Goal: Task Accomplishment & Management: Manage account settings

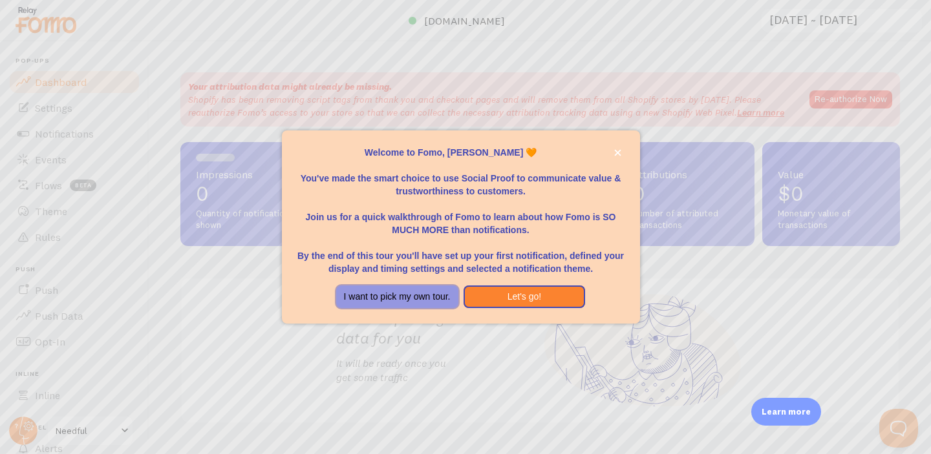
click at [410, 299] on button "I want to pick my own tour." at bounding box center [397, 297] width 122 height 23
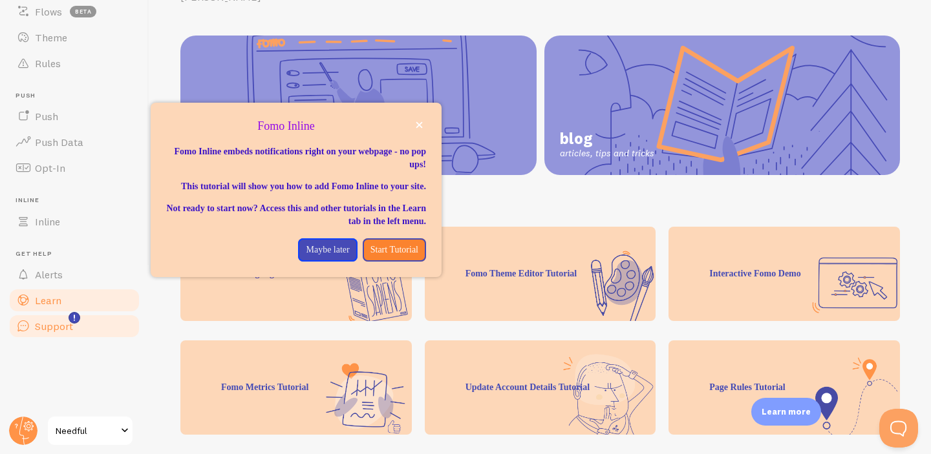
scroll to position [83, 0]
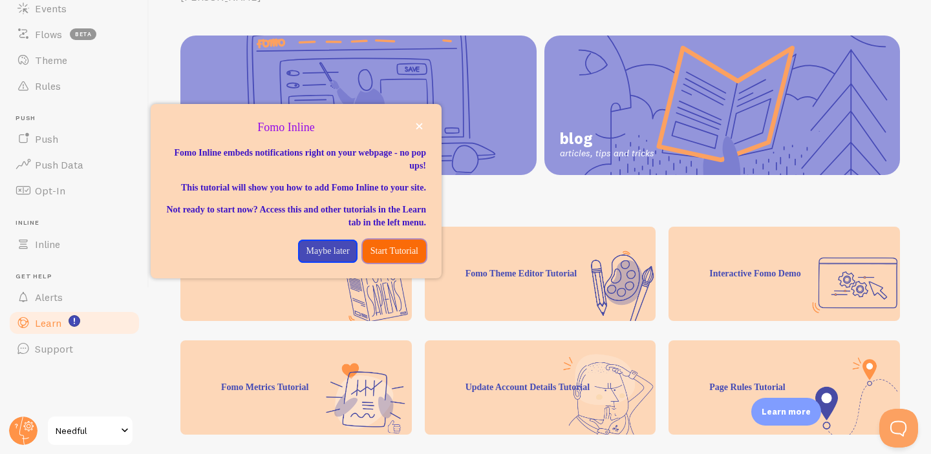
click at [390, 246] on p "Start Tutorial" at bounding box center [394, 251] width 48 height 13
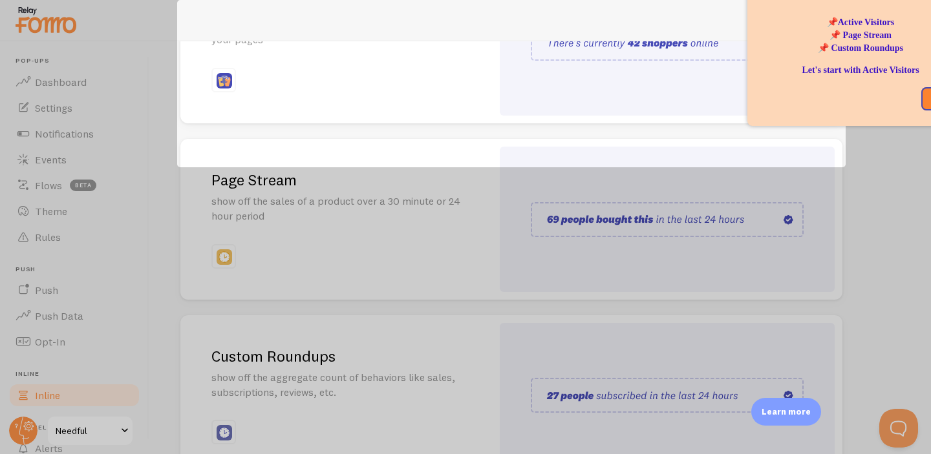
scroll to position [244, 0]
click at [175, 312] on div at bounding box center [465, 331] width 931 height 328
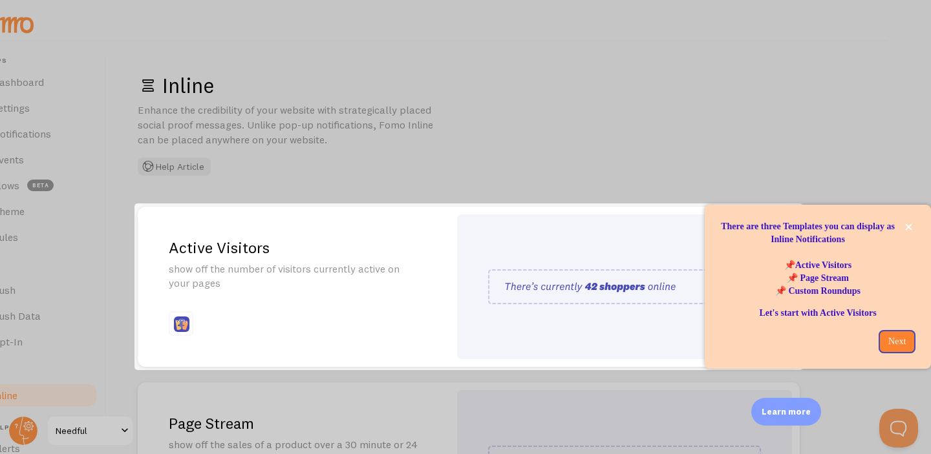
scroll to position [1, 0]
click at [914, 228] on button "close," at bounding box center [909, 227] width 14 height 14
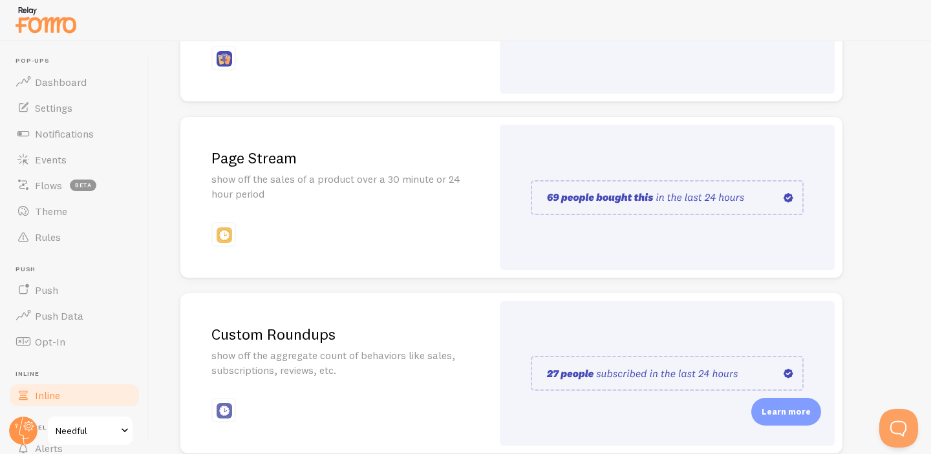
scroll to position [327, 0]
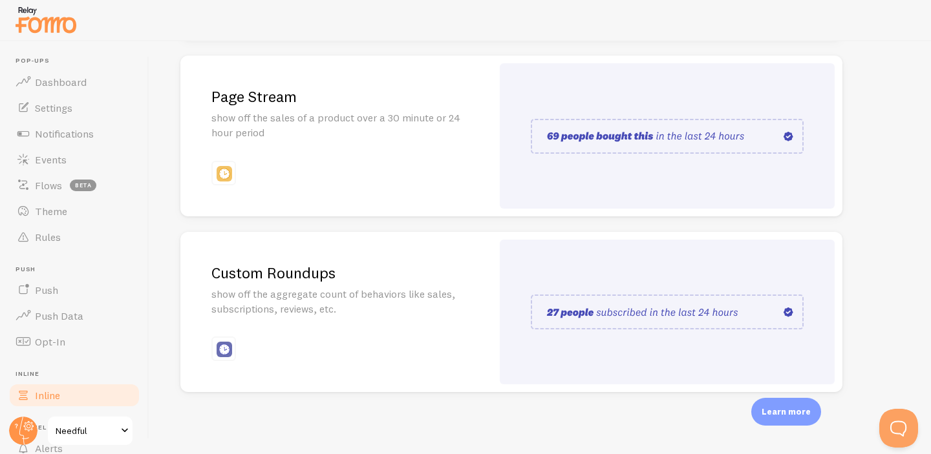
click at [416, 282] on h2 "Custom Roundups" at bounding box center [335, 273] width 249 height 20
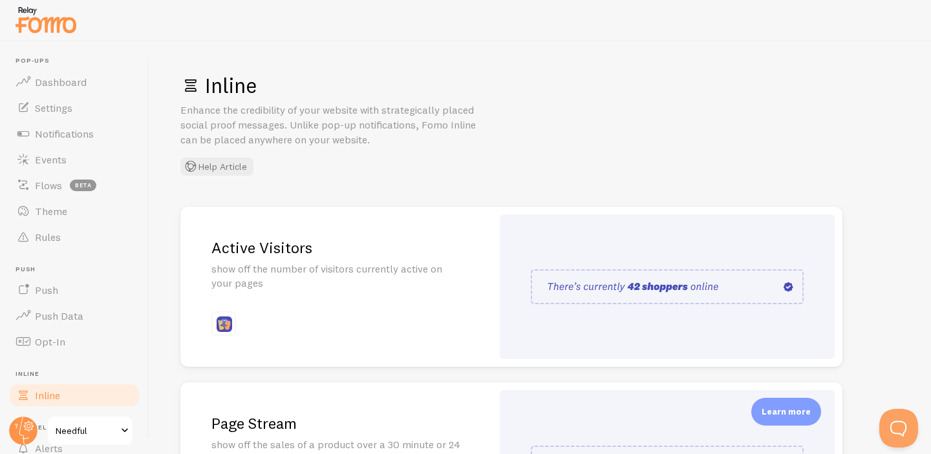
scroll to position [151, 0]
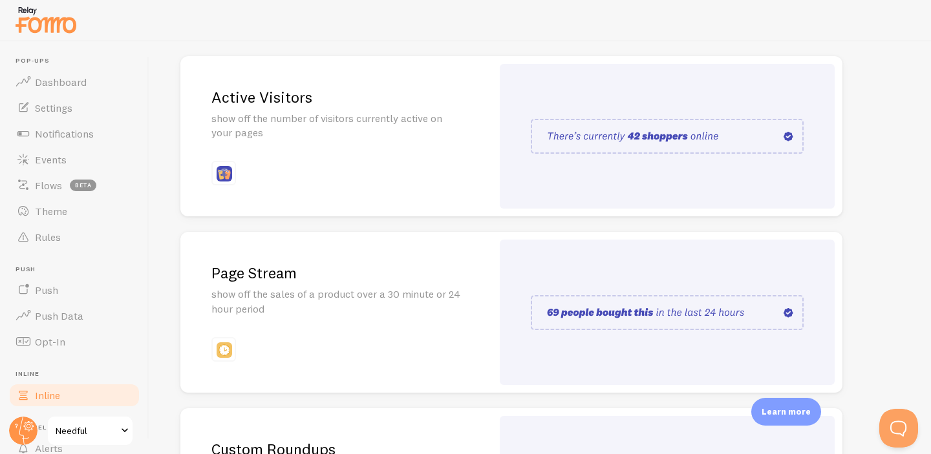
click at [344, 300] on p "show off the sales of a product over a 30 minute or 24 hour period" at bounding box center [335, 302] width 249 height 30
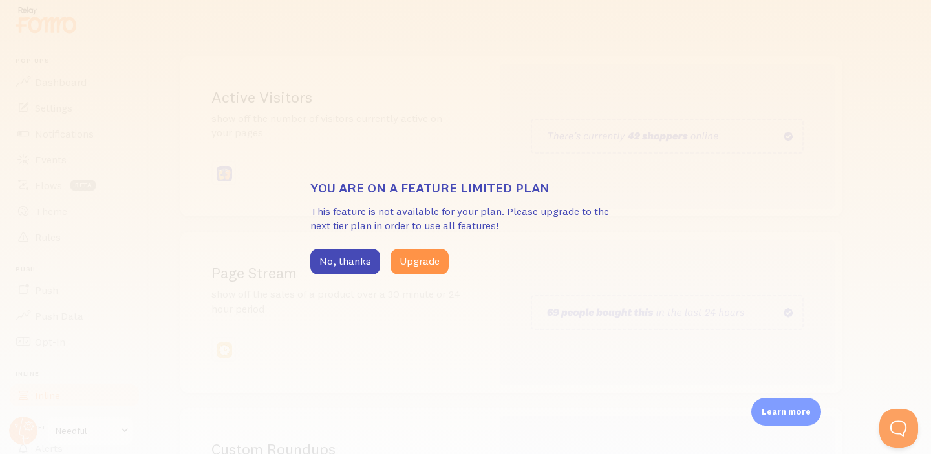
click at [386, 346] on div "You are on a feature limited plan This feature is not available for your plan. …" at bounding box center [465, 227] width 931 height 454
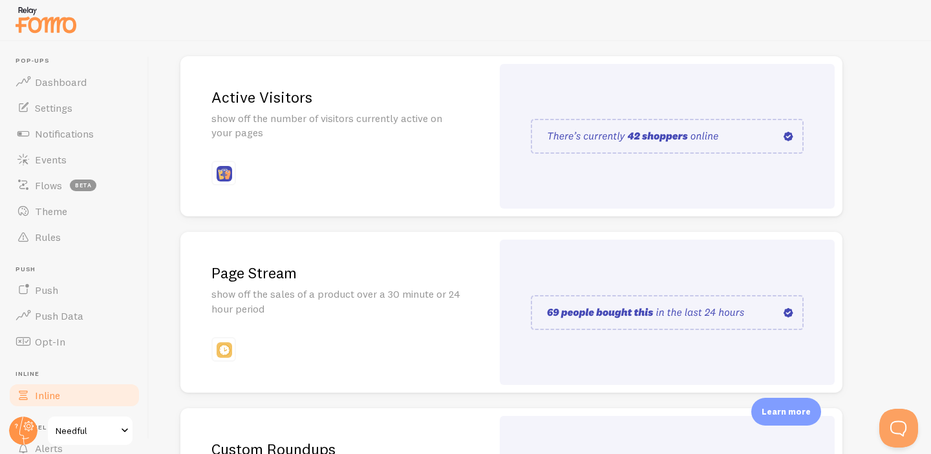
scroll to position [327, 0]
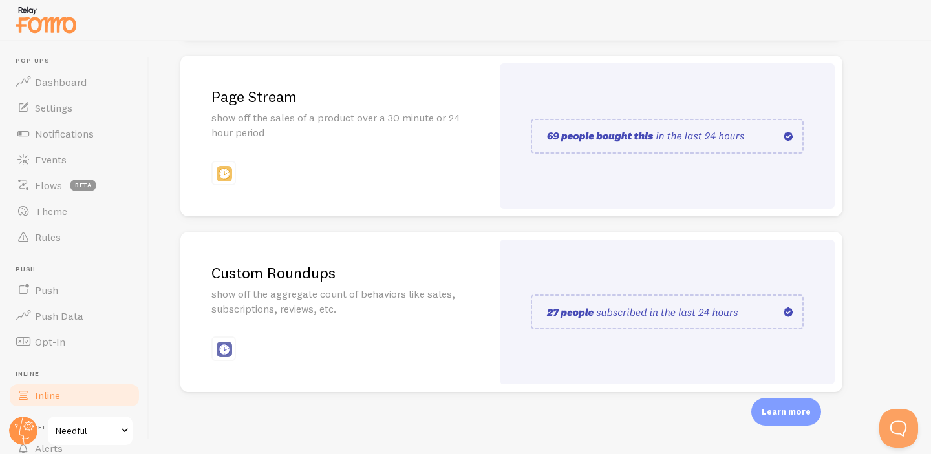
click at [386, 343] on div "Custom Roundups show off the aggregate count of behaviors like sales, subscript…" at bounding box center [336, 312] width 312 height 161
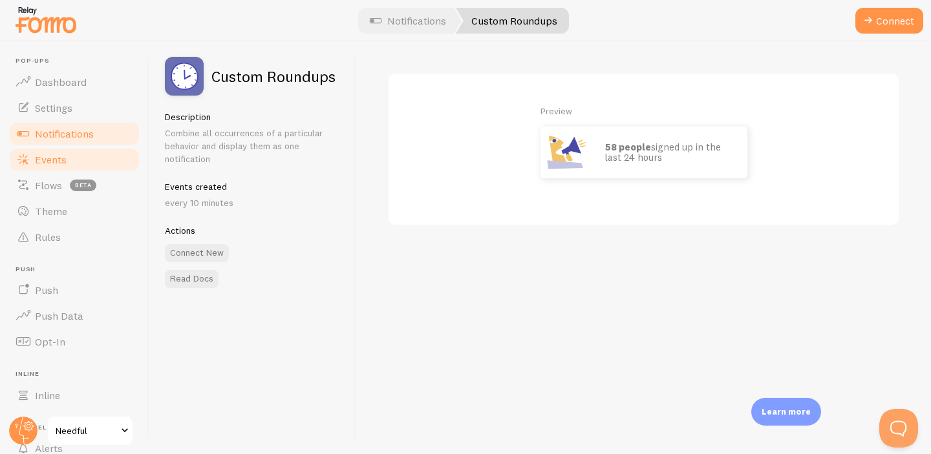
click at [63, 155] on span "Events" at bounding box center [51, 159] width 32 height 13
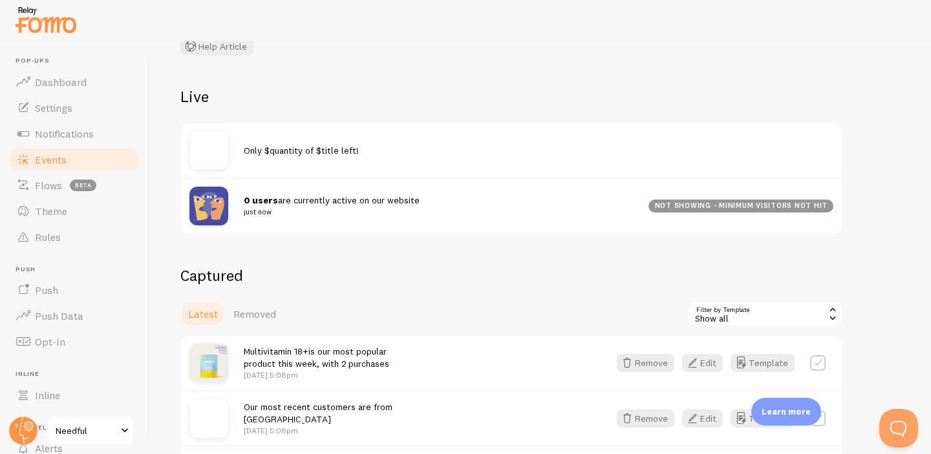
scroll to position [128, 0]
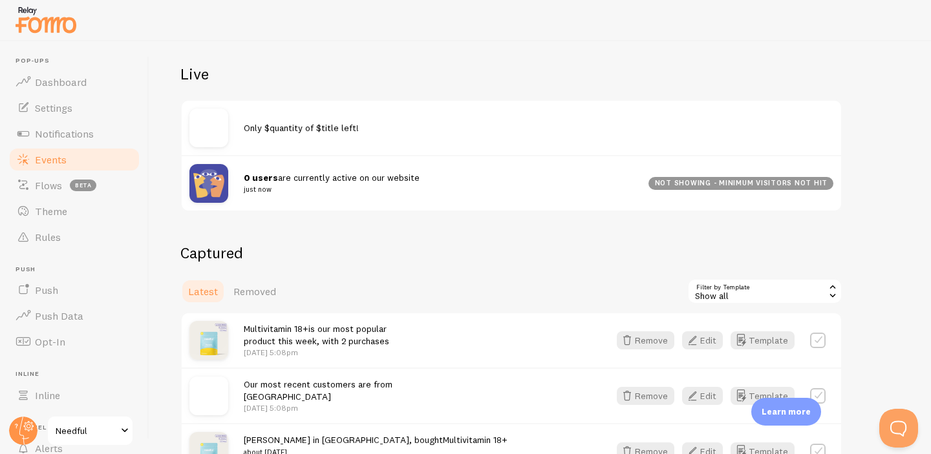
click at [312, 127] on span "Only $quantity of $title left!" at bounding box center [301, 128] width 115 height 12
click at [297, 147] on div "Only $quantity of $title left!" at bounding box center [511, 128] width 659 height 54
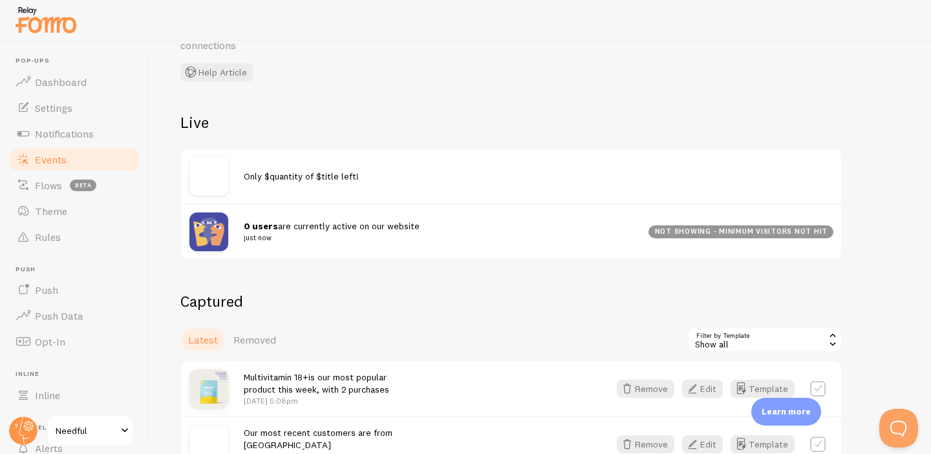
scroll to position [92, 0]
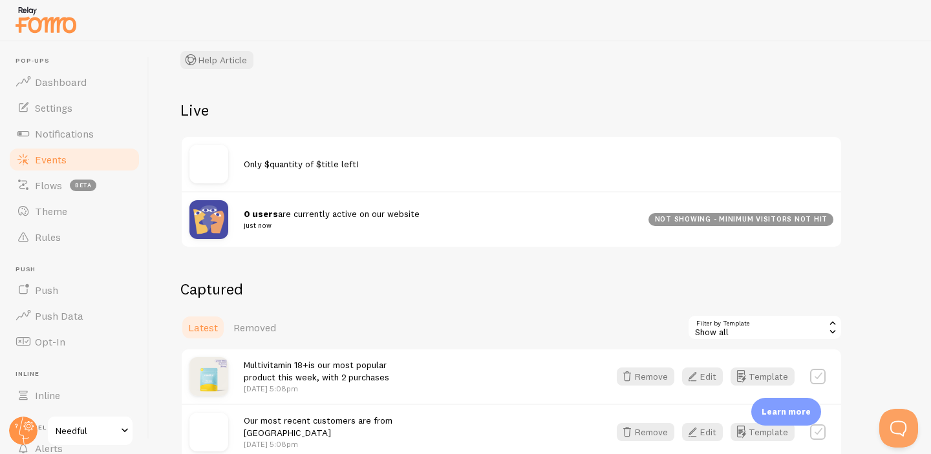
click at [202, 163] on img at bounding box center [208, 164] width 39 height 39
click at [270, 163] on span "Only $quantity of $title left!" at bounding box center [301, 164] width 115 height 12
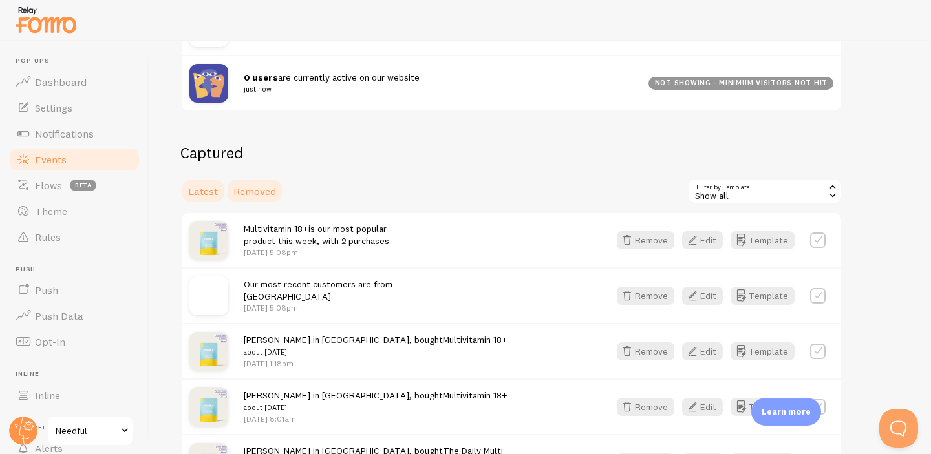
scroll to position [213, 0]
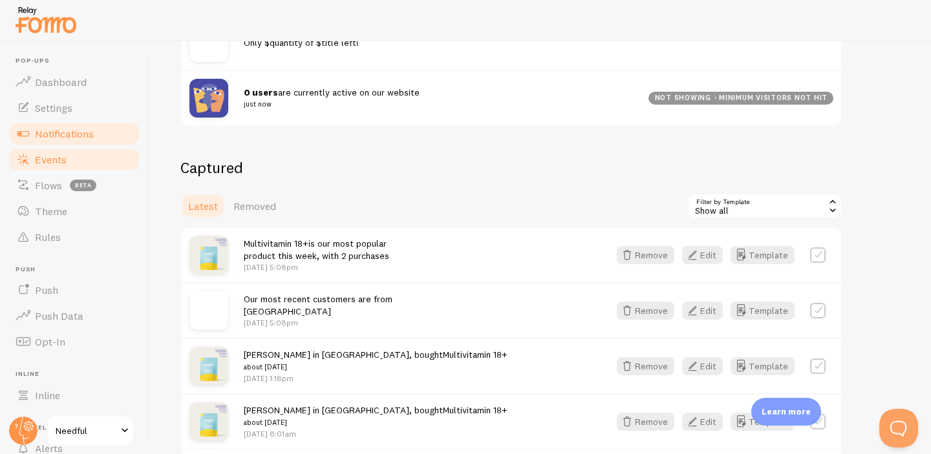
click at [75, 122] on link "Notifications" at bounding box center [74, 134] width 133 height 26
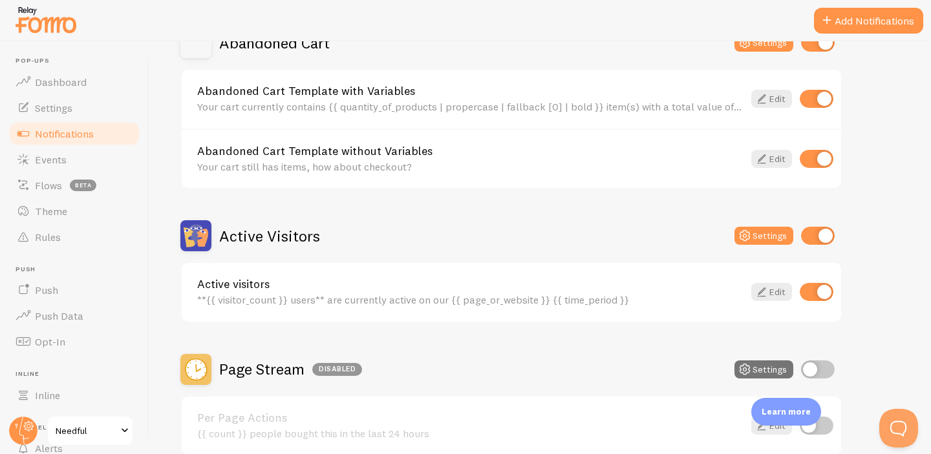
scroll to position [193, 0]
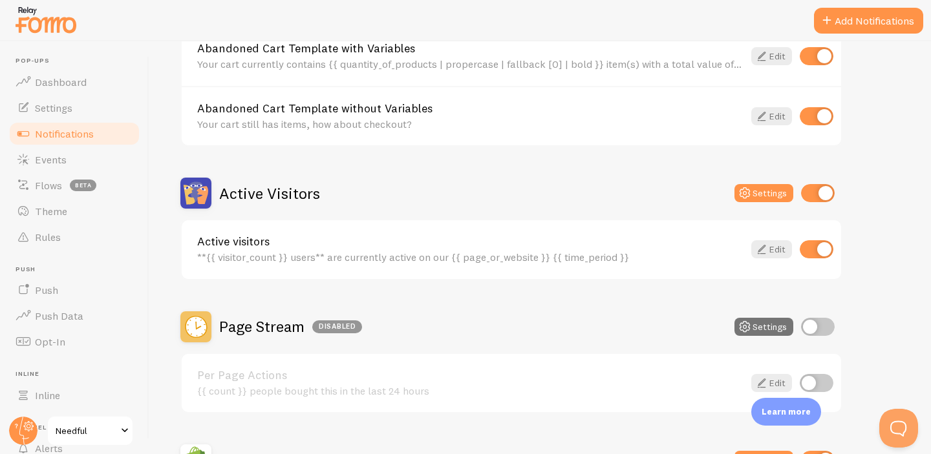
click at [817, 192] on input "checkbox" at bounding box center [818, 193] width 34 height 18
checkbox input "false"
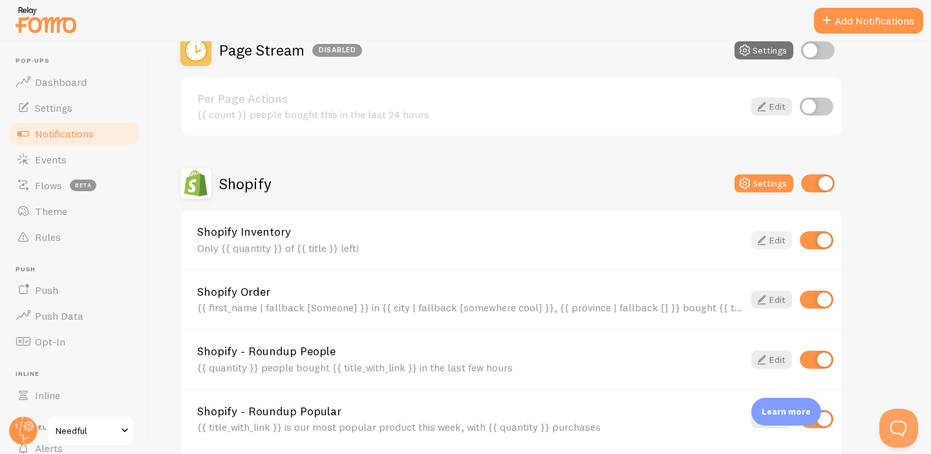
scroll to position [451, 0]
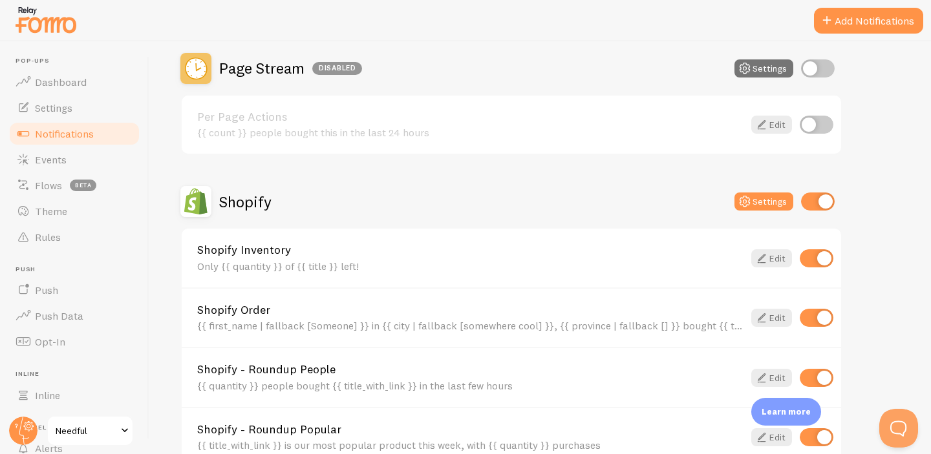
click at [813, 69] on input "checkbox" at bounding box center [818, 68] width 34 height 18
checkbox input "true"
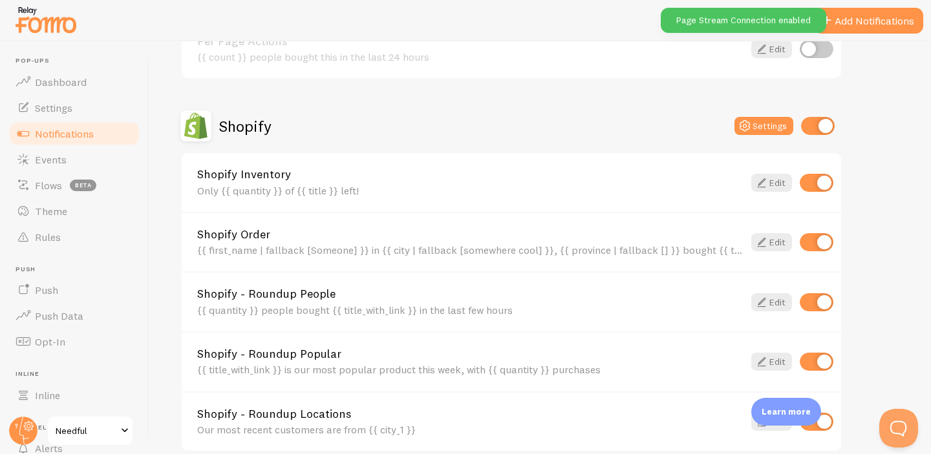
scroll to position [525, 0]
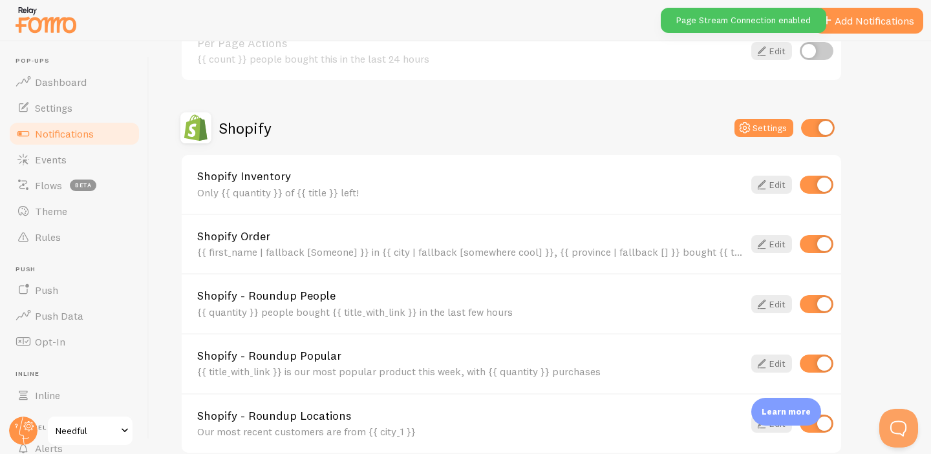
click at [826, 127] on input "checkbox" at bounding box center [818, 128] width 34 height 18
checkbox input "false"
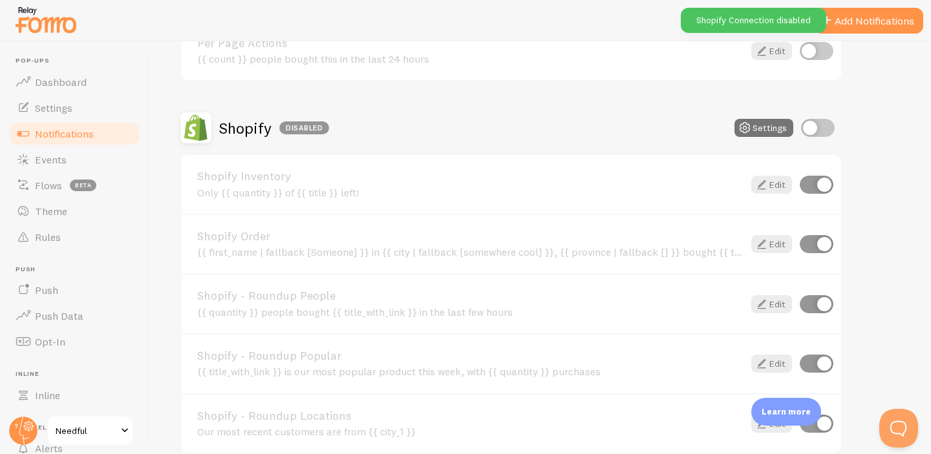
scroll to position [721, 0]
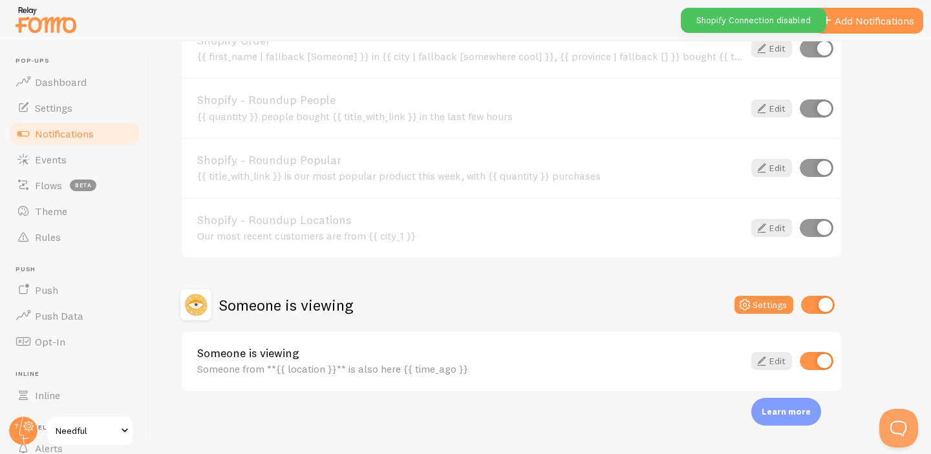
click at [807, 306] on input "checkbox" at bounding box center [818, 305] width 34 height 18
checkbox input "false"
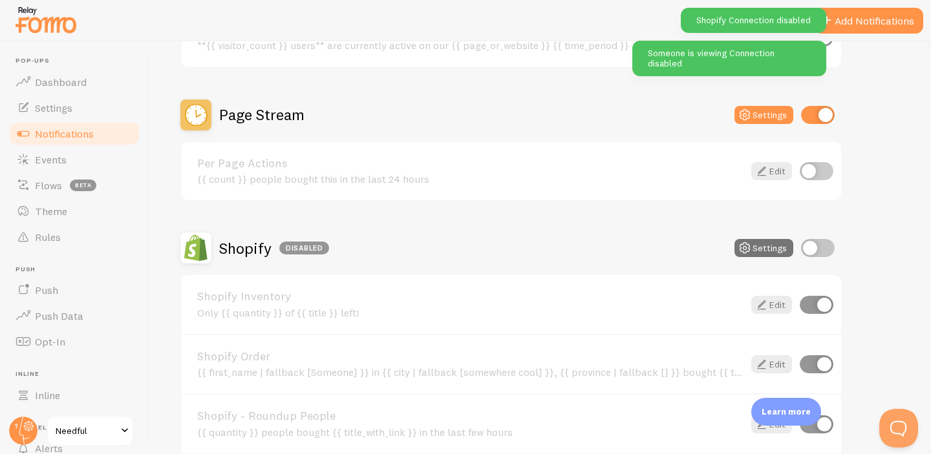
scroll to position [395, 0]
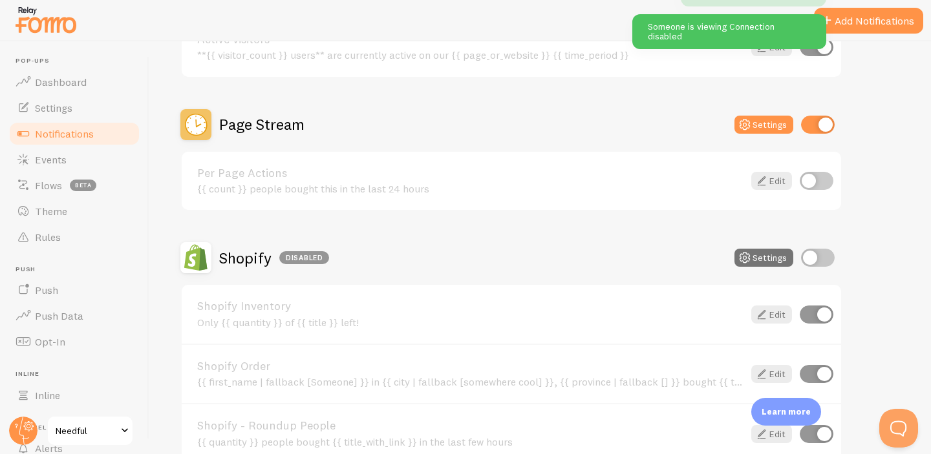
click at [691, 192] on div "{{ count }} people bought this in the last 24 hours" at bounding box center [470, 189] width 546 height 12
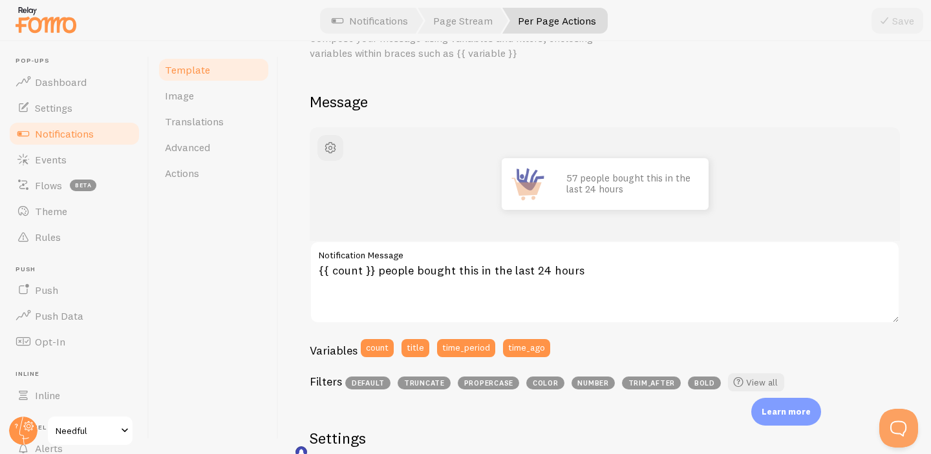
scroll to position [75, 0]
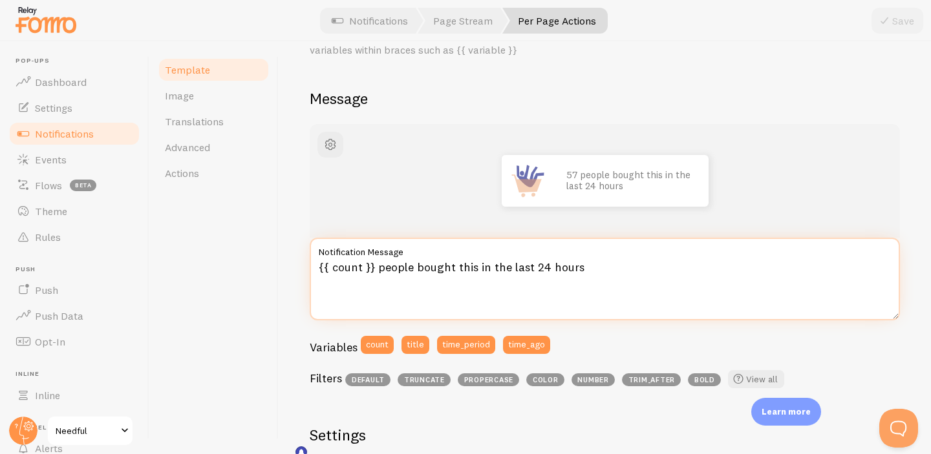
click at [365, 270] on textarea "{{ count }} people bought this in the last 24 hours" at bounding box center [605, 279] width 590 height 83
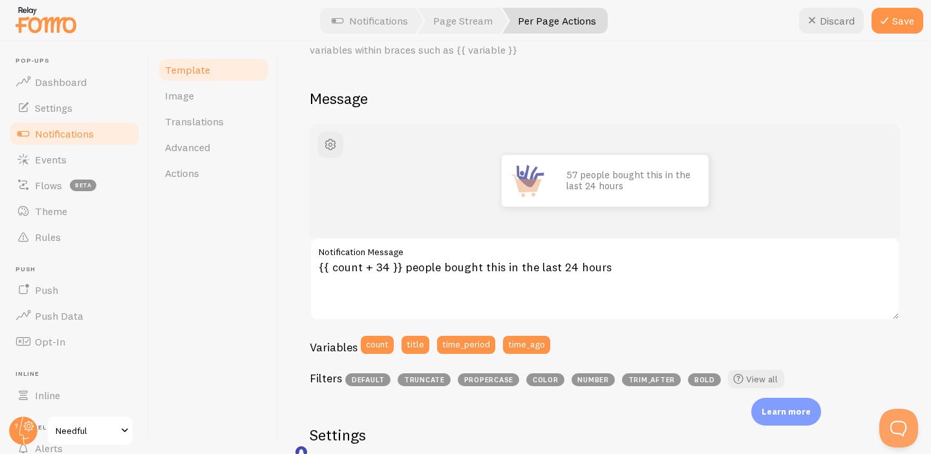
click at [357, 196] on div "57 people bought this in the last 24 hours" at bounding box center [605, 181] width 528 height 52
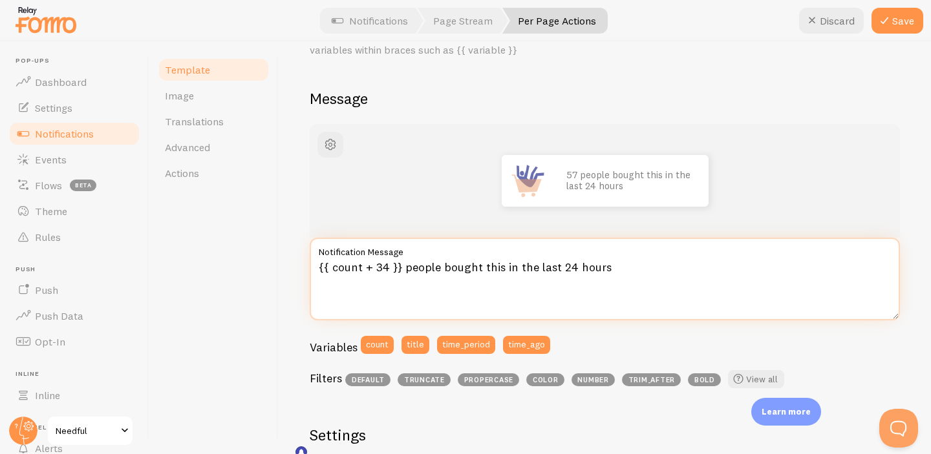
click at [386, 268] on textarea "{{ count + 34 }} people bought this in the last 24 hours" at bounding box center [605, 279] width 590 height 83
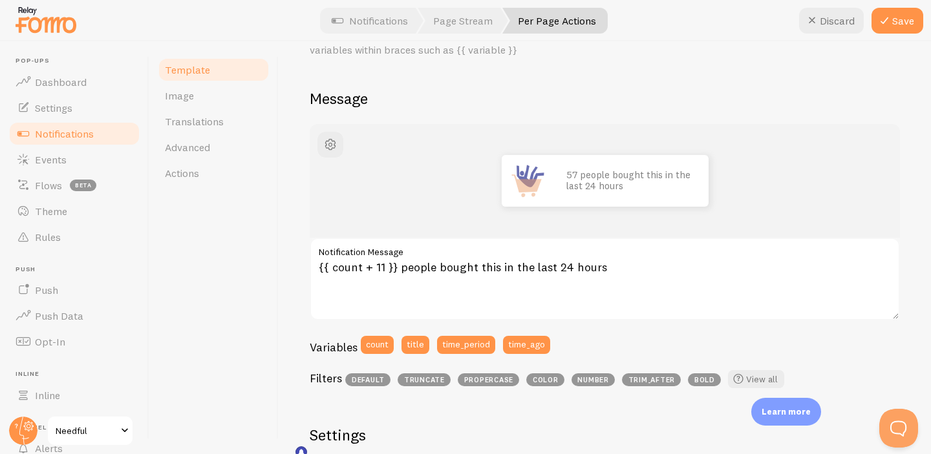
click at [417, 184] on div "57 people bought this in the last 24 hours" at bounding box center [605, 181] width 528 height 52
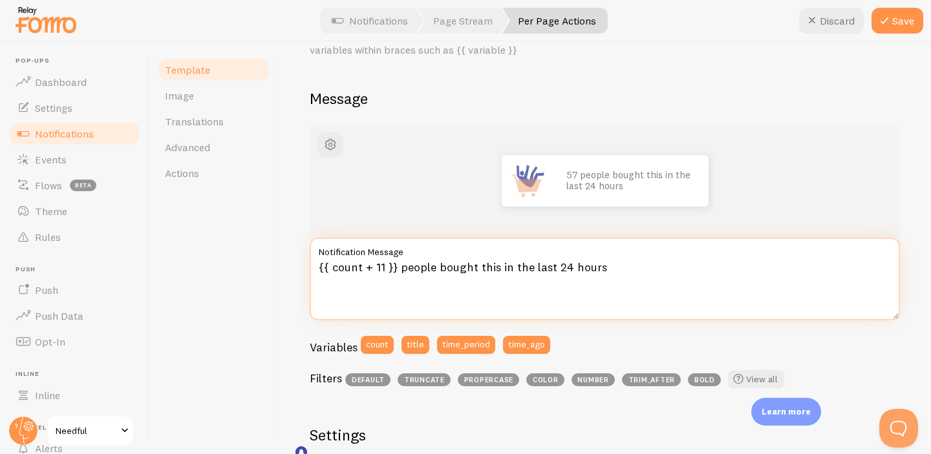
click at [384, 271] on textarea "{{ count + 11 }} people bought this in the last 24 hours" at bounding box center [605, 279] width 590 height 83
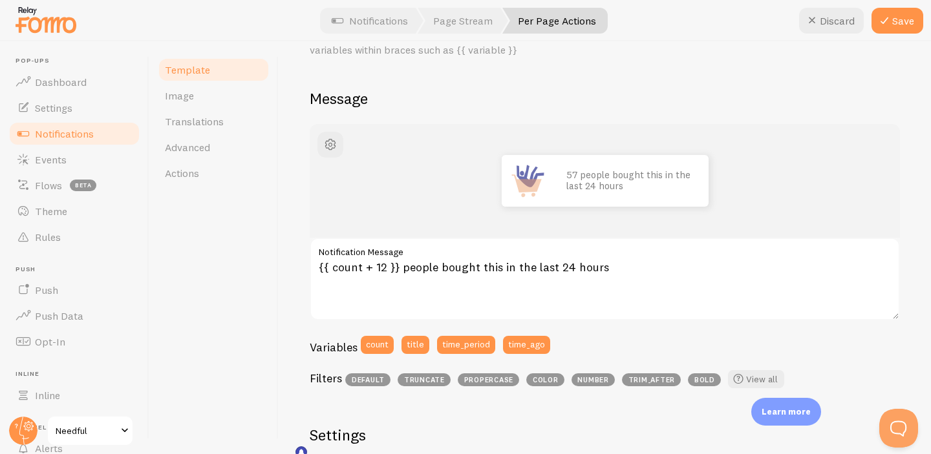
click at [414, 173] on div "57 people bought this in the last 24 hours" at bounding box center [605, 181] width 528 height 52
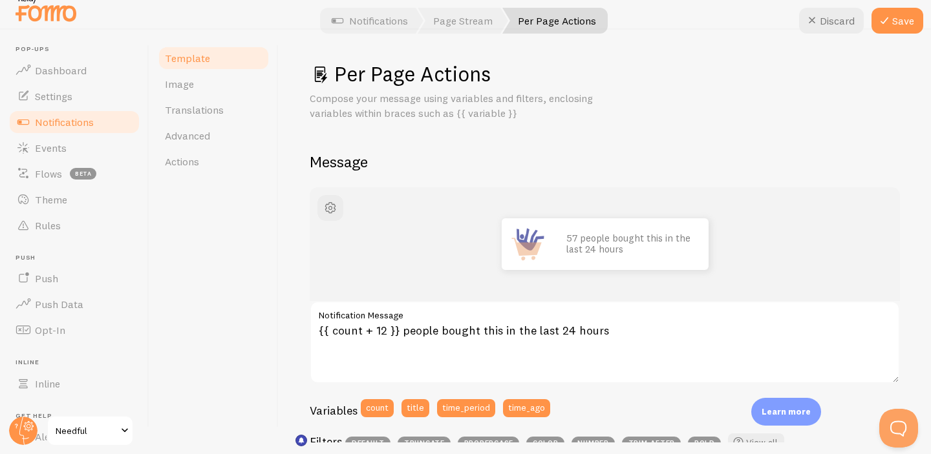
scroll to position [0, 0]
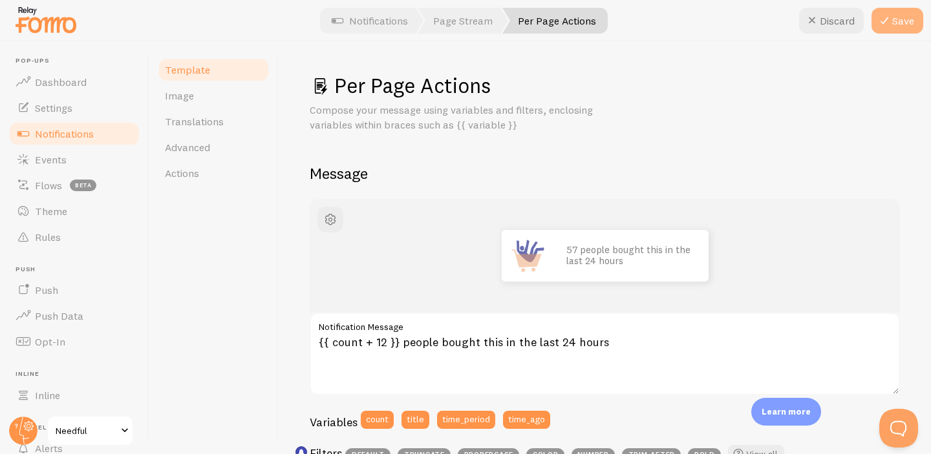
click at [878, 24] on icon at bounding box center [884, 21] width 16 height 16
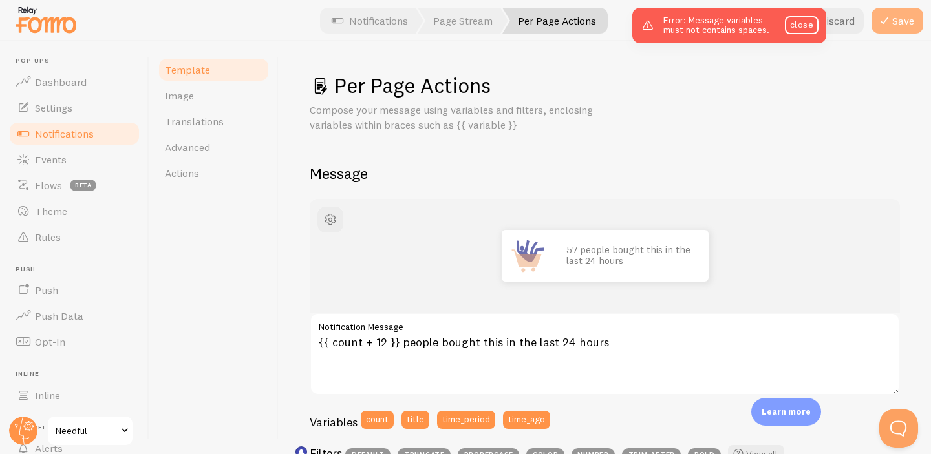
click at [890, 21] on icon at bounding box center [884, 21] width 16 height 16
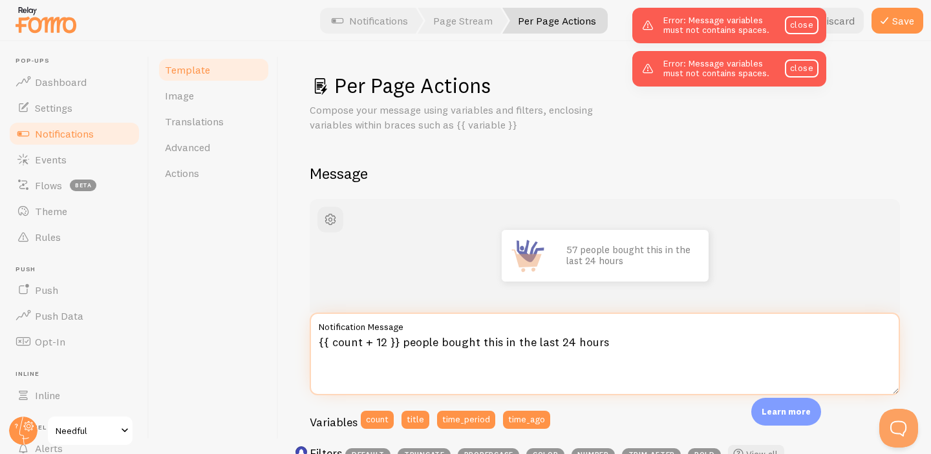
click at [366, 341] on textarea "{{ count + 12 }} people bought this in the last 24 hours" at bounding box center [605, 354] width 590 height 83
click at [370, 345] on textarea "{{ count+ 12 }} people bought this in the last 24 hours" at bounding box center [605, 354] width 590 height 83
type textarea "{{ count+12 }} people bought this in the last 24 hours"
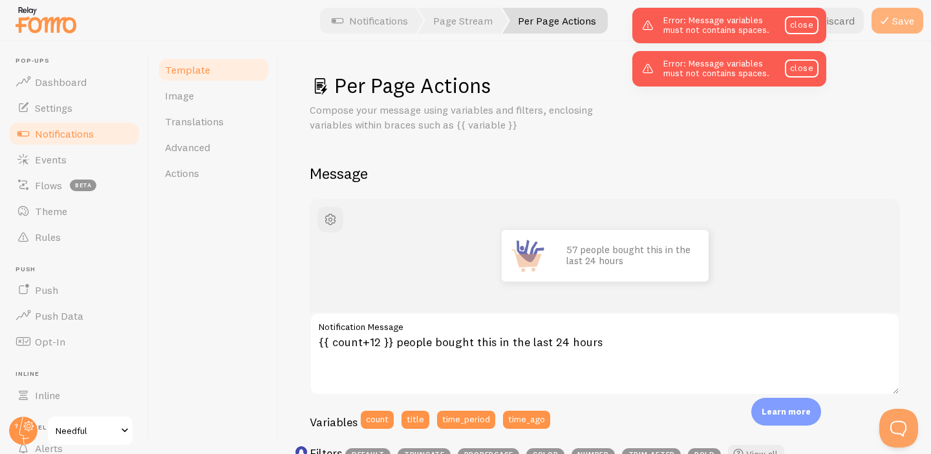
click at [904, 8] on button "Save" at bounding box center [897, 21] width 52 height 26
click at [900, 17] on div "Discard Save" at bounding box center [861, 21] width 124 height 26
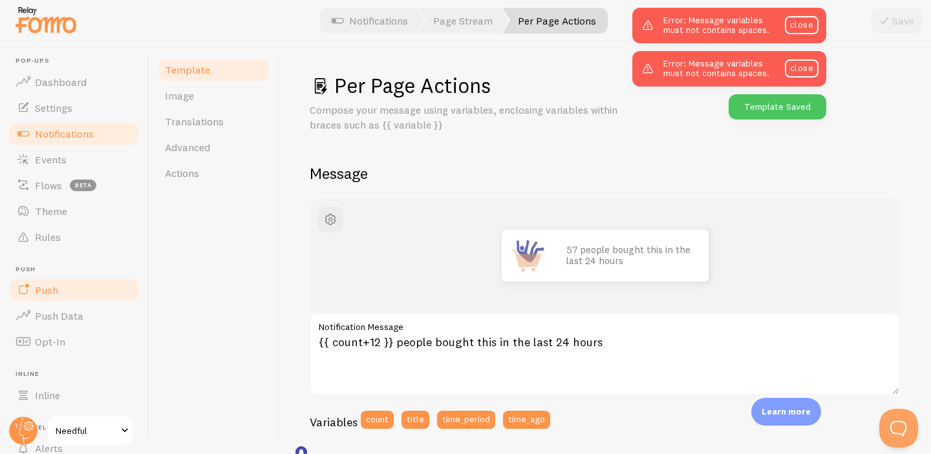
click at [61, 286] on link "Push" at bounding box center [74, 290] width 133 height 26
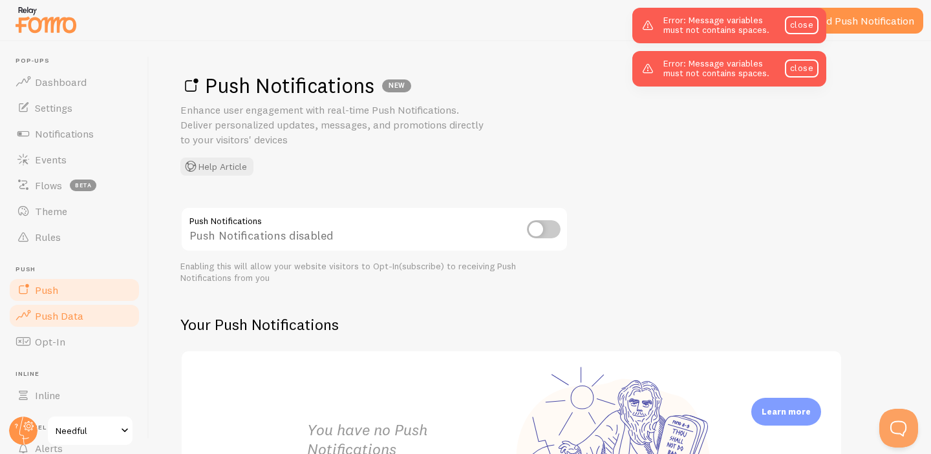
click at [67, 324] on link "Push Data" at bounding box center [74, 316] width 133 height 26
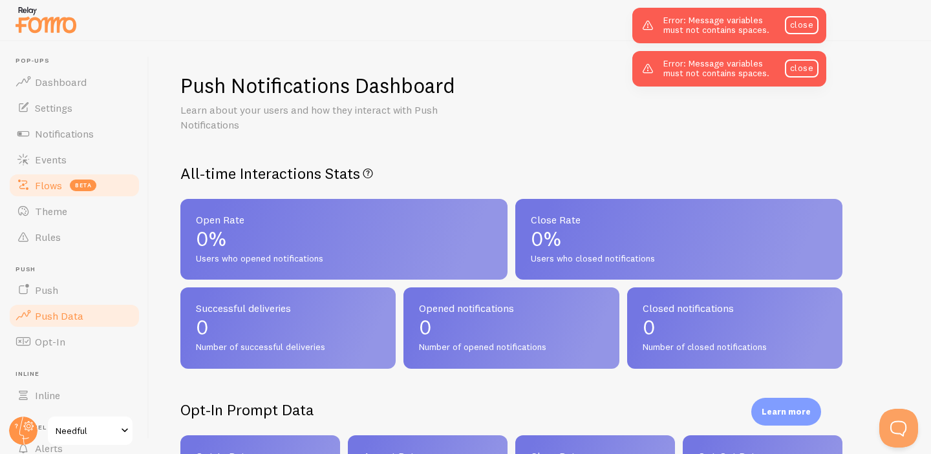
click at [44, 193] on link "Flows beta" at bounding box center [74, 186] width 133 height 26
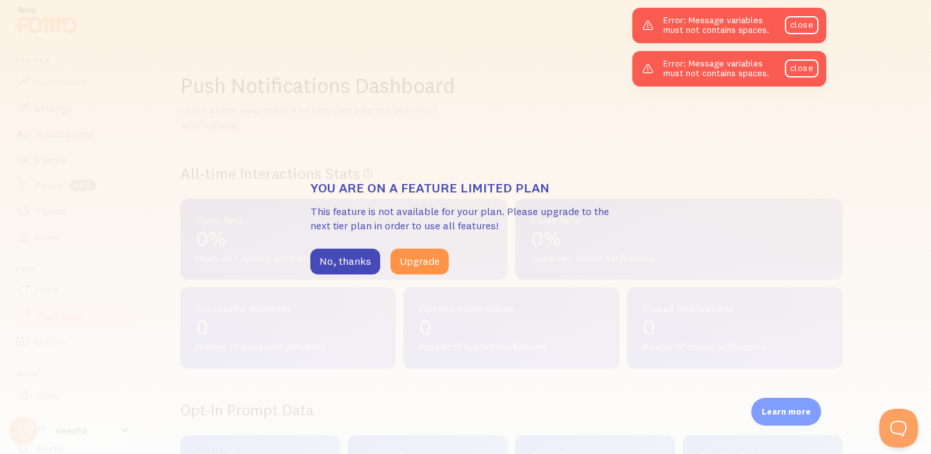
click at [82, 245] on div "You are on a feature limited plan This feature is not available for your plan. …" at bounding box center [465, 227] width 931 height 454
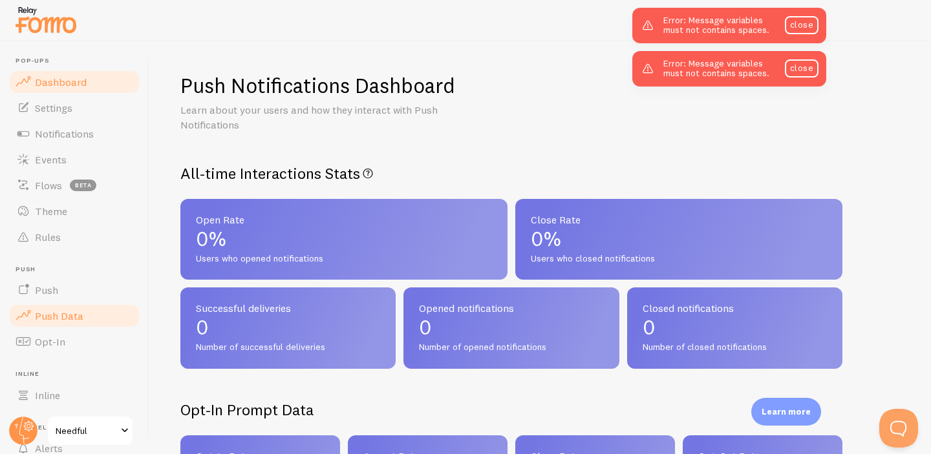
click at [77, 85] on span "Dashboard" at bounding box center [61, 82] width 52 height 13
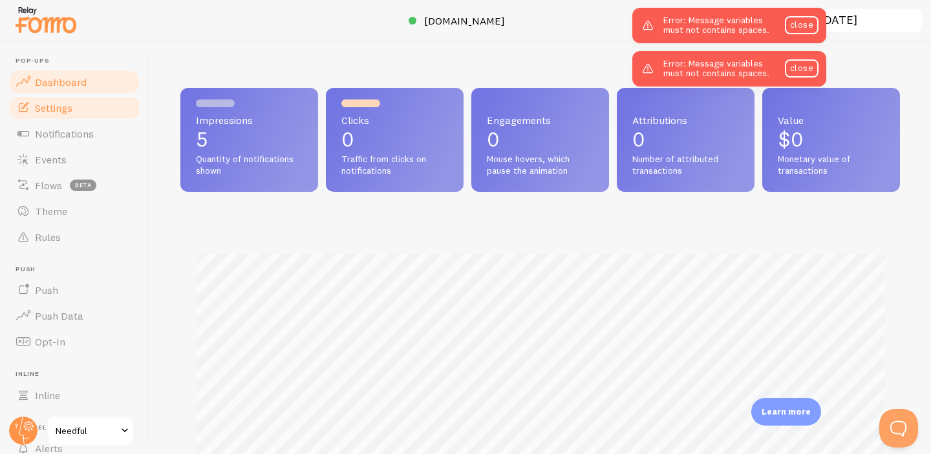
scroll to position [339, 719]
click at [68, 110] on span "Settings" at bounding box center [53, 107] width 37 height 13
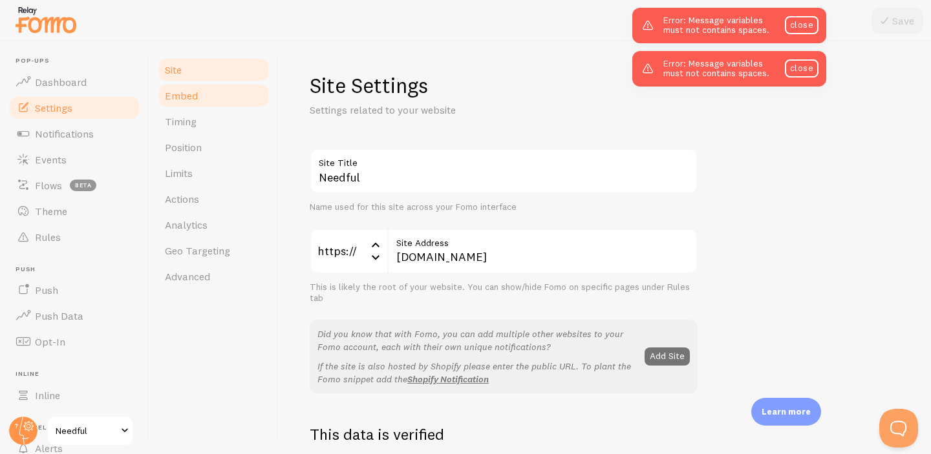
click at [213, 97] on link "Embed" at bounding box center [213, 96] width 113 height 26
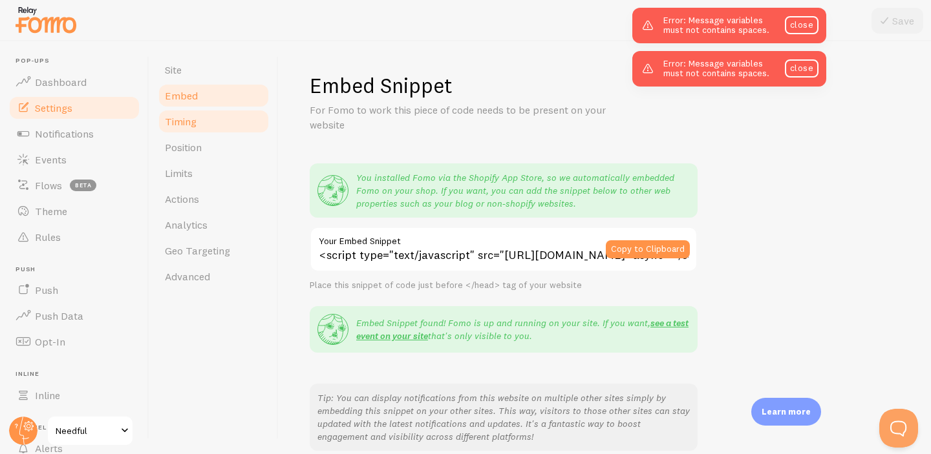
click at [211, 114] on link "Timing" at bounding box center [213, 122] width 113 height 26
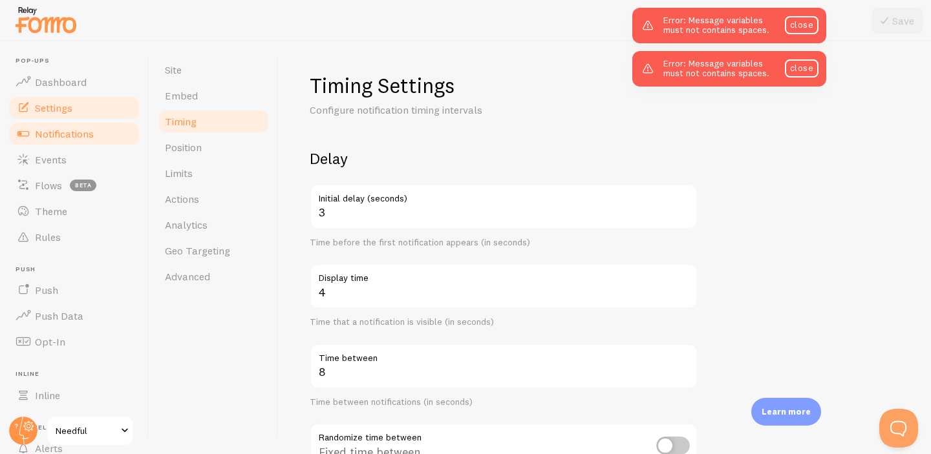
click at [58, 136] on span "Notifications" at bounding box center [64, 133] width 59 height 13
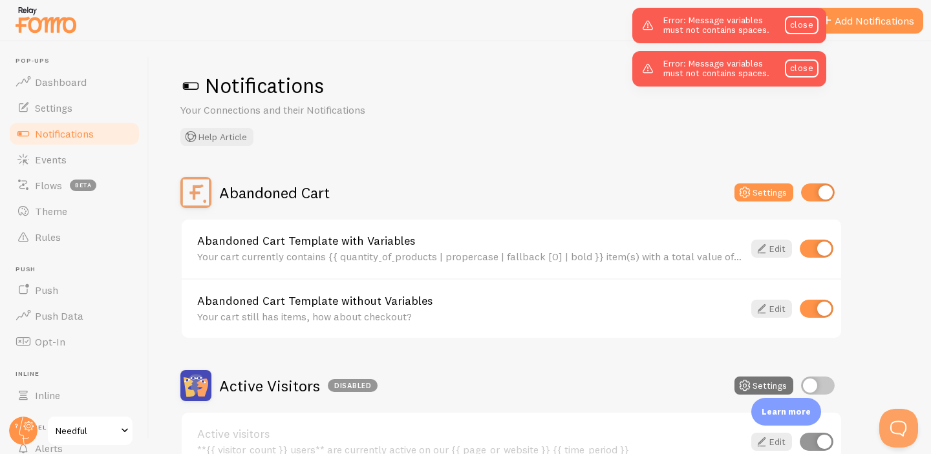
click at [814, 195] on input "checkbox" at bounding box center [818, 193] width 34 height 18
checkbox input "false"
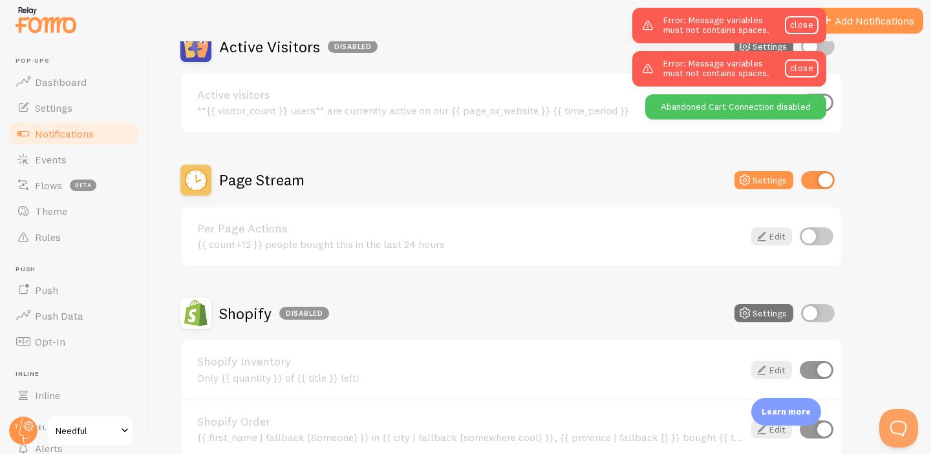
scroll to position [345, 0]
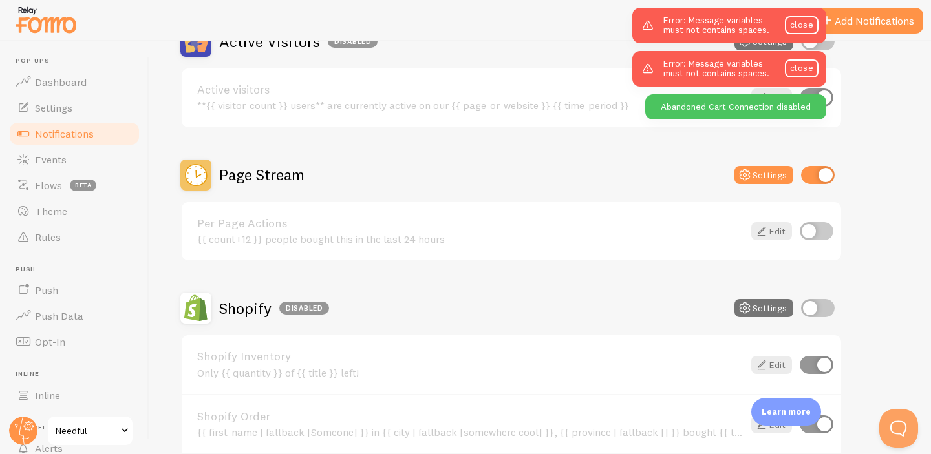
click at [818, 237] on input "checkbox" at bounding box center [817, 231] width 34 height 18
checkbox input "true"
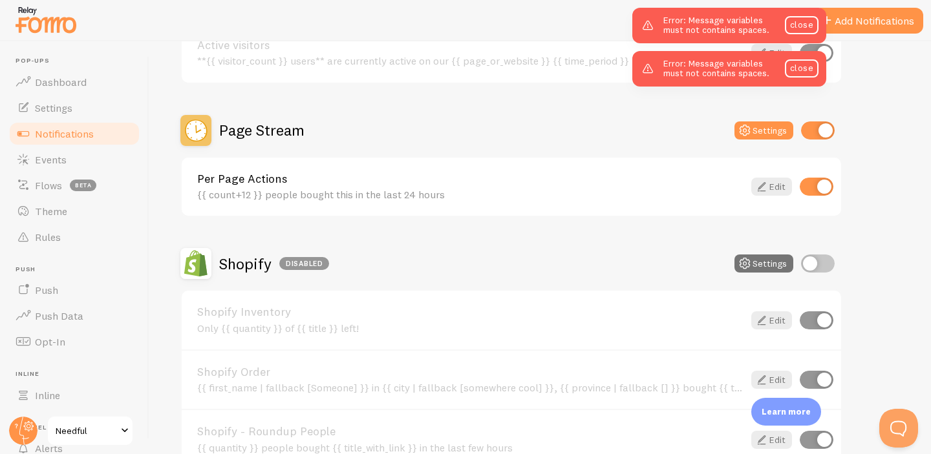
scroll to position [372, 0]
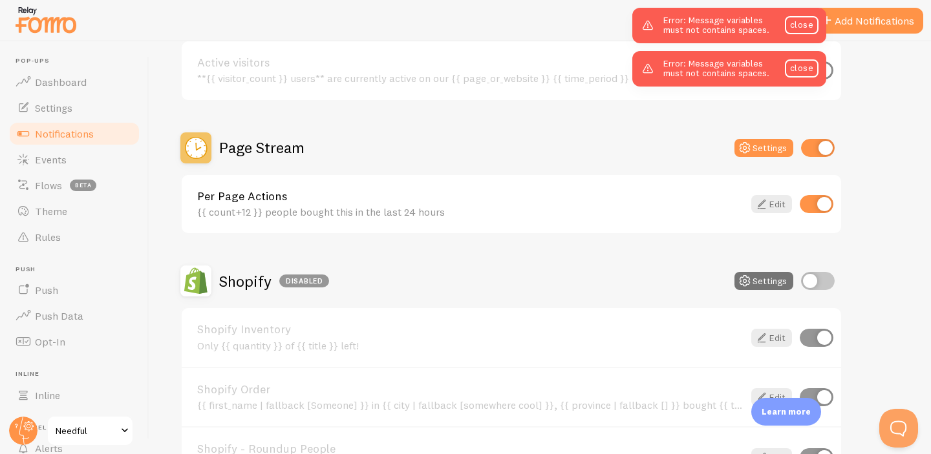
click at [812, 148] on input "checkbox" at bounding box center [818, 148] width 34 height 18
checkbox input "false"
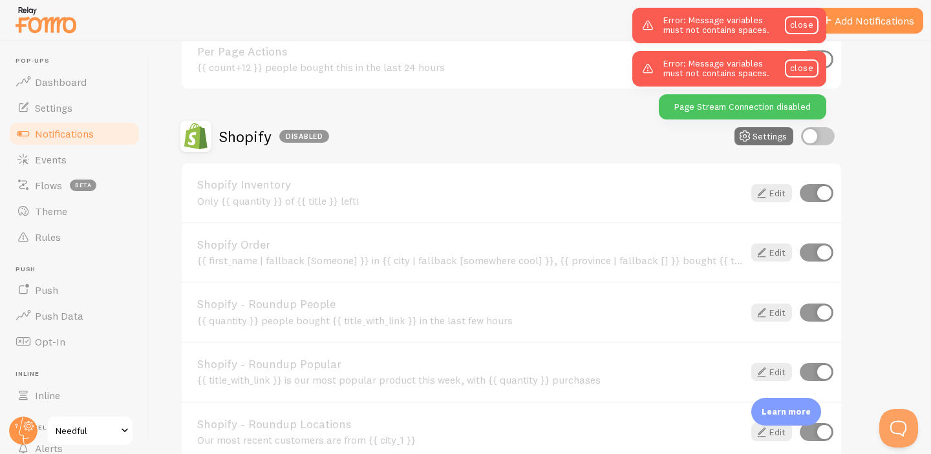
scroll to position [549, 0]
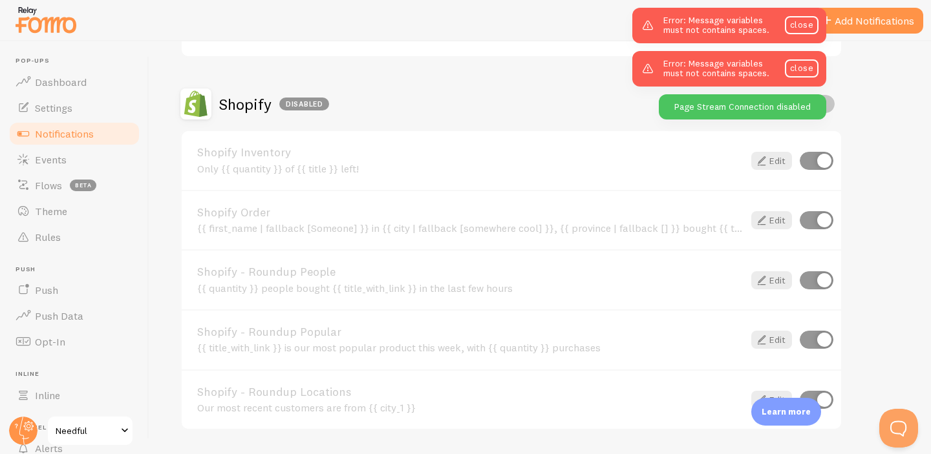
click at [811, 277] on input "checkbox" at bounding box center [817, 280] width 34 height 18
click at [815, 283] on input "checkbox" at bounding box center [817, 280] width 34 height 18
checkbox input "true"
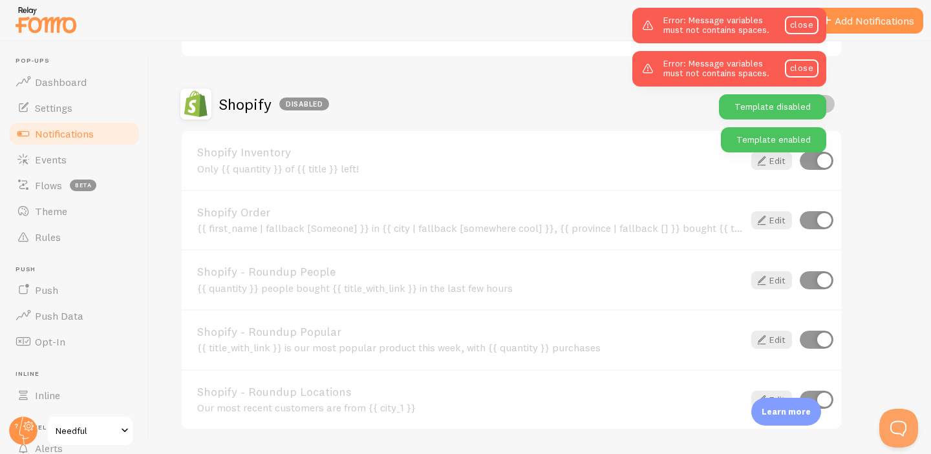
scroll to position [465, 0]
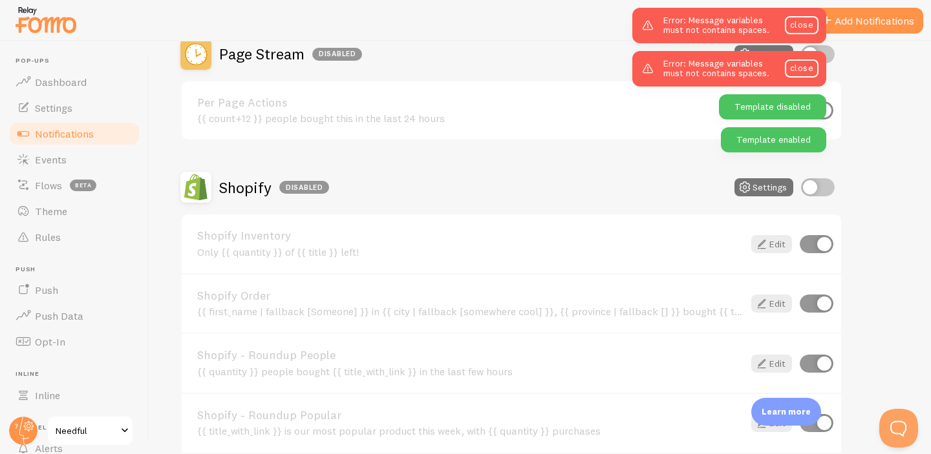
click at [818, 186] on input "checkbox" at bounding box center [818, 187] width 34 height 18
checkbox input "true"
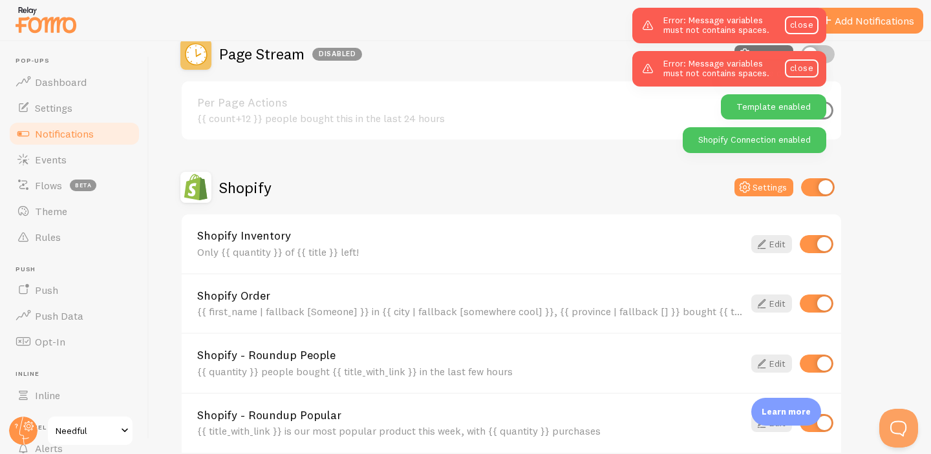
scroll to position [469, 0]
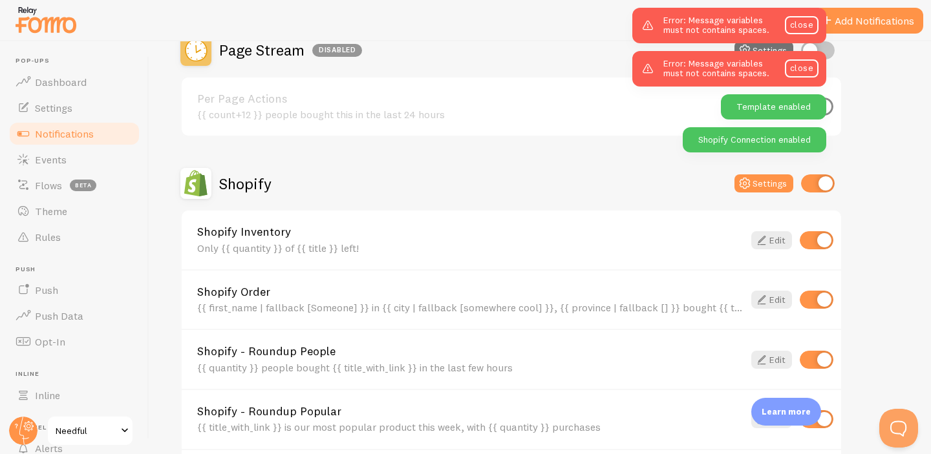
click at [816, 239] on input "checkbox" at bounding box center [817, 240] width 34 height 18
checkbox input "false"
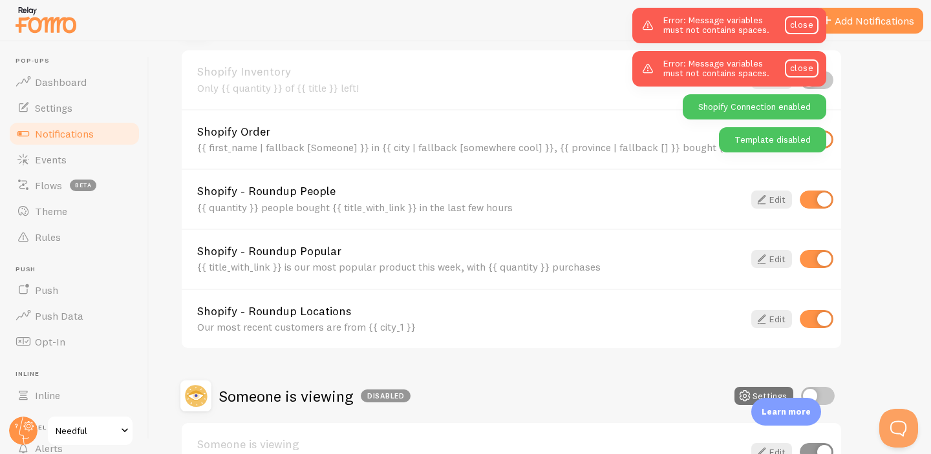
scroll to position [633, 0]
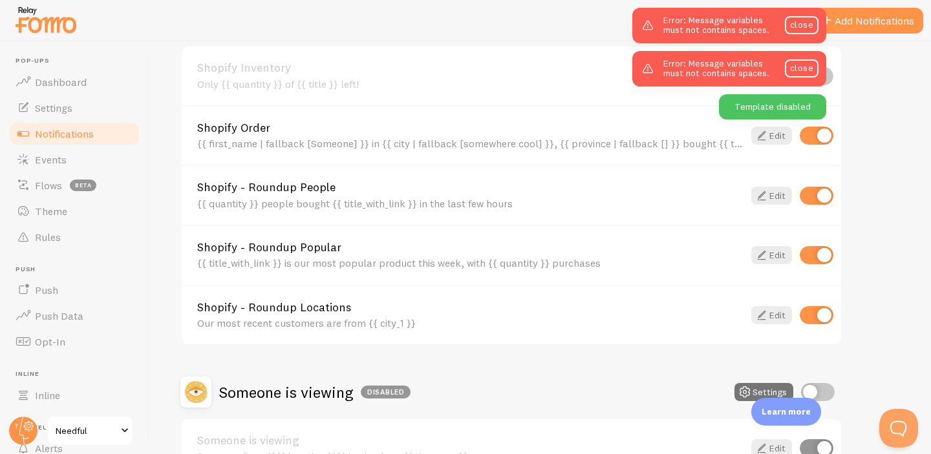
click at [814, 316] on input "checkbox" at bounding box center [817, 315] width 34 height 18
checkbox input "false"
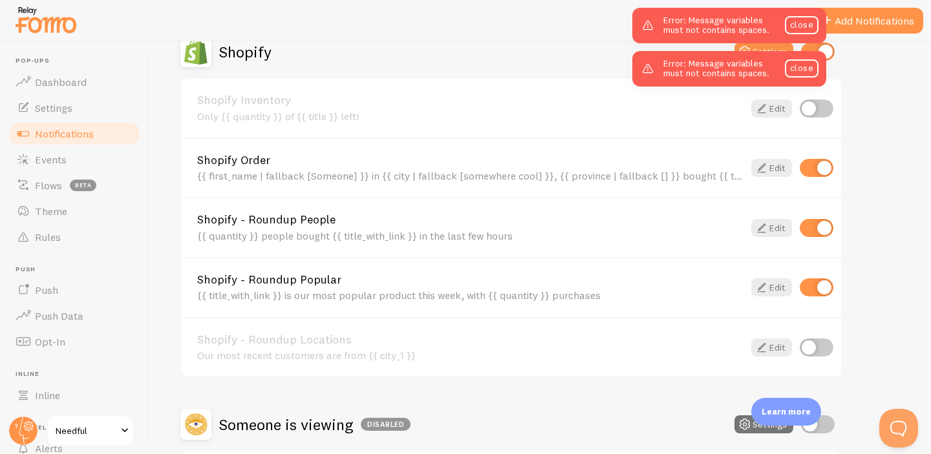
scroll to position [593, 0]
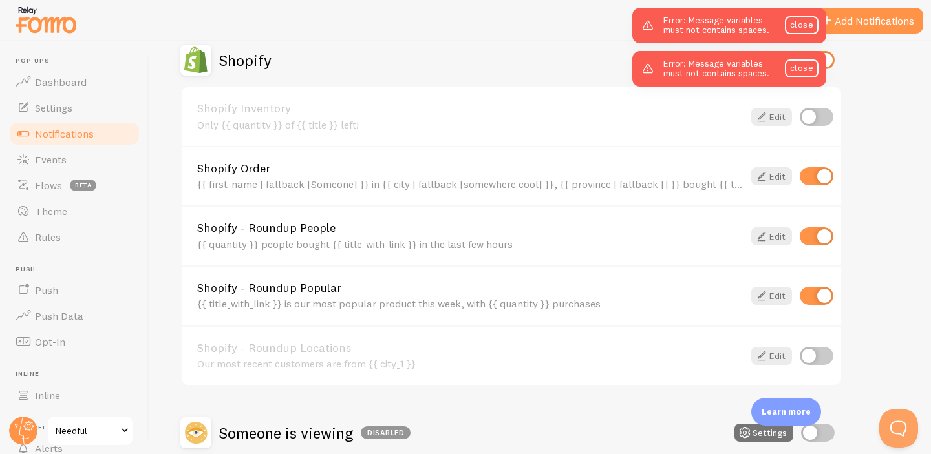
click at [808, 295] on input "checkbox" at bounding box center [817, 296] width 34 height 18
checkbox input "false"
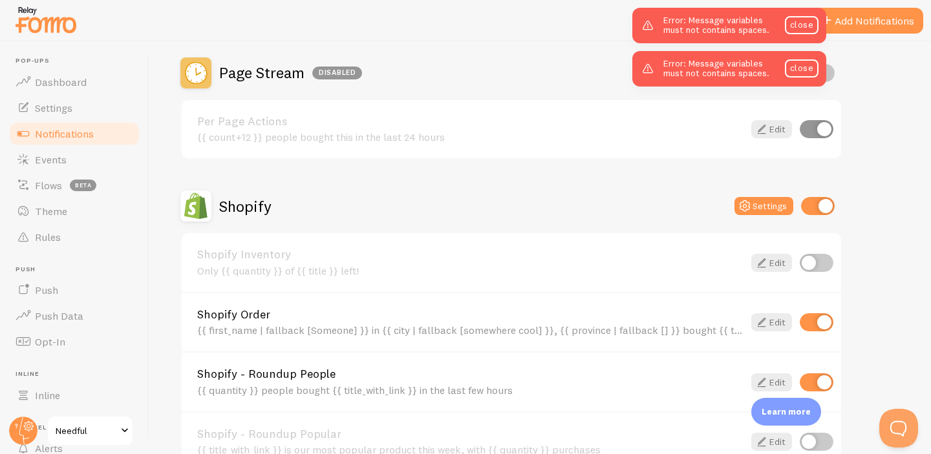
scroll to position [444, 0]
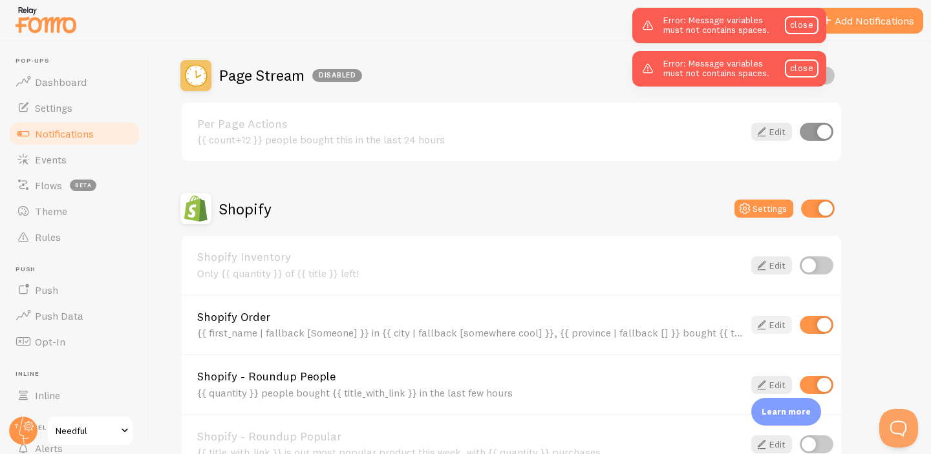
click at [771, 327] on link "Edit" at bounding box center [771, 325] width 41 height 18
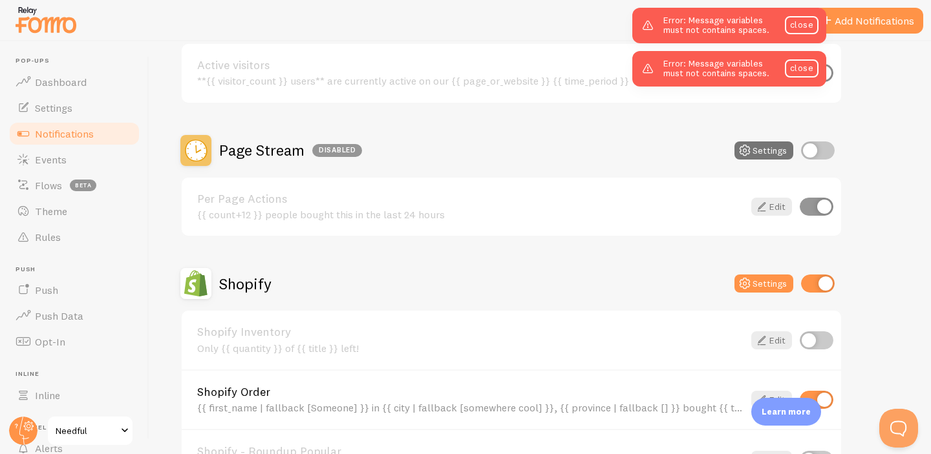
scroll to position [381, 0]
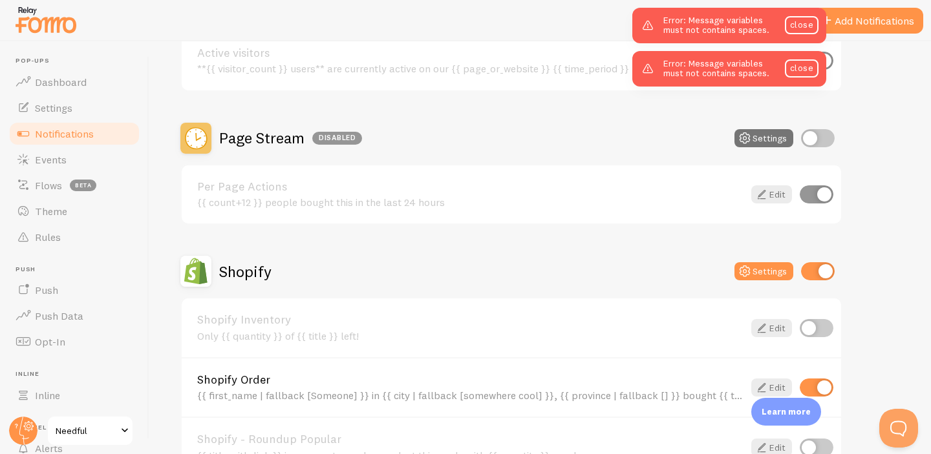
click at [811, 275] on input "checkbox" at bounding box center [818, 271] width 34 height 18
checkbox input "false"
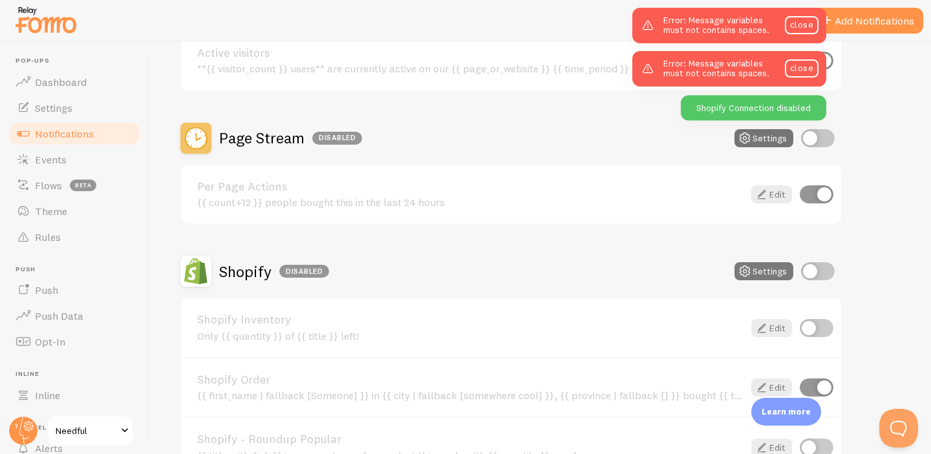
click at [758, 268] on button "Settings" at bounding box center [763, 271] width 59 height 18
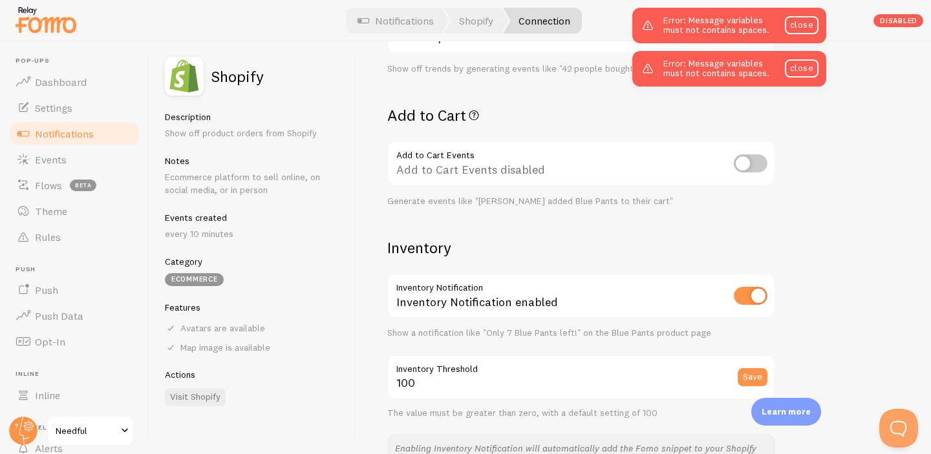
scroll to position [480, 0]
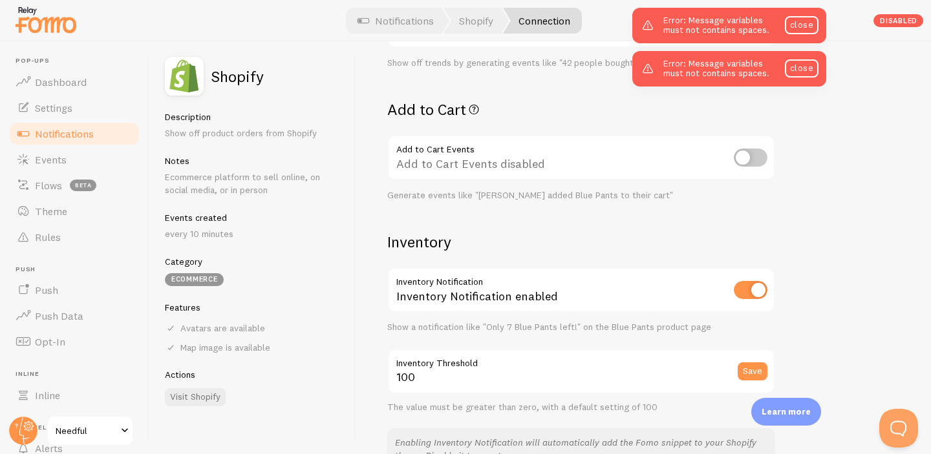
click at [751, 287] on input "checkbox" at bounding box center [751, 290] width 34 height 18
checkbox input "false"
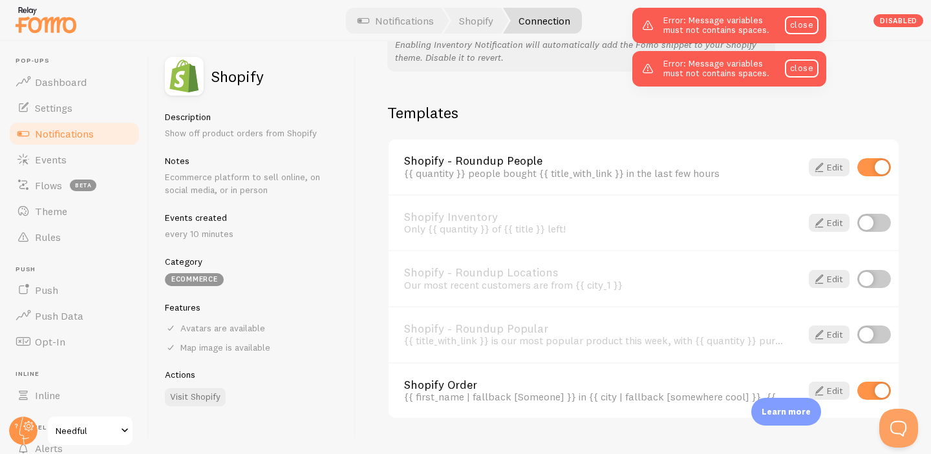
scroll to position [906, 0]
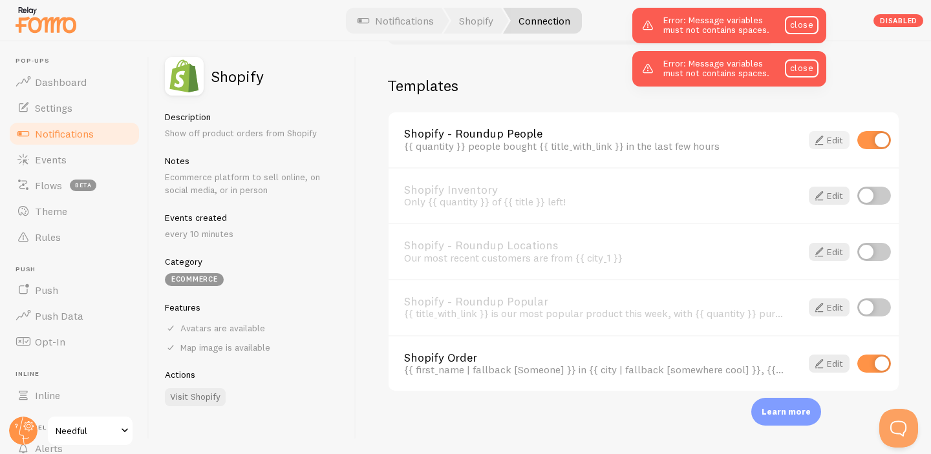
click at [833, 139] on link "Edit" at bounding box center [829, 140] width 41 height 18
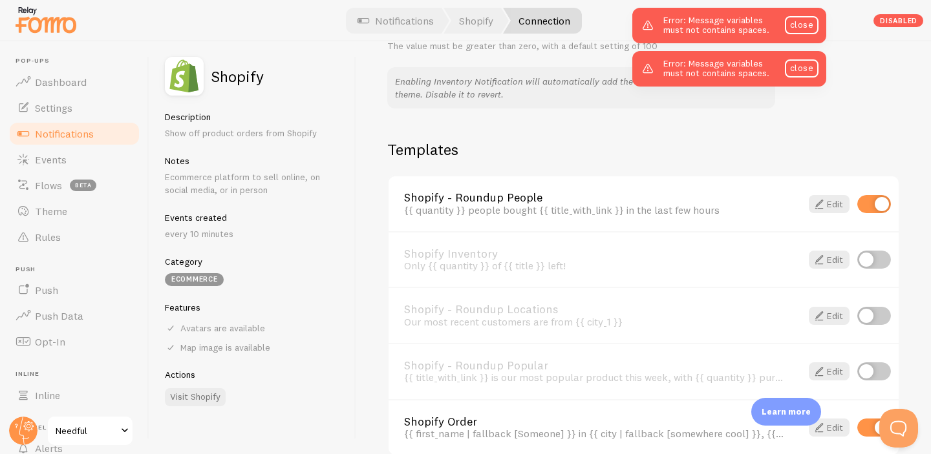
scroll to position [906, 0]
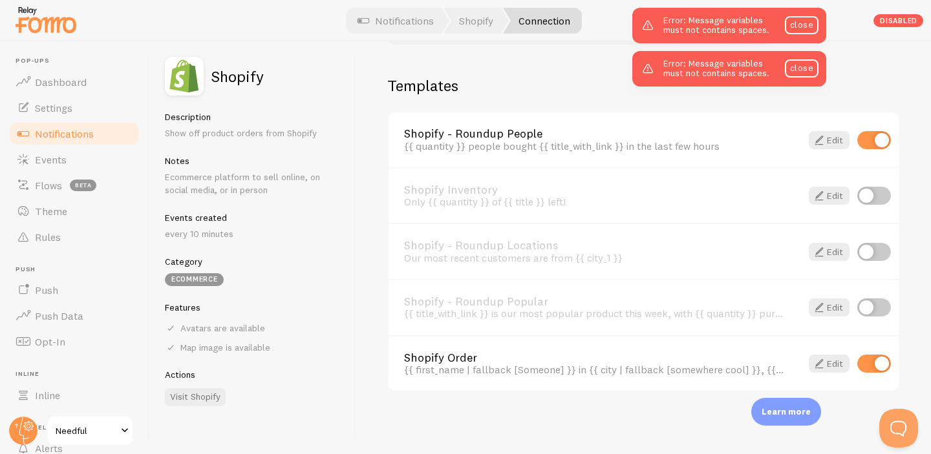
click at [871, 149] on input "checkbox" at bounding box center [874, 140] width 34 height 18
checkbox input "false"
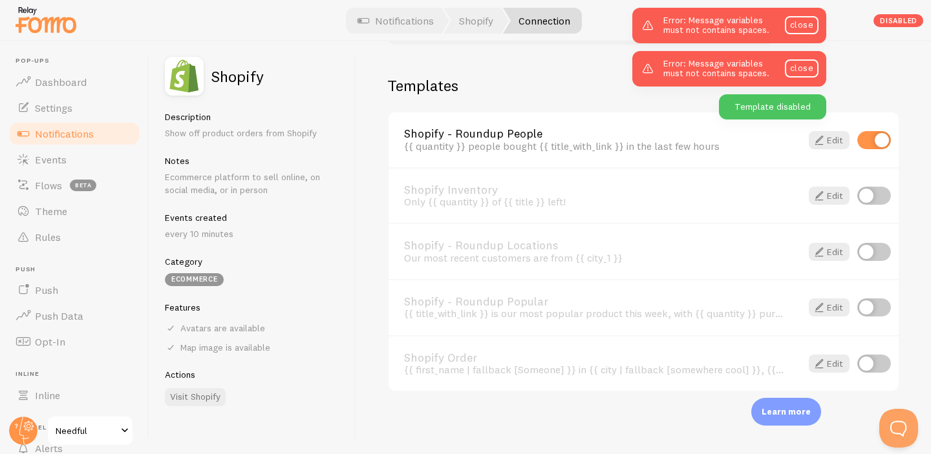
scroll to position [893, 0]
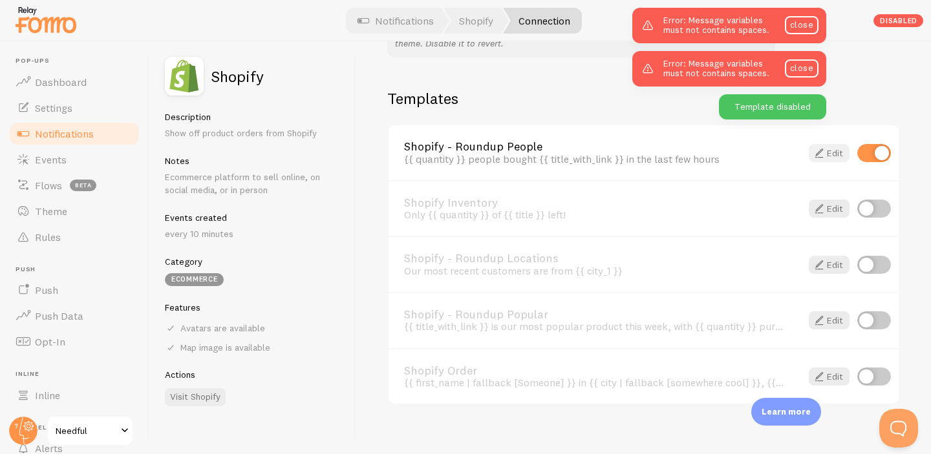
click at [833, 154] on link "Edit" at bounding box center [829, 153] width 41 height 18
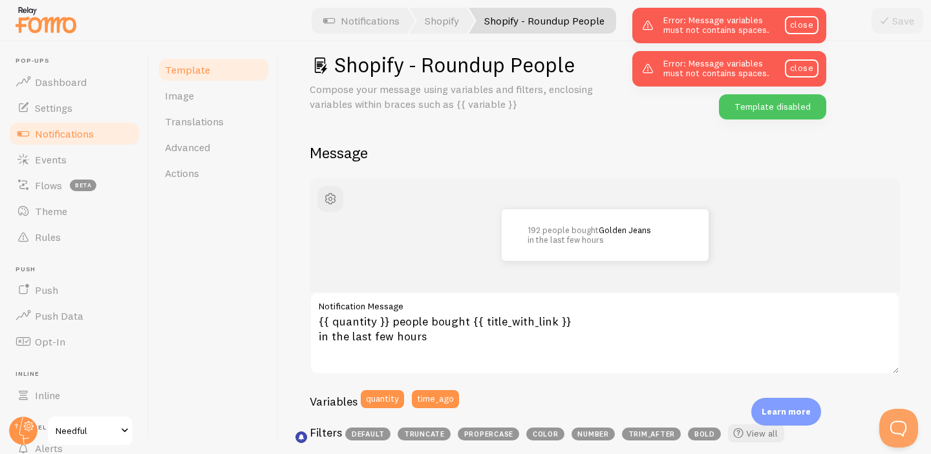
scroll to position [23, 0]
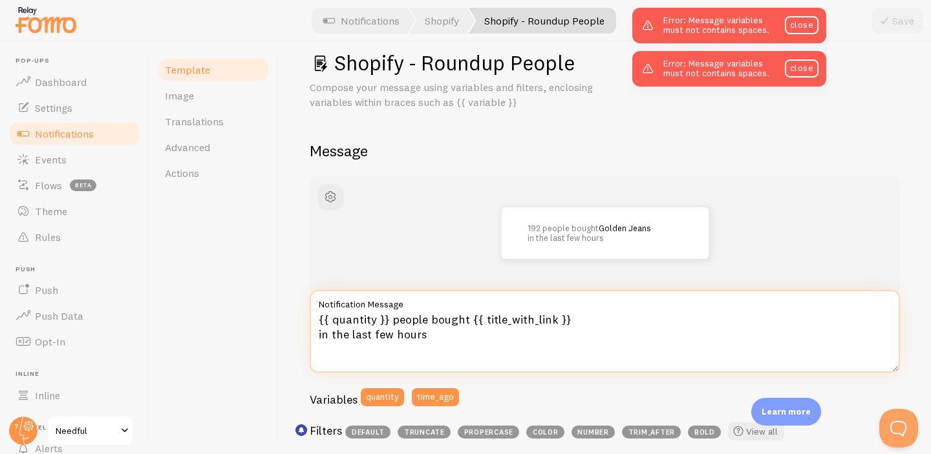
click at [378, 319] on textarea "{{ quantity }} people bought {{ title_with_link }} in the last few hours" at bounding box center [605, 331] width 590 height 83
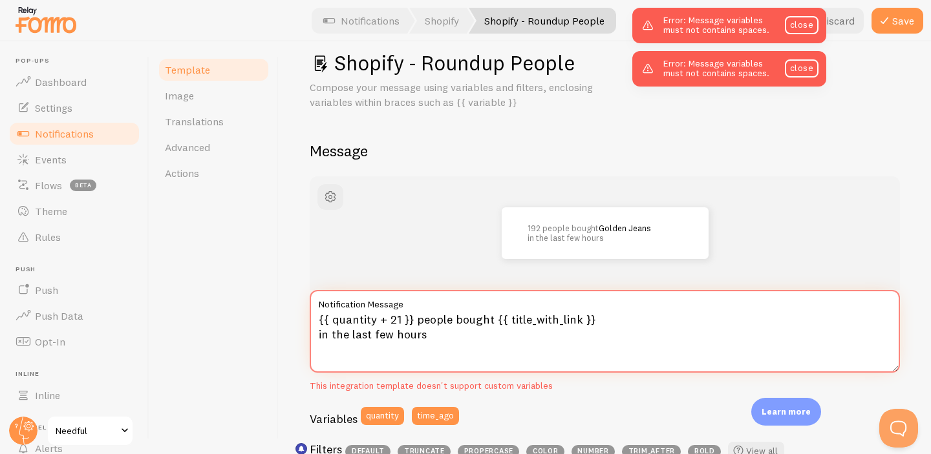
click at [377, 324] on textarea "{{ quantity + 21 }} people bought {{ title_with_link }} in the last few hours" at bounding box center [605, 331] width 590 height 83
click at [387, 321] on textarea "{{ quantity+ 21 }} people bought {{ title_with_link }} in the last few hours" at bounding box center [605, 331] width 590 height 83
click at [396, 321] on textarea "{{ quantity+21 }} people bought {{ title_with_link }} in the last few hours" at bounding box center [605, 331] width 590 height 83
click at [396, 319] on textarea "{{ quantity+21}} people bought {{ title_with_link }} in the last few hours" at bounding box center [605, 331] width 590 height 83
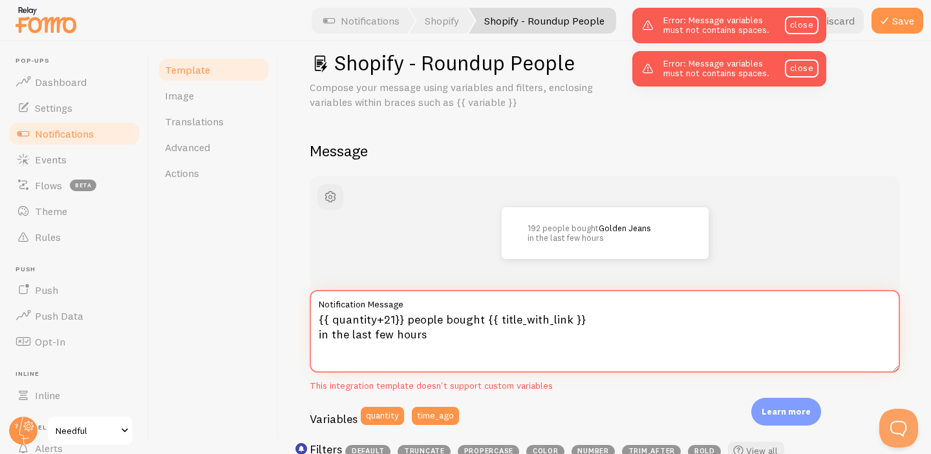
click at [396, 319] on textarea "{{ quantity+21}} people bought {{ title_with_link }} in the last few hours" at bounding box center [605, 331] width 590 height 83
click at [405, 334] on textarea "{{ quantity+21}} people bought {{ title_with_link }} in the last few hours" at bounding box center [605, 331] width 590 height 83
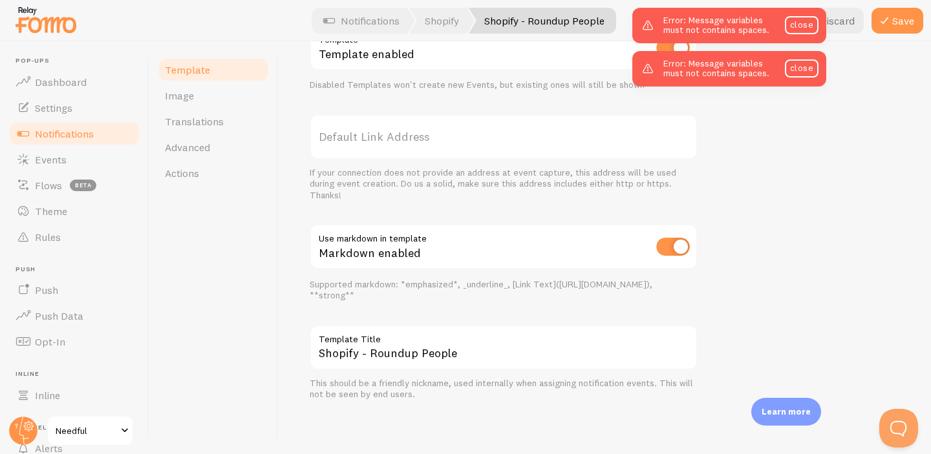
scroll to position [0, 0]
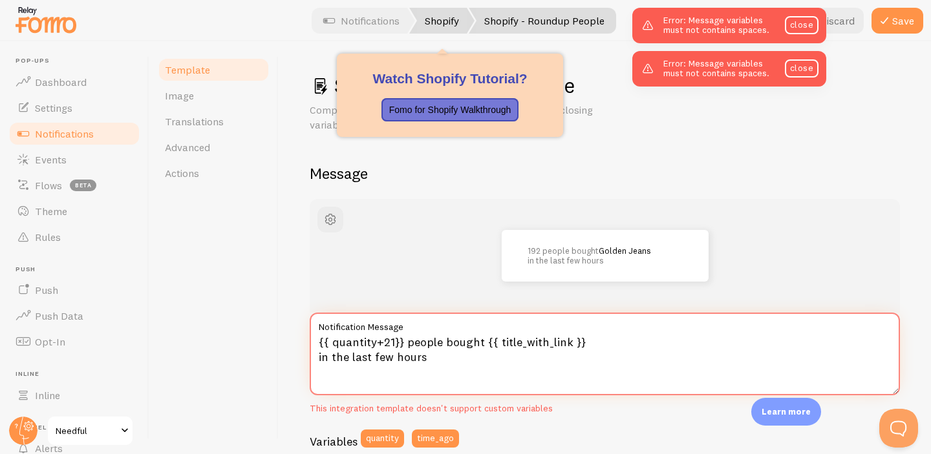
type textarea "{{ quantity+21}} people bought {{ title_with_link }} in the last few hours"
click at [430, 19] on link "Shopify" at bounding box center [441, 21] width 65 height 26
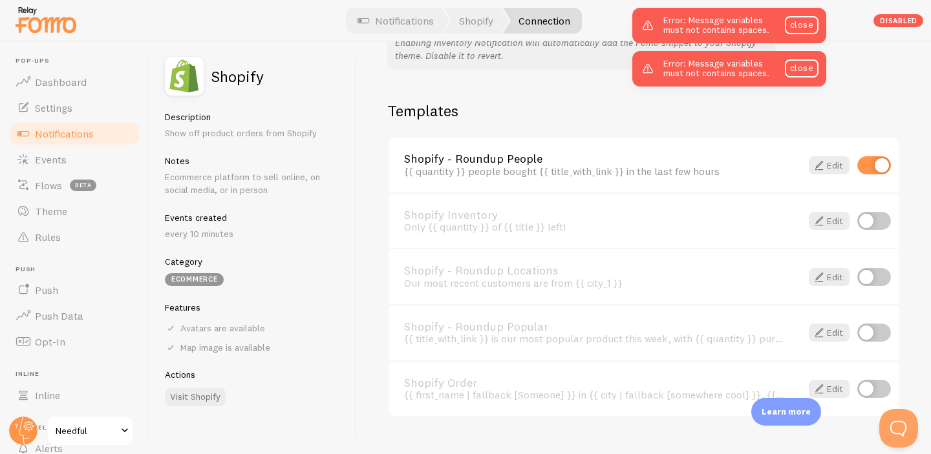
scroll to position [906, 0]
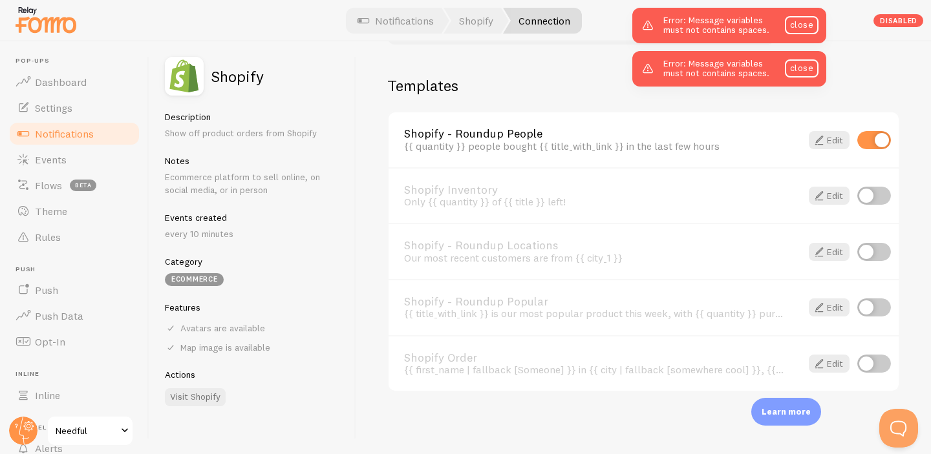
click at [864, 137] on input "checkbox" at bounding box center [874, 140] width 34 height 18
checkbox input "false"
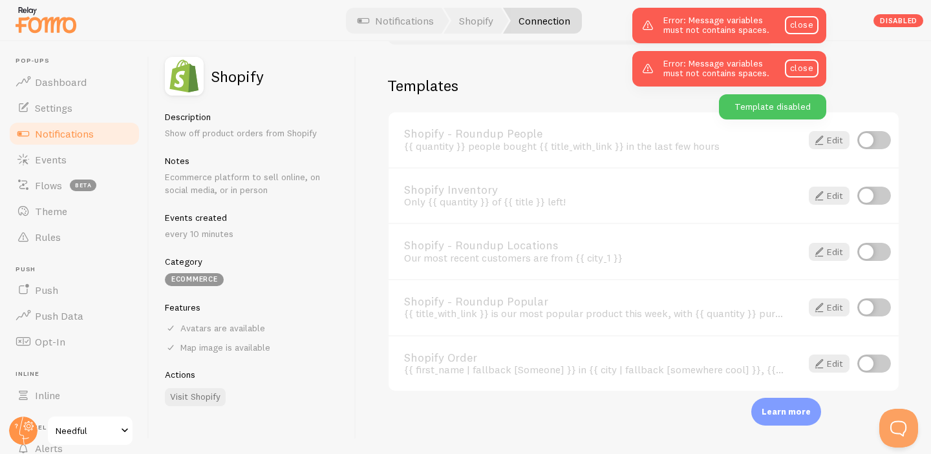
click at [864, 149] on input "checkbox" at bounding box center [874, 140] width 34 height 18
checkbox input "true"
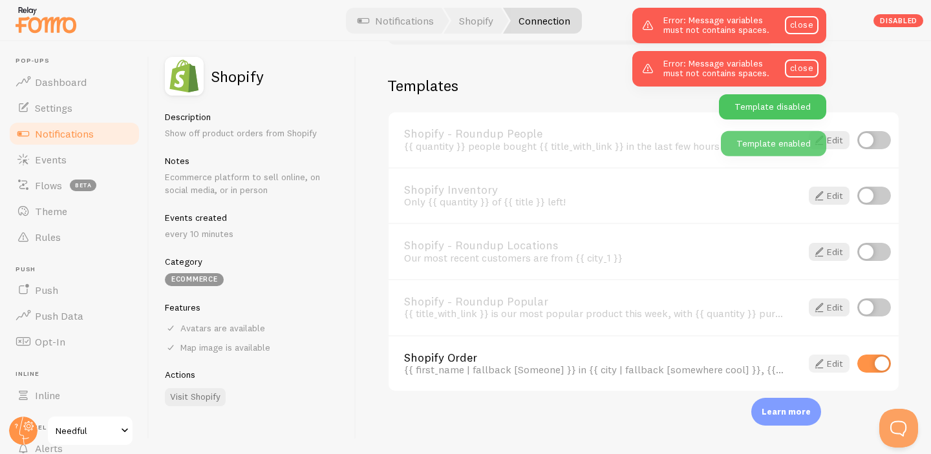
click at [833, 362] on link "Edit" at bounding box center [829, 364] width 41 height 18
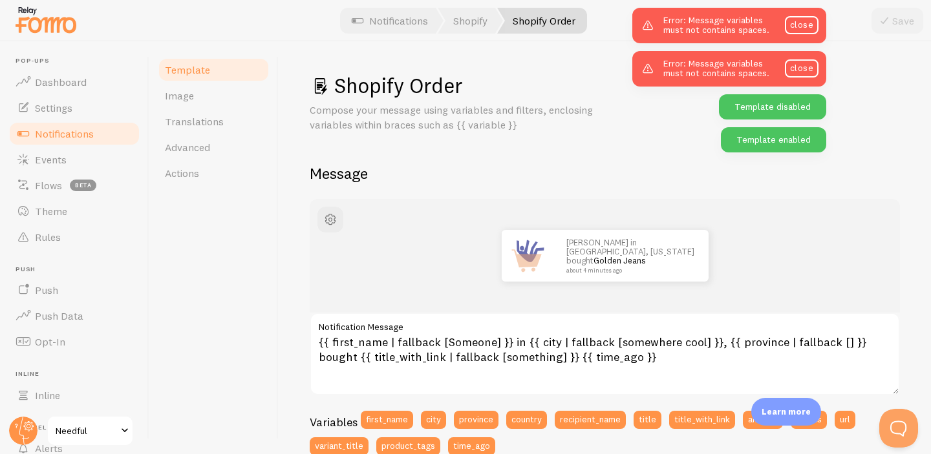
scroll to position [39, 0]
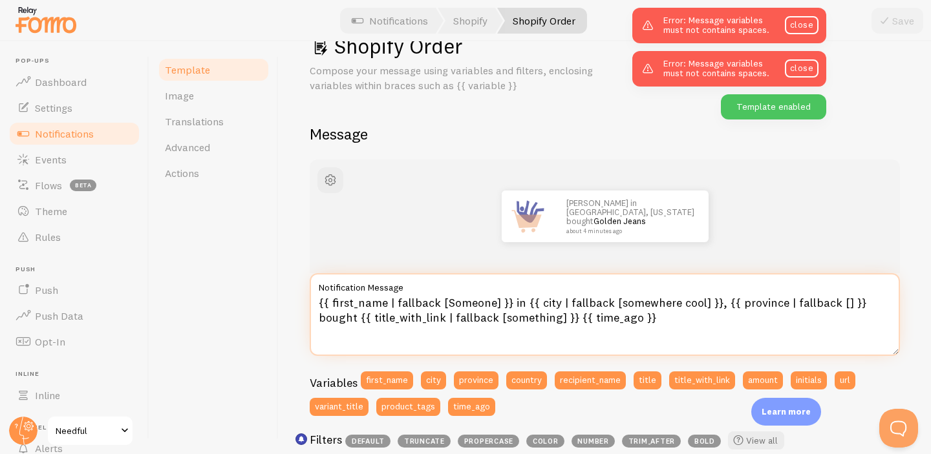
click at [505, 304] on textarea "{{ first_name | fallback [Someone] }} in {{ city | fallback [somewhere cool] }}…" at bounding box center [605, 314] width 590 height 83
click at [475, 304] on textarea "{{ first_name | fallback [Someone] }} in {{ city | fallback [somewhere cool] }}…" at bounding box center [605, 314] width 590 height 83
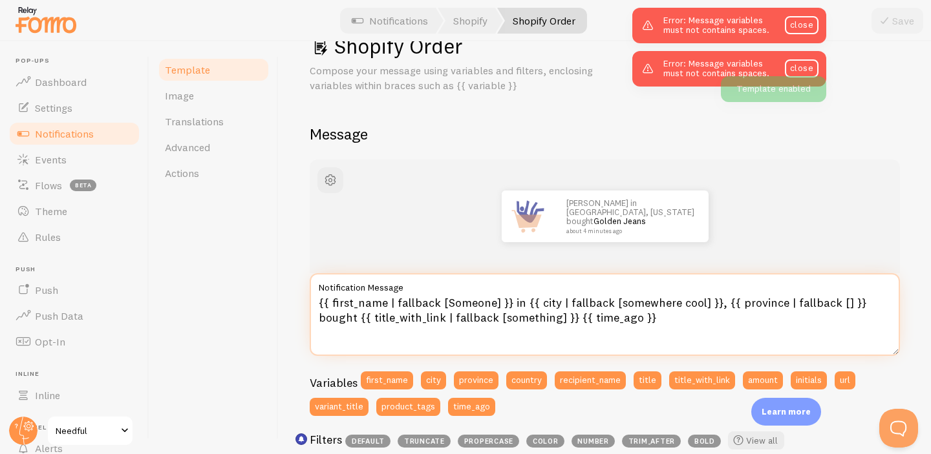
click at [488, 308] on textarea "{{ first_name | fallback [Someone] }} in {{ city | fallback [somewhere cool] }}…" at bounding box center [605, 314] width 590 height 83
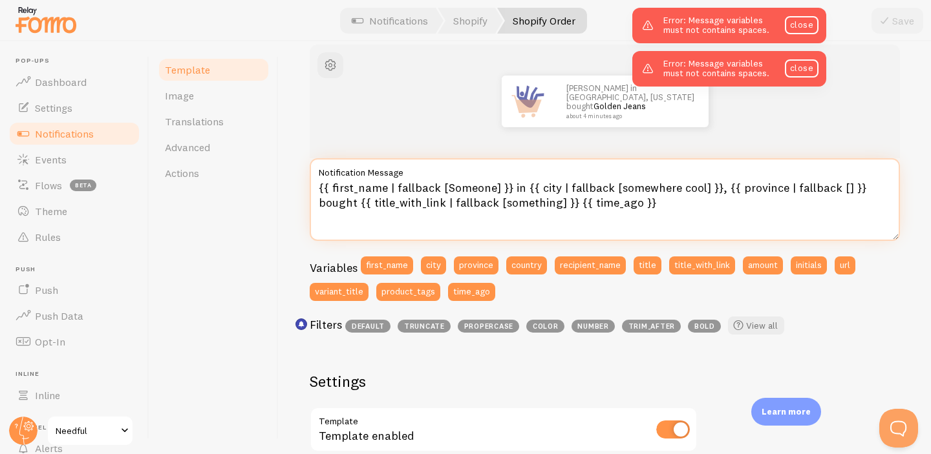
scroll to position [160, 0]
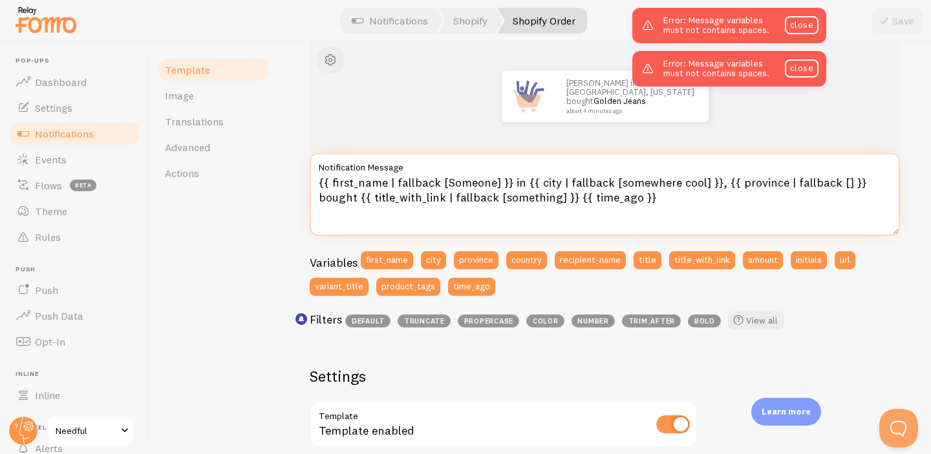
click at [579, 187] on textarea "{{ first_name | fallback [Someone] }} in {{ city | fallback [somewhere cool] }}…" at bounding box center [605, 194] width 590 height 83
click at [601, 191] on textarea "{{ first_name | fallback [Someone] }} in {{ city | fallback [somewhere cool] }}…" at bounding box center [605, 194] width 590 height 83
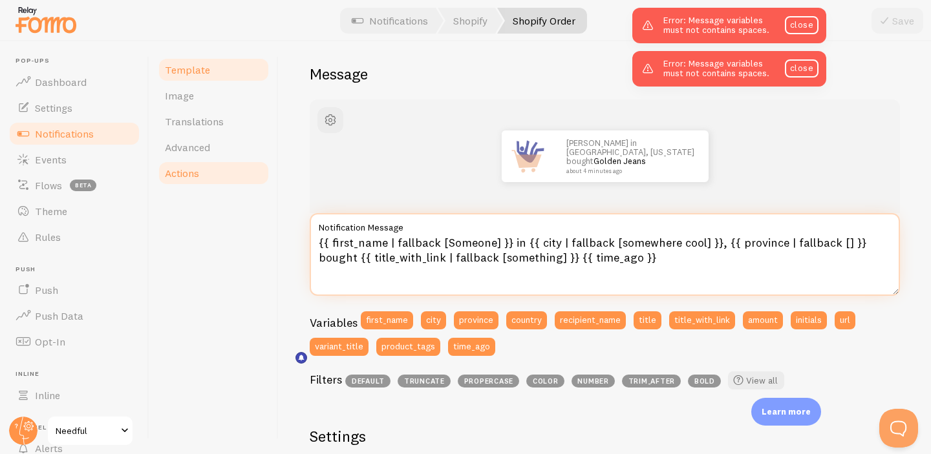
scroll to position [94, 0]
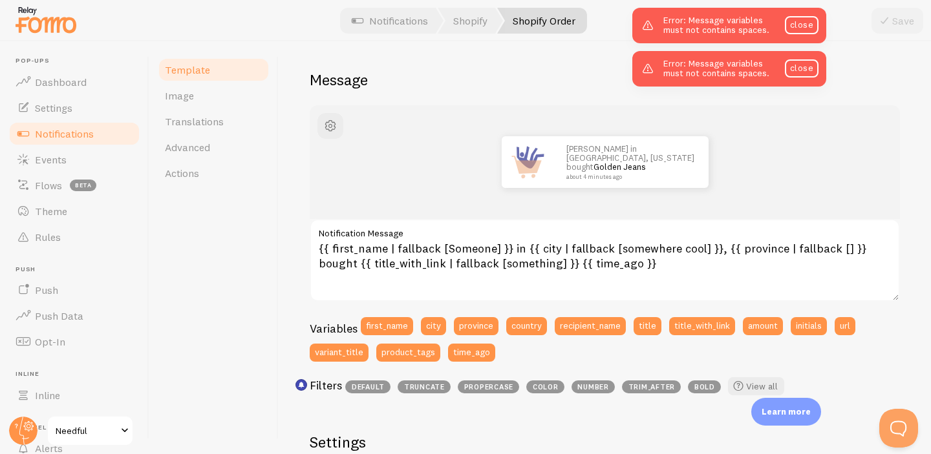
click at [81, 125] on link "Notifications" at bounding box center [74, 134] width 133 height 26
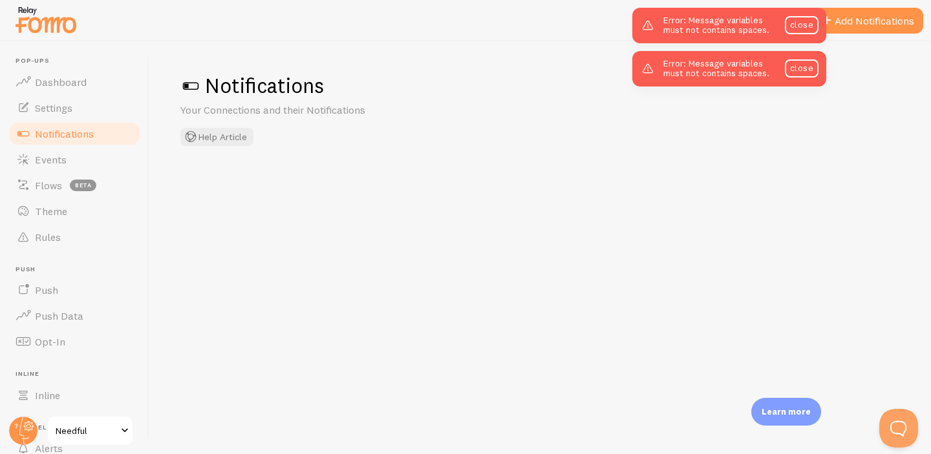
checkbox input "false"
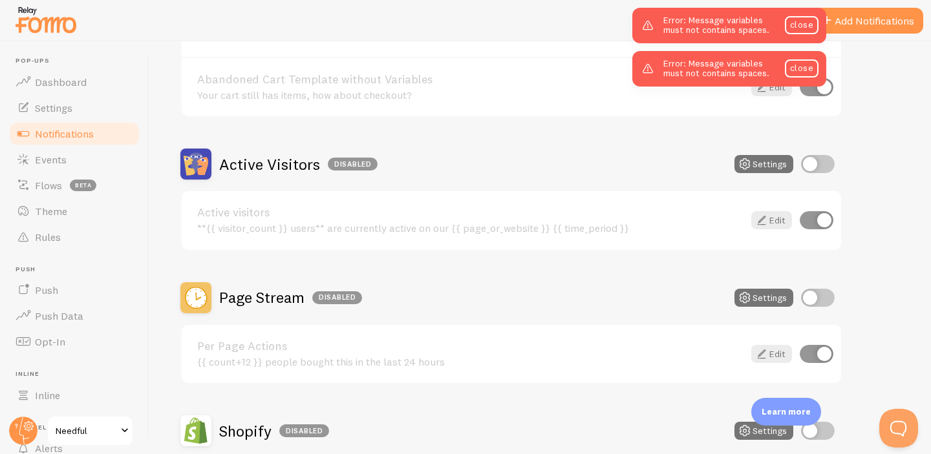
scroll to position [232, 0]
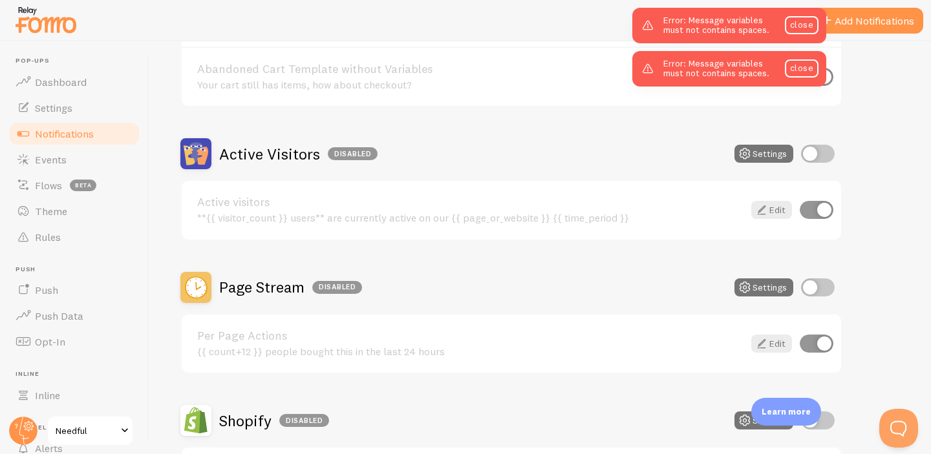
click at [816, 208] on input "checkbox" at bounding box center [817, 210] width 34 height 18
checkbox input "false"
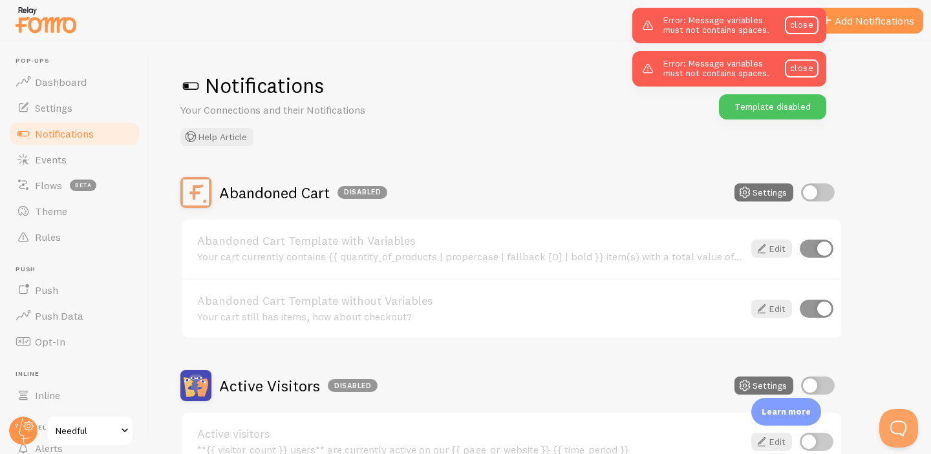
scroll to position [45, 0]
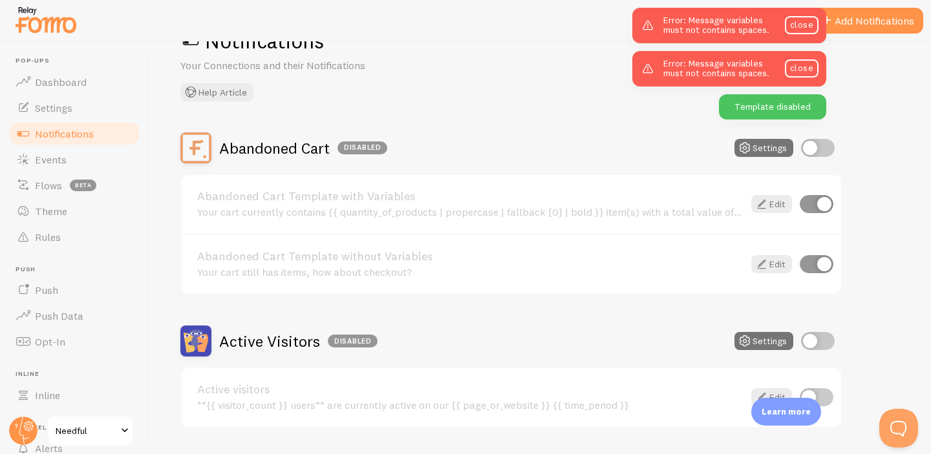
click at [816, 208] on input "checkbox" at bounding box center [817, 204] width 34 height 18
checkbox input "false"
click at [819, 260] on input "checkbox" at bounding box center [817, 264] width 34 height 18
checkbox input "false"
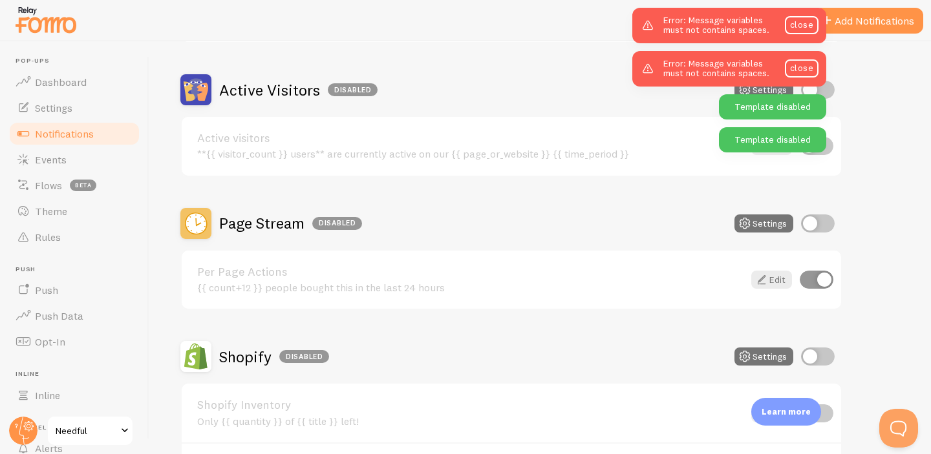
scroll to position [304, 0]
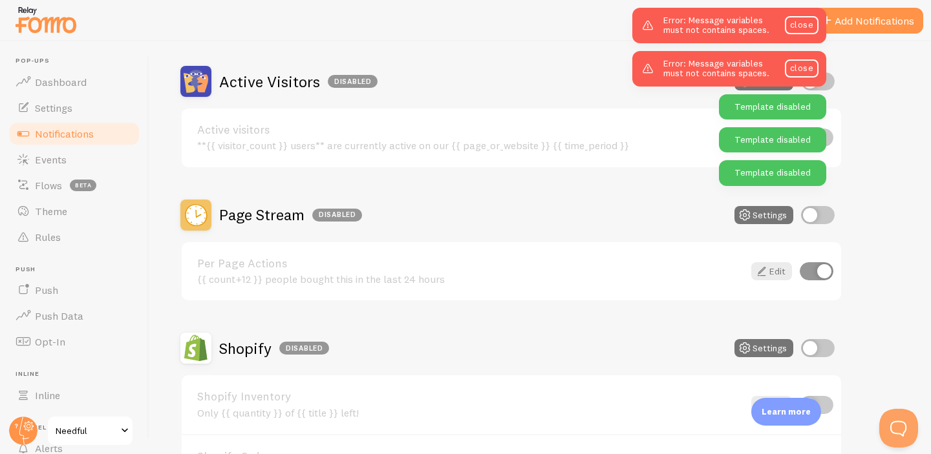
click at [814, 270] on input "checkbox" at bounding box center [817, 271] width 34 height 18
checkbox input "false"
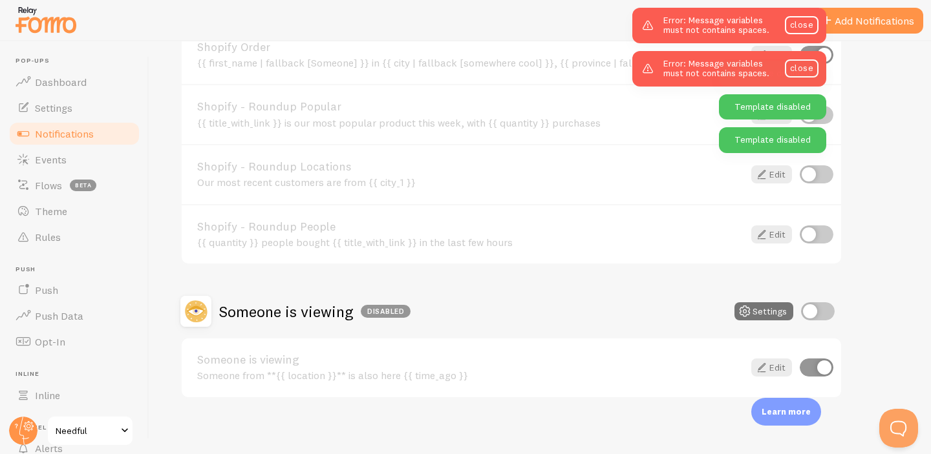
scroll to position [721, 0]
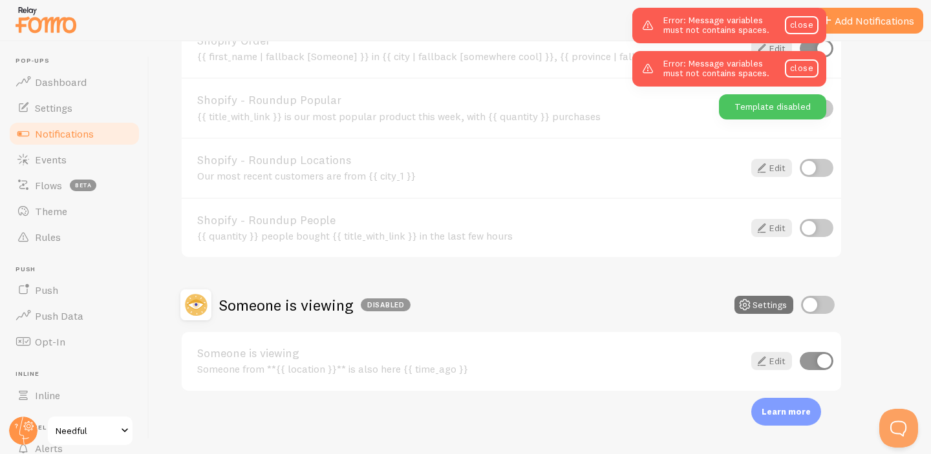
click at [820, 361] on input "checkbox" at bounding box center [817, 361] width 34 height 18
checkbox input "false"
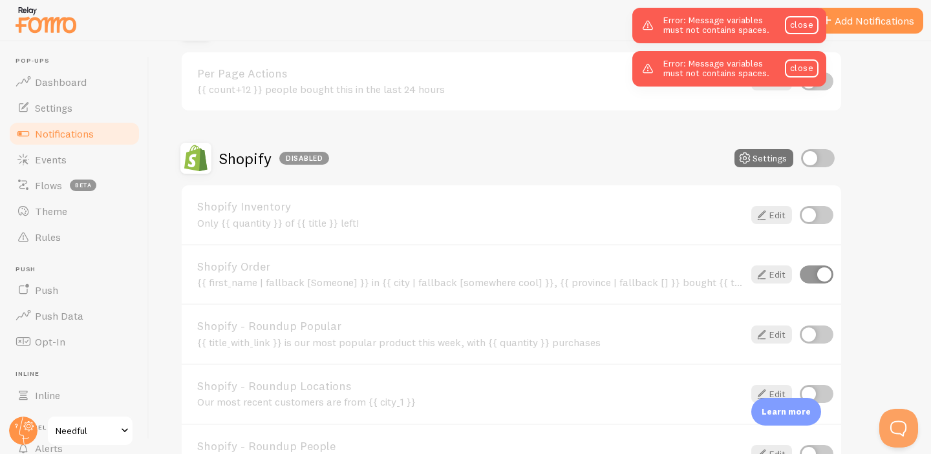
scroll to position [528, 0]
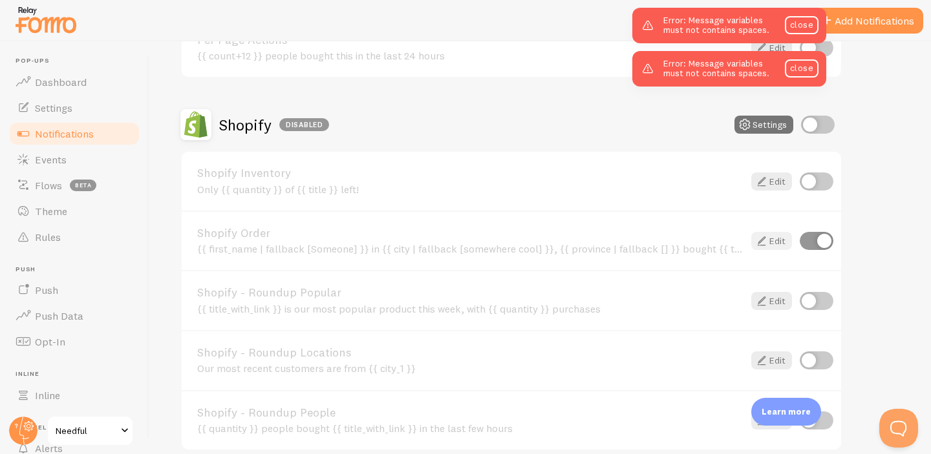
click at [772, 241] on link "Edit" at bounding box center [771, 241] width 41 height 18
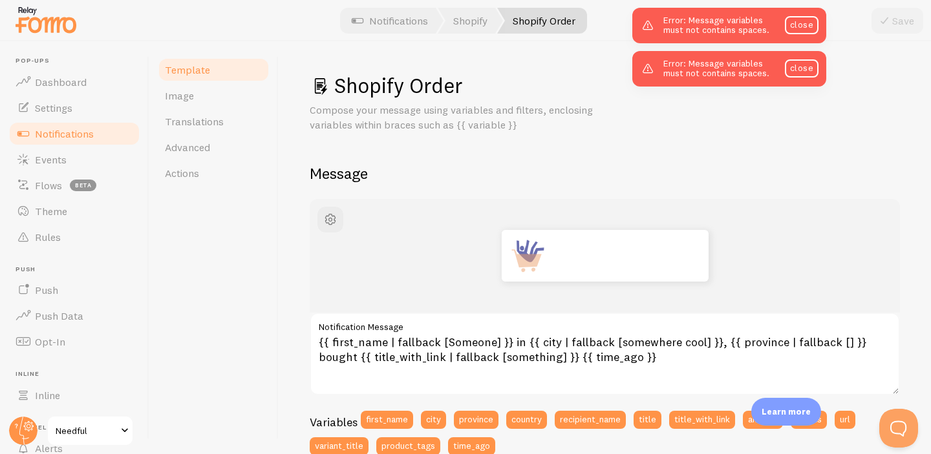
scroll to position [4, 0]
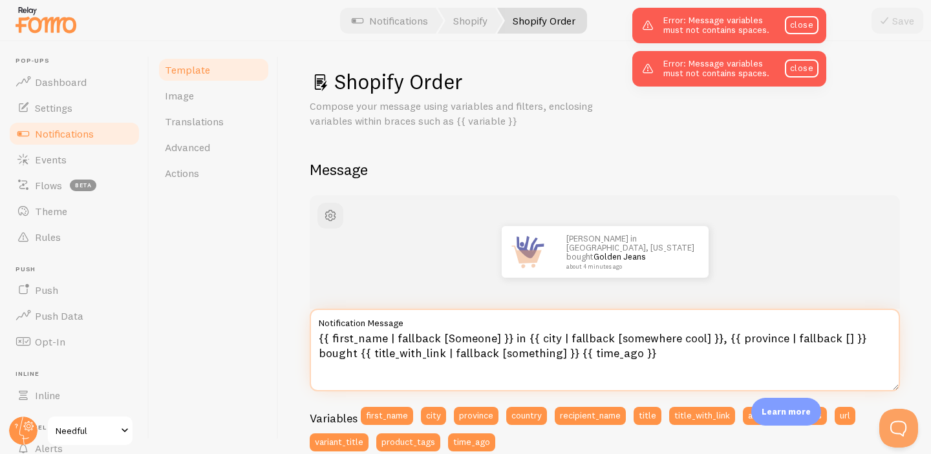
click at [430, 348] on textarea "{{ first_name | fallback [Someone] }} in {{ city | fallback [somewhere cool] }}…" at bounding box center [605, 350] width 590 height 83
paste textarea "picked up {{ title_with_link | fallback [something] }} {{ time_ago }}."
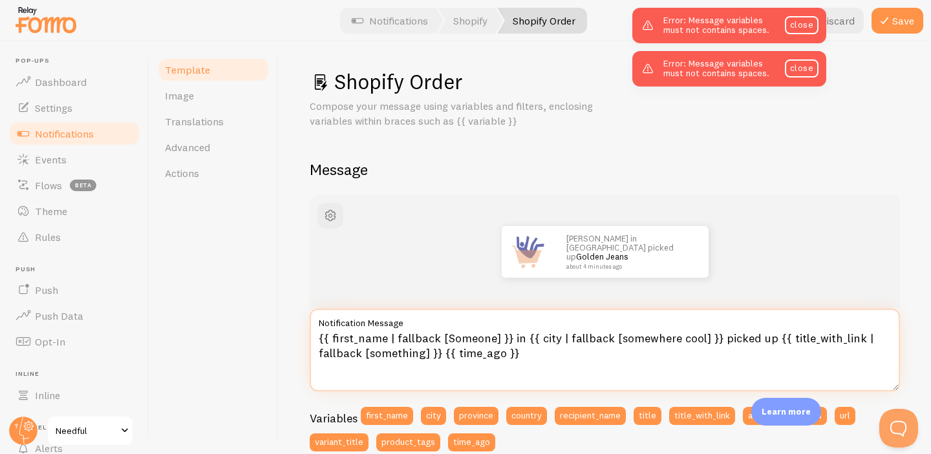
type textarea "{{ first_name | fallback [Someone] }} in {{ city | fallback [somewhere cool] }}…"
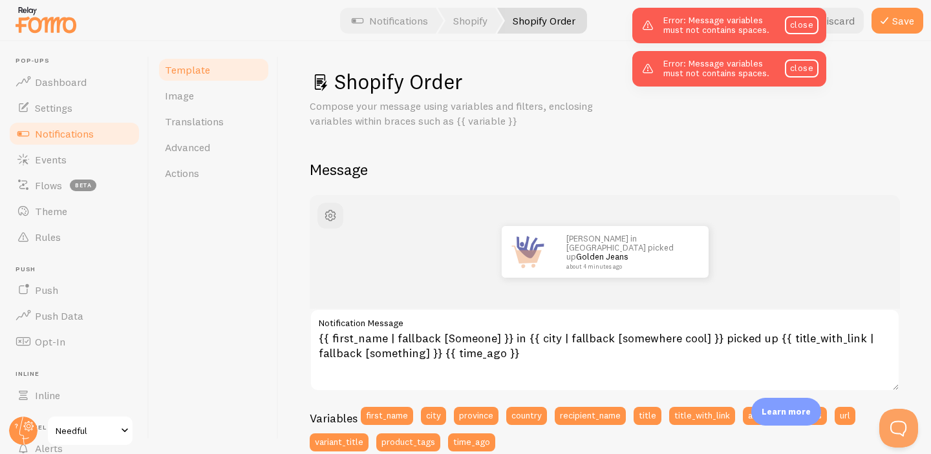
click at [434, 277] on div "[PERSON_NAME] in [GEOGRAPHIC_DATA] picked up Golden Jeans about 4 minutes ago" at bounding box center [605, 252] width 528 height 52
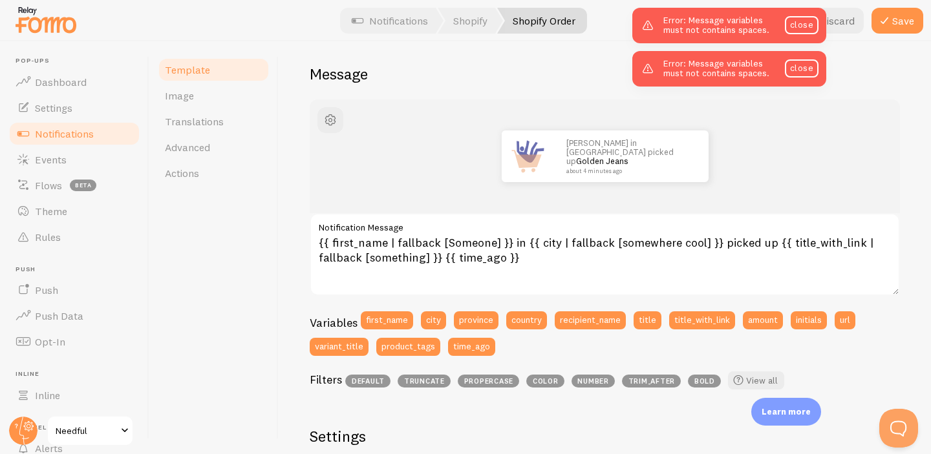
scroll to position [0, 0]
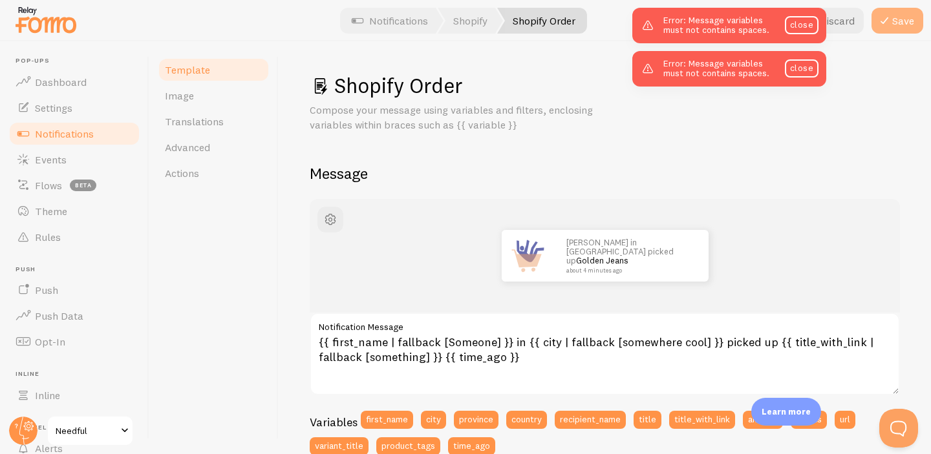
click at [903, 21] on button "Save" at bounding box center [897, 21] width 52 height 26
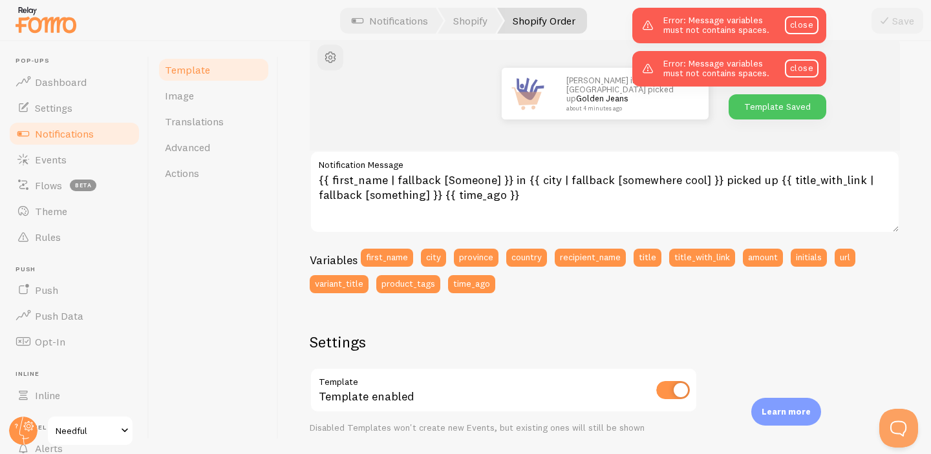
scroll to position [92, 0]
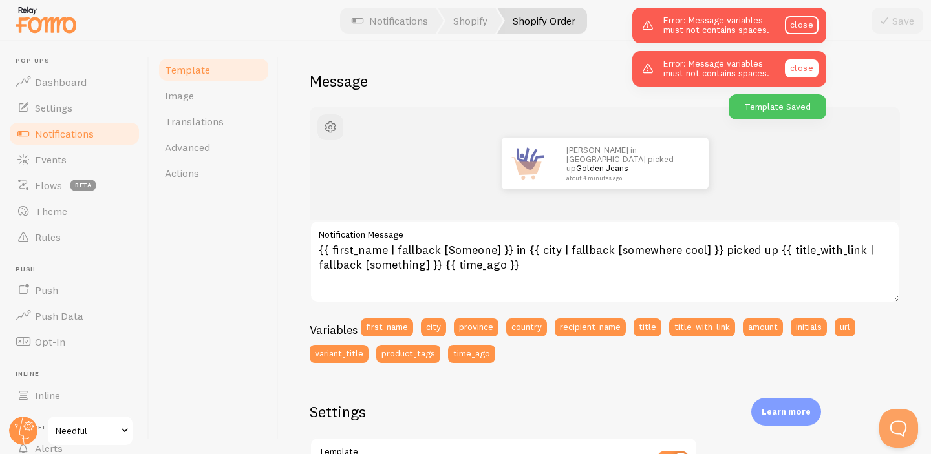
click at [792, 71] on link "close" at bounding box center [802, 68] width 34 height 18
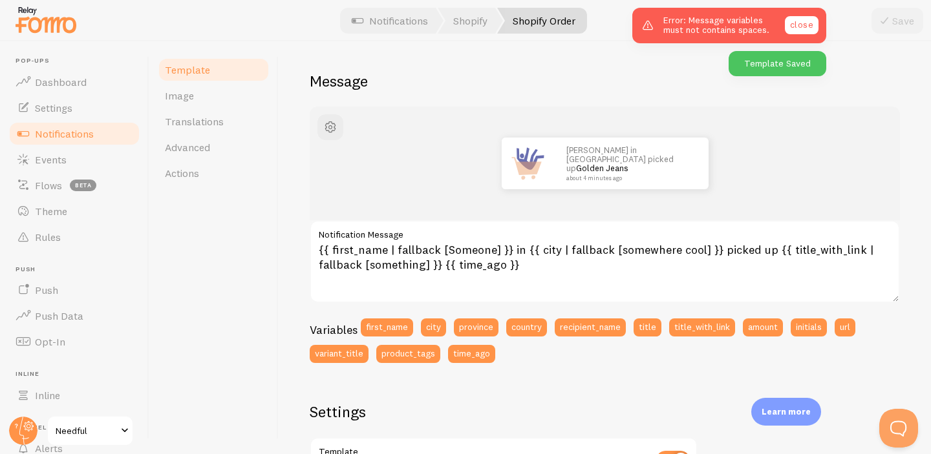
click at [793, 26] on link "close" at bounding box center [802, 25] width 34 height 18
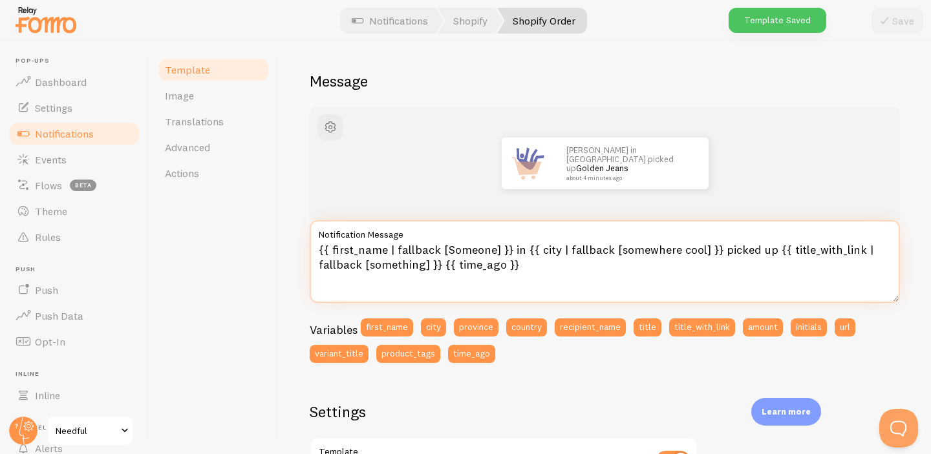
click at [572, 269] on textarea "{{ first_name | fallback [Someone] }} in {{ city | fallback [somewhere cool] }}…" at bounding box center [605, 261] width 590 height 83
click at [558, 262] on textarea "{{ first_name | fallback [Someone] }} in {{ city | fallback [somewhere cool] }}…" at bounding box center [605, 261] width 590 height 83
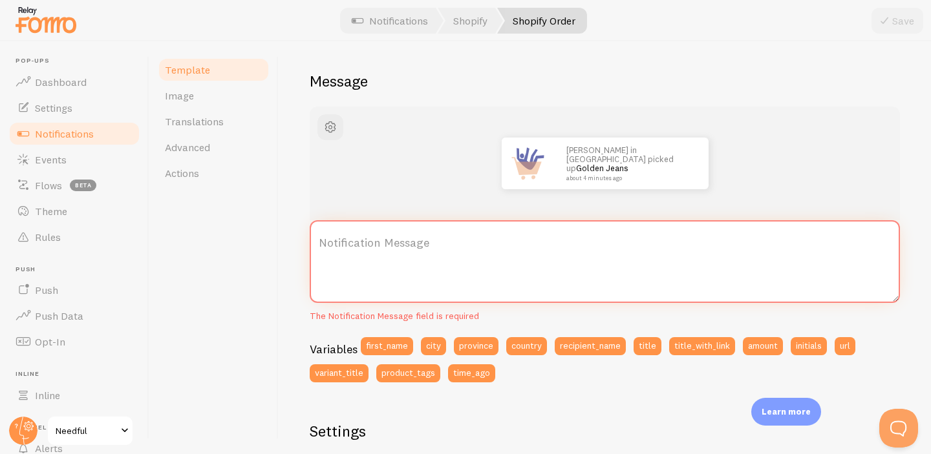
paste textarea "{{ first_name | fallback [Someone] }} in {{ city | fallback [somewhere cool] }}…"
type textarea "{{ first_name | fallback [Someone] }} in {{ city | fallback [somewhere cool] }}…"
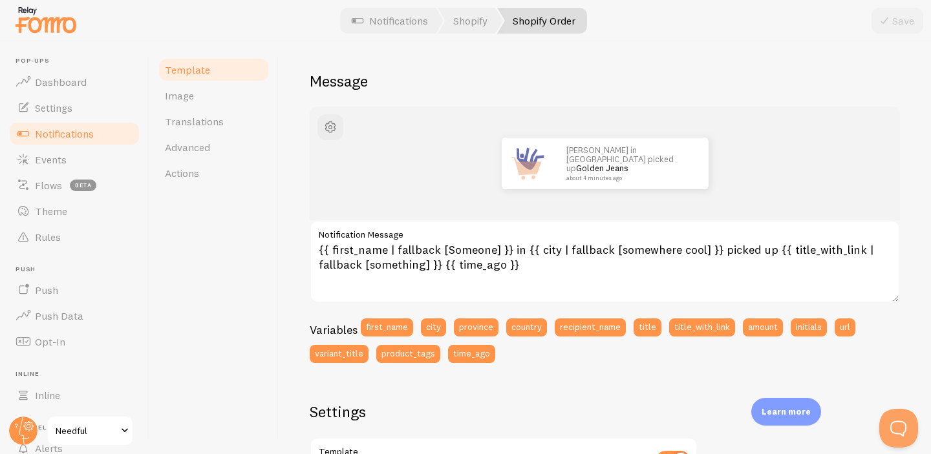
click at [570, 352] on div "Variables first_name city province country recipient_name title title_with_link…" at bounding box center [605, 345] width 590 height 53
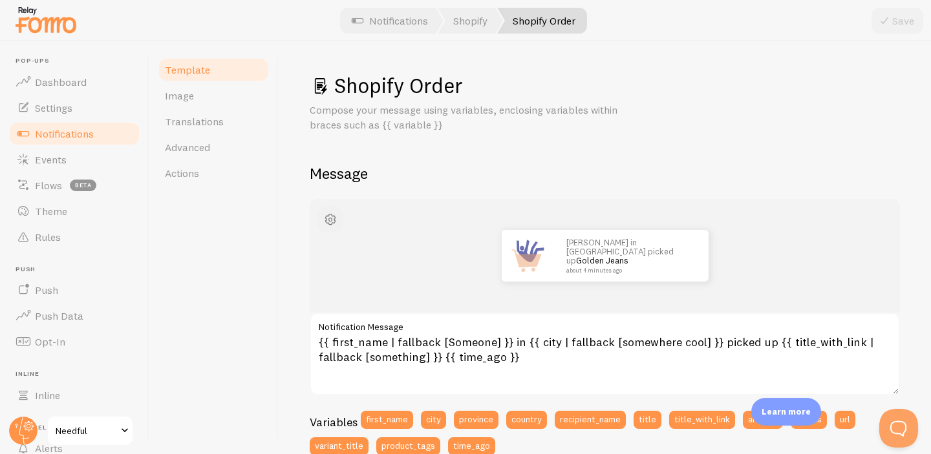
click at [329, 219] on span "button" at bounding box center [331, 220] width 16 height 16
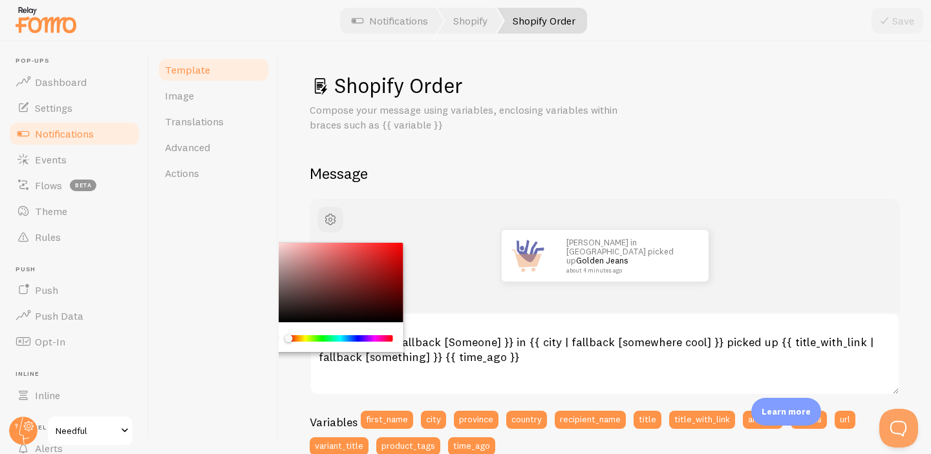
click at [275, 226] on div "Template Image Translations Advanced Actions" at bounding box center [213, 247] width 129 height 413
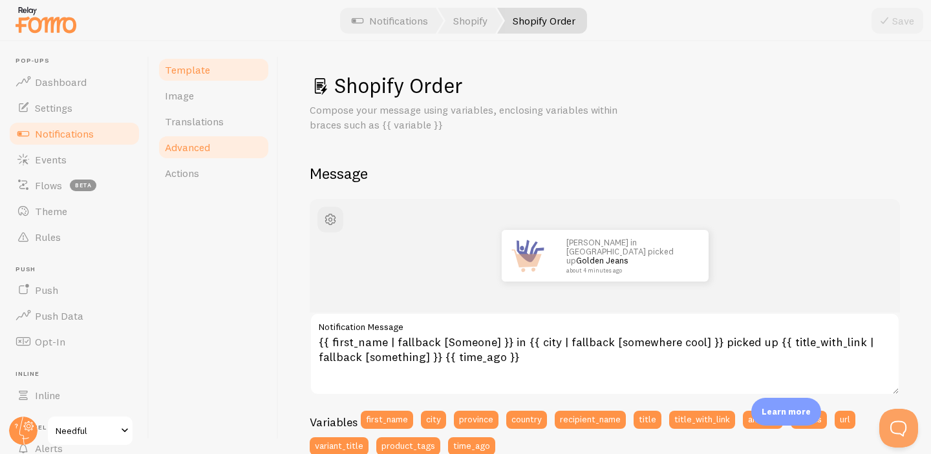
click at [203, 154] on link "Advanced" at bounding box center [213, 147] width 113 height 26
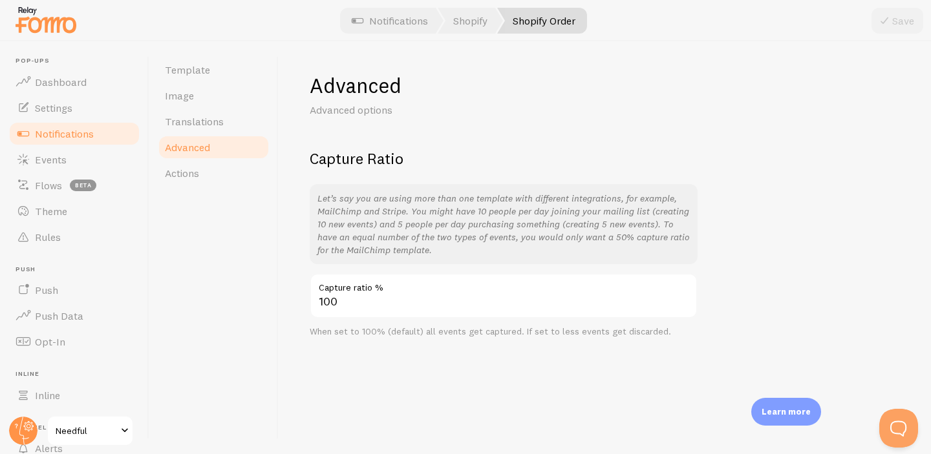
click at [196, 187] on div "Template Image Translations Advanced Actions" at bounding box center [213, 247] width 129 height 413
click at [195, 177] on span "Actions" at bounding box center [182, 173] width 34 height 13
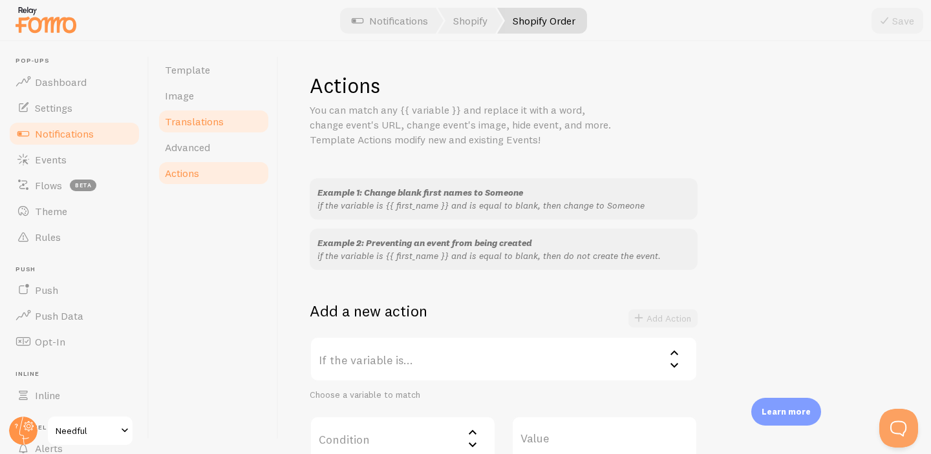
click at [200, 114] on link "Translations" at bounding box center [213, 122] width 113 height 26
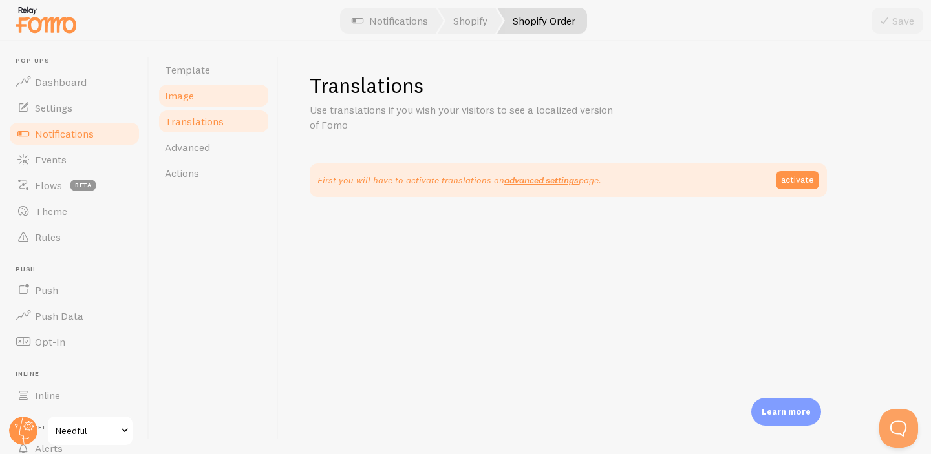
click at [195, 95] on link "Image" at bounding box center [213, 96] width 113 height 26
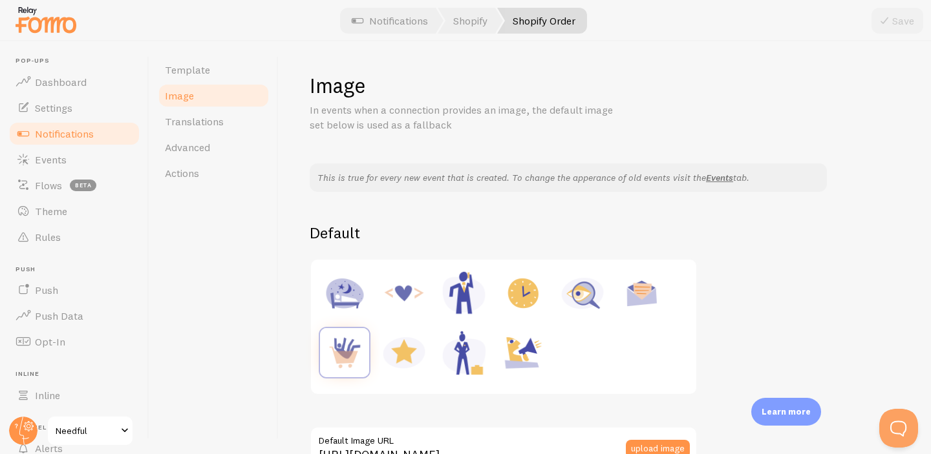
scroll to position [564, 0]
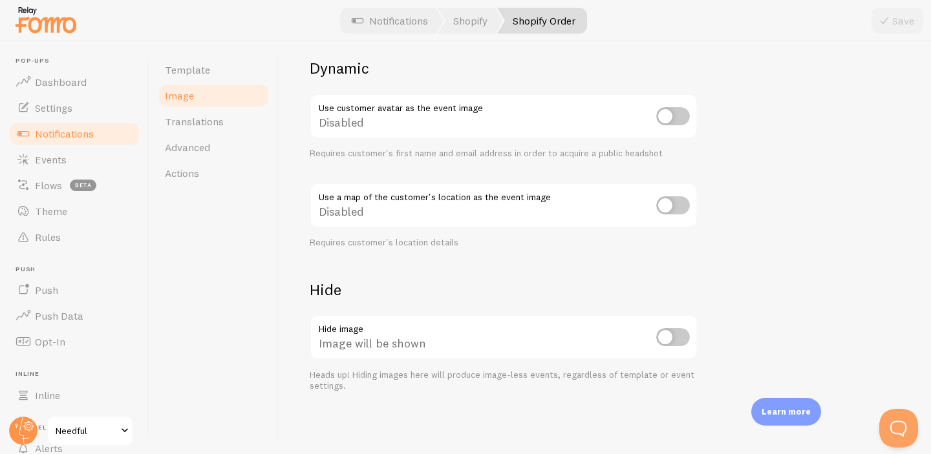
click at [675, 337] on input "checkbox" at bounding box center [673, 337] width 34 height 18
checkbox input "true"
click at [891, 20] on icon at bounding box center [884, 21] width 16 height 16
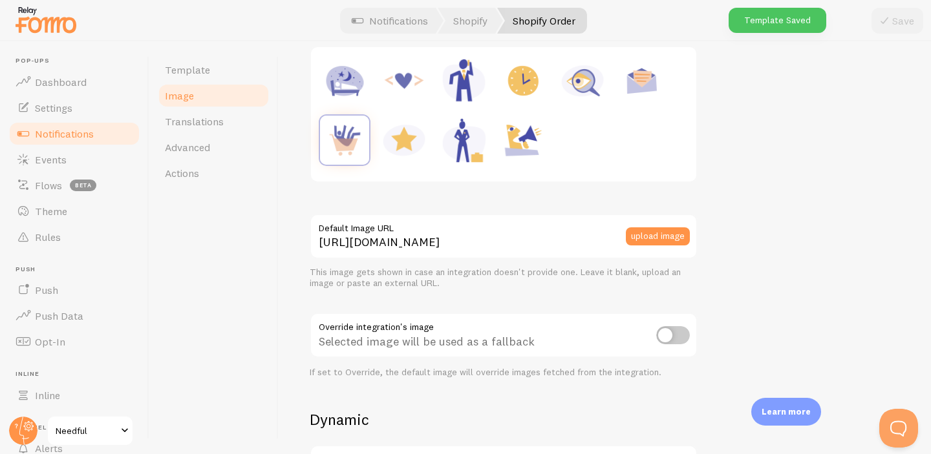
scroll to position [0, 0]
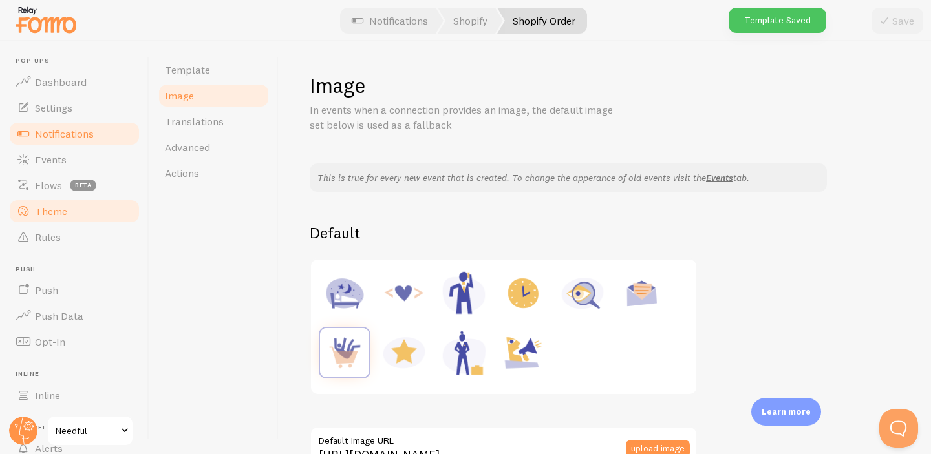
click at [67, 220] on link "Theme" at bounding box center [74, 211] width 133 height 26
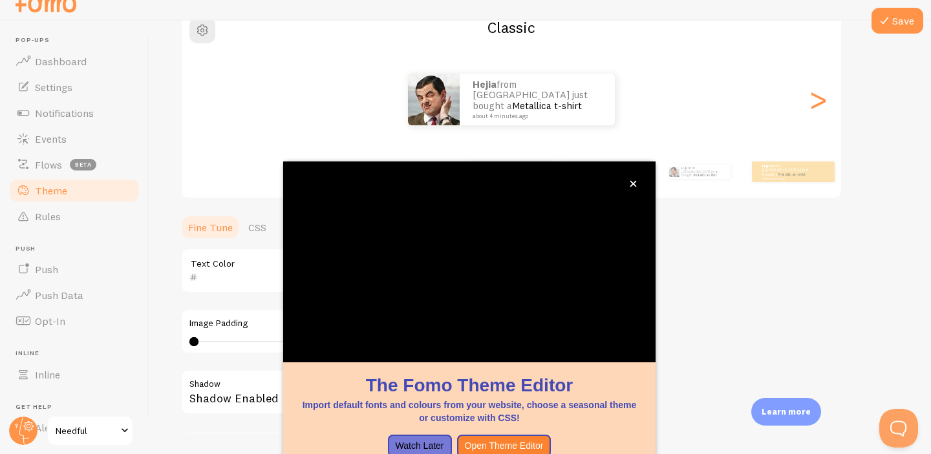
scroll to position [120, 0]
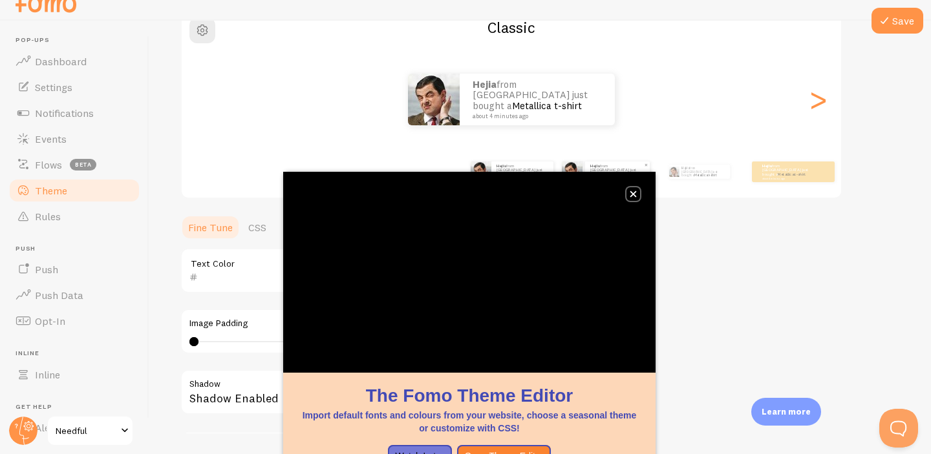
click at [631, 197] on icon "close," at bounding box center [633, 194] width 7 height 7
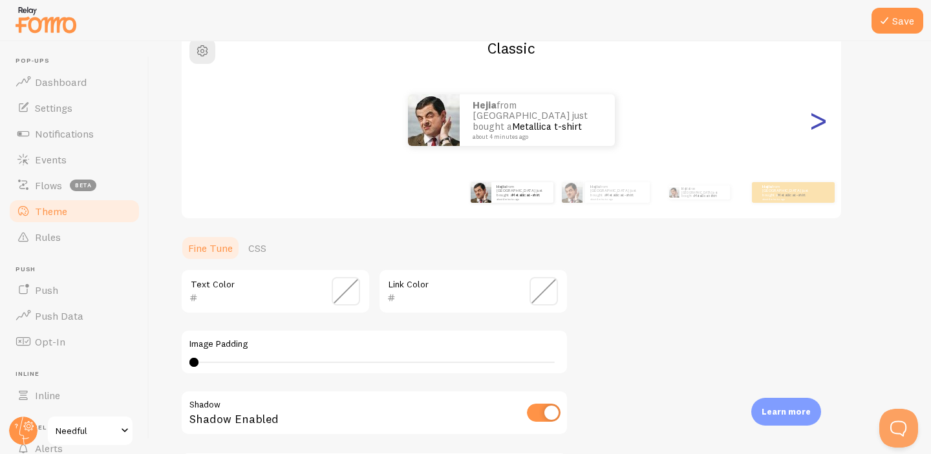
click at [815, 123] on div ">" at bounding box center [818, 120] width 16 height 93
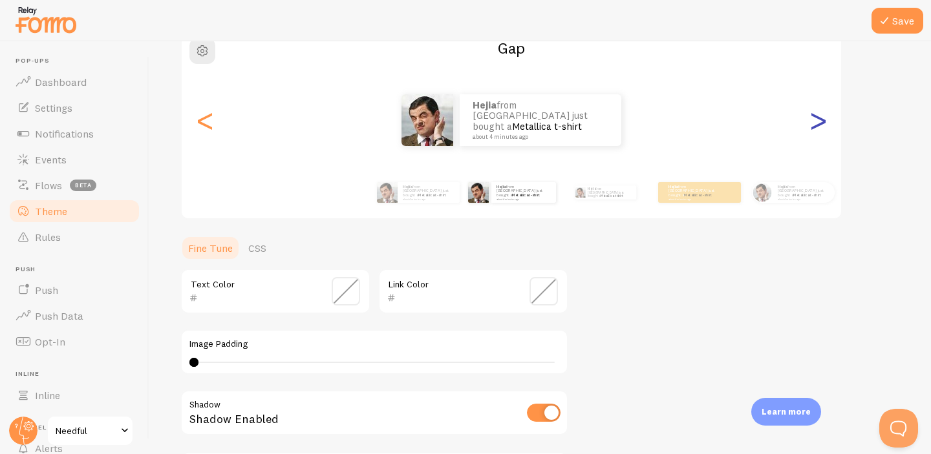
click at [815, 123] on div ">" at bounding box center [818, 120] width 16 height 93
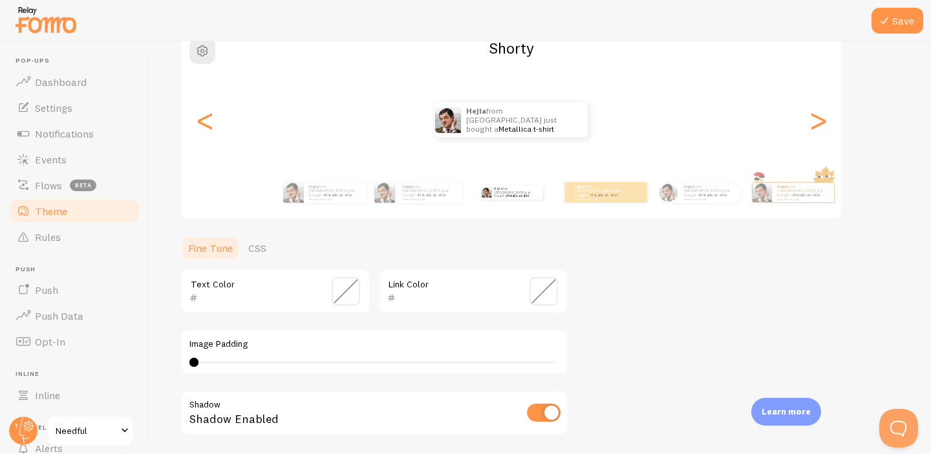
scroll to position [69, 0]
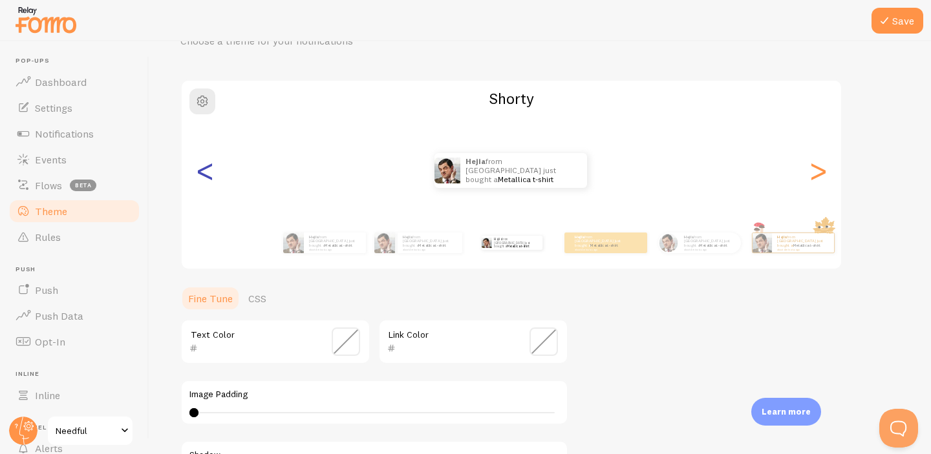
click at [204, 175] on div "<" at bounding box center [205, 170] width 16 height 93
click at [204, 173] on div "<" at bounding box center [205, 170] width 16 height 93
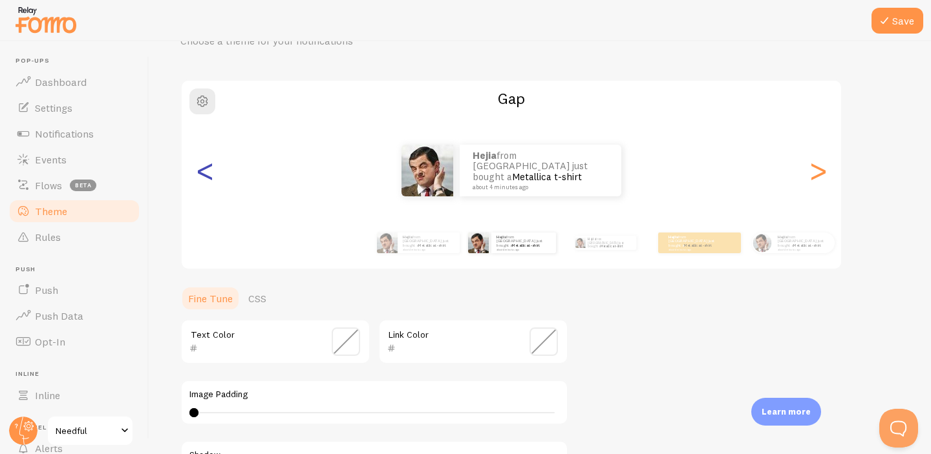
click at [200, 167] on div "<" at bounding box center [205, 170] width 16 height 93
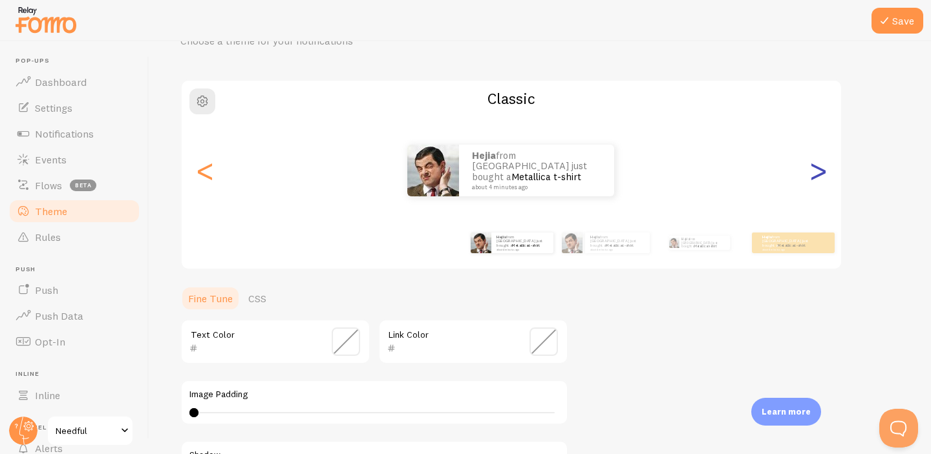
click at [813, 171] on div ">" at bounding box center [818, 170] width 16 height 93
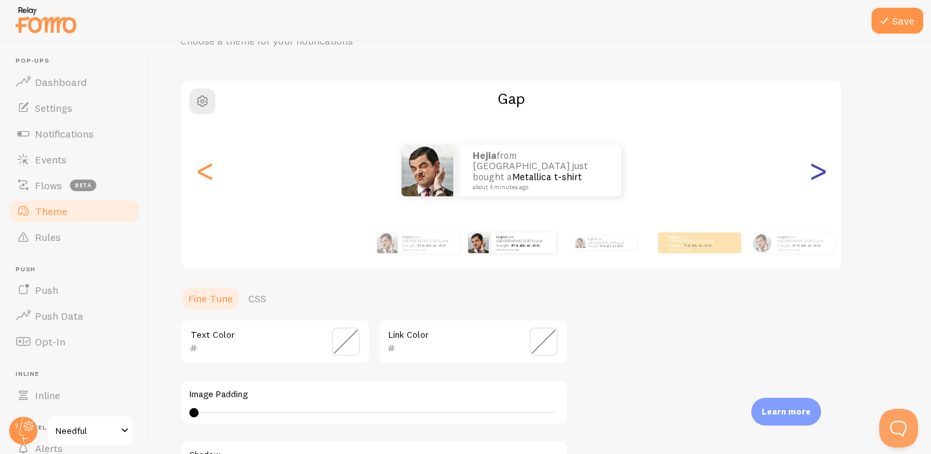
click at [813, 171] on div ">" at bounding box center [818, 170] width 16 height 93
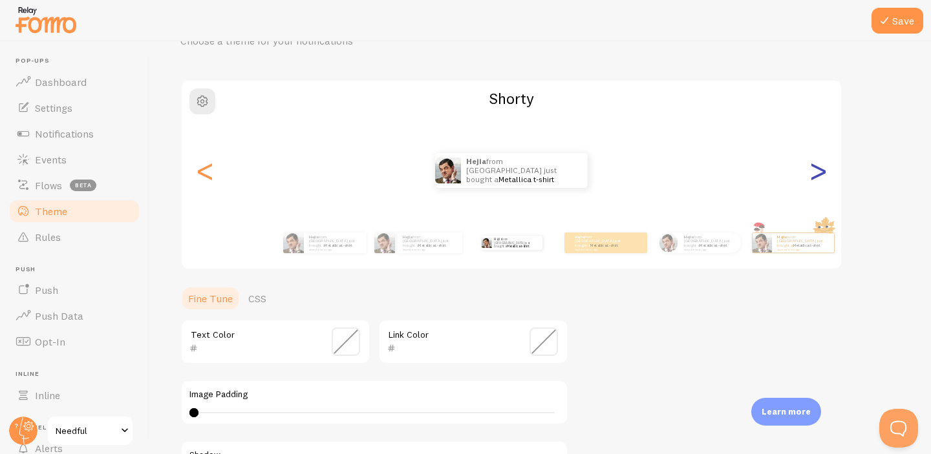
click at [813, 171] on div ">" at bounding box center [818, 170] width 16 height 93
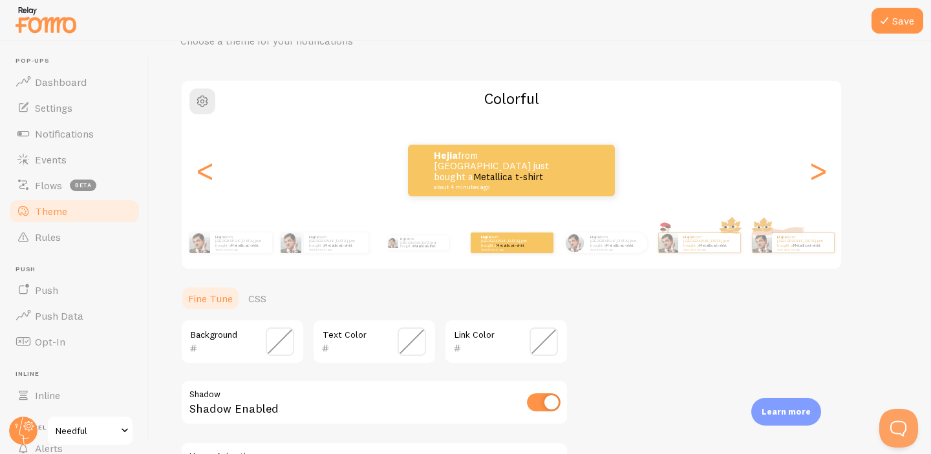
scroll to position [207, 0]
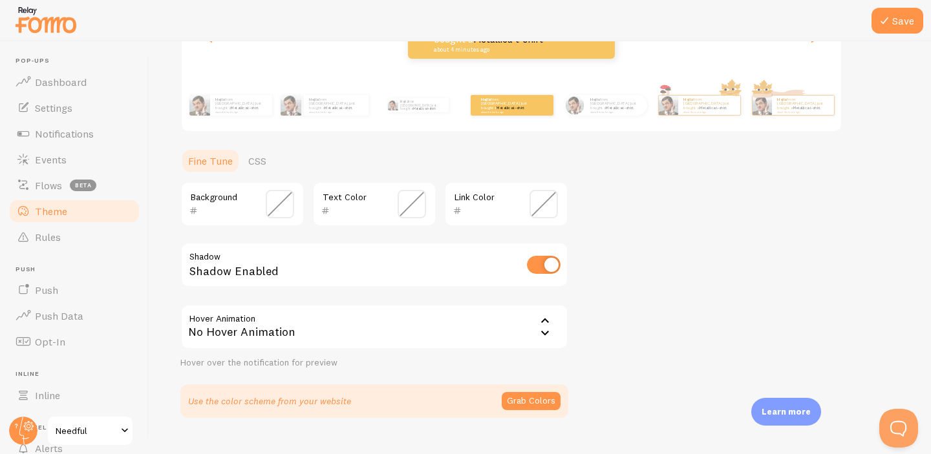
click at [284, 206] on span at bounding box center [280, 204] width 28 height 28
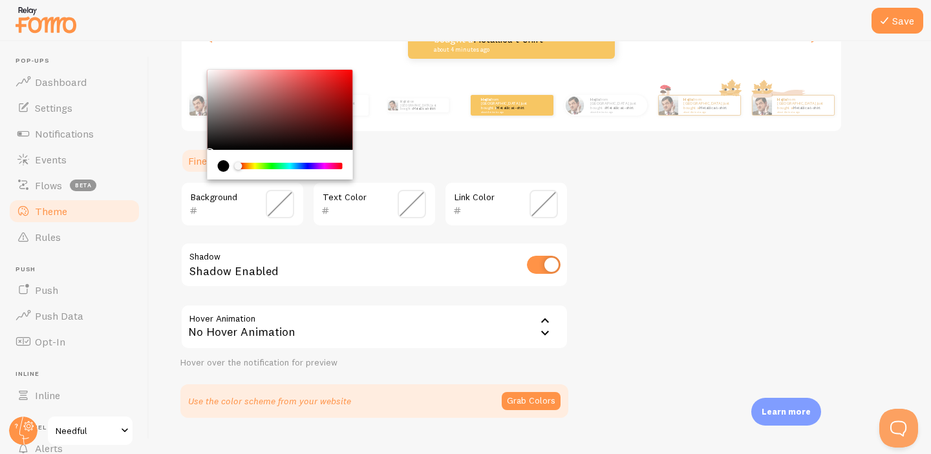
click at [281, 120] on div "Chrome color picker" at bounding box center [279, 110] width 145 height 80
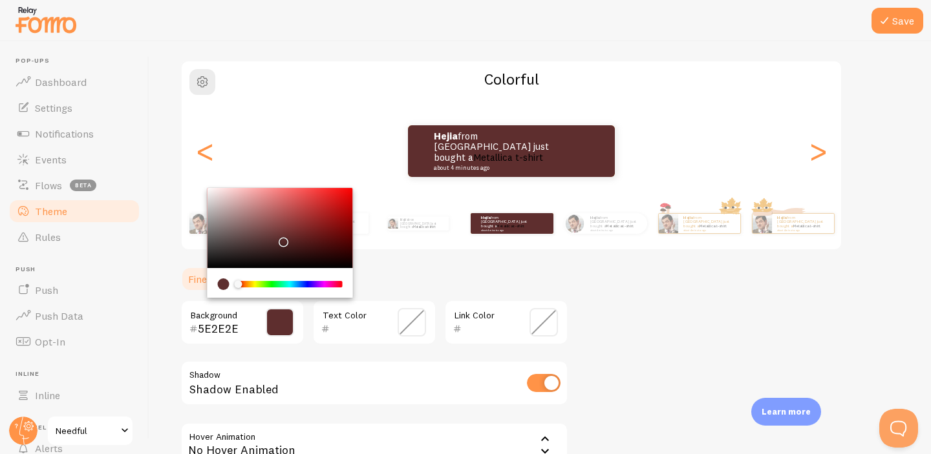
scroll to position [85, 0]
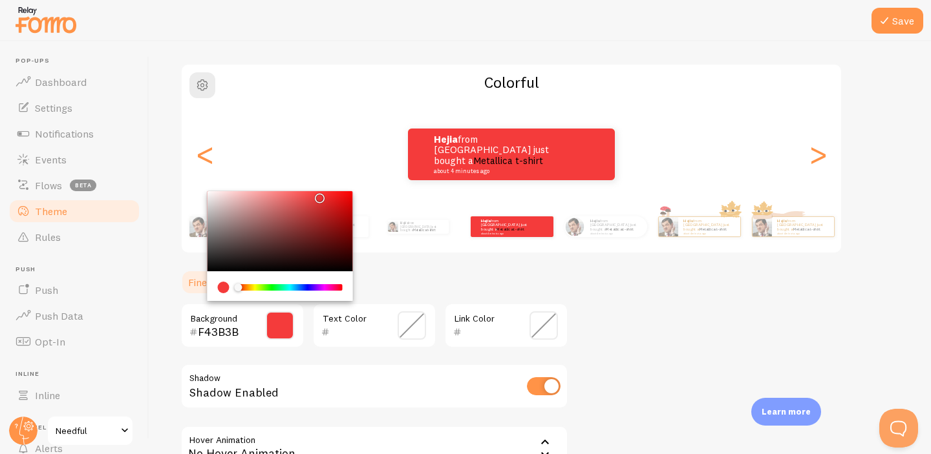
drag, startPoint x: 286, startPoint y: 234, endPoint x: 317, endPoint y: 195, distance: 50.2
click at [317, 195] on div "Chrome color picker" at bounding box center [279, 231] width 145 height 80
click at [261, 290] on div "Chrome color picker" at bounding box center [289, 288] width 105 height 12
click at [291, 290] on div "Chrome color picker" at bounding box center [289, 288] width 105 height 12
click at [294, 287] on div "Chrome color picker" at bounding box center [290, 287] width 103 height 6
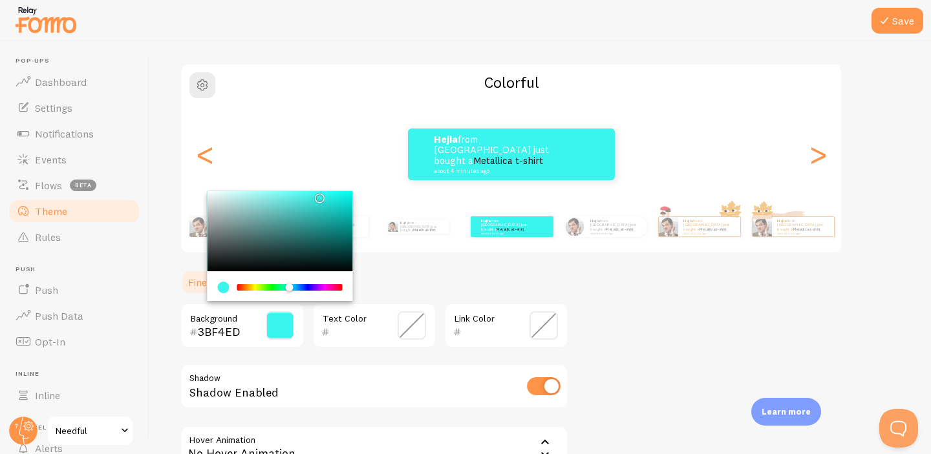
click at [289, 287] on div "Chrome color picker" at bounding box center [289, 288] width 8 height 8
click at [230, 325] on input "3BF4ED" at bounding box center [224, 332] width 52 height 16
paste input "9DCFF0"
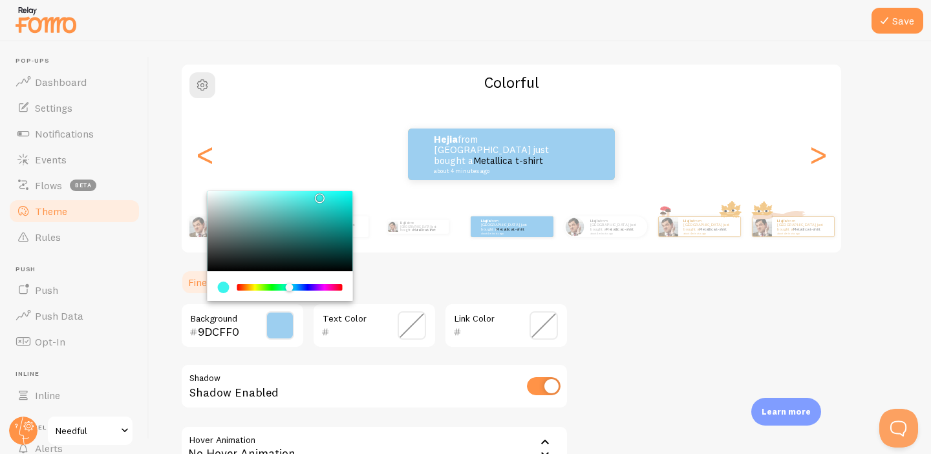
type input "9DCFF0"
click at [363, 289] on ul "Fine Tune CSS" at bounding box center [374, 283] width 388 height 26
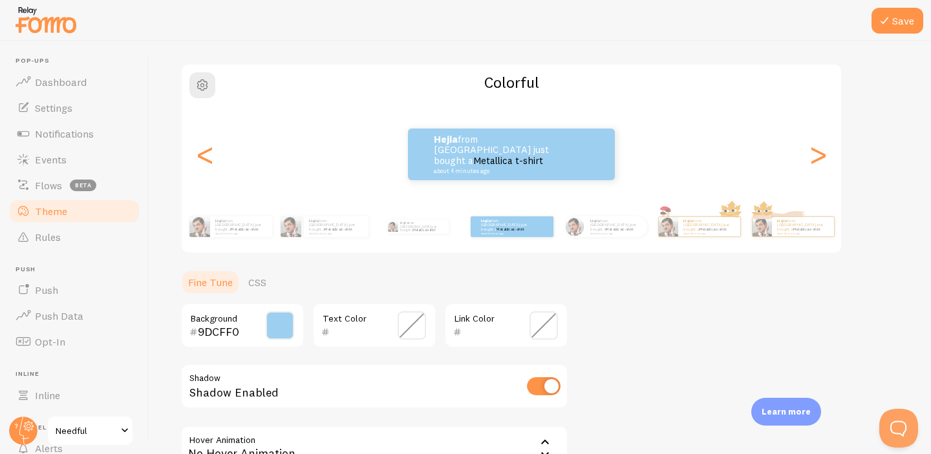
click at [555, 332] on span at bounding box center [543, 326] width 28 height 28
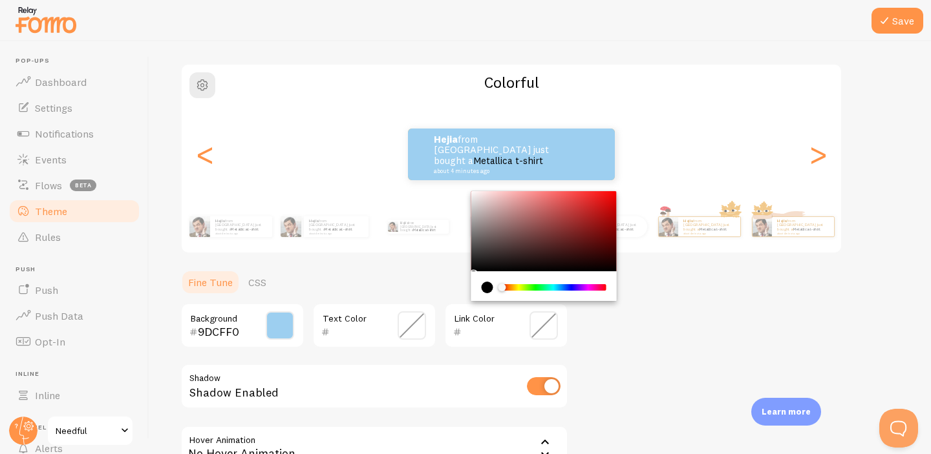
click at [481, 336] on input "text" at bounding box center [487, 332] width 52 height 16
paste input "000080"
type input "000080"
click at [613, 346] on div "Theme Choose a theme for your notifications Colorful Hejia from [GEOGRAPHIC_DAT…" at bounding box center [539, 263] width 719 height 553
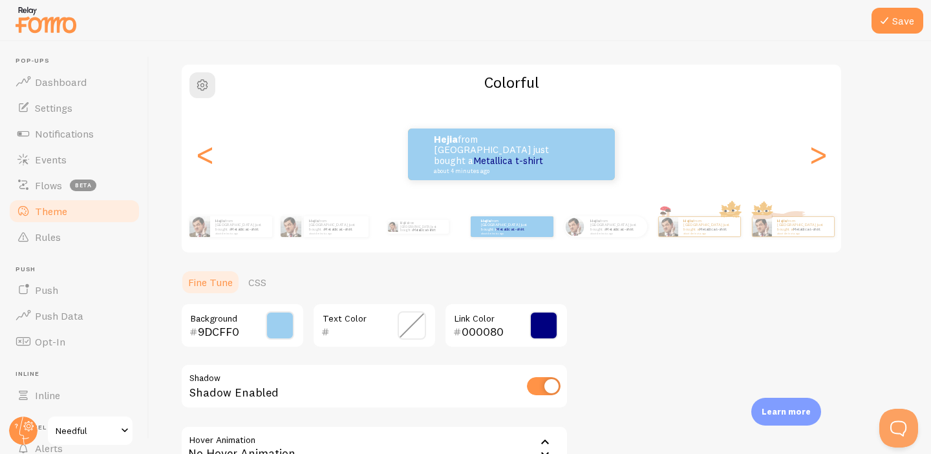
click at [613, 346] on div "Theme Choose a theme for your notifications Colorful Hejia from [GEOGRAPHIC_DAT…" at bounding box center [539, 263] width 719 height 553
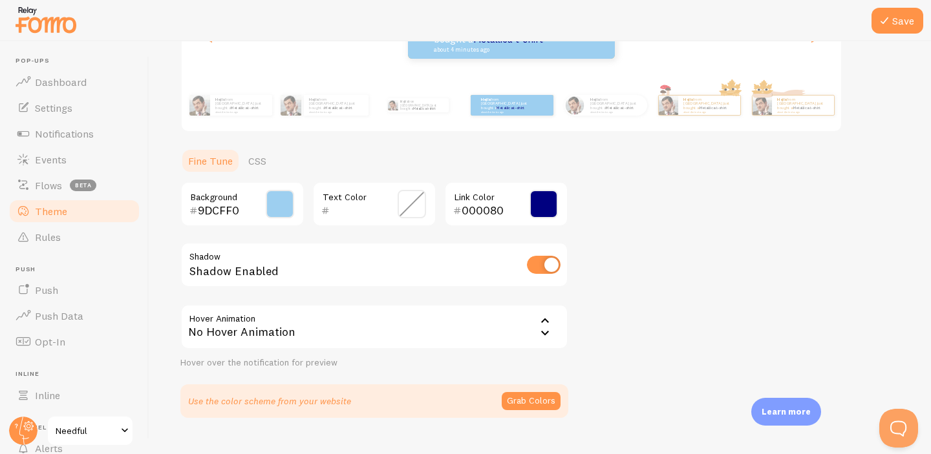
scroll to position [207, 0]
click at [522, 331] on div "No Hover Animation" at bounding box center [374, 326] width 388 height 45
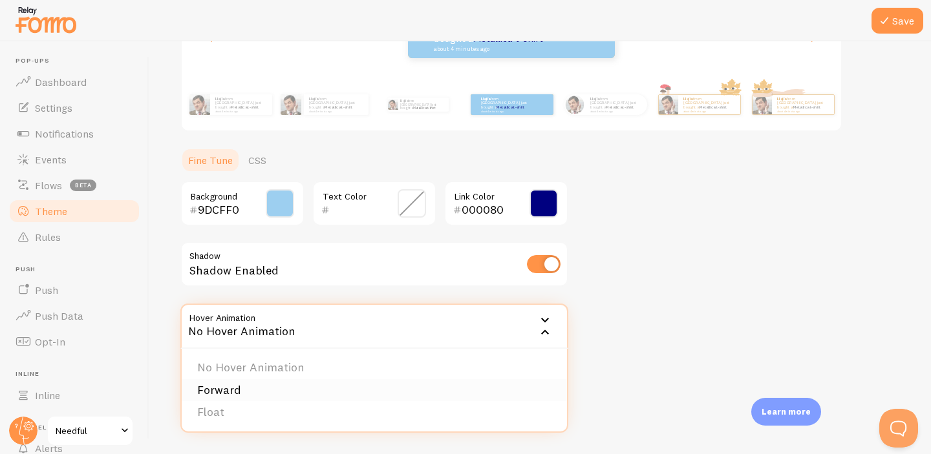
click at [416, 388] on li "Forward" at bounding box center [374, 390] width 385 height 23
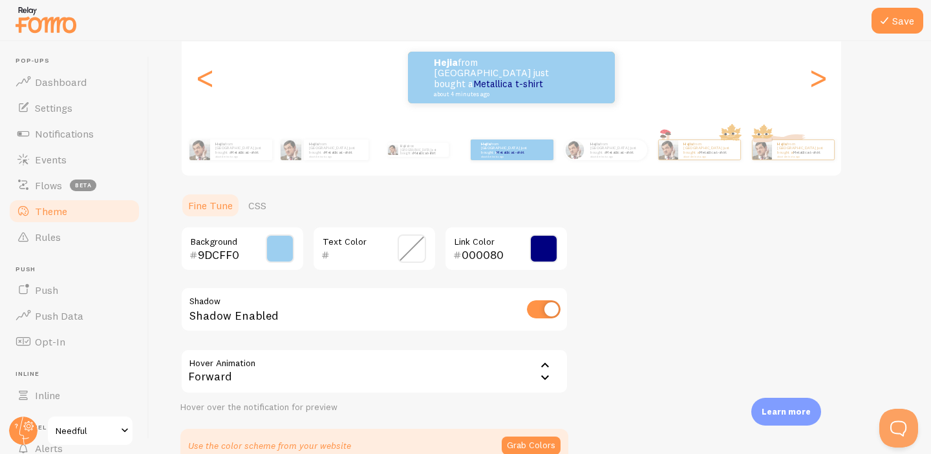
scroll to position [178, 0]
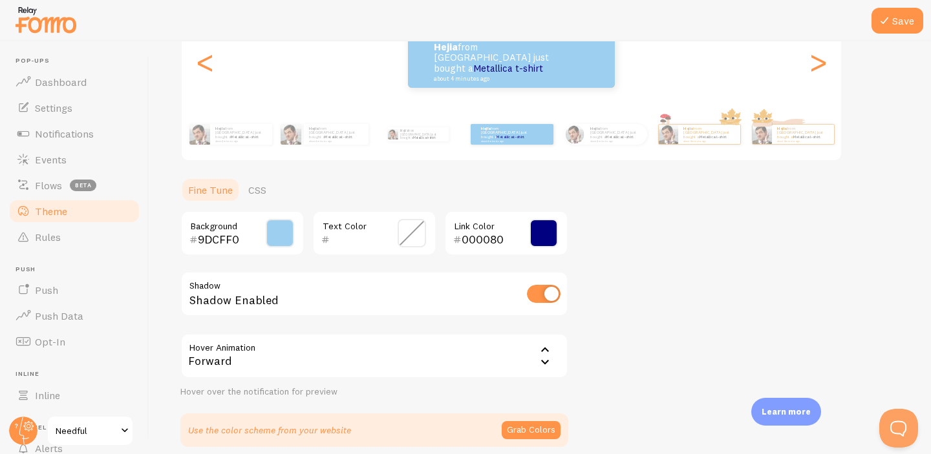
click at [544, 365] on icon at bounding box center [545, 363] width 16 height 16
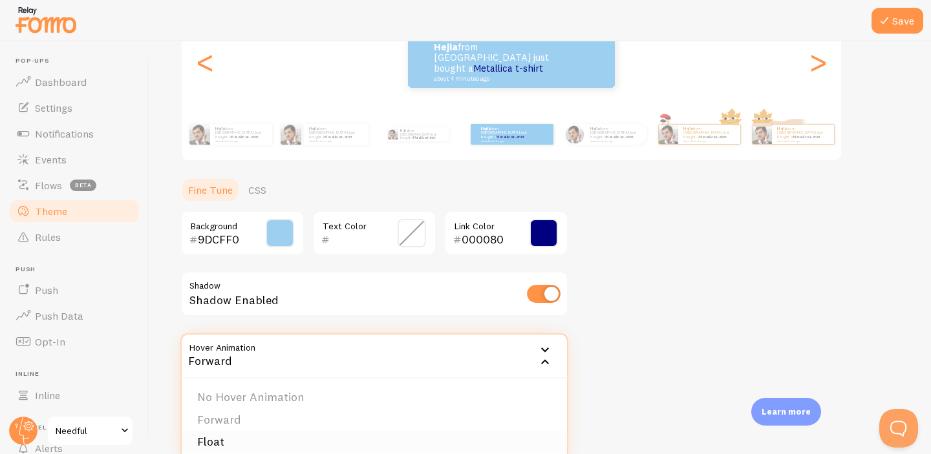
click at [467, 436] on li "Float" at bounding box center [374, 442] width 385 height 23
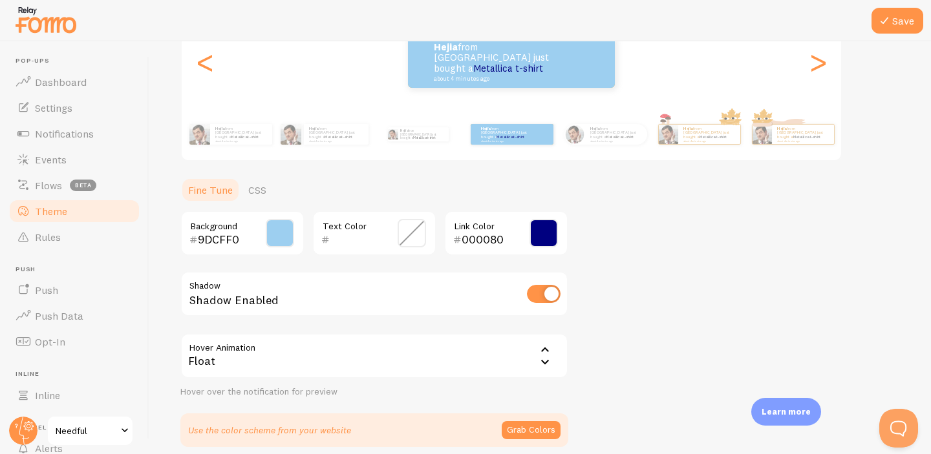
click at [885, 39] on div at bounding box center [465, 20] width 931 height 41
click at [895, 23] on button "Save" at bounding box center [897, 21] width 52 height 26
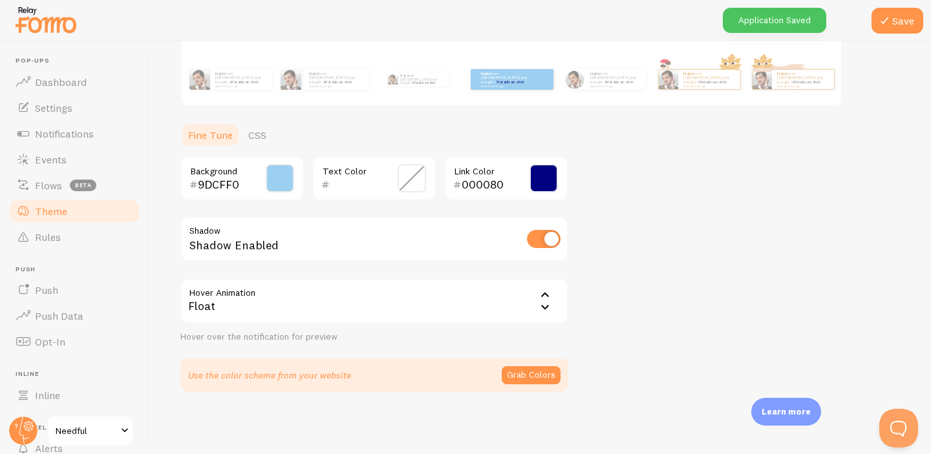
click at [482, 302] on div "Float" at bounding box center [374, 301] width 388 height 45
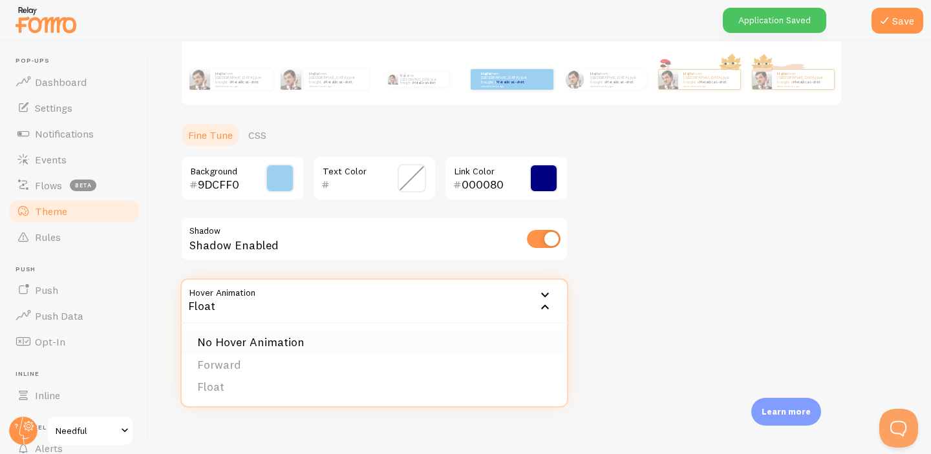
click at [484, 346] on li "No Hover Animation" at bounding box center [374, 343] width 385 height 23
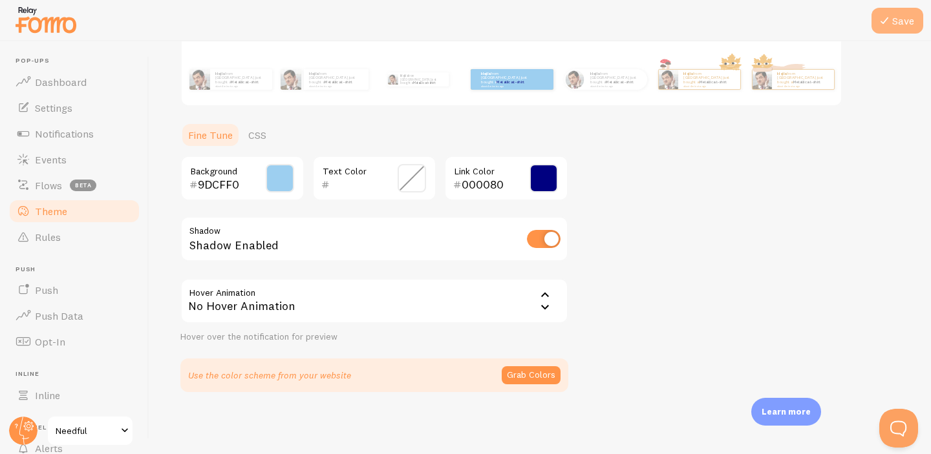
click at [915, 22] on button "Save" at bounding box center [897, 21] width 52 height 26
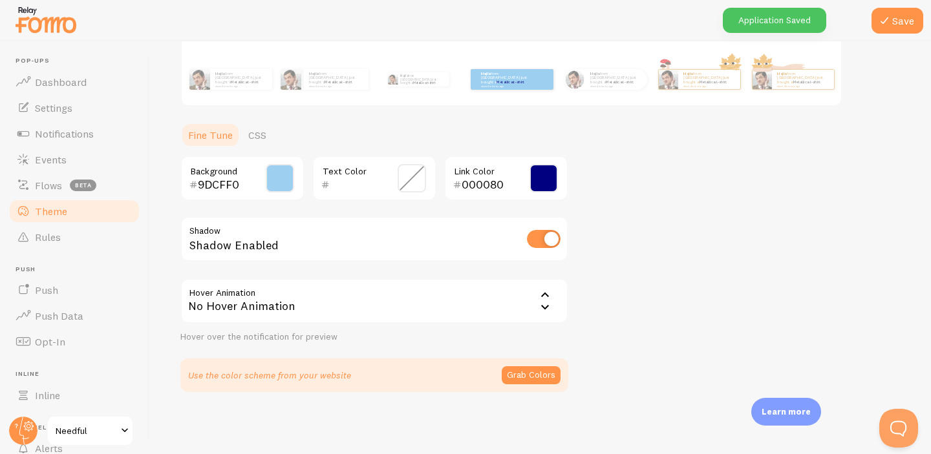
scroll to position [0, 0]
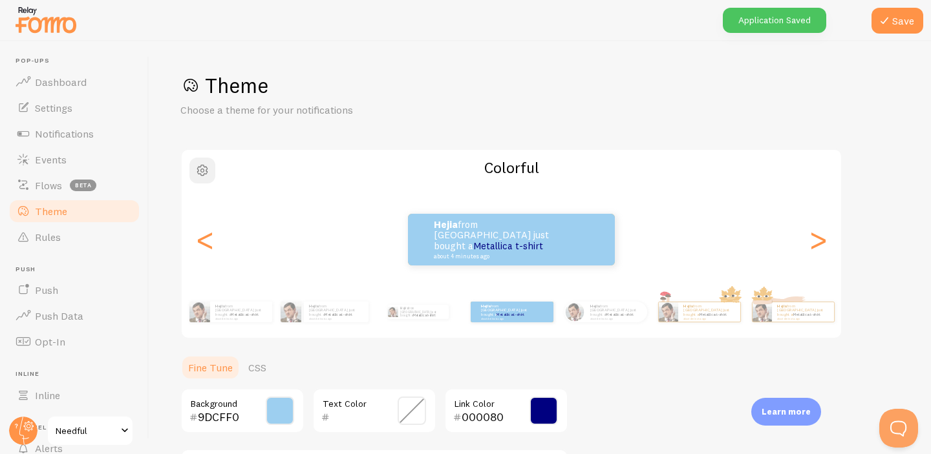
click at [199, 167] on span "button" at bounding box center [203, 171] width 16 height 16
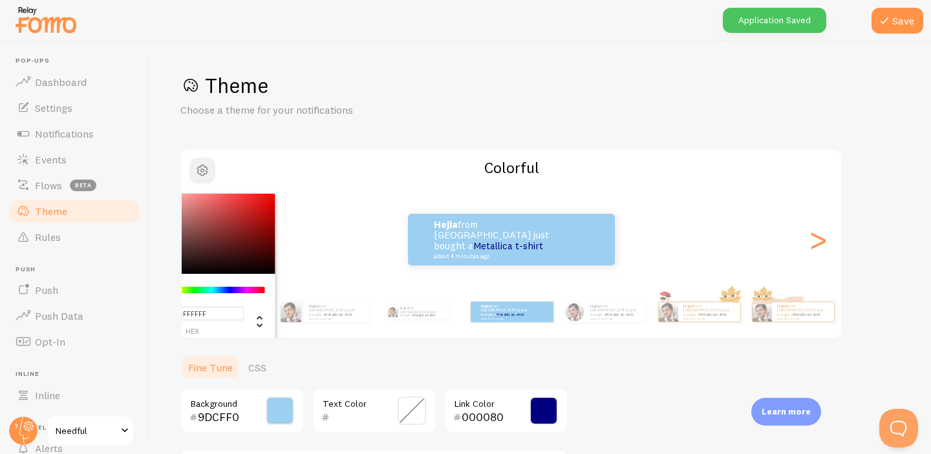
click at [199, 167] on span "button" at bounding box center [203, 171] width 16 height 16
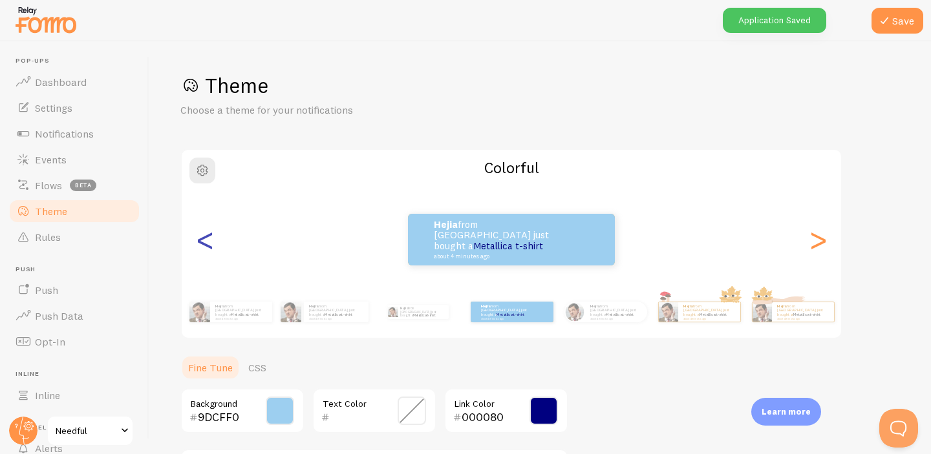
click at [206, 242] on div "<" at bounding box center [205, 239] width 16 height 93
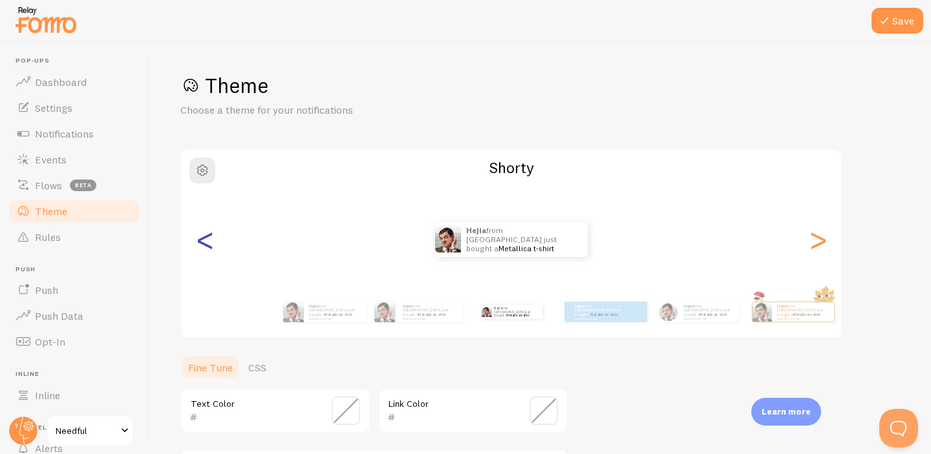
click at [206, 242] on div "<" at bounding box center [205, 239] width 16 height 93
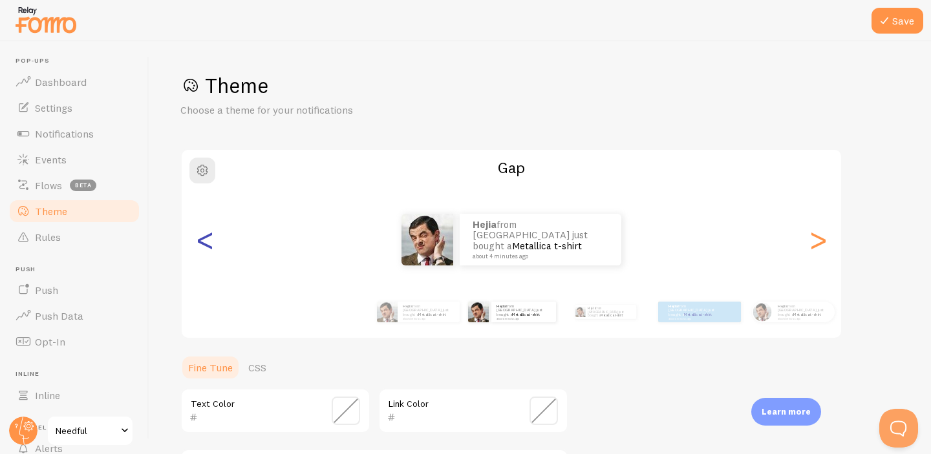
click at [204, 244] on div "<" at bounding box center [205, 239] width 16 height 93
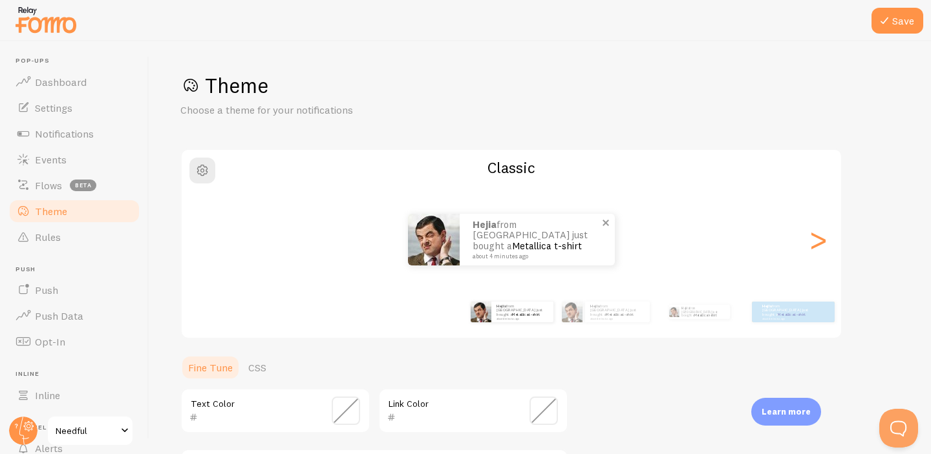
click at [542, 253] on small "about 4 minutes ago" at bounding box center [534, 256] width 125 height 6
click at [902, 19] on button "Save" at bounding box center [897, 21] width 52 height 26
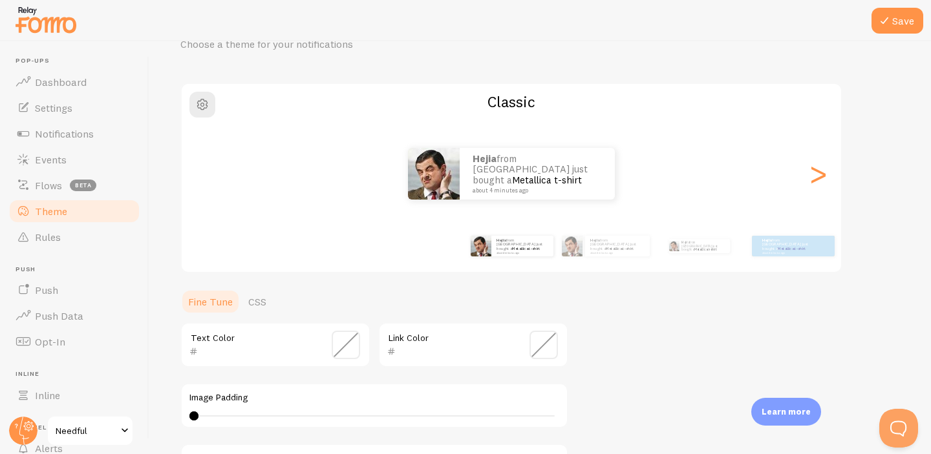
scroll to position [45, 0]
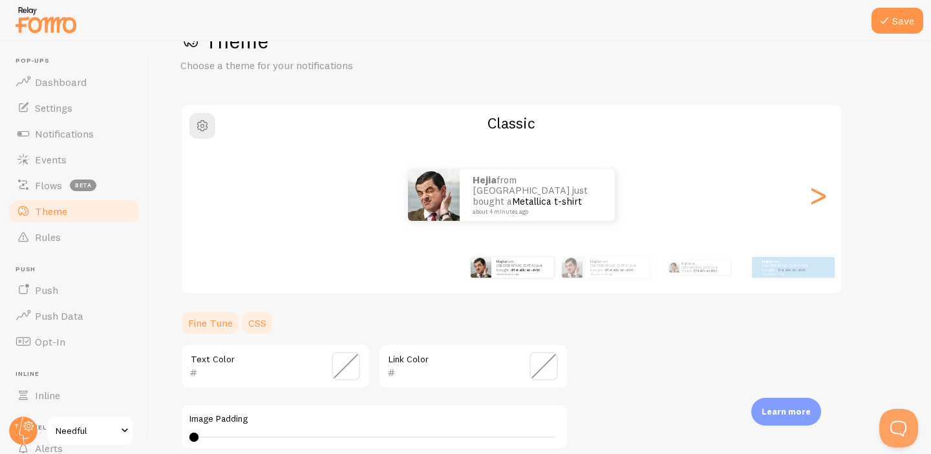
click at [262, 328] on link "CSS" at bounding box center [257, 323] width 34 height 26
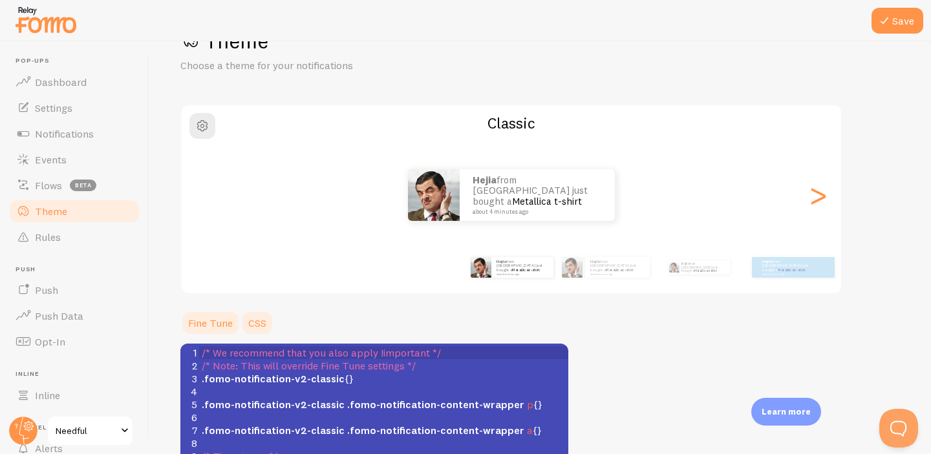
click at [201, 317] on link "Fine Tune" at bounding box center [210, 323] width 60 height 26
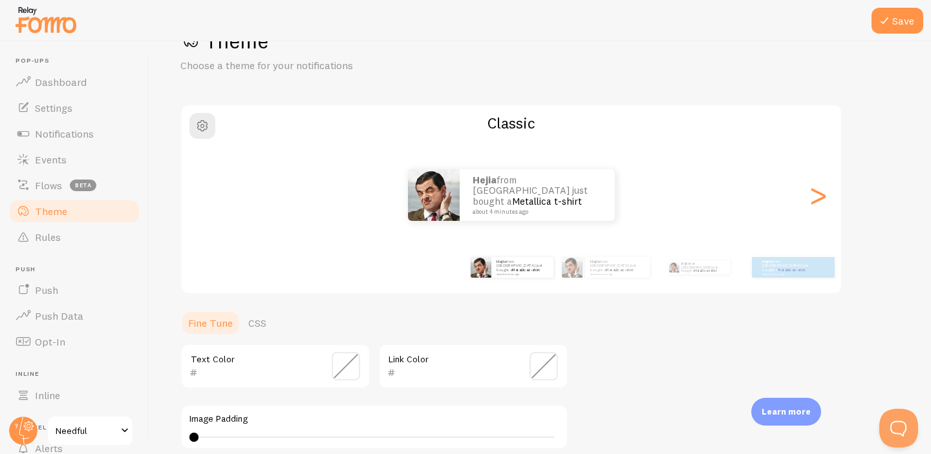
scroll to position [10, 0]
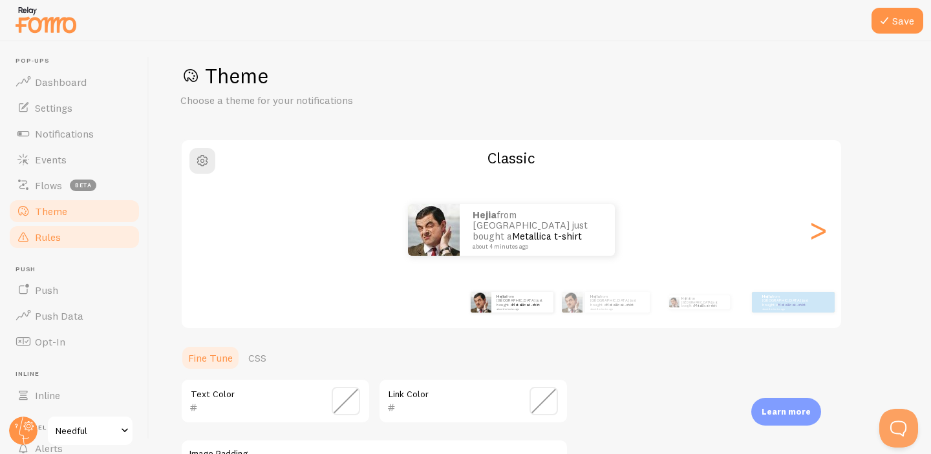
click at [87, 237] on link "Rules" at bounding box center [74, 237] width 133 height 26
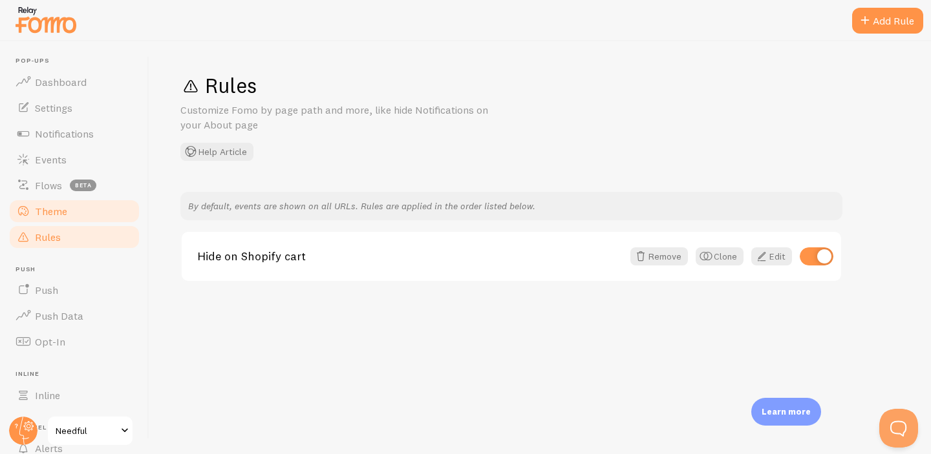
click at [92, 217] on link "Theme" at bounding box center [74, 211] width 133 height 26
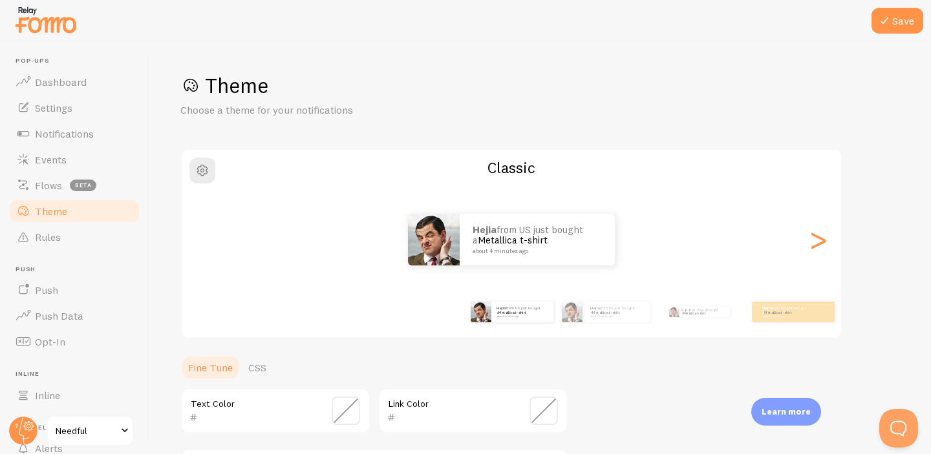
scroll to position [37, 0]
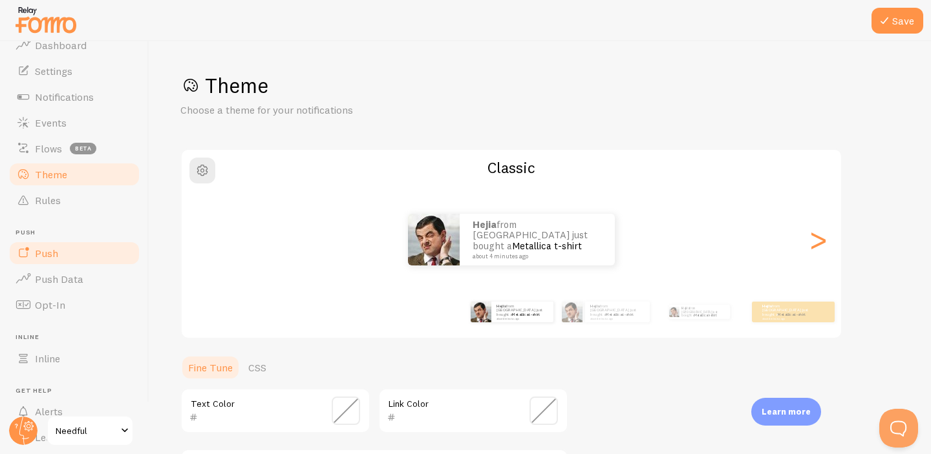
click at [75, 263] on link "Push" at bounding box center [74, 253] width 133 height 26
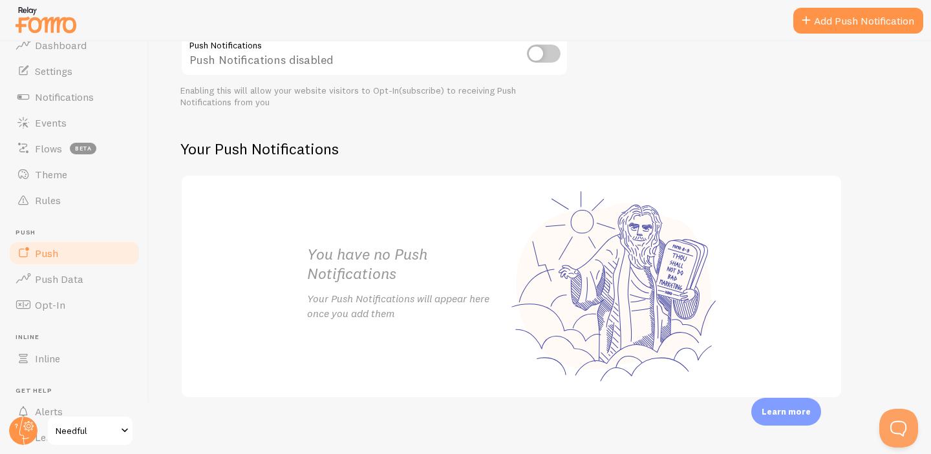
scroll to position [182, 0]
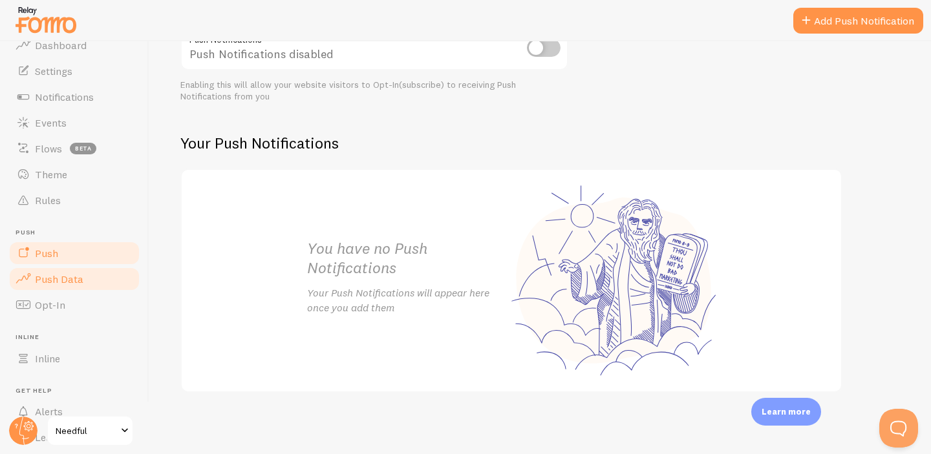
click at [34, 279] on link "Push Data" at bounding box center [74, 279] width 133 height 26
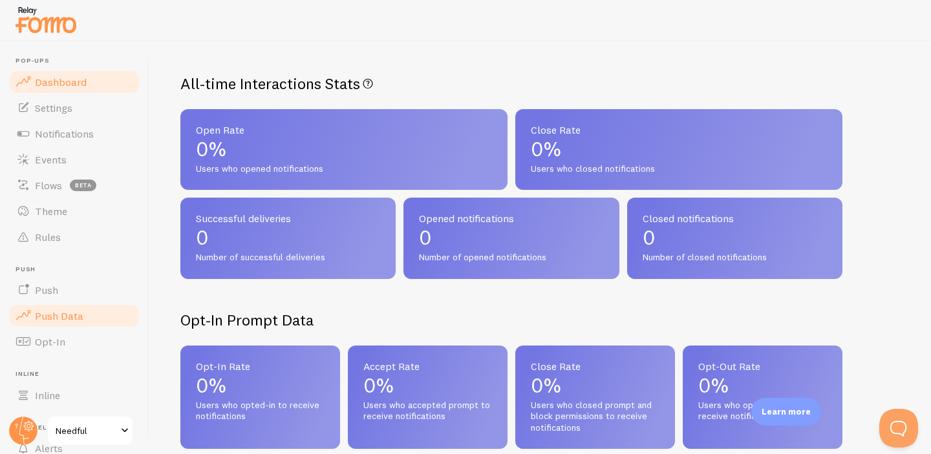
click at [70, 89] on link "Dashboard" at bounding box center [74, 82] width 133 height 26
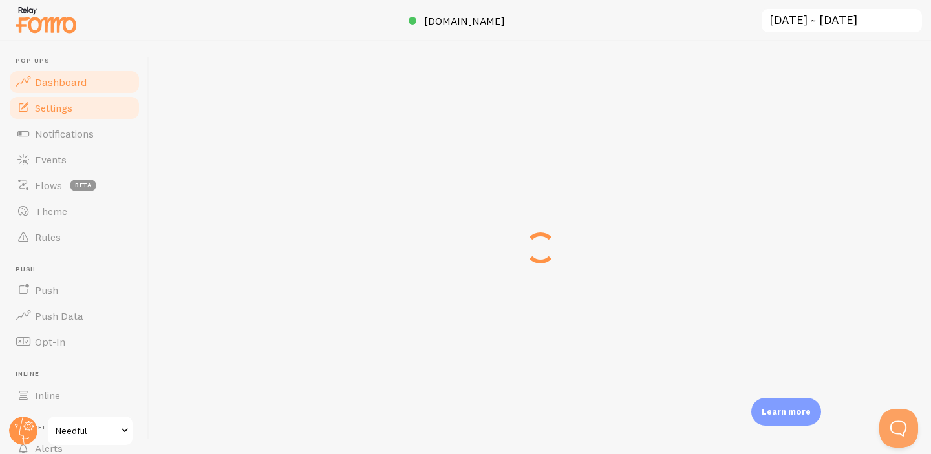
click at [71, 105] on span "Settings" at bounding box center [53, 107] width 37 height 13
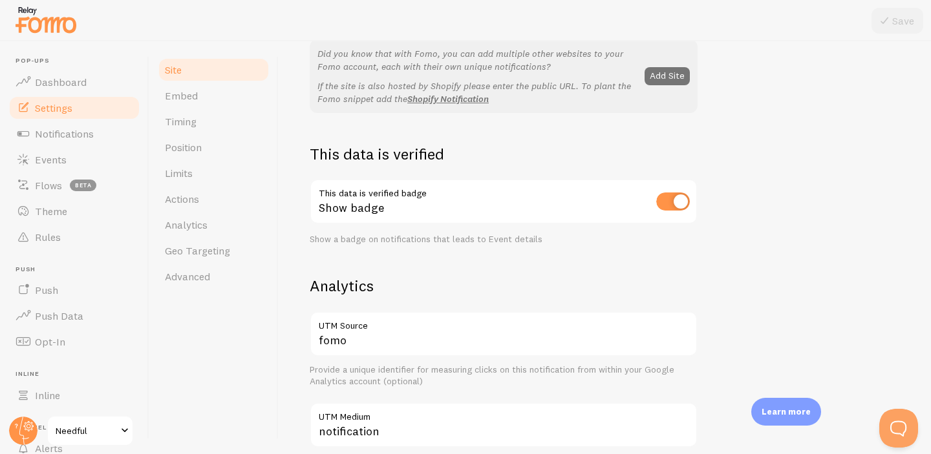
scroll to position [297, 0]
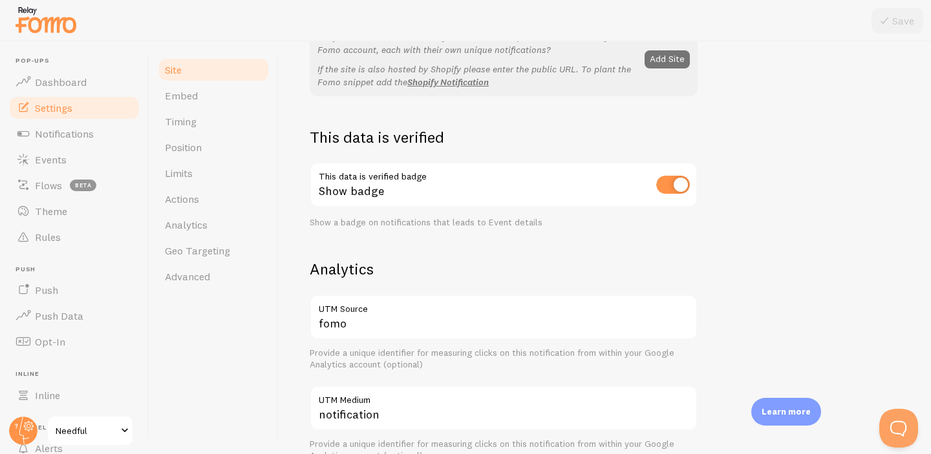
click at [673, 188] on input "checkbox" at bounding box center [673, 185] width 34 height 18
checkbox input "false"
click at [879, 19] on icon at bounding box center [884, 21] width 16 height 16
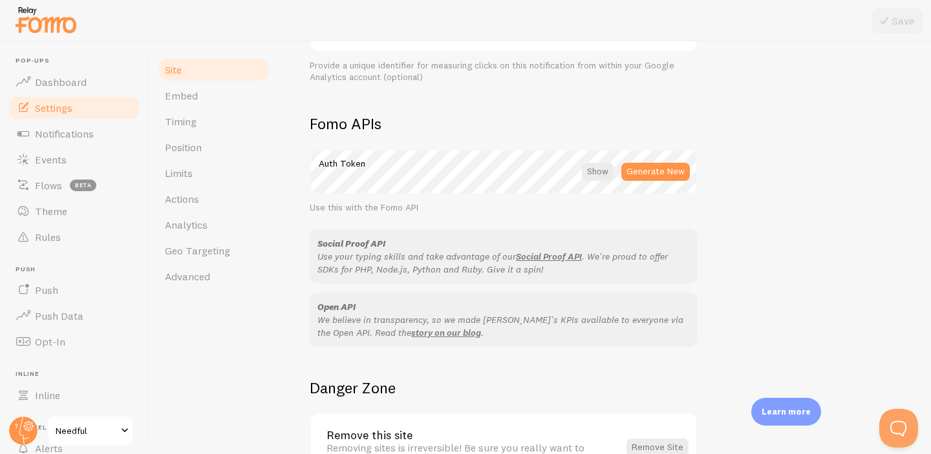
scroll to position [766, 0]
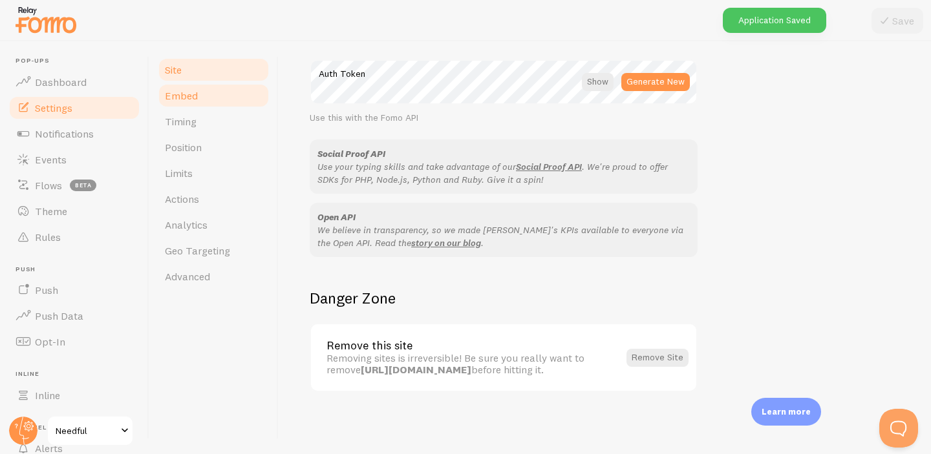
click at [194, 94] on span "Embed" at bounding box center [181, 95] width 33 height 13
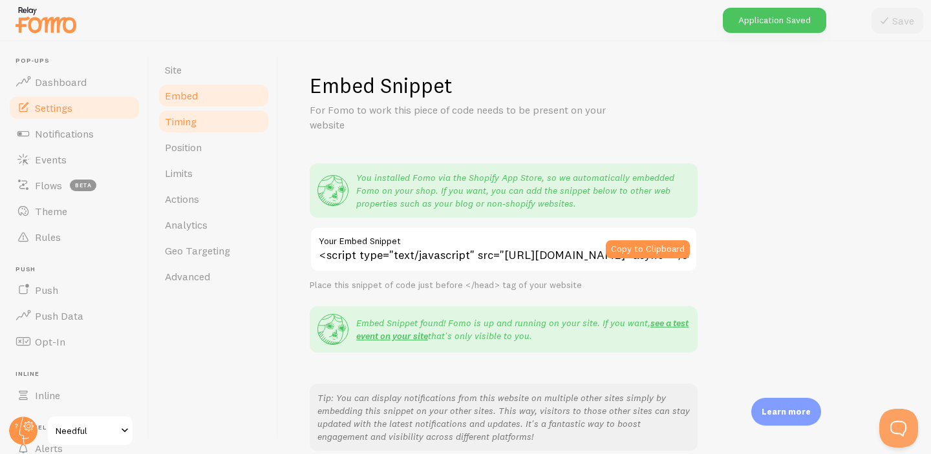
click at [198, 111] on link "Timing" at bounding box center [213, 122] width 113 height 26
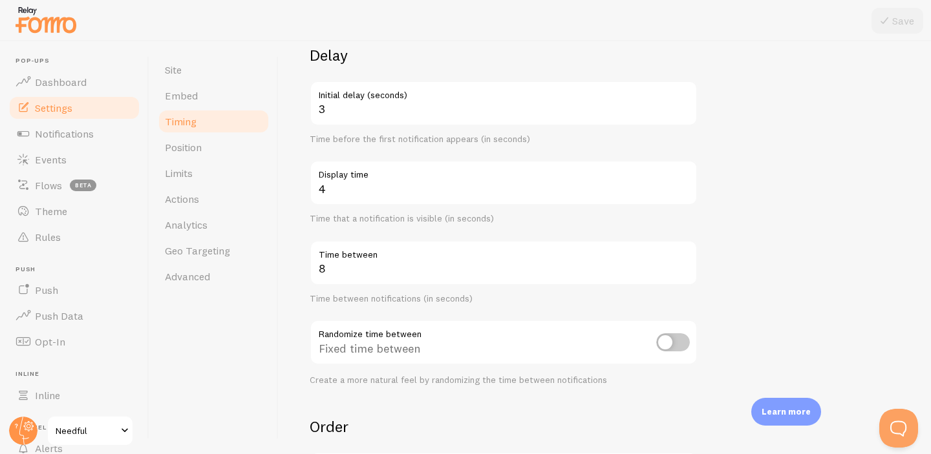
scroll to position [125, 0]
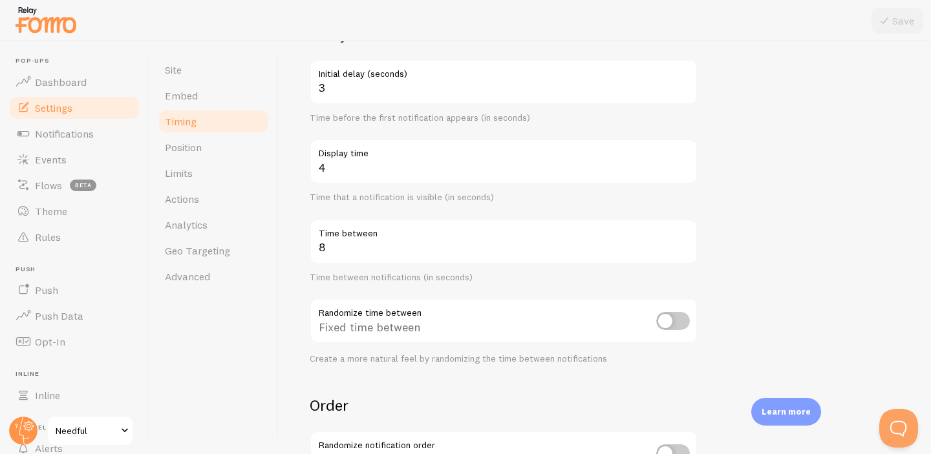
click at [671, 321] on input "checkbox" at bounding box center [673, 321] width 34 height 18
checkbox input "true"
click at [604, 396] on h2 "Order" at bounding box center [504, 406] width 388 height 20
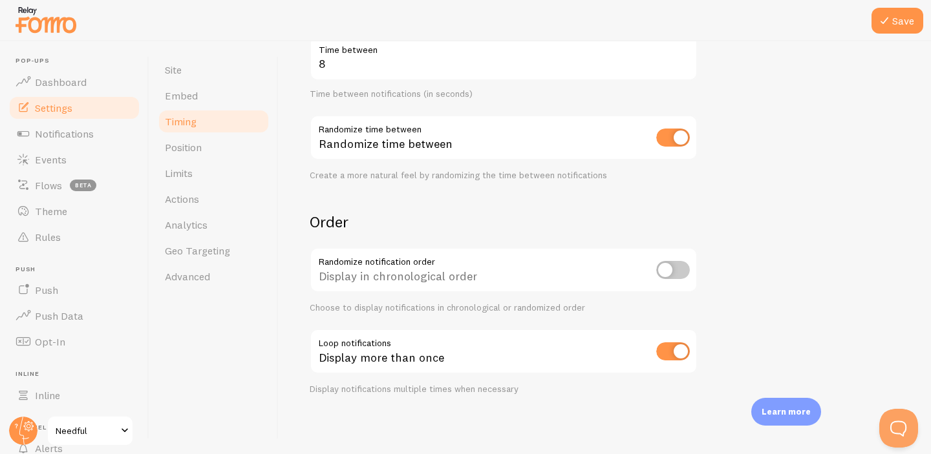
scroll to position [311, 0]
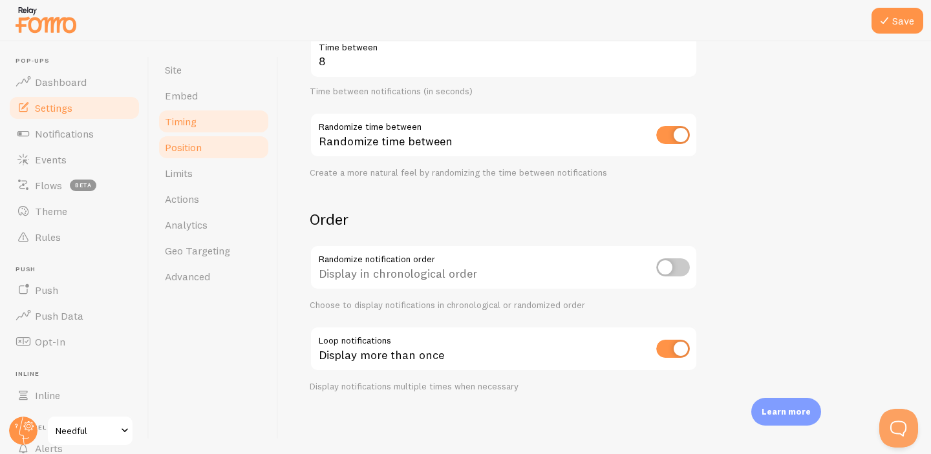
click at [208, 145] on link "Position" at bounding box center [213, 147] width 113 height 26
click at [907, 25] on button "Save" at bounding box center [897, 21] width 52 height 26
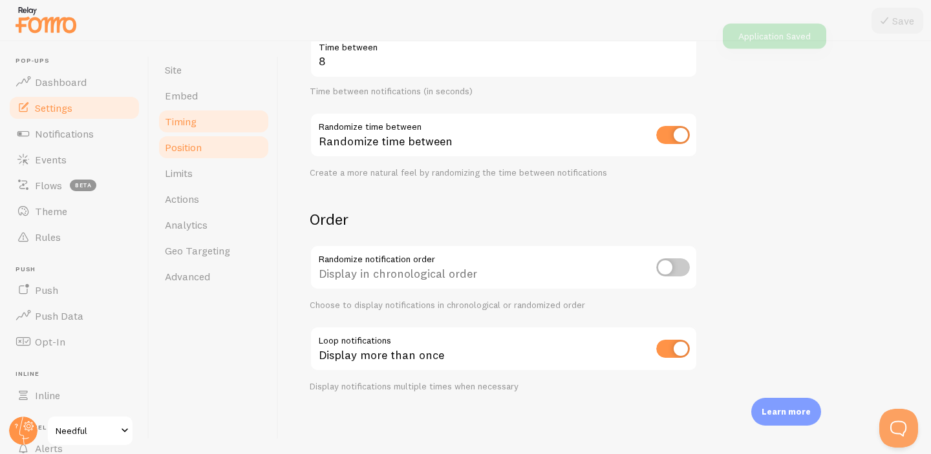
click at [203, 150] on link "Position" at bounding box center [213, 147] width 113 height 26
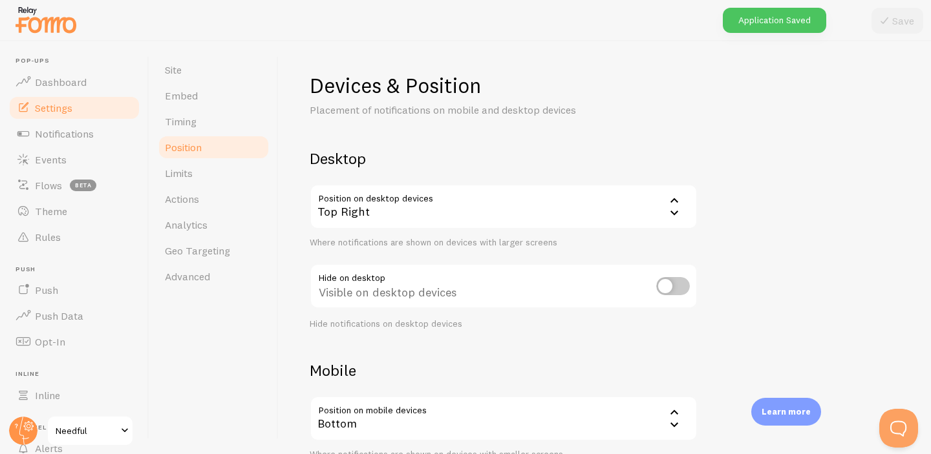
click at [346, 209] on div "Top Right" at bounding box center [504, 206] width 388 height 45
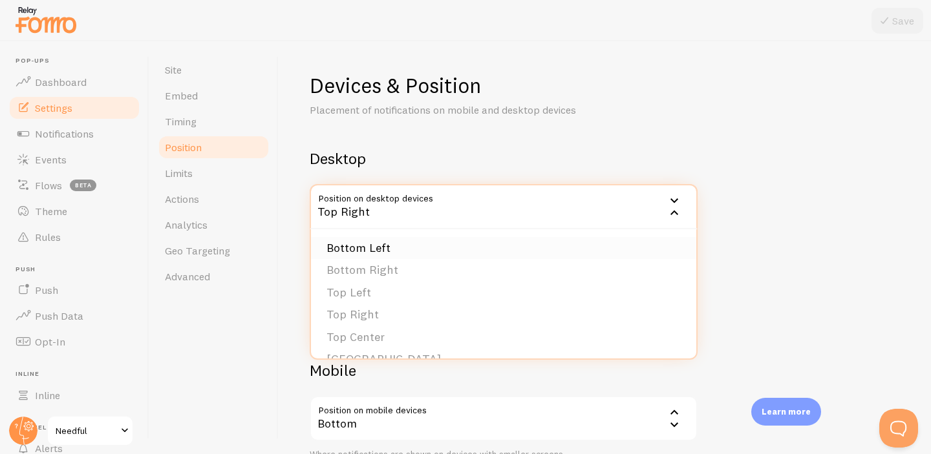
click at [375, 249] on li "Bottom Left" at bounding box center [503, 248] width 385 height 23
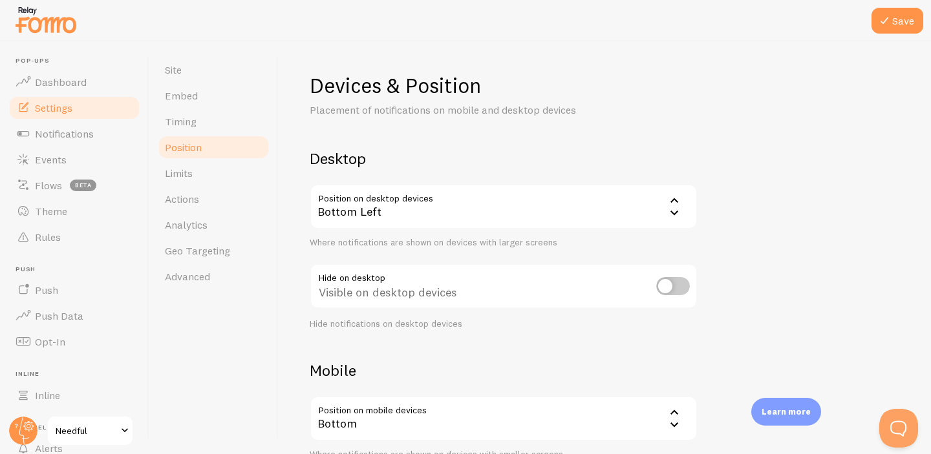
click at [472, 160] on h2 "Desktop" at bounding box center [504, 159] width 388 height 20
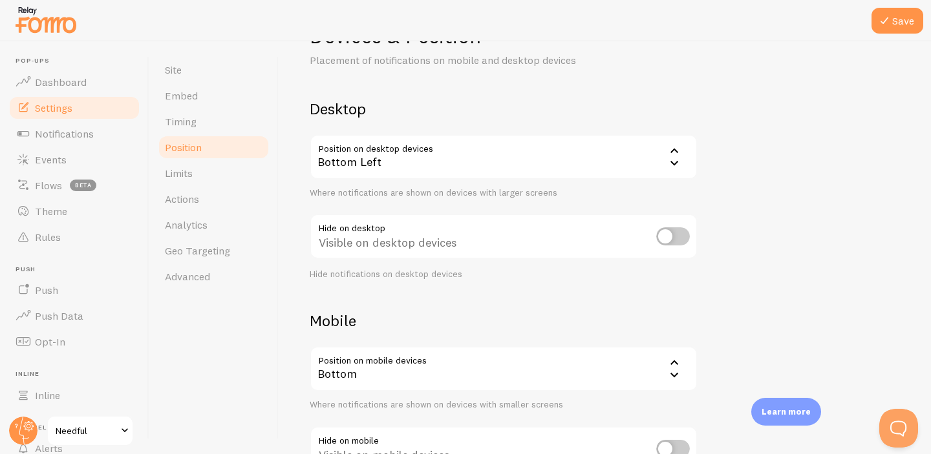
scroll to position [52, 0]
click at [674, 233] on input "checkbox" at bounding box center [673, 235] width 34 height 18
checkbox input "false"
click at [650, 278] on div "Devices & Position Placement of notifications on mobile and desktop devices Des…" at bounding box center [605, 256] width 590 height 470
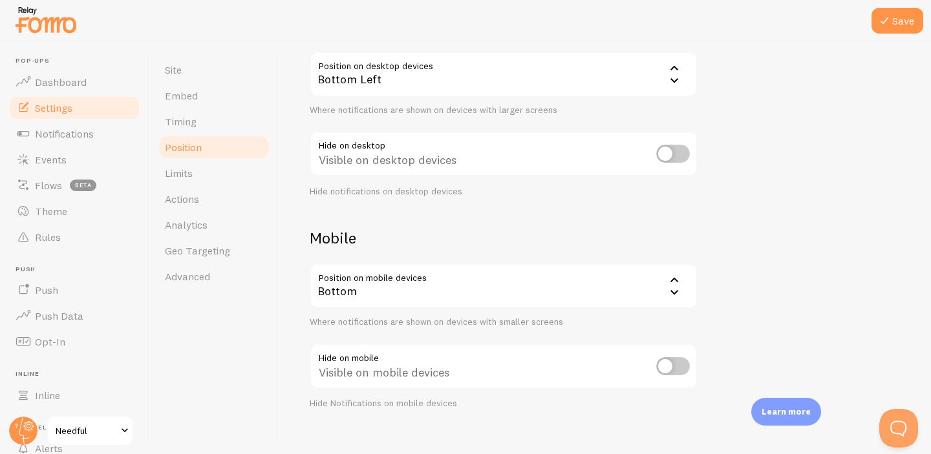
scroll to position [136, 0]
click at [611, 282] on div "Bottom" at bounding box center [504, 282] width 388 height 45
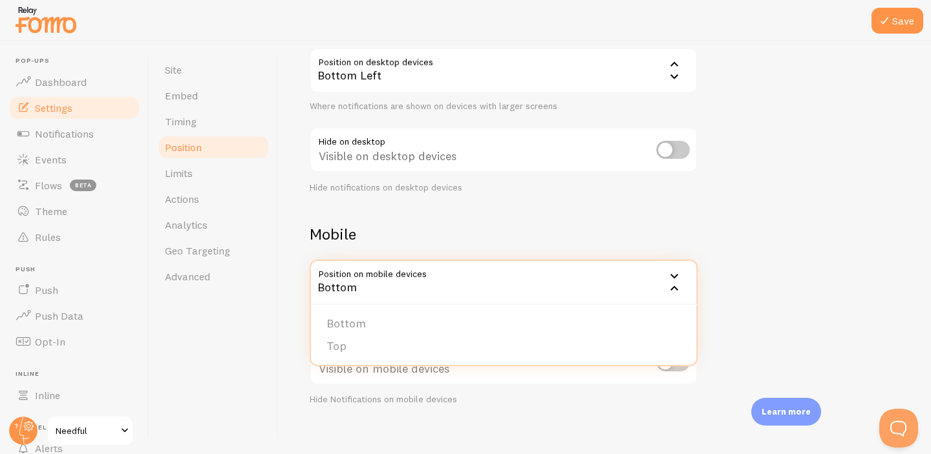
click at [758, 246] on div "Devices & Position Placement of notifications on mobile and desktop devices Des…" at bounding box center [605, 171] width 590 height 470
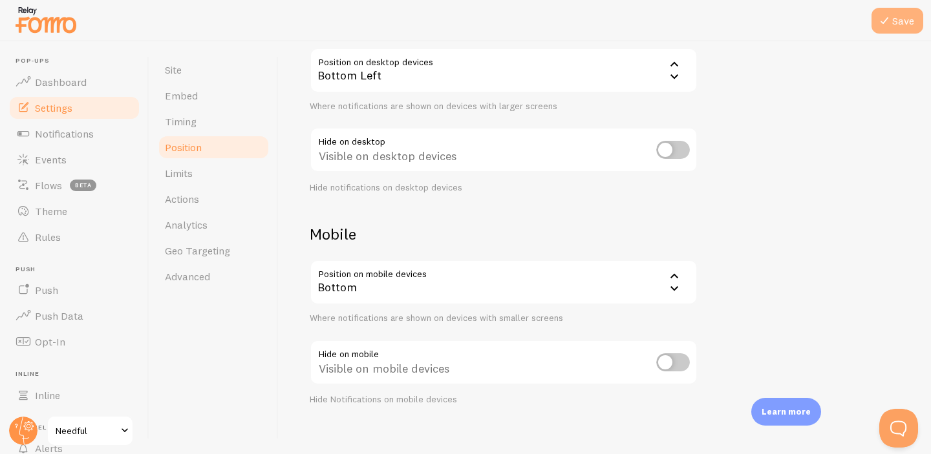
click at [888, 21] on icon at bounding box center [884, 21] width 16 height 16
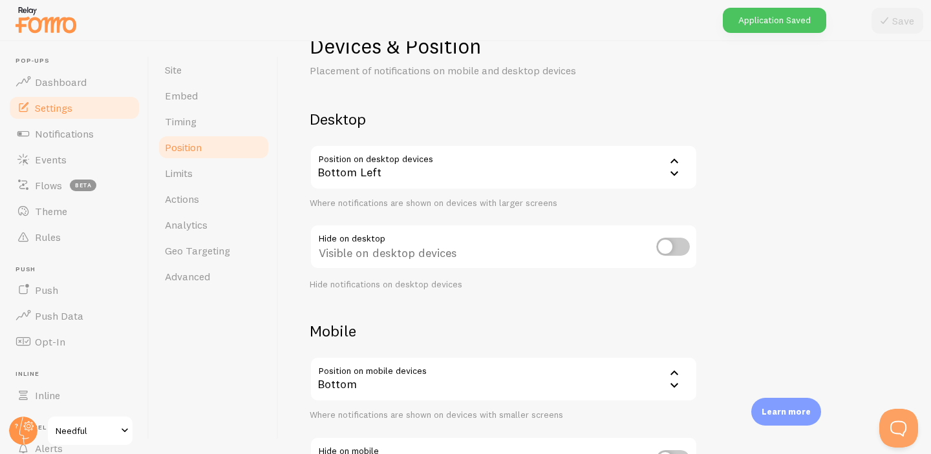
scroll to position [29, 0]
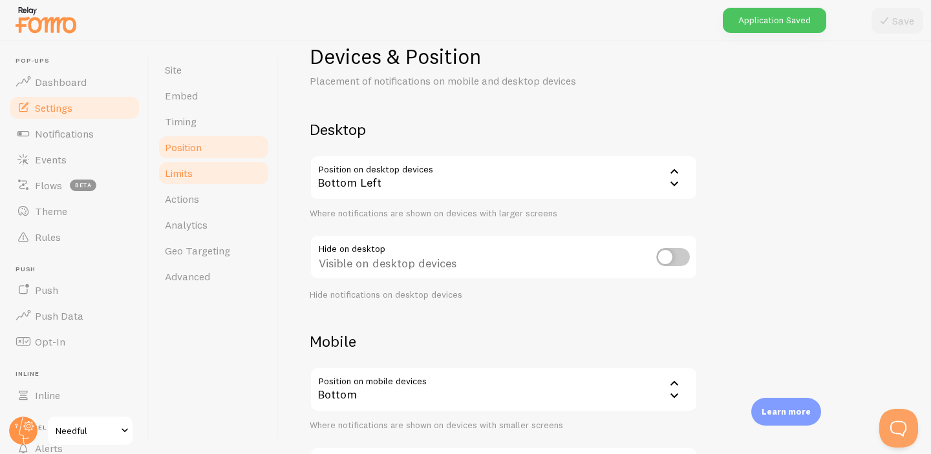
click at [208, 170] on link "Limits" at bounding box center [213, 173] width 113 height 26
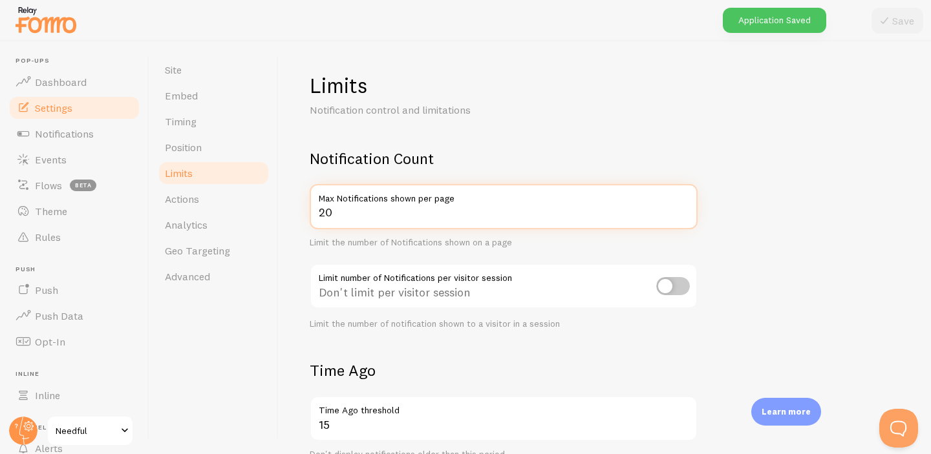
click at [398, 220] on input "20" at bounding box center [504, 206] width 388 height 45
click at [374, 218] on input "20" at bounding box center [504, 206] width 388 height 45
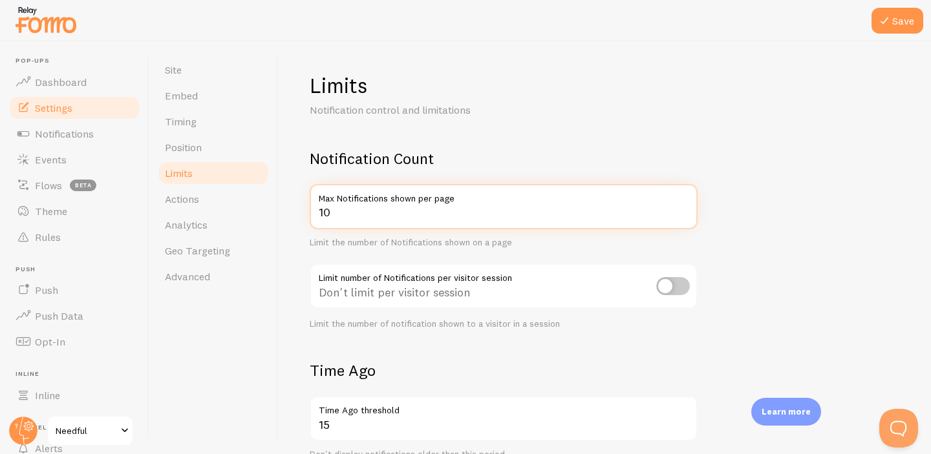
type input "10"
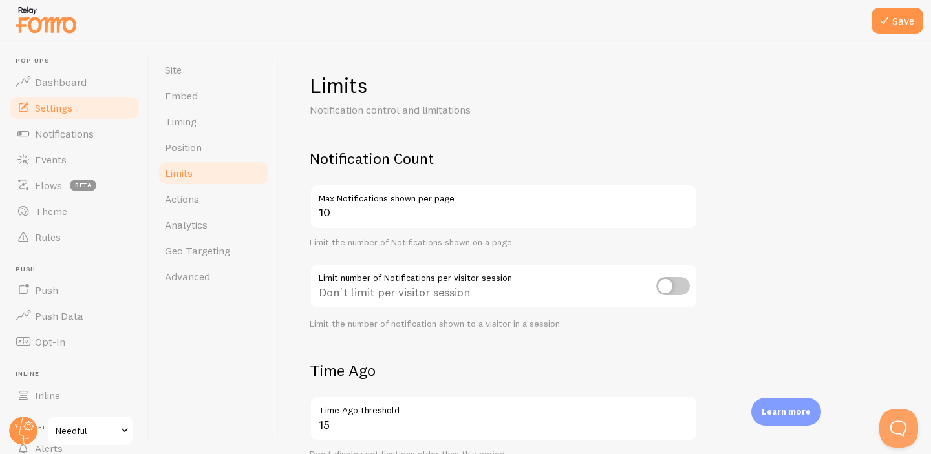
click at [478, 142] on div "Limits Notification control and limitations Notification Count 10 Max Notificat…" at bounding box center [605, 411] width 590 height 679
click at [898, 27] on button "Save" at bounding box center [897, 21] width 52 height 26
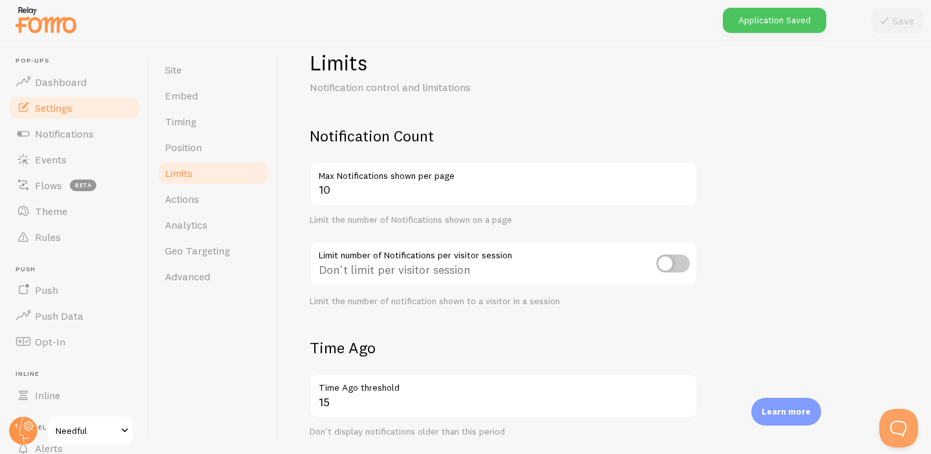
scroll to position [25, 0]
click at [671, 263] on input "checkbox" at bounding box center [673, 262] width 34 height 18
checkbox input "true"
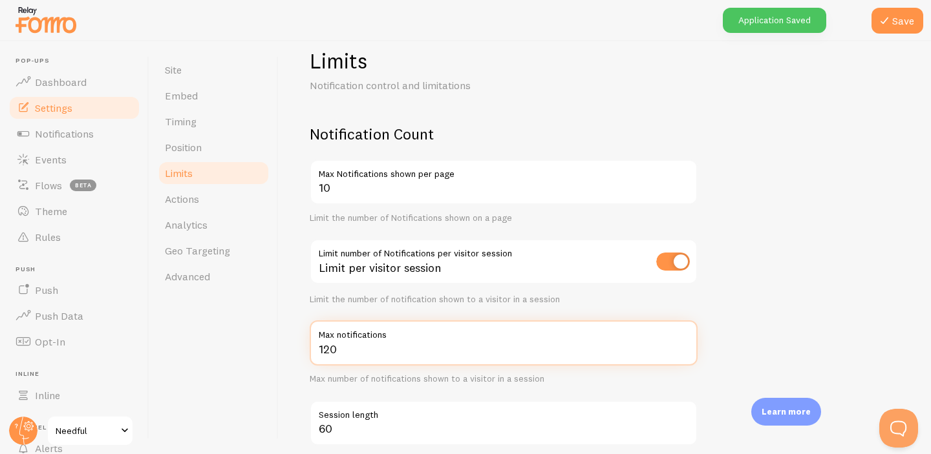
click at [451, 359] on input "120" at bounding box center [504, 343] width 388 height 45
click at [429, 359] on input "120" at bounding box center [504, 343] width 388 height 45
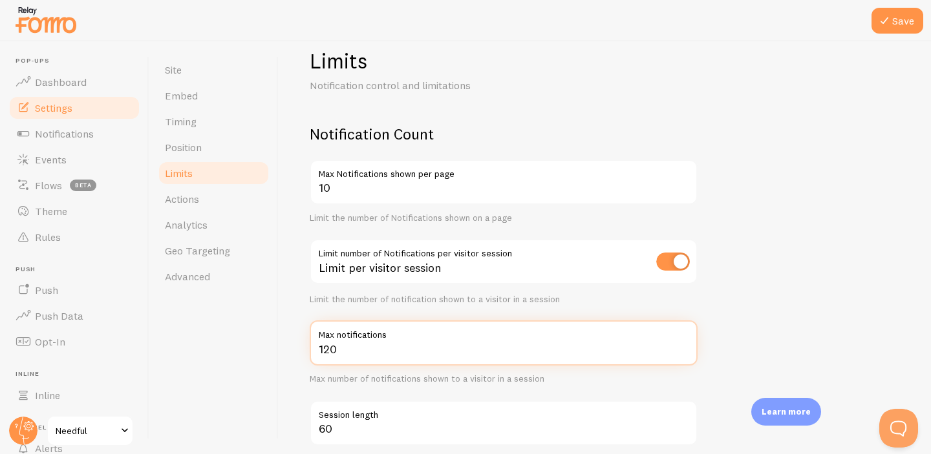
click at [429, 359] on input "120" at bounding box center [504, 343] width 388 height 45
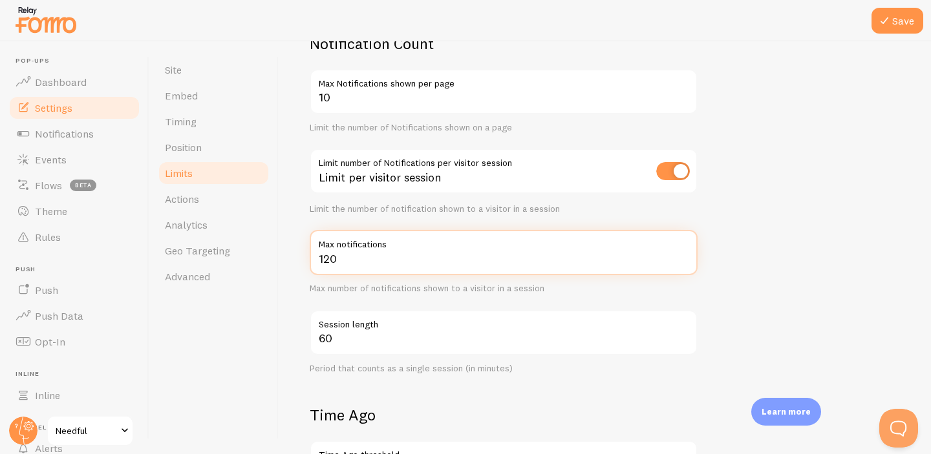
scroll to position [118, 0]
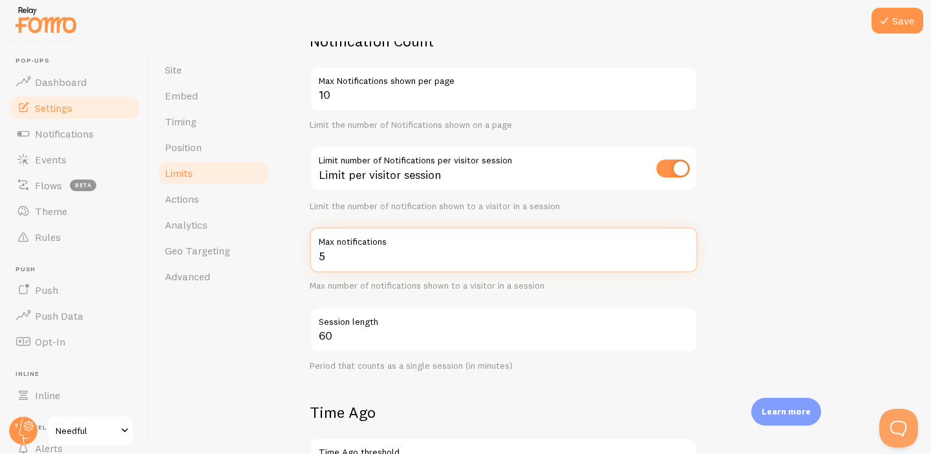
type input "5"
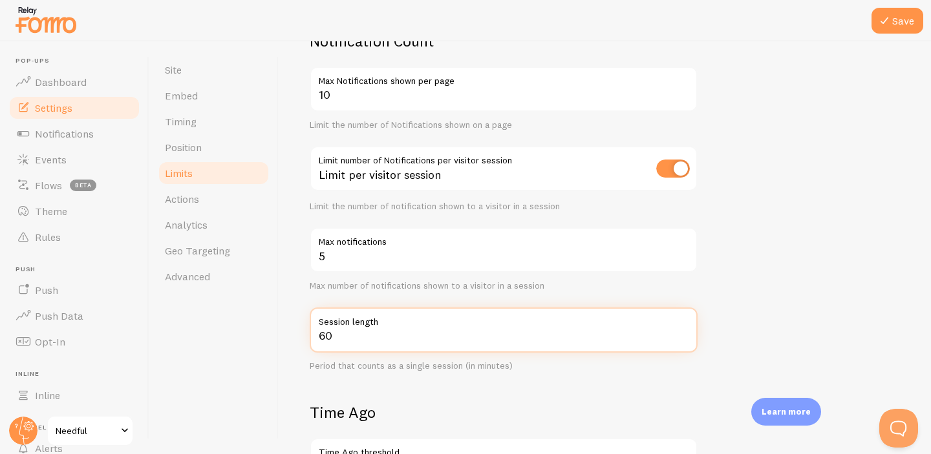
click at [434, 343] on input "60" at bounding box center [504, 330] width 388 height 45
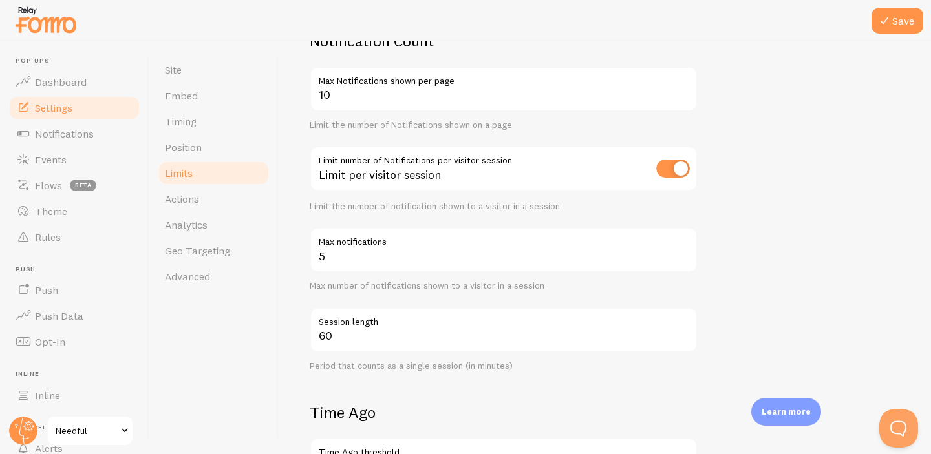
click at [244, 383] on div "Site Embed Timing Position Limits Actions Analytics Geo Targeting Advanced" at bounding box center [213, 247] width 129 height 413
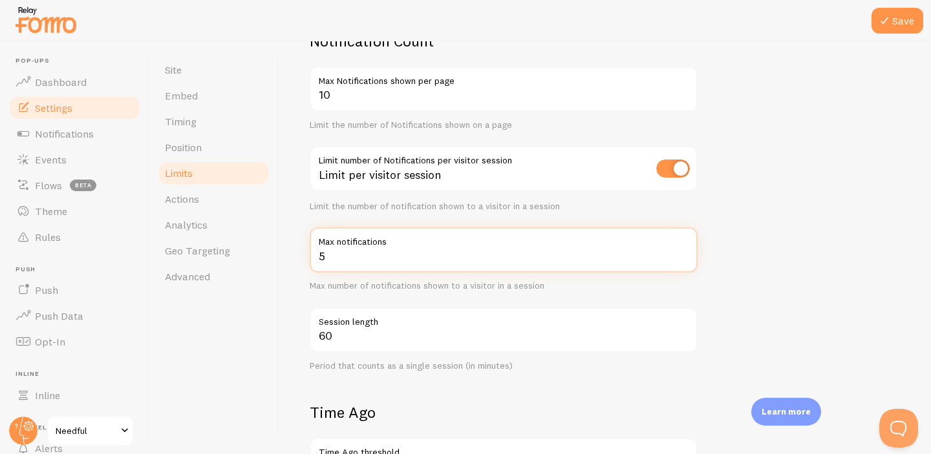
click at [374, 259] on input "5" at bounding box center [504, 250] width 388 height 45
click at [373, 258] on input "5" at bounding box center [504, 250] width 388 height 45
type input "10"
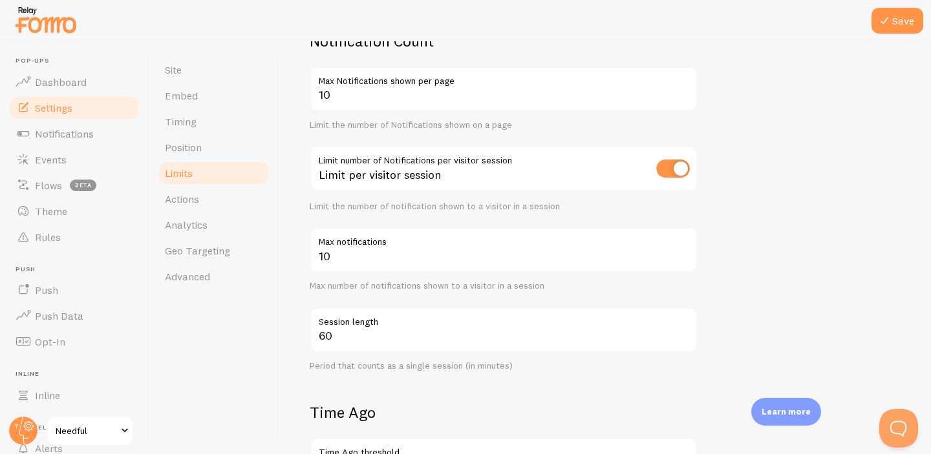
click at [253, 348] on div "Site Embed Timing Position Limits Actions Analytics Geo Targeting Advanced" at bounding box center [213, 247] width 129 height 413
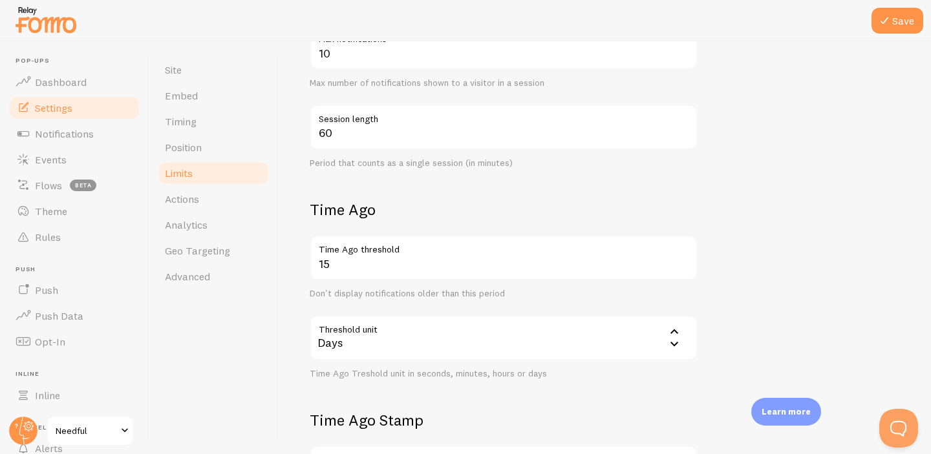
scroll to position [361, 0]
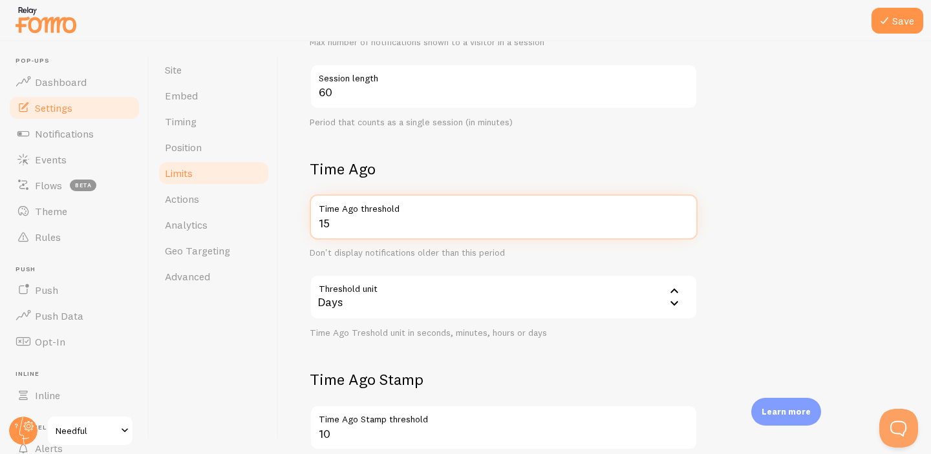
click at [427, 219] on input "15" at bounding box center [504, 217] width 388 height 45
click at [664, 229] on input "15" at bounding box center [504, 217] width 388 height 45
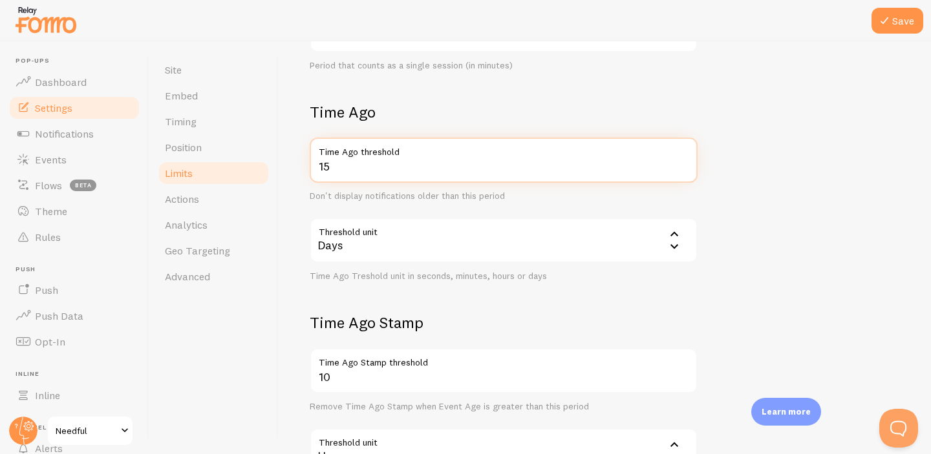
scroll to position [399, 0]
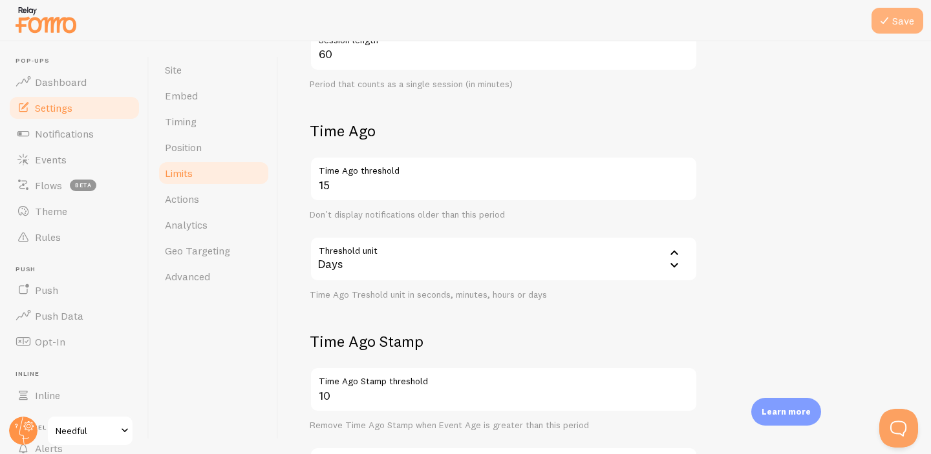
click at [892, 9] on button "Save" at bounding box center [897, 21] width 52 height 26
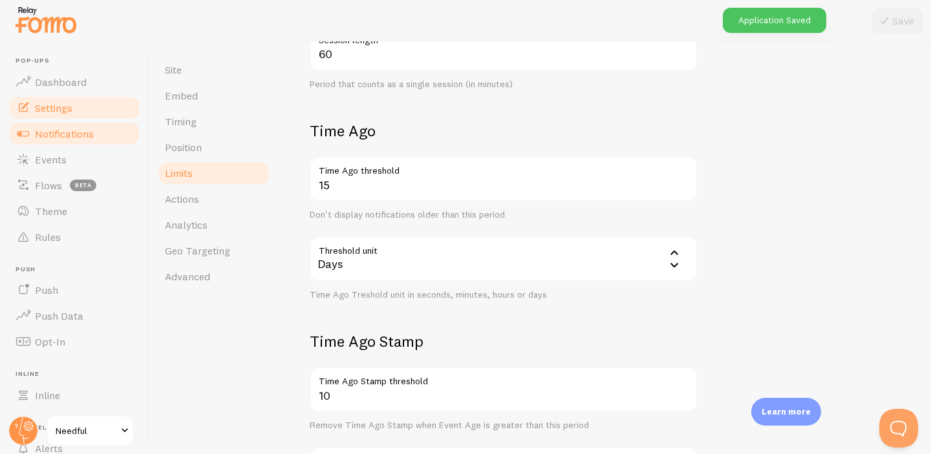
click at [52, 133] on span "Notifications" at bounding box center [64, 133] width 59 height 13
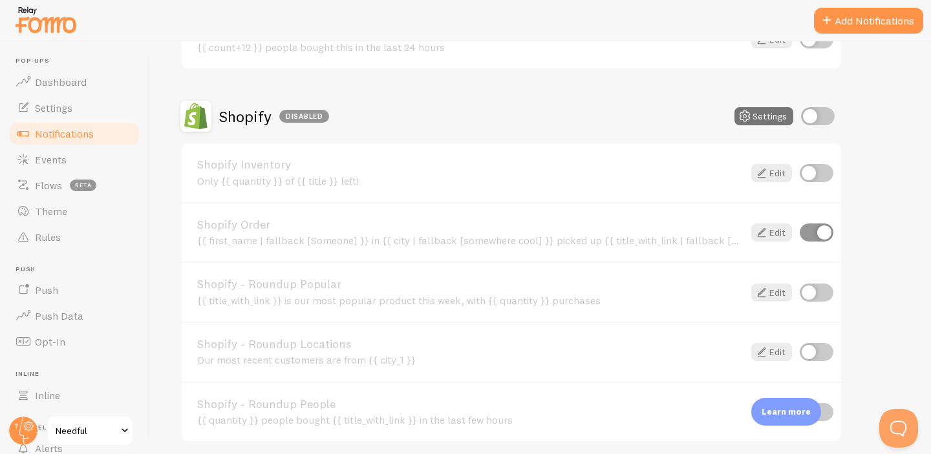
scroll to position [560, 0]
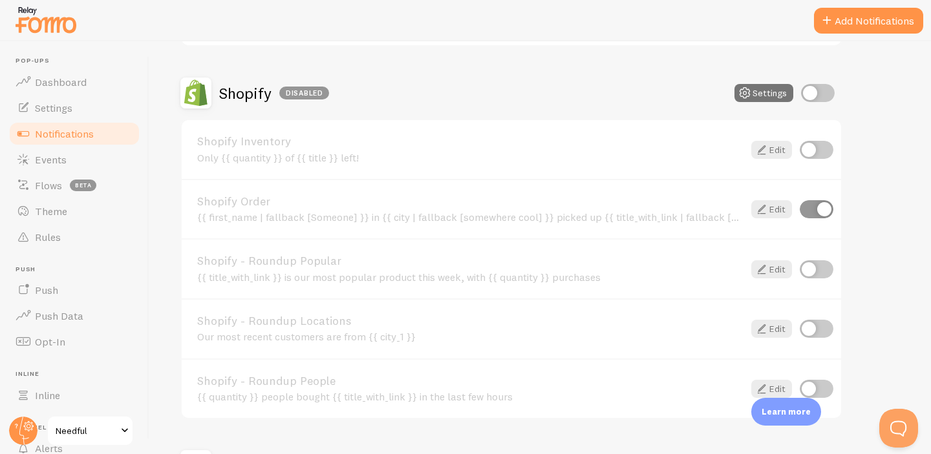
click at [817, 208] on input "checkbox" at bounding box center [817, 209] width 34 height 18
checkbox input "true"
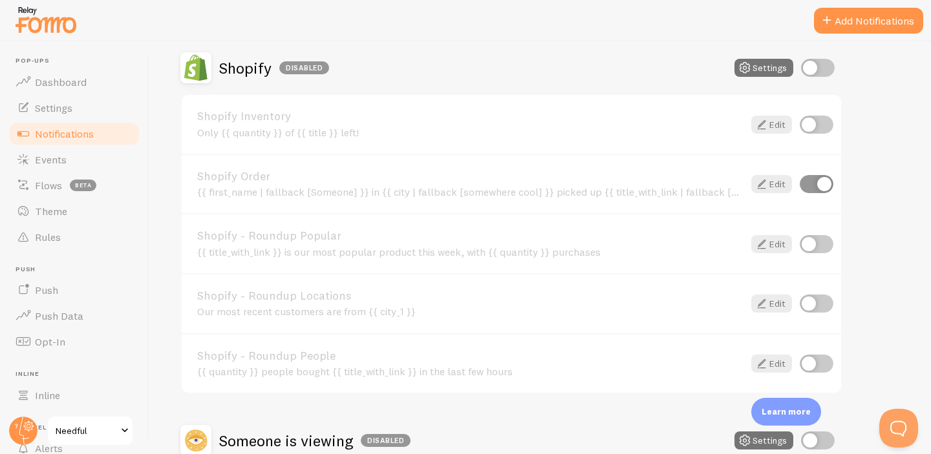
click at [818, 364] on input "checkbox" at bounding box center [817, 364] width 34 height 18
checkbox input "true"
click at [764, 365] on icon at bounding box center [762, 364] width 16 height 16
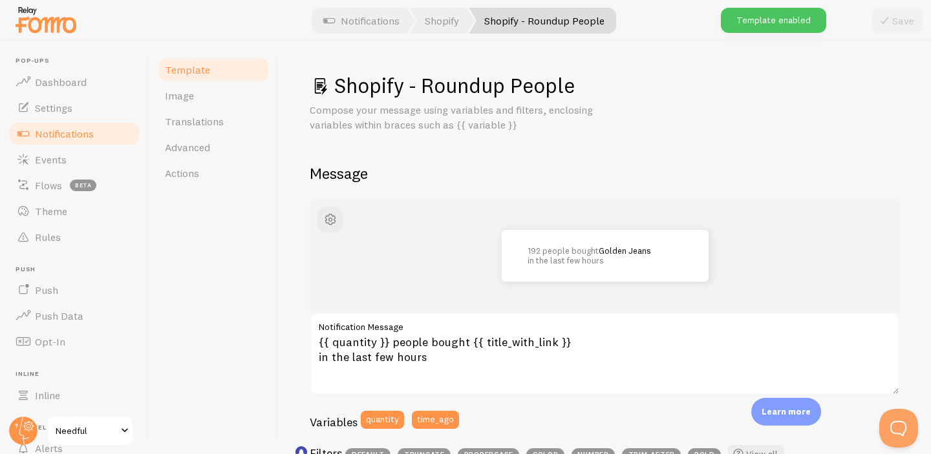
scroll to position [26, 0]
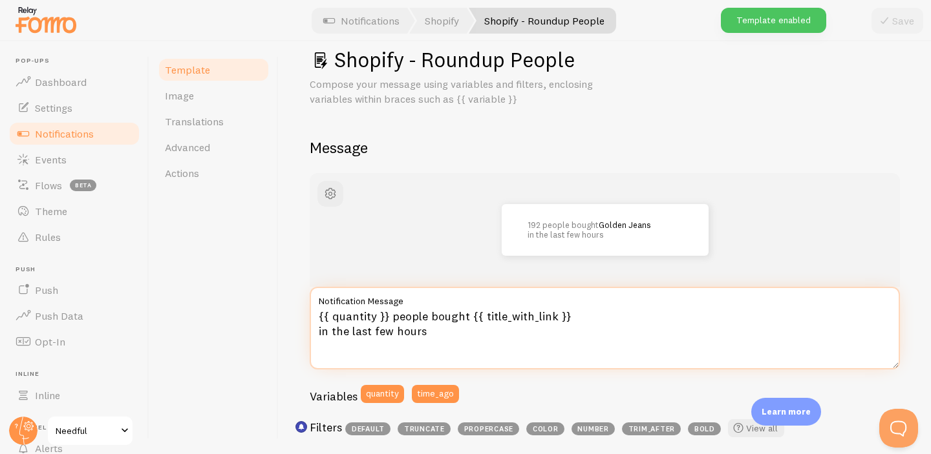
click at [375, 317] on textarea "{{ quantity }} people bought {{ title_with_link }} in the last few hours" at bounding box center [605, 328] width 590 height 83
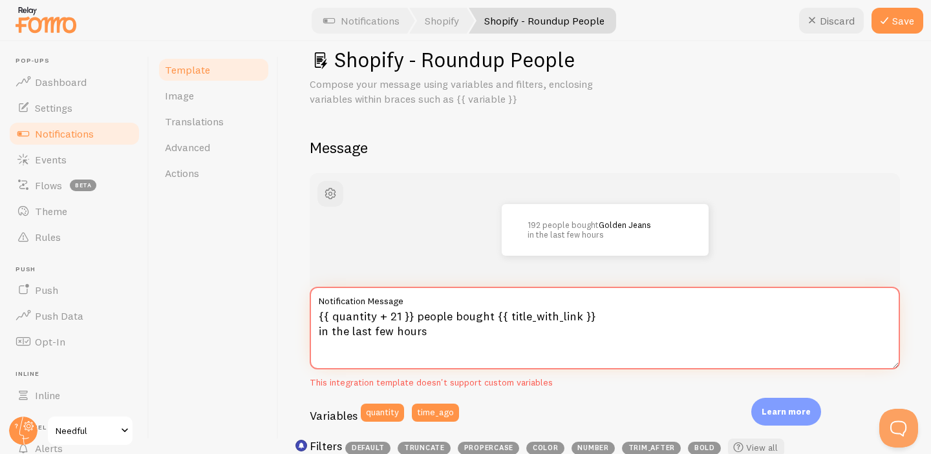
click at [379, 315] on textarea "{{ quantity + 21 }} people bought {{ title_with_link }} in the last few hours" at bounding box center [605, 328] width 590 height 83
click at [383, 317] on textarea "{{ quantity+ 21 }} people bought {{ title_with_link }} in the last few hours" at bounding box center [605, 328] width 590 height 83
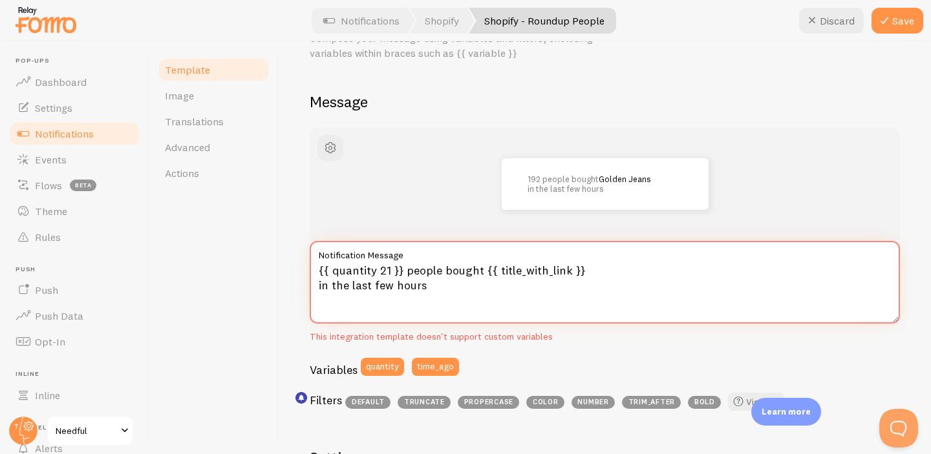
scroll to position [74, 0]
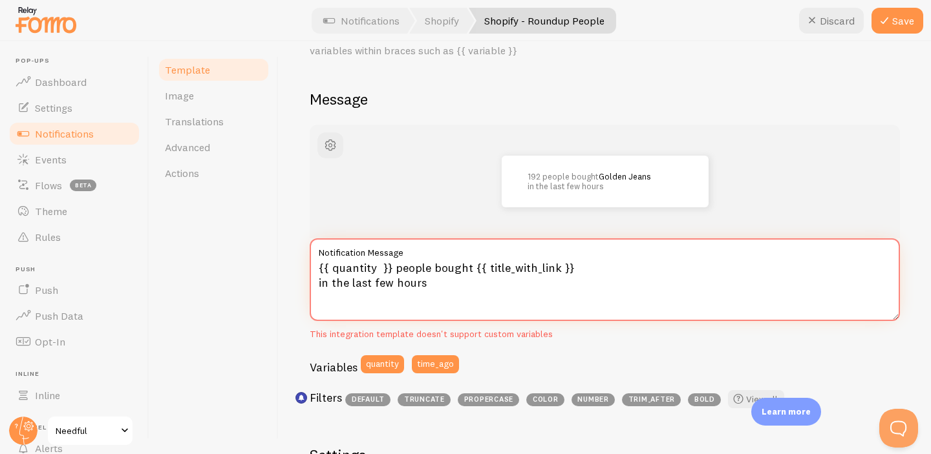
type textarea "{{ quantity }} people bought {{ title_with_link }} in the last few hours"
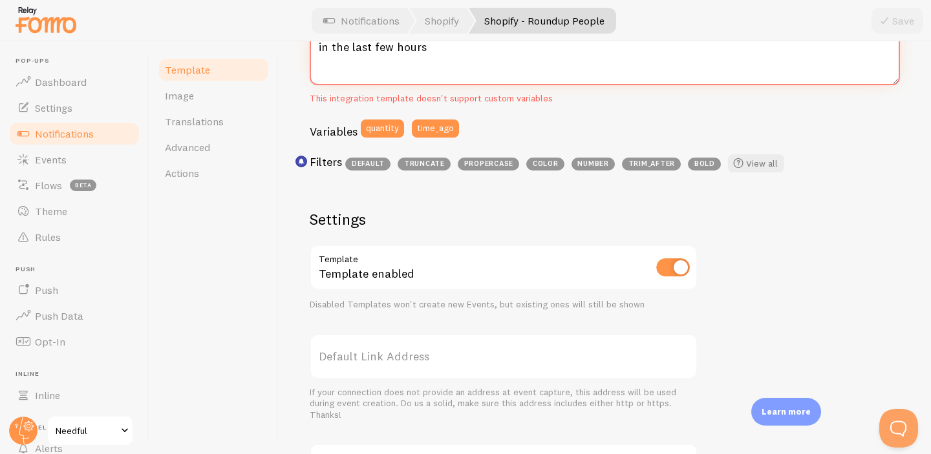
scroll to position [0, 0]
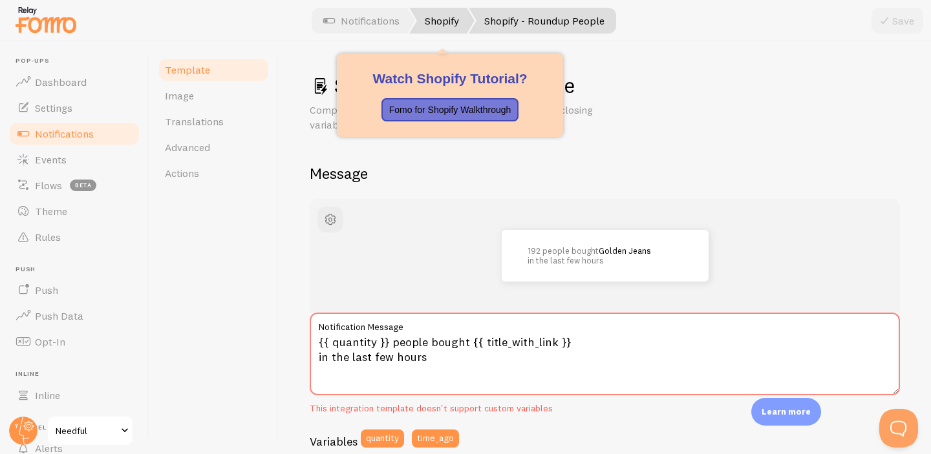
click at [460, 17] on link "Shopify" at bounding box center [441, 21] width 65 height 26
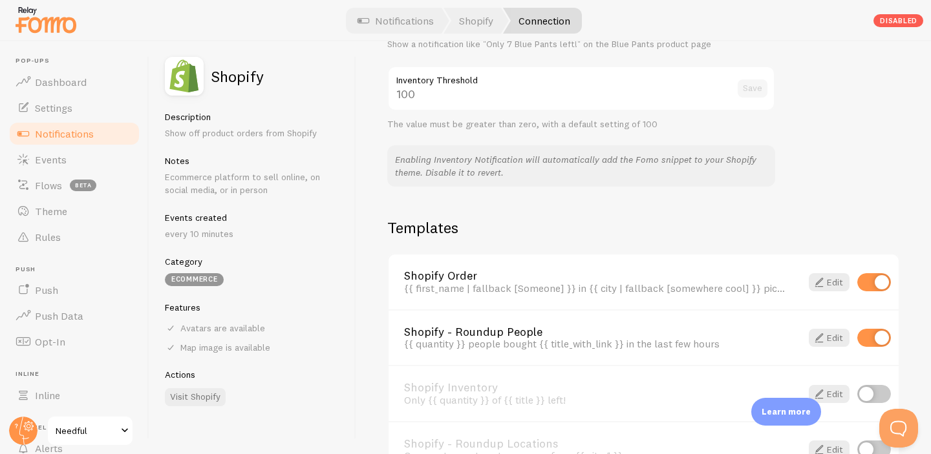
scroll to position [825, 0]
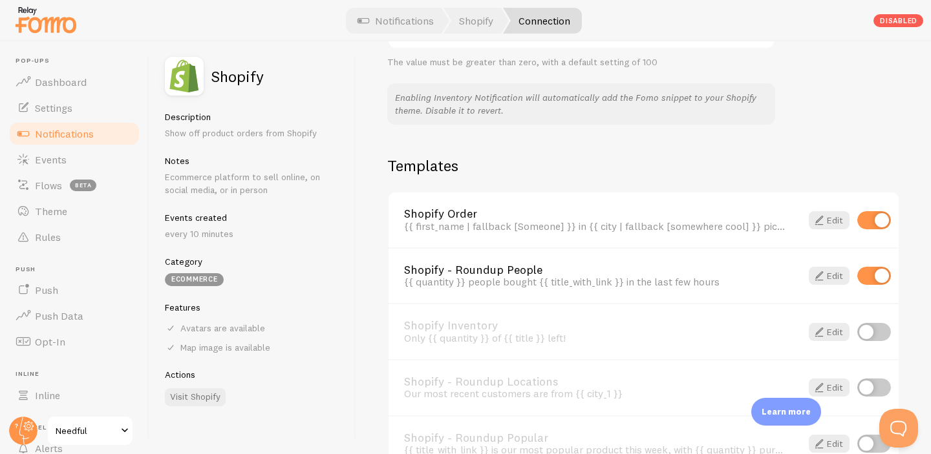
click at [867, 229] on input "checkbox" at bounding box center [874, 220] width 34 height 18
checkbox input "false"
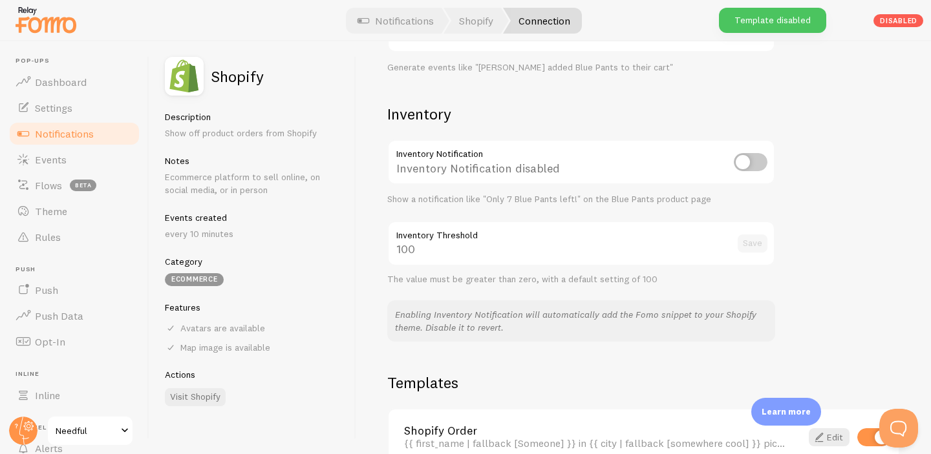
scroll to position [606, 0]
click at [620, 255] on div "100 Inventory Threshold Save" at bounding box center [581, 245] width 388 height 45
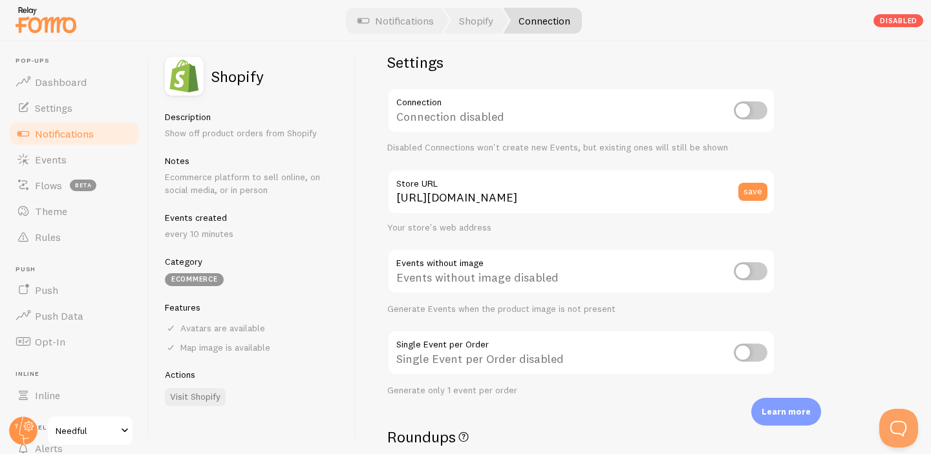
scroll to position [0, 0]
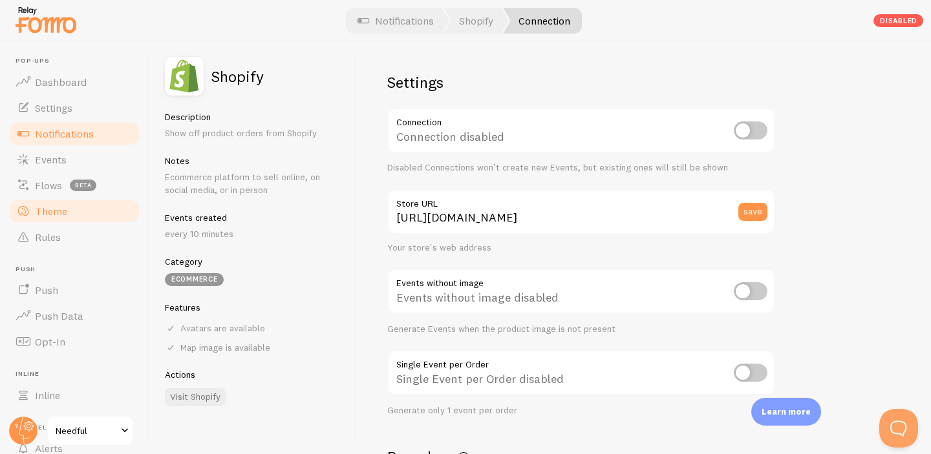
click at [70, 207] on link "Theme" at bounding box center [74, 211] width 133 height 26
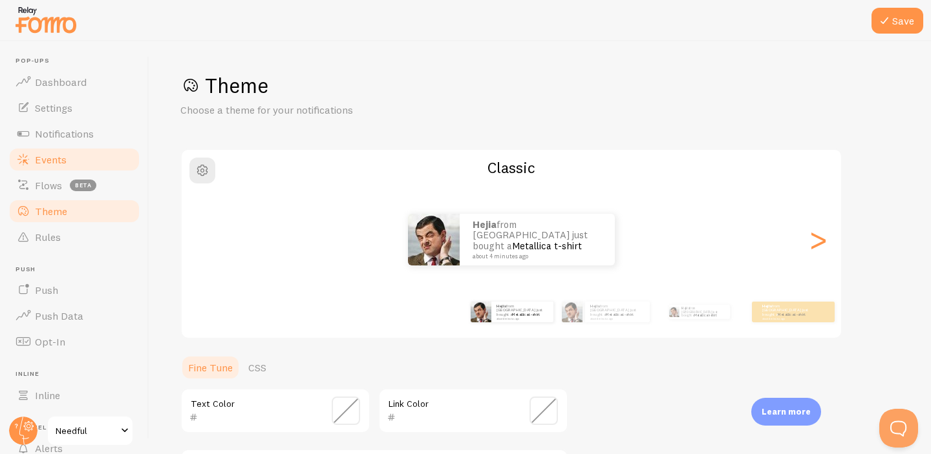
click at [89, 161] on link "Events" at bounding box center [74, 160] width 133 height 26
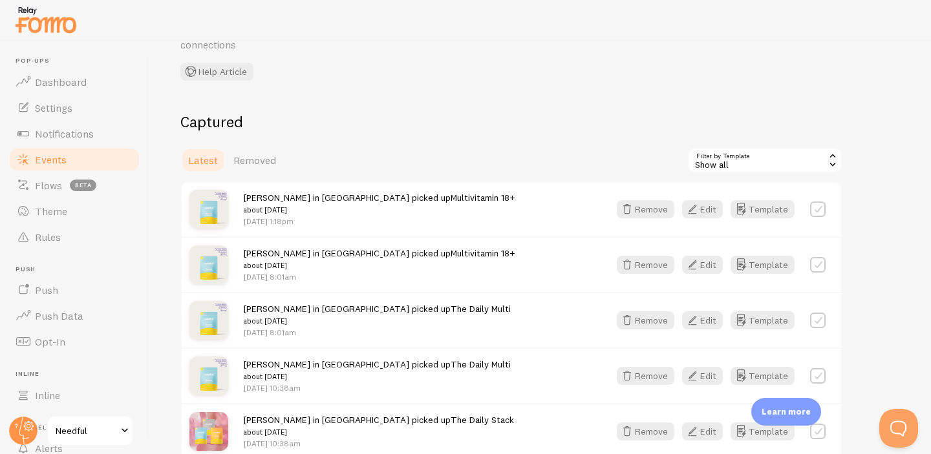
scroll to position [82, 0]
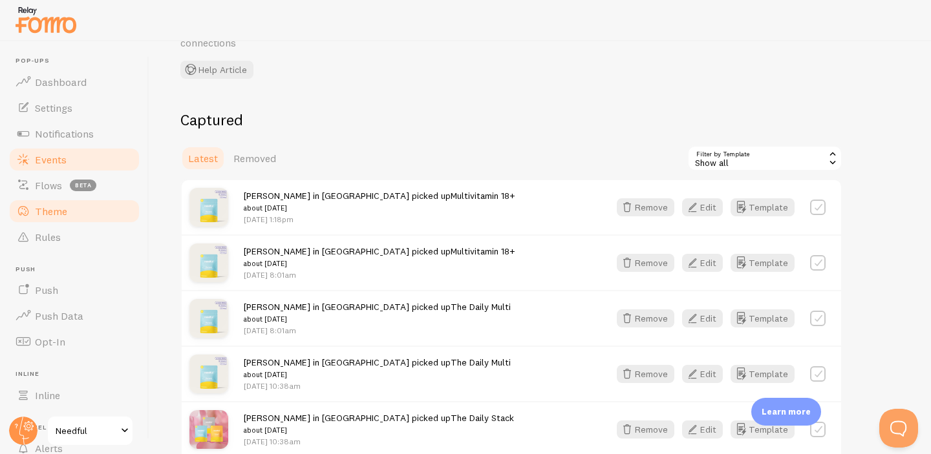
click at [100, 207] on link "Theme" at bounding box center [74, 211] width 133 height 26
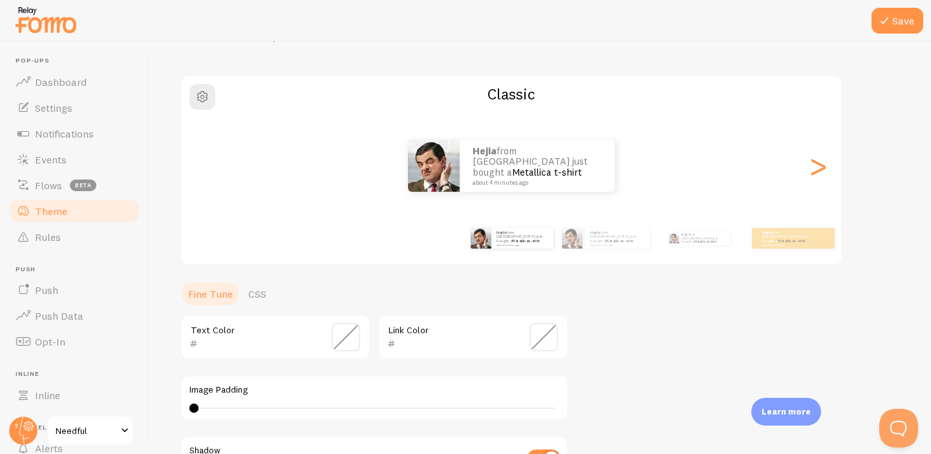
scroll to position [59, 0]
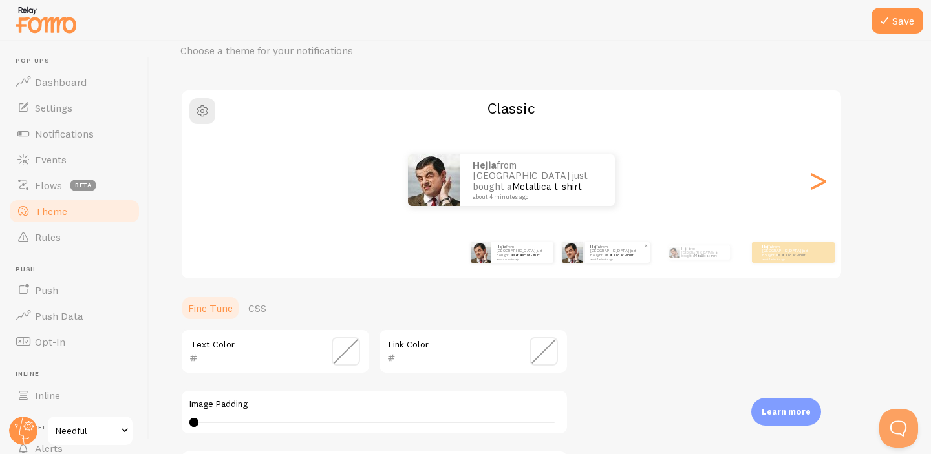
click at [590, 251] on p "[PERSON_NAME] from [GEOGRAPHIC_DATA] just bought a Metallica t-shirt about 4 mi…" at bounding box center [617, 252] width 54 height 16
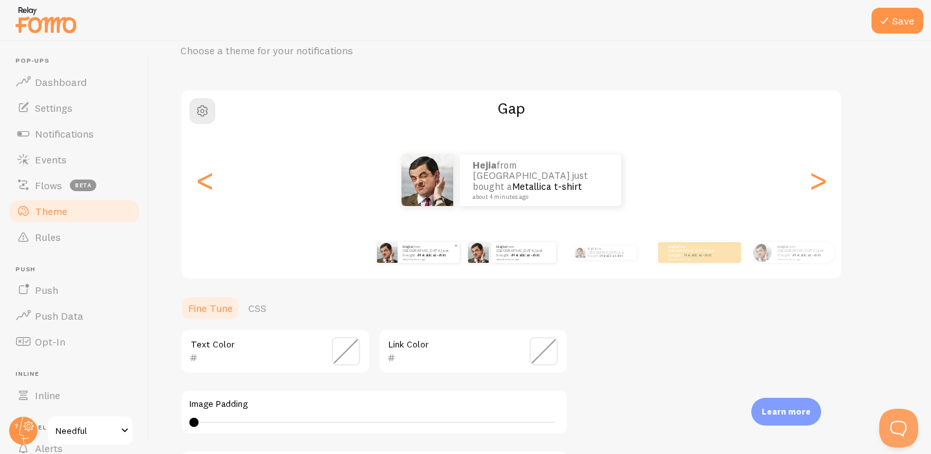
click at [430, 262] on div "[PERSON_NAME] from [GEOGRAPHIC_DATA] just bought a Metallica t-shirt about 4 mi…" at bounding box center [429, 252] width 62 height 21
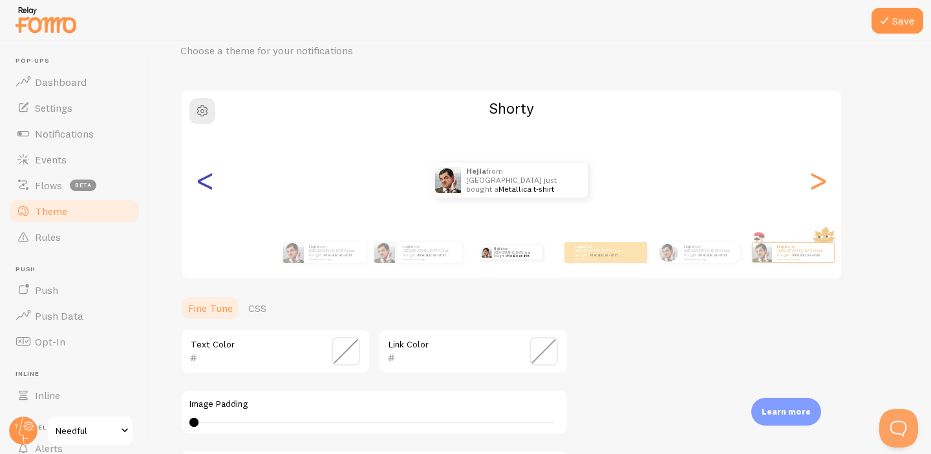
click at [203, 189] on div "<" at bounding box center [205, 180] width 16 height 93
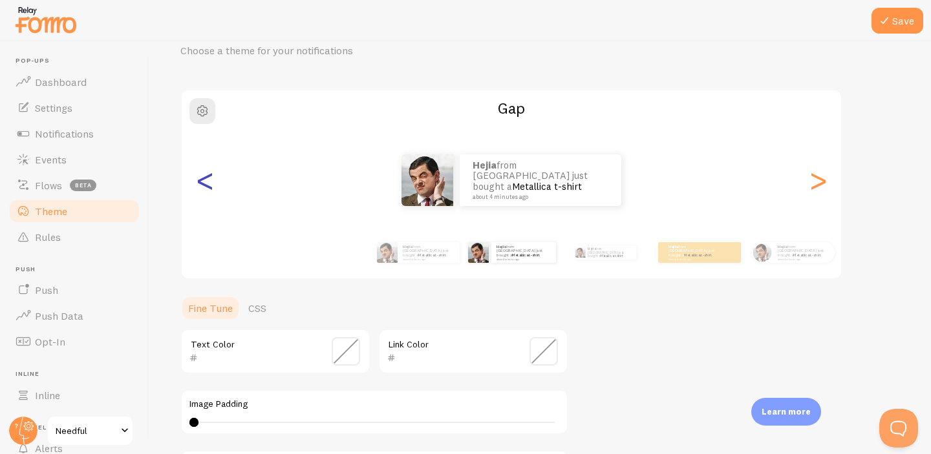
click at [206, 188] on div "<" at bounding box center [205, 180] width 16 height 93
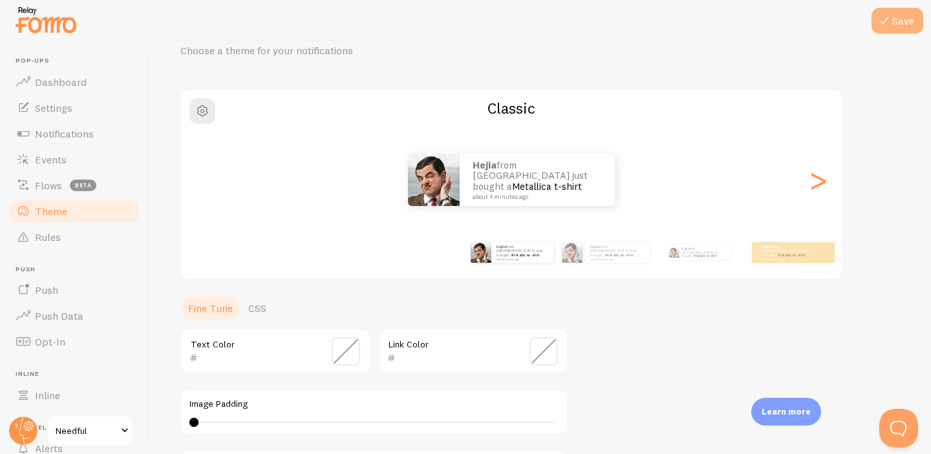
click at [901, 19] on button "Save" at bounding box center [897, 21] width 52 height 26
click at [200, 107] on span "button" at bounding box center [203, 111] width 16 height 16
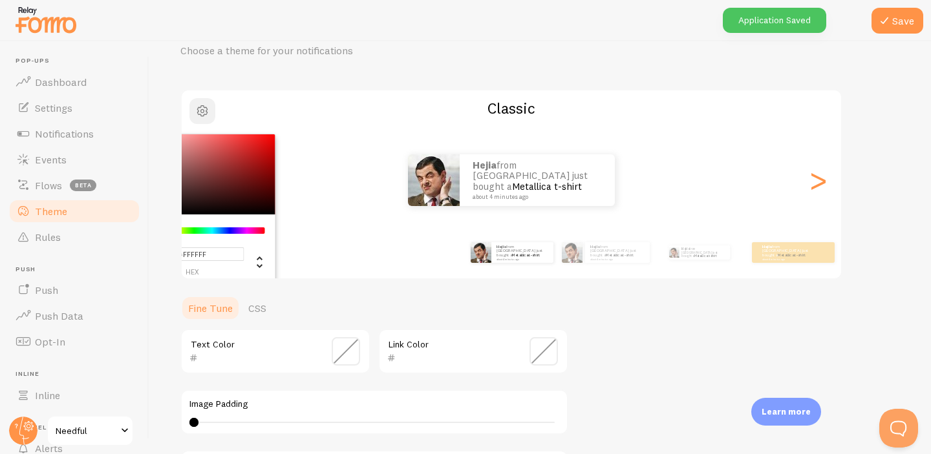
click at [200, 107] on span "button" at bounding box center [203, 111] width 16 height 16
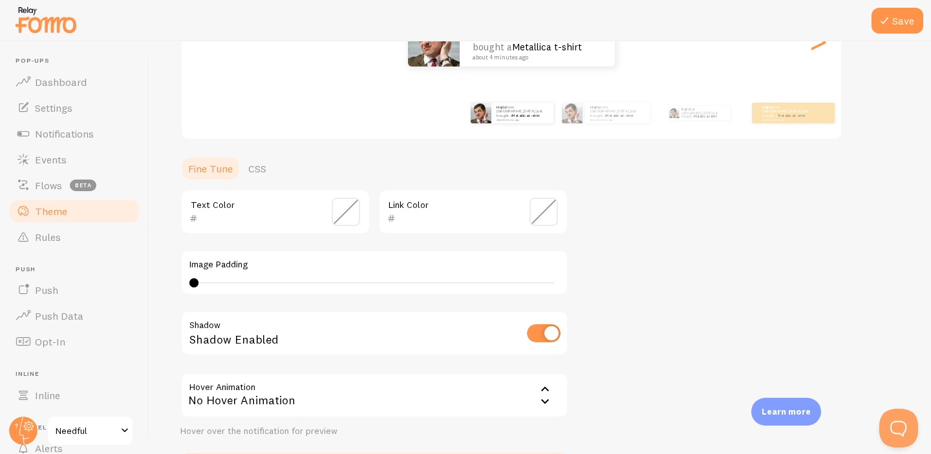
scroll to position [242, 0]
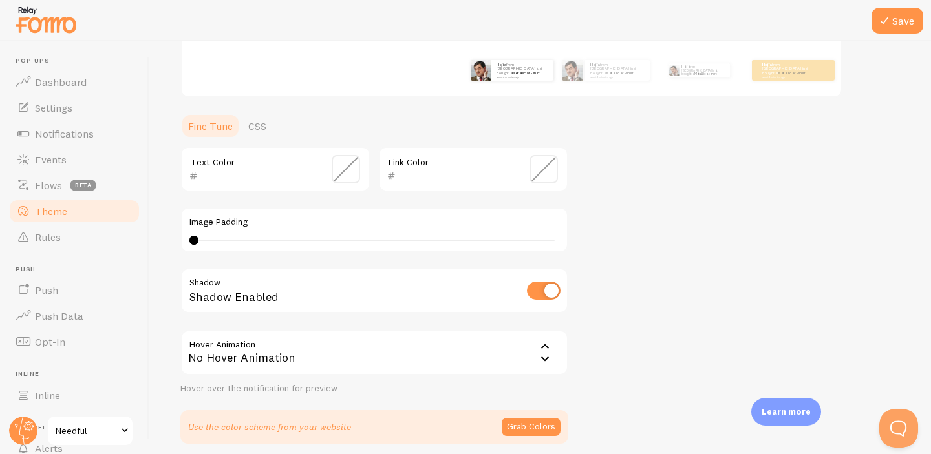
click at [408, 362] on div "No Hover Animation" at bounding box center [374, 352] width 388 height 45
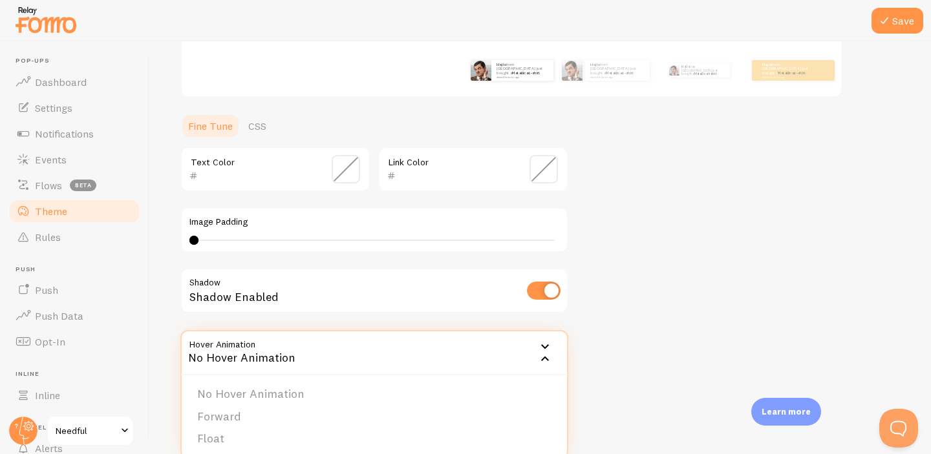
scroll to position [268, 0]
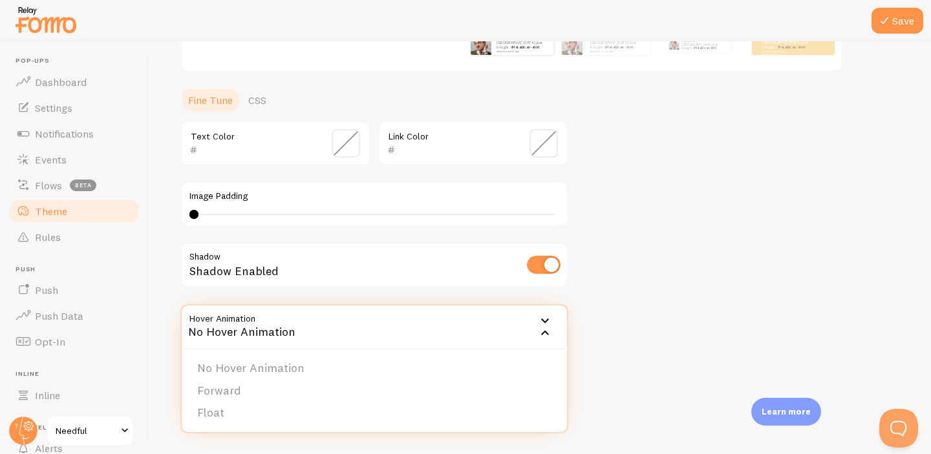
click at [156, 231] on div "Save Theme Choose a theme for your notifications Classic Hejia from [GEOGRAPHIC…" at bounding box center [539, 247] width 781 height 413
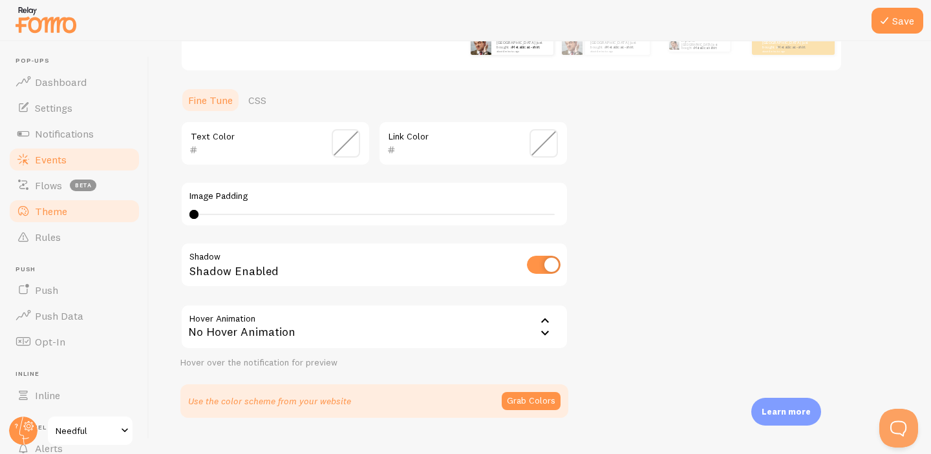
click at [52, 162] on span "Events" at bounding box center [51, 159] width 32 height 13
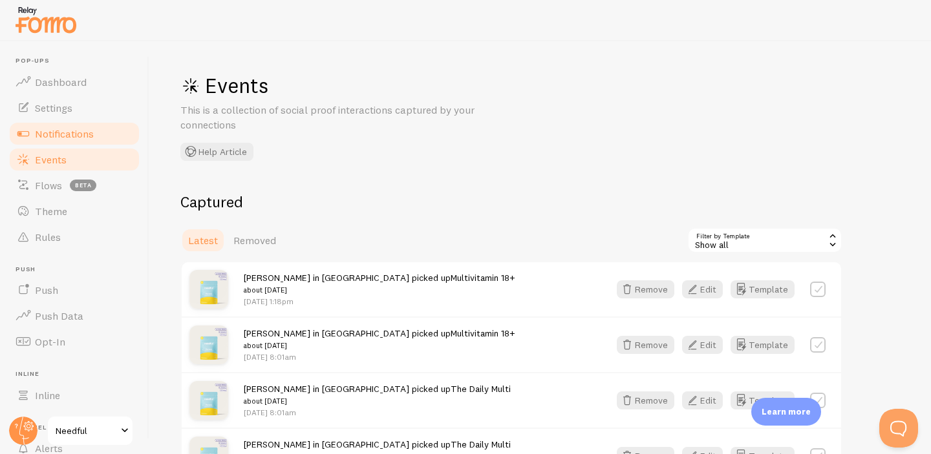
click at [60, 140] on link "Notifications" at bounding box center [74, 134] width 133 height 26
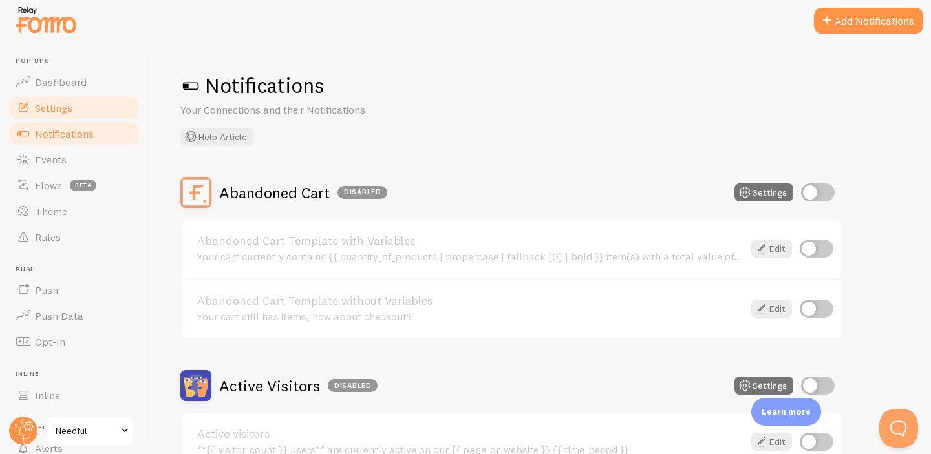
click at [70, 111] on span "Settings" at bounding box center [53, 107] width 37 height 13
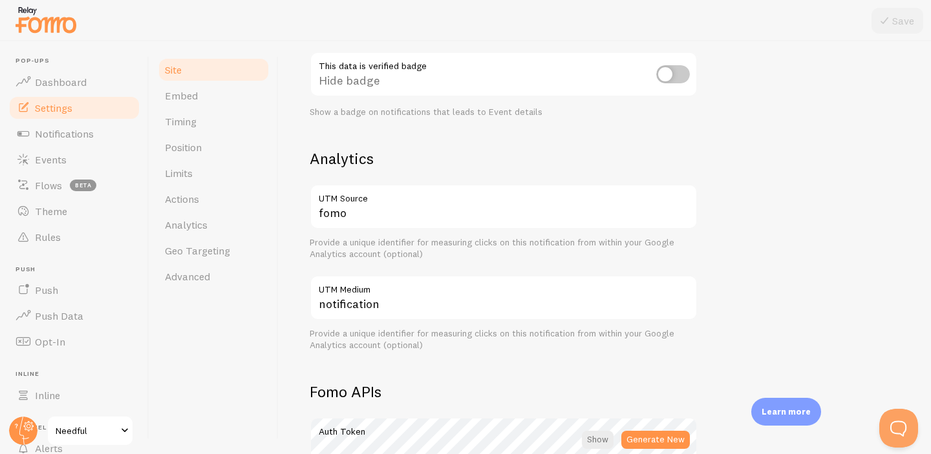
scroll to position [403, 0]
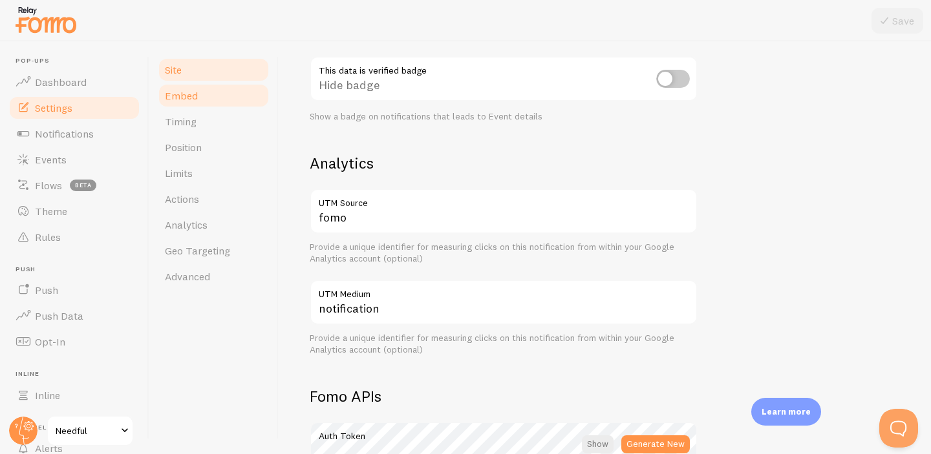
click at [198, 101] on link "Embed" at bounding box center [213, 96] width 113 height 26
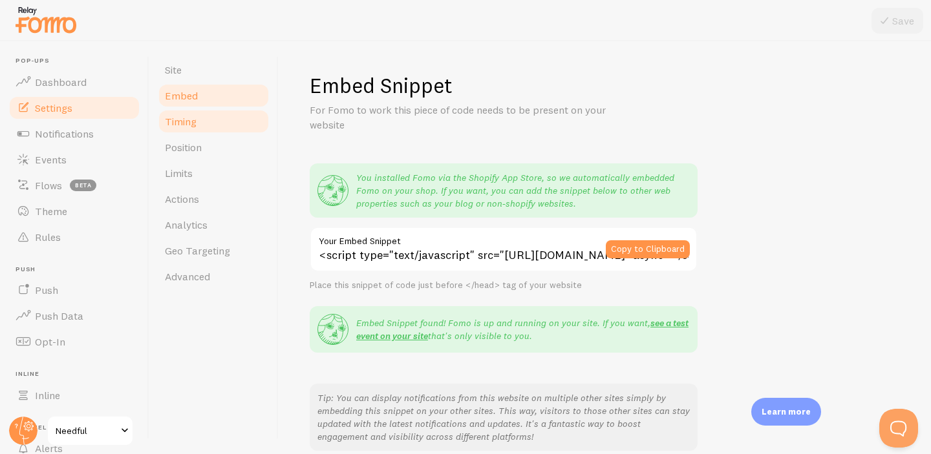
click at [200, 121] on link "Timing" at bounding box center [213, 122] width 113 height 26
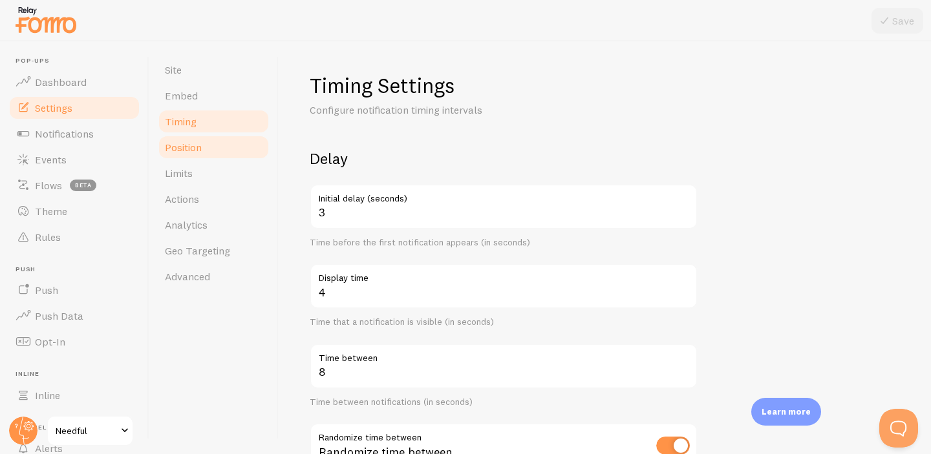
click at [200, 143] on span "Position" at bounding box center [183, 147] width 37 height 13
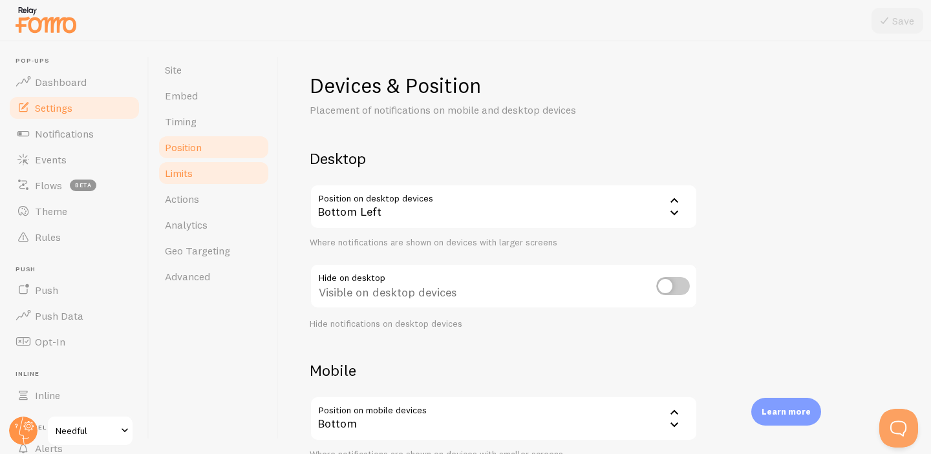
click at [200, 167] on link "Limits" at bounding box center [213, 173] width 113 height 26
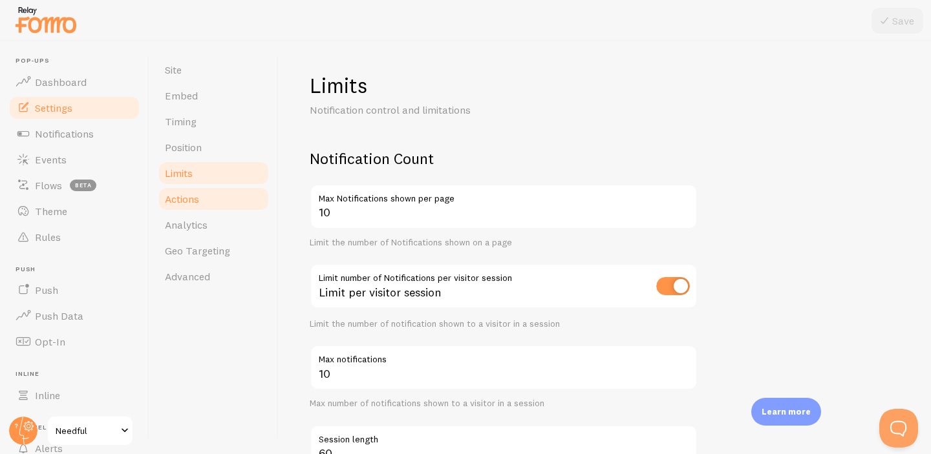
click at [202, 196] on link "Actions" at bounding box center [213, 199] width 113 height 26
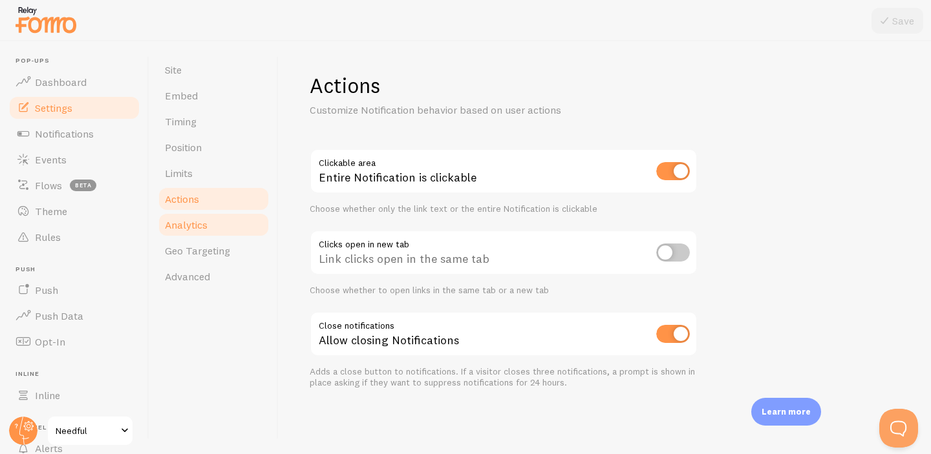
click at [202, 229] on span "Analytics" at bounding box center [186, 224] width 43 height 13
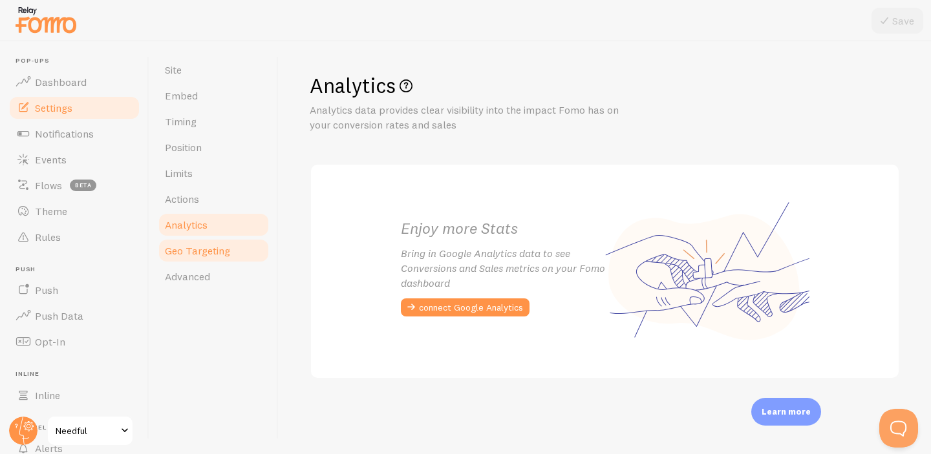
click at [206, 251] on span "Geo Targeting" at bounding box center [197, 250] width 65 height 13
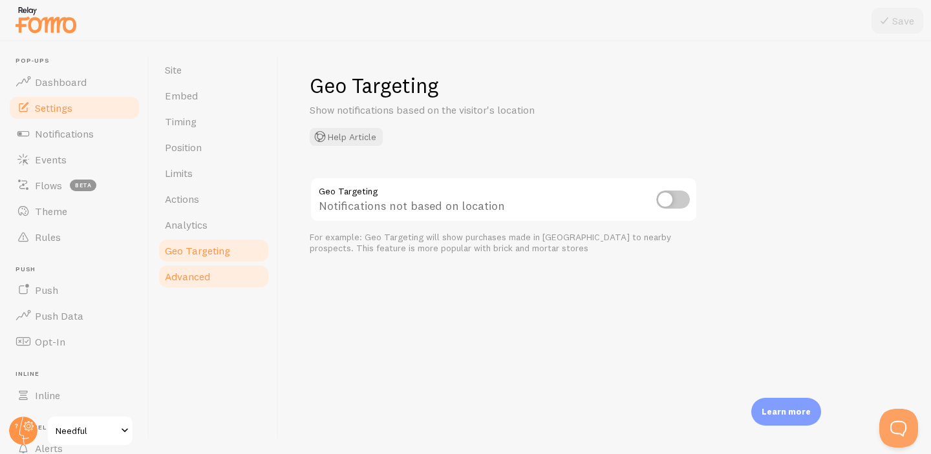
click at [206, 275] on span "Advanced" at bounding box center [187, 276] width 45 height 13
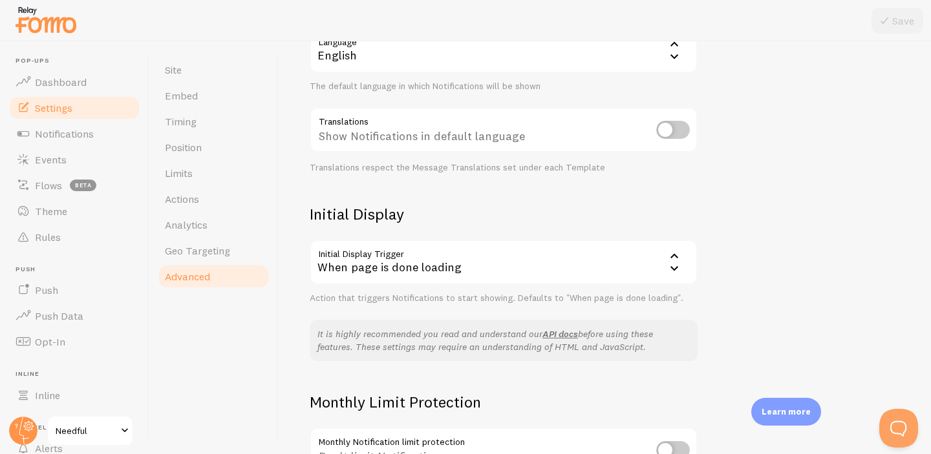
scroll to position [190, 0]
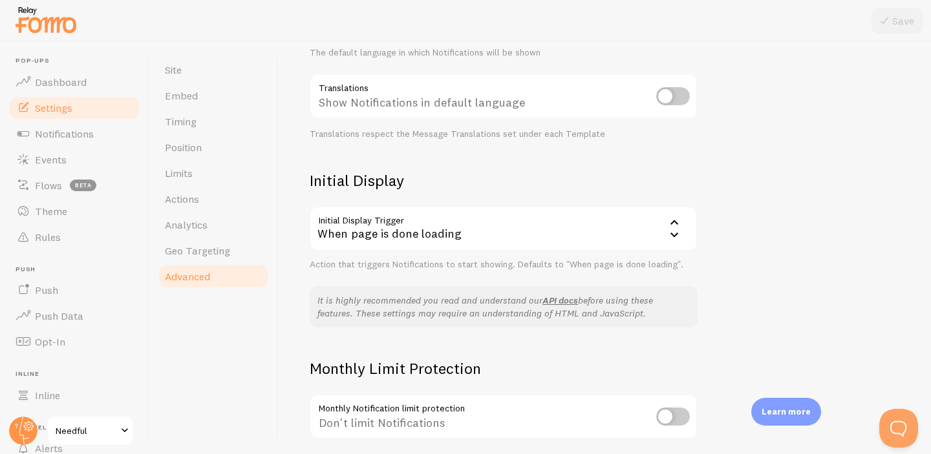
click at [353, 232] on div "When page is done loading" at bounding box center [504, 228] width 388 height 45
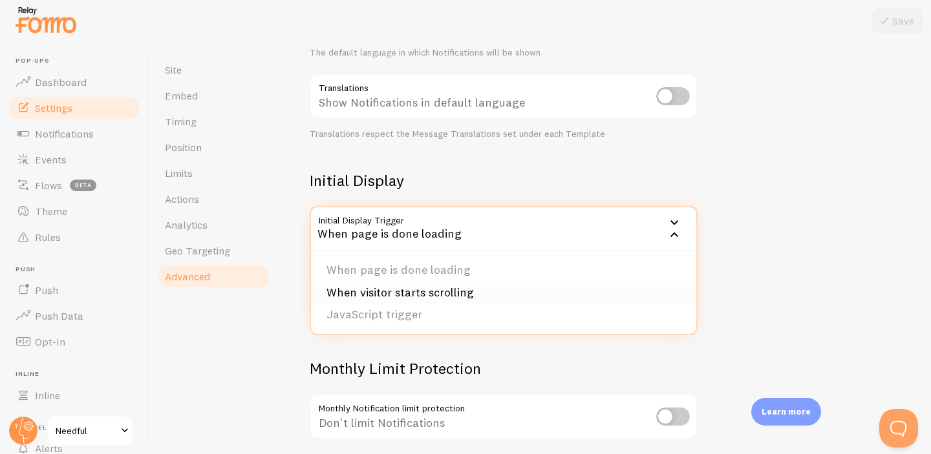
click at [372, 287] on li "When visitor starts scrolling" at bounding box center [503, 293] width 385 height 23
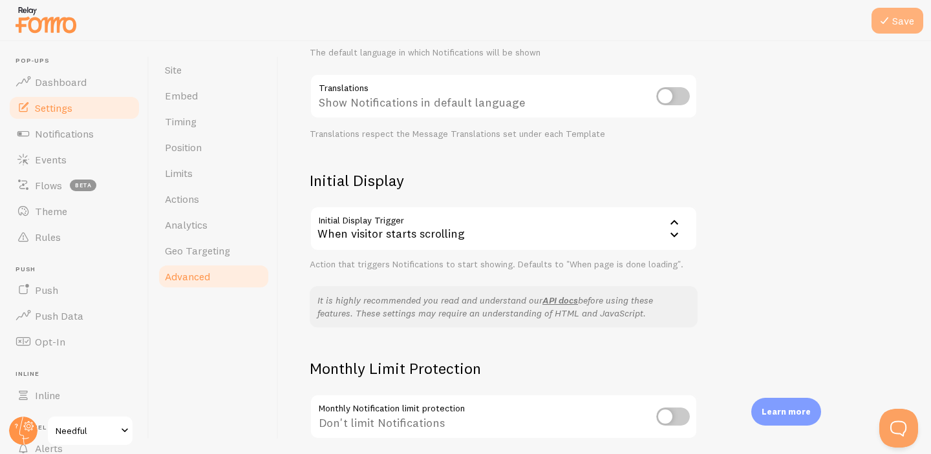
click at [882, 20] on icon at bounding box center [884, 21] width 16 height 16
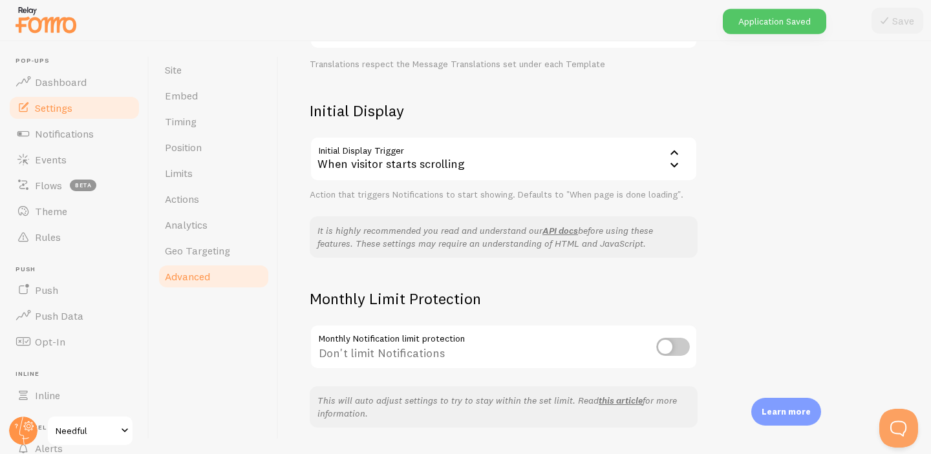
scroll to position [295, 0]
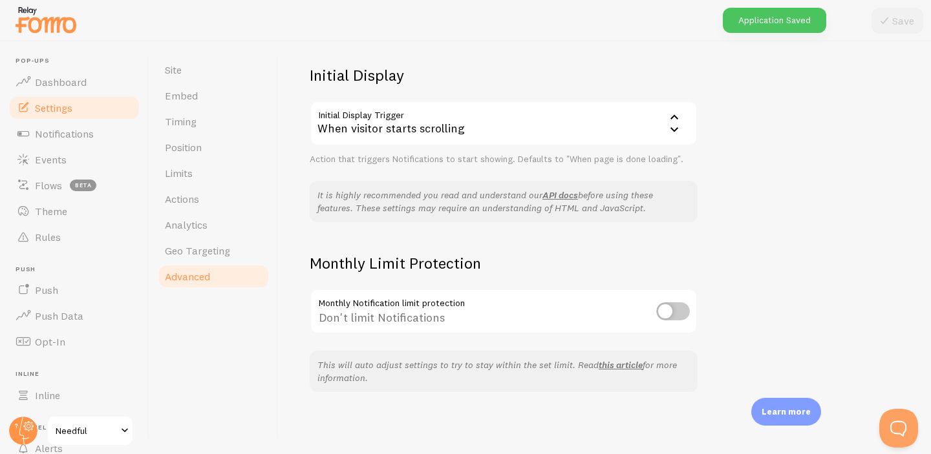
click at [671, 317] on input "checkbox" at bounding box center [673, 311] width 34 height 18
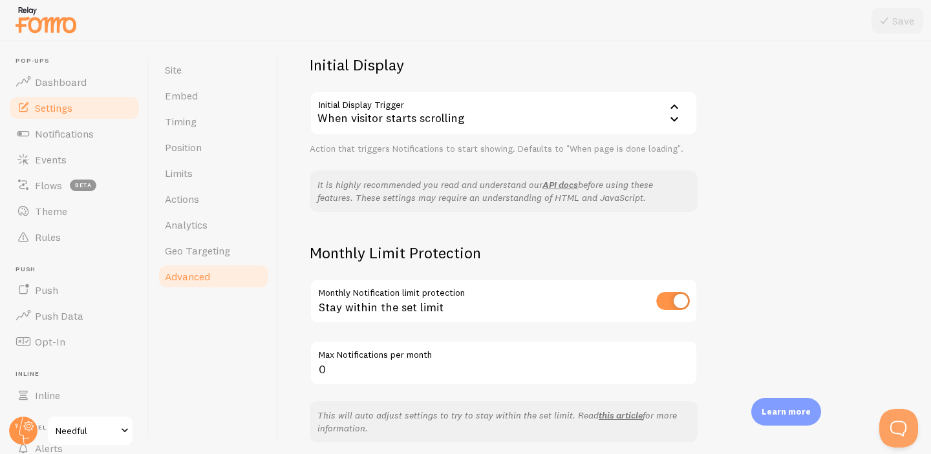
click at [668, 297] on input "checkbox" at bounding box center [673, 301] width 34 height 18
checkbox input "false"
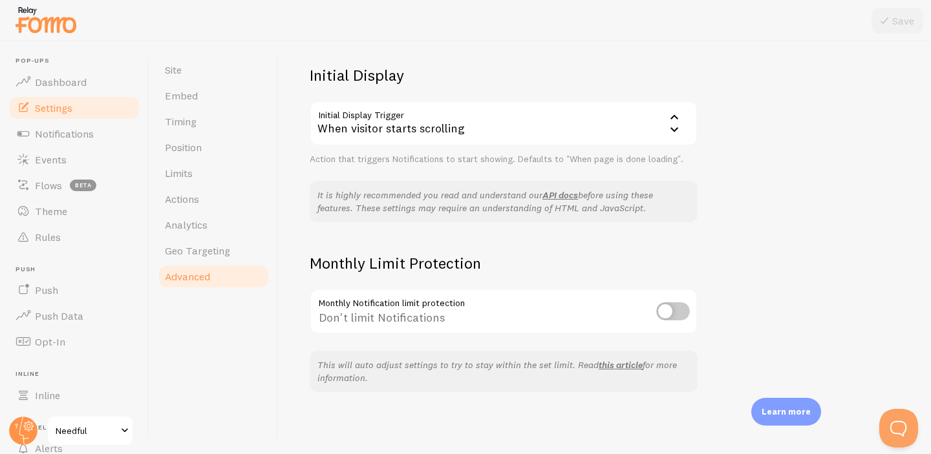
scroll to position [0, 0]
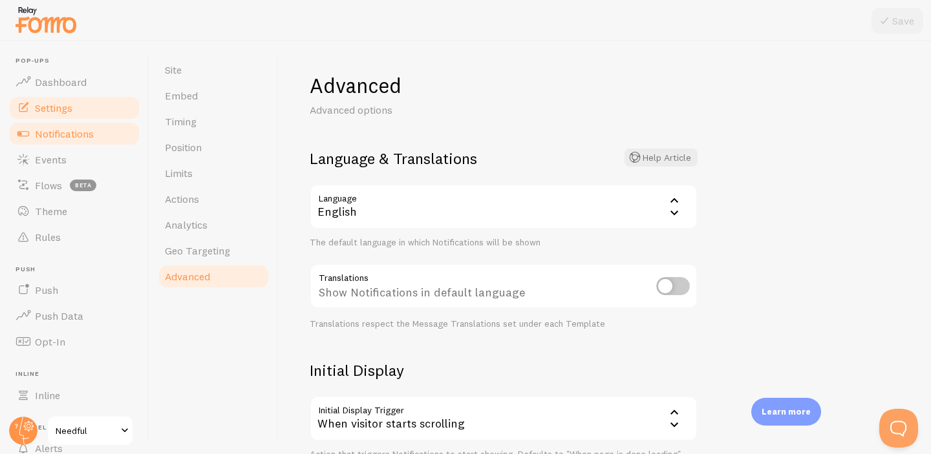
click at [60, 134] on span "Notifications" at bounding box center [64, 133] width 59 height 13
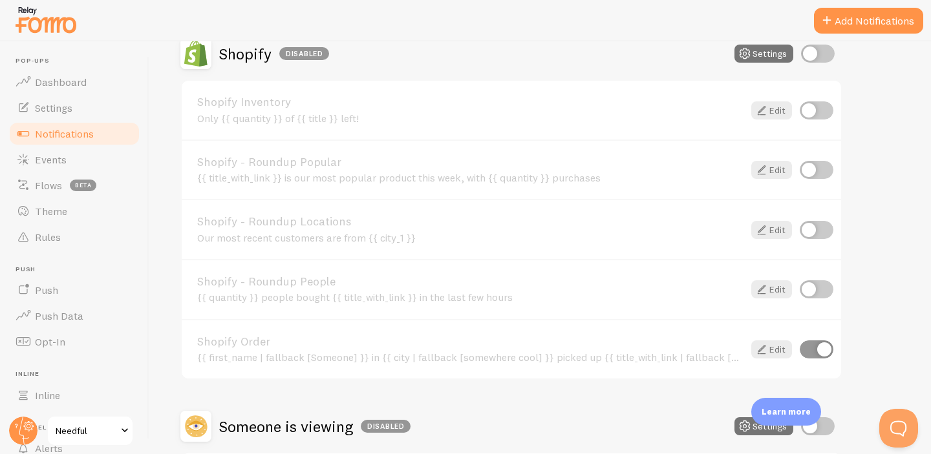
scroll to position [721, 0]
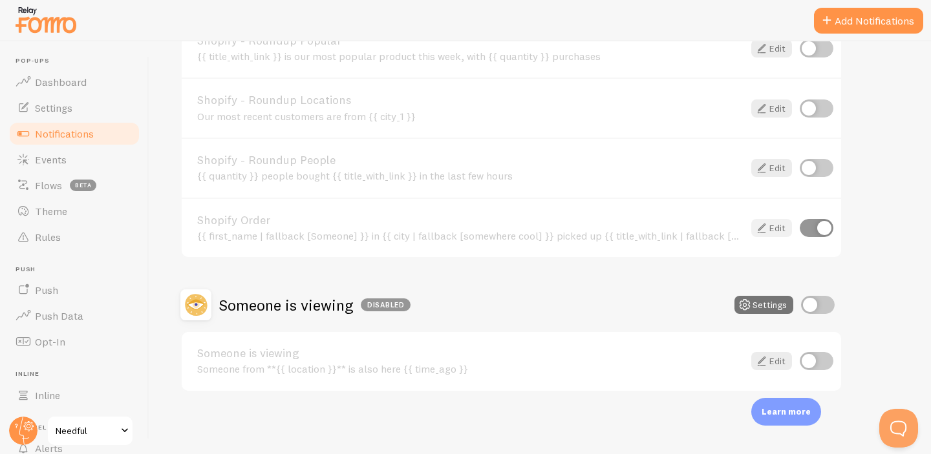
click at [776, 229] on link "Edit" at bounding box center [771, 228] width 41 height 18
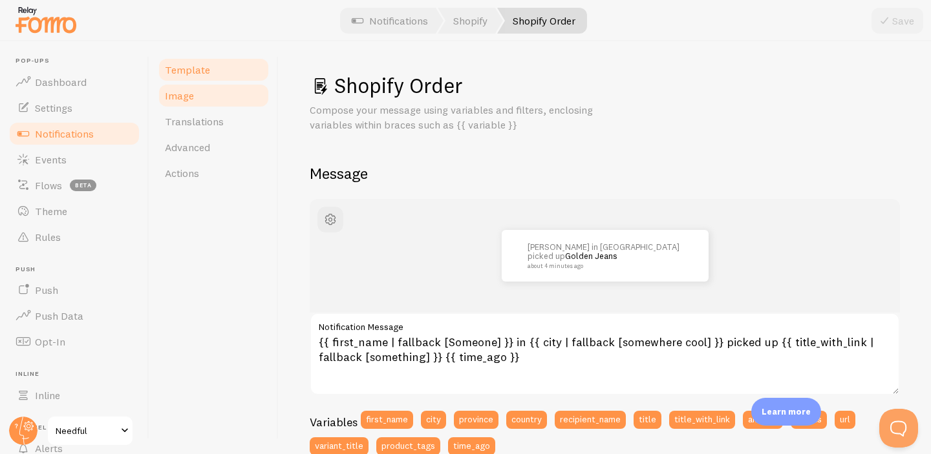
click at [196, 95] on link "Image" at bounding box center [213, 96] width 113 height 26
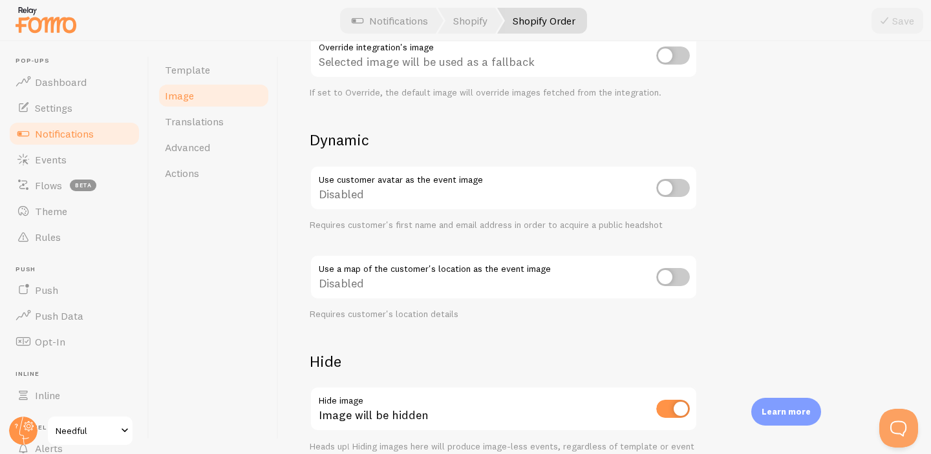
scroll to position [564, 0]
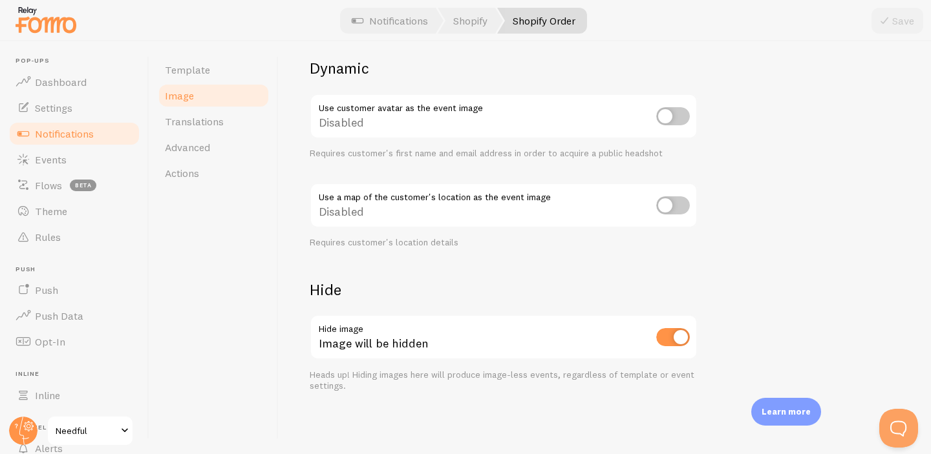
click at [674, 337] on input "checkbox" at bounding box center [673, 337] width 34 height 18
checkbox input "false"
click at [897, 12] on button "Save" at bounding box center [897, 21] width 52 height 26
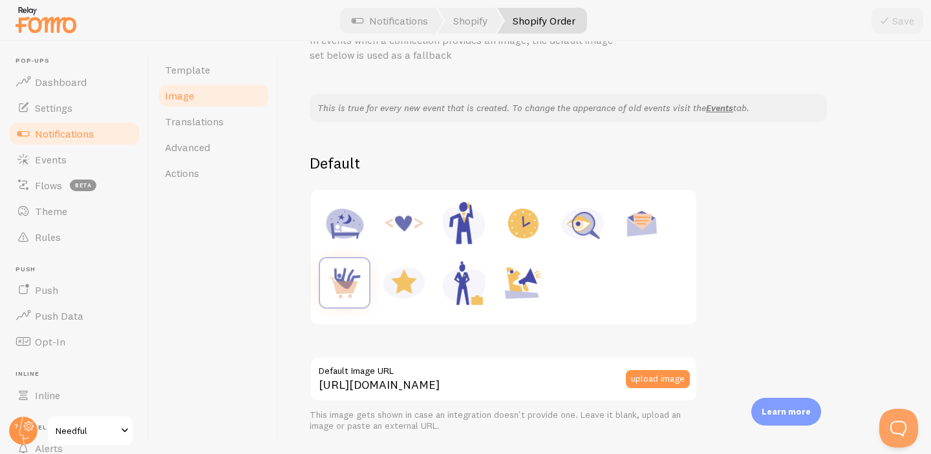
scroll to position [0, 0]
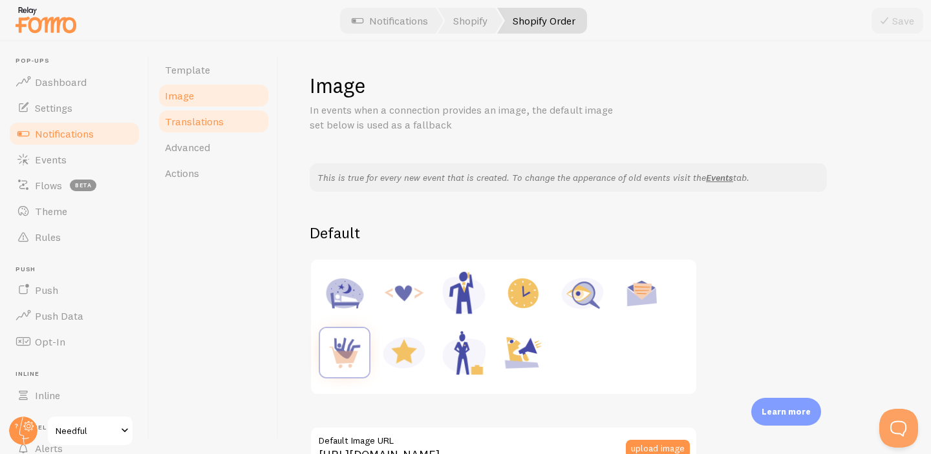
click at [239, 121] on link "Translations" at bounding box center [213, 122] width 113 height 26
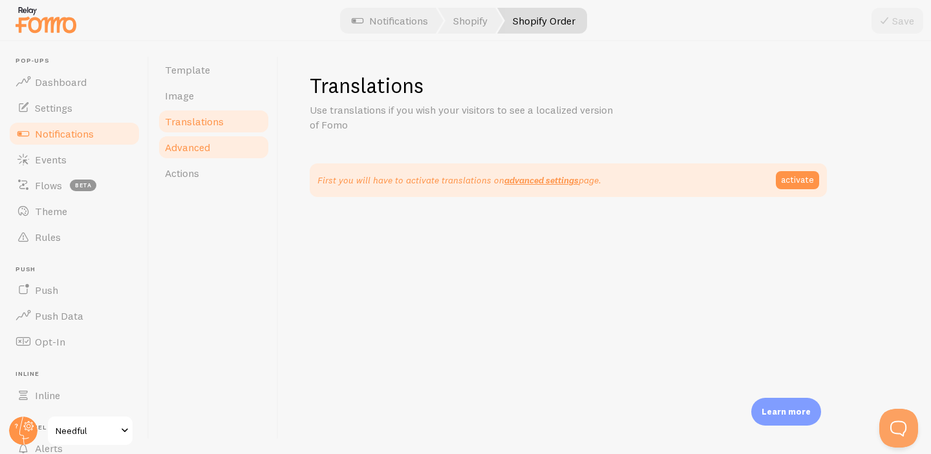
click at [226, 147] on link "Advanced" at bounding box center [213, 147] width 113 height 26
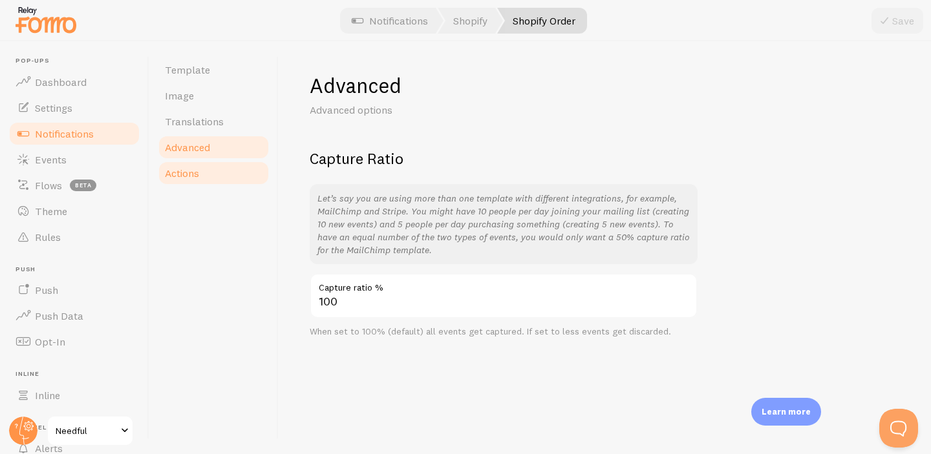
click at [219, 173] on link "Actions" at bounding box center [213, 173] width 113 height 26
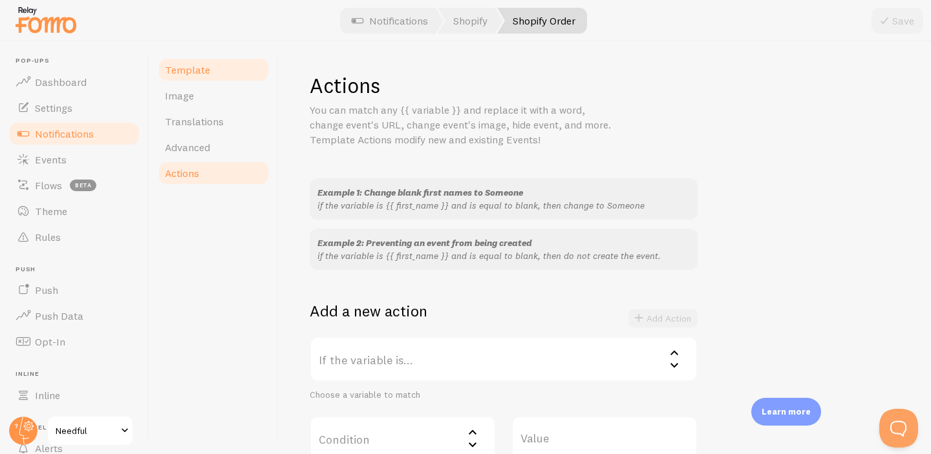
click at [213, 81] on link "Template" at bounding box center [213, 70] width 113 height 26
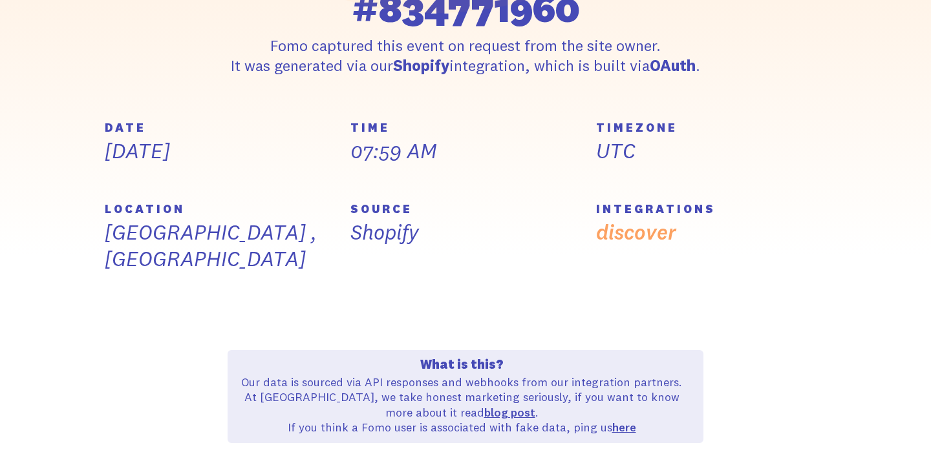
scroll to position [385, 0]
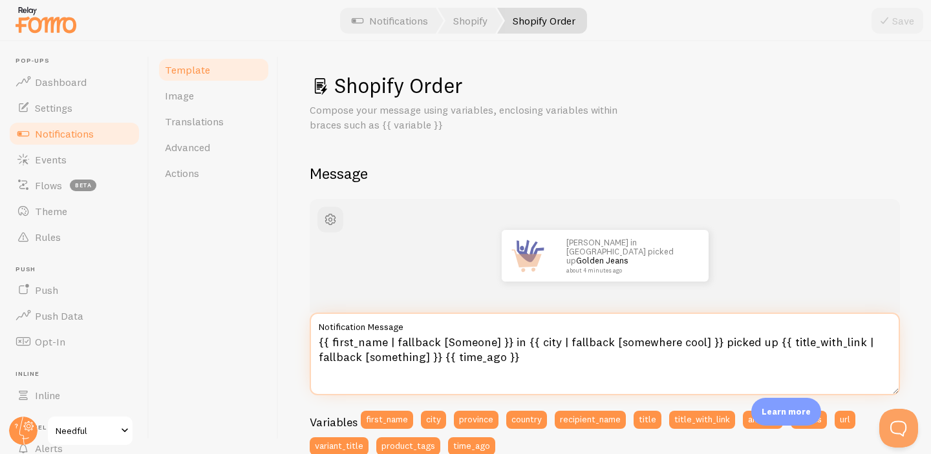
click at [415, 363] on textarea "{{ first_name | fallback [Someone] }} in {{ city | fallback [somewhere cool] }}…" at bounding box center [605, 354] width 590 height 83
paste textarea "Someone in {{ city | fallback [somewhere cool] }} just bought {{ title_with_lin…"
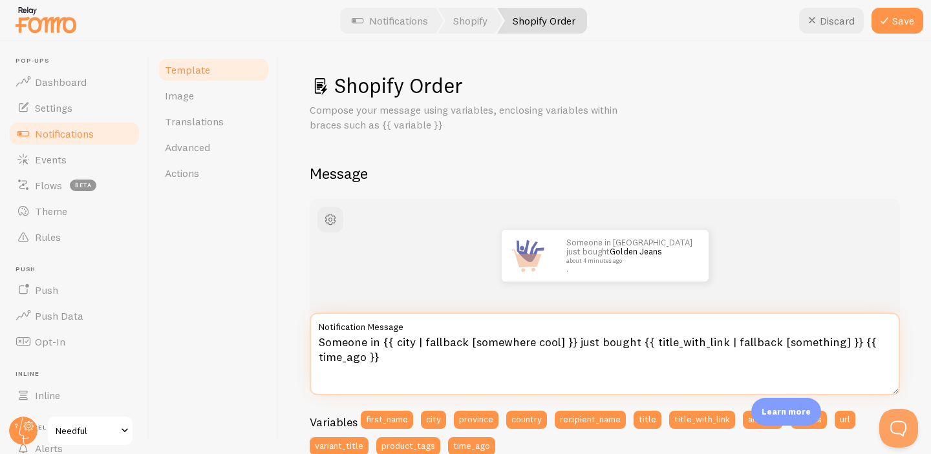
type textarea "Someone in {{ city | fallback [somewhere cool] }} just bought {{ title_with_lin…"
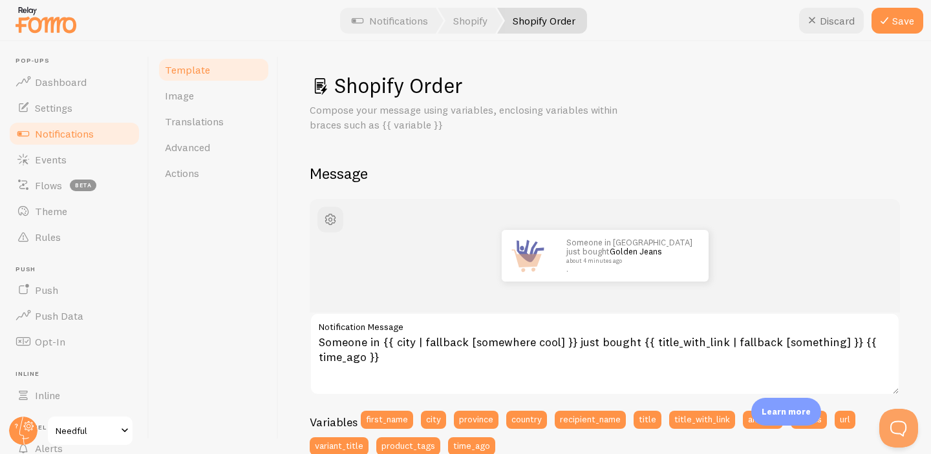
click at [253, 399] on div "Template Image Translations Advanced Actions" at bounding box center [213, 247] width 129 height 413
click at [902, 21] on button "Save" at bounding box center [897, 21] width 52 height 26
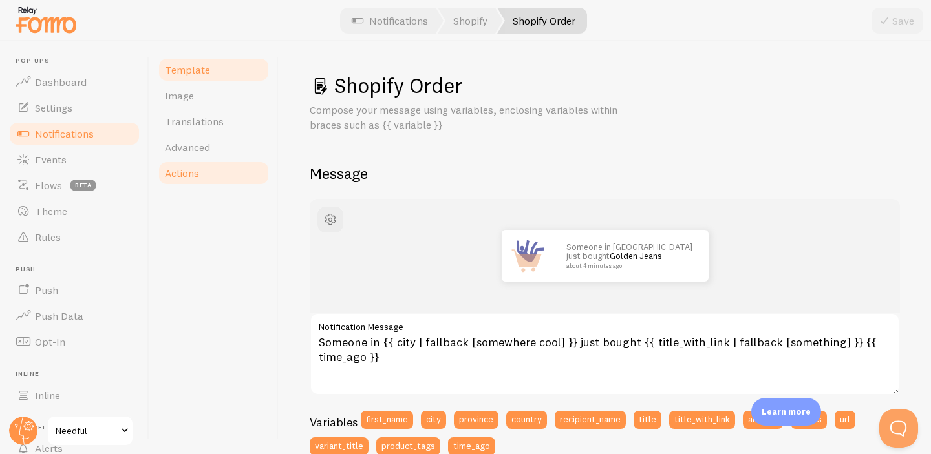
click at [209, 166] on link "Actions" at bounding box center [213, 173] width 113 height 26
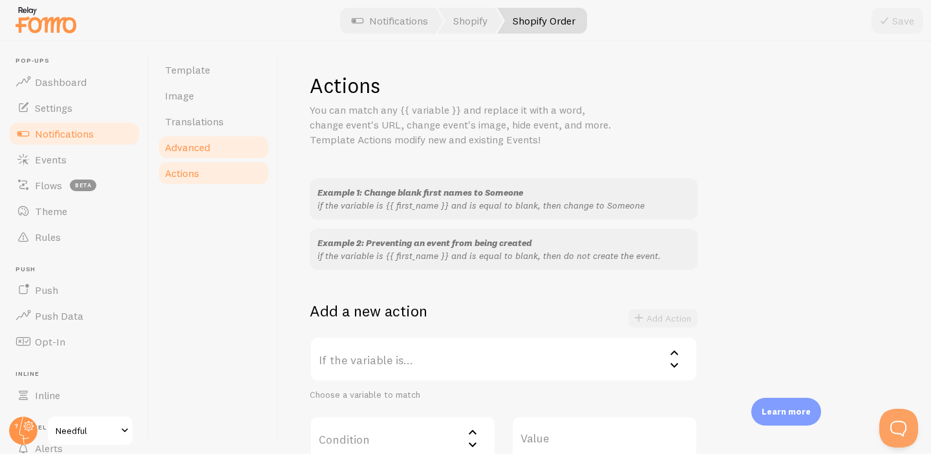
click at [213, 148] on link "Advanced" at bounding box center [213, 147] width 113 height 26
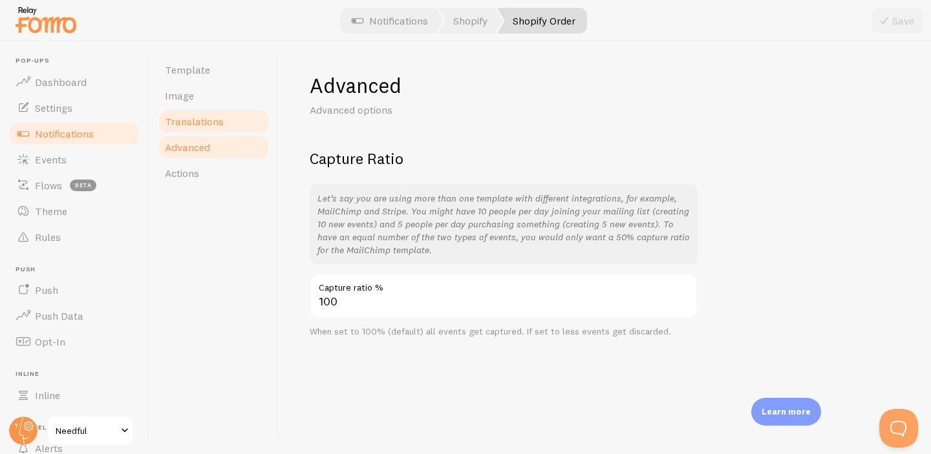
click at [214, 125] on span "Translations" at bounding box center [194, 121] width 59 height 13
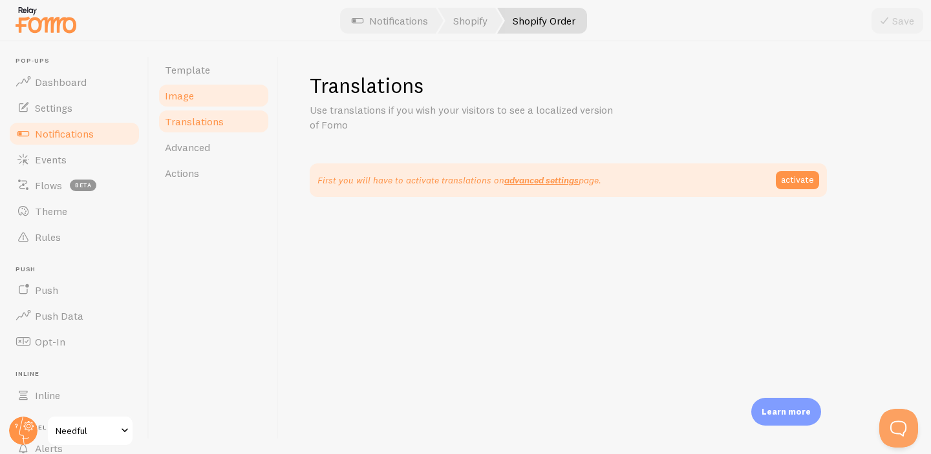
click at [209, 96] on link "Image" at bounding box center [213, 96] width 113 height 26
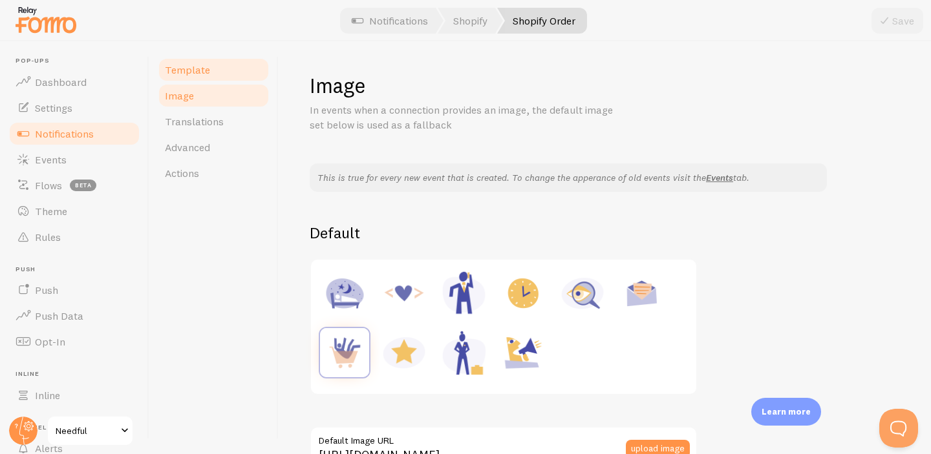
click at [210, 71] on link "Template" at bounding box center [213, 70] width 113 height 26
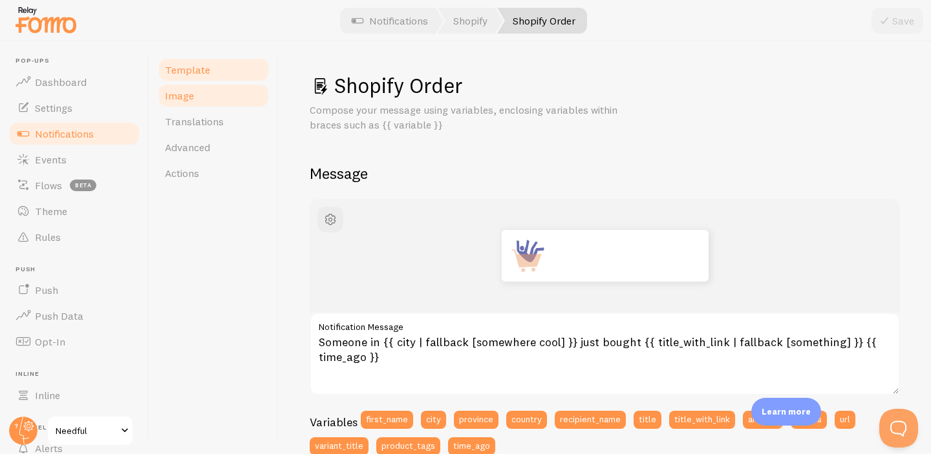
click at [210, 90] on link "Image" at bounding box center [213, 96] width 113 height 26
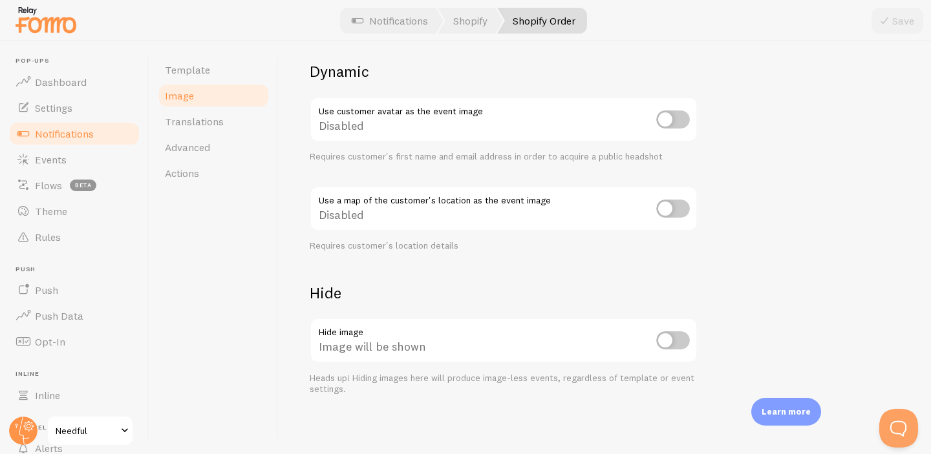
scroll to position [564, 0]
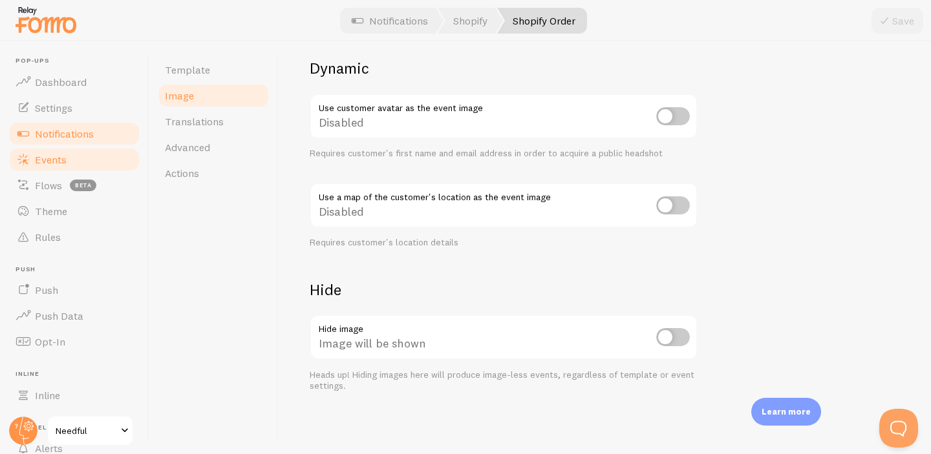
click at [84, 160] on link "Events" at bounding box center [74, 160] width 133 height 26
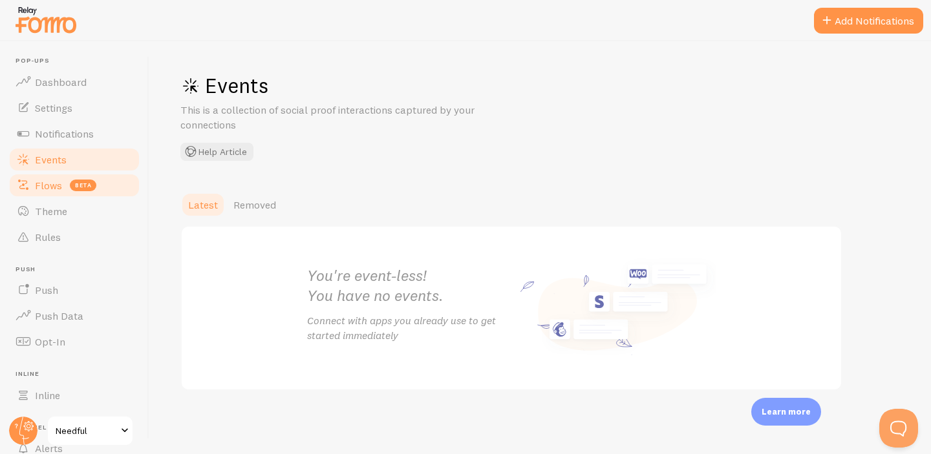
click at [106, 184] on link "Flows beta" at bounding box center [74, 186] width 133 height 26
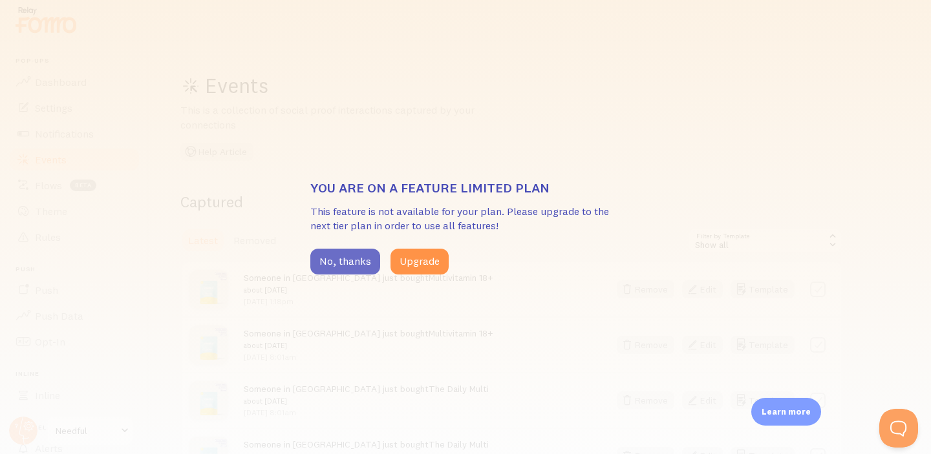
click at [354, 259] on button "No, thanks" at bounding box center [345, 262] width 70 height 26
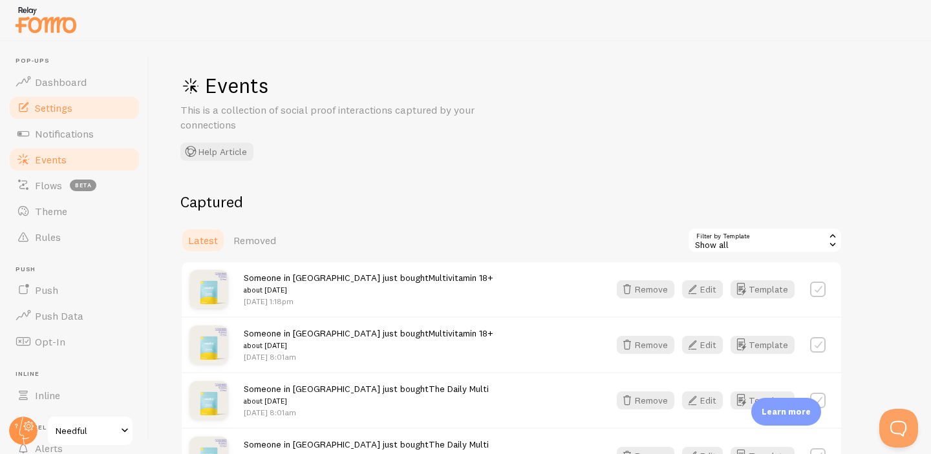
click at [76, 101] on link "Settings" at bounding box center [74, 108] width 133 height 26
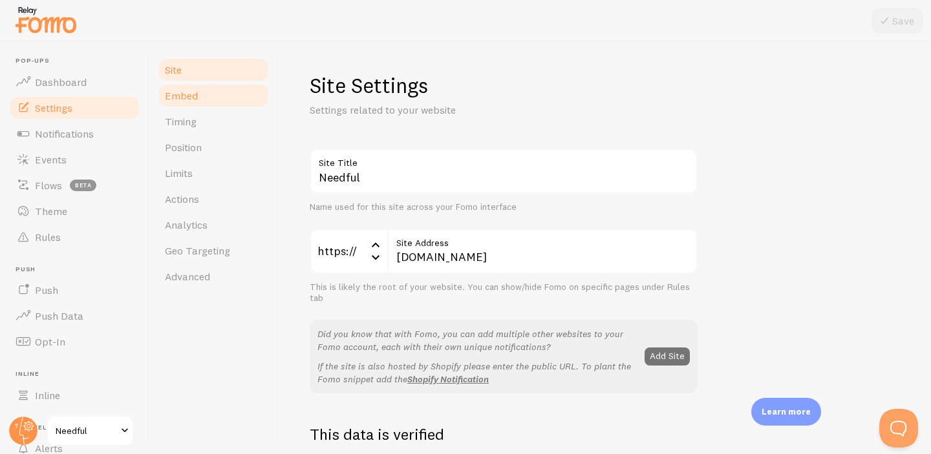
click at [201, 104] on link "Embed" at bounding box center [213, 96] width 113 height 26
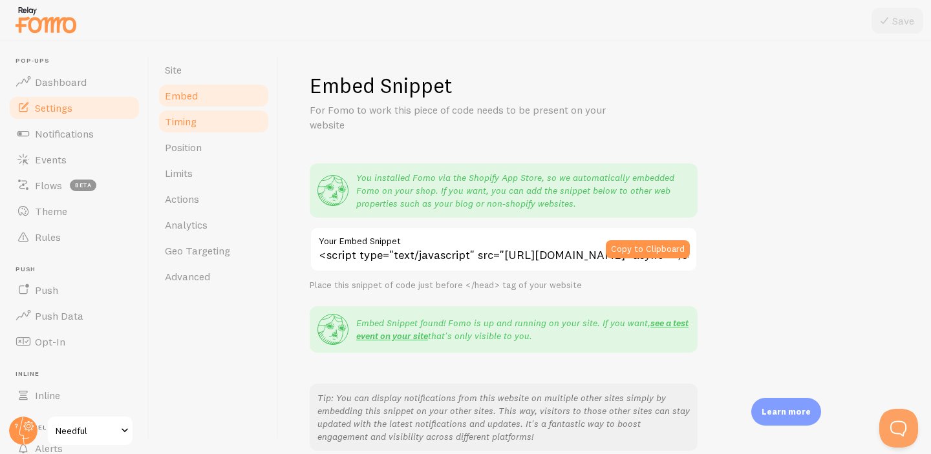
click at [200, 121] on link "Timing" at bounding box center [213, 122] width 113 height 26
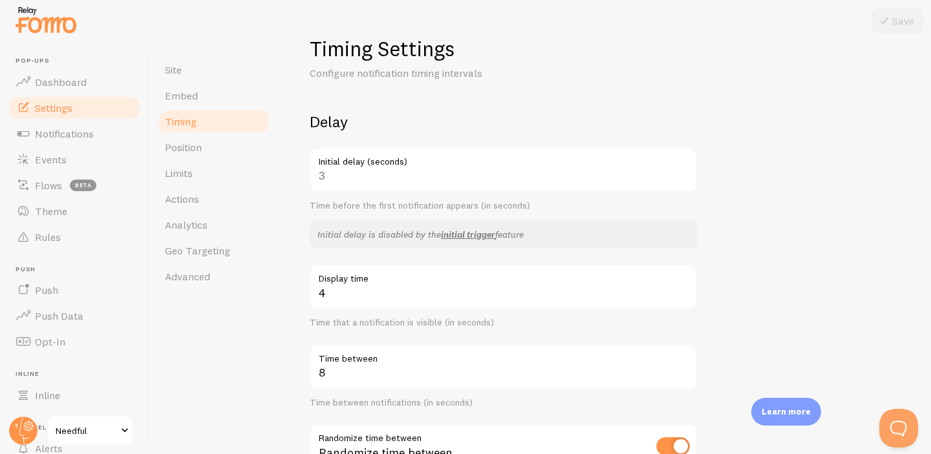
scroll to position [38, 0]
click at [352, 172] on div "3 Initial delay (seconds)" at bounding box center [504, 168] width 388 height 45
click at [352, 173] on div "3 Initial delay (seconds)" at bounding box center [504, 168] width 388 height 45
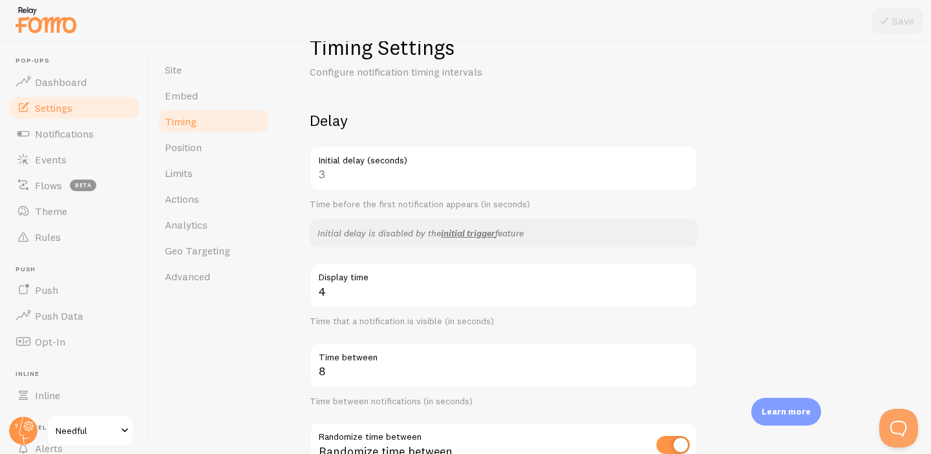
click at [352, 173] on div "3 Initial delay (seconds)" at bounding box center [504, 168] width 388 height 45
click at [348, 183] on div "3 Initial delay (seconds)" at bounding box center [504, 168] width 388 height 45
click at [345, 297] on input "4" at bounding box center [504, 285] width 388 height 45
click at [281, 342] on div "Timing Settings Configure notification timing intervals Delay 3 Initial delay (…" at bounding box center [605, 247] width 652 height 413
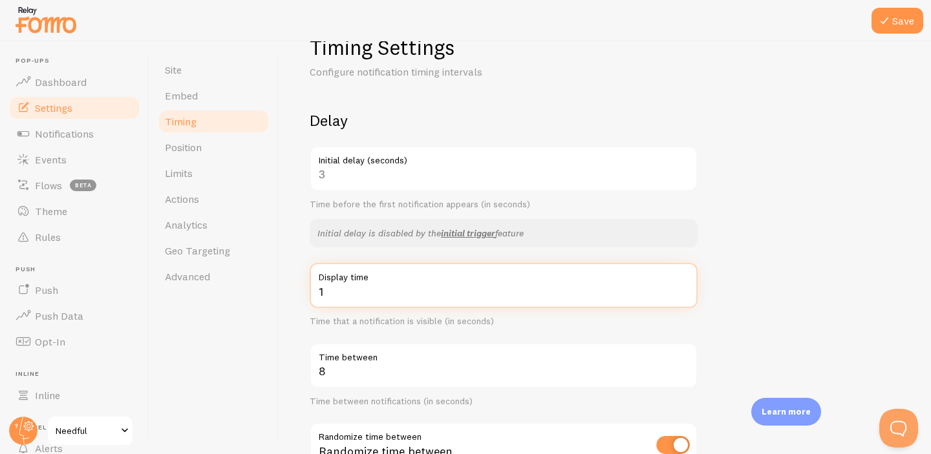
click at [334, 295] on input "1" at bounding box center [504, 285] width 388 height 45
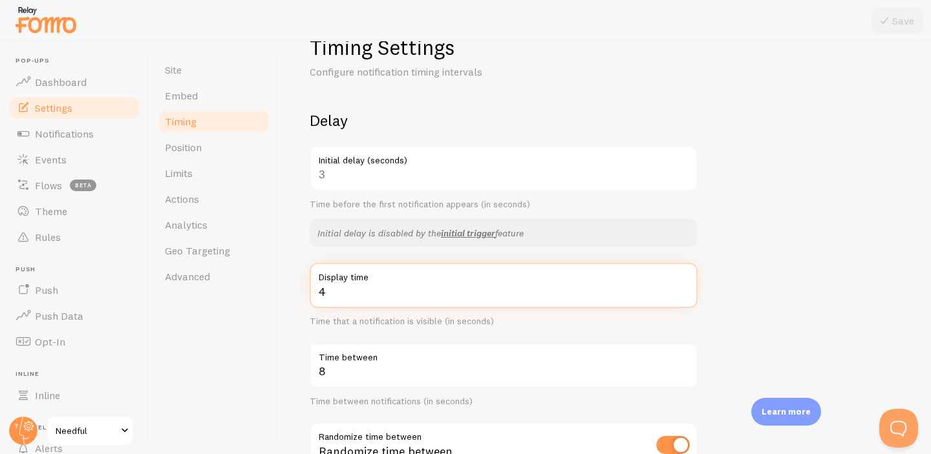
type input "4"
click at [276, 352] on div "Site Embed Timing Position Limits Actions Analytics Geo Targeting Advanced" at bounding box center [213, 247] width 129 height 413
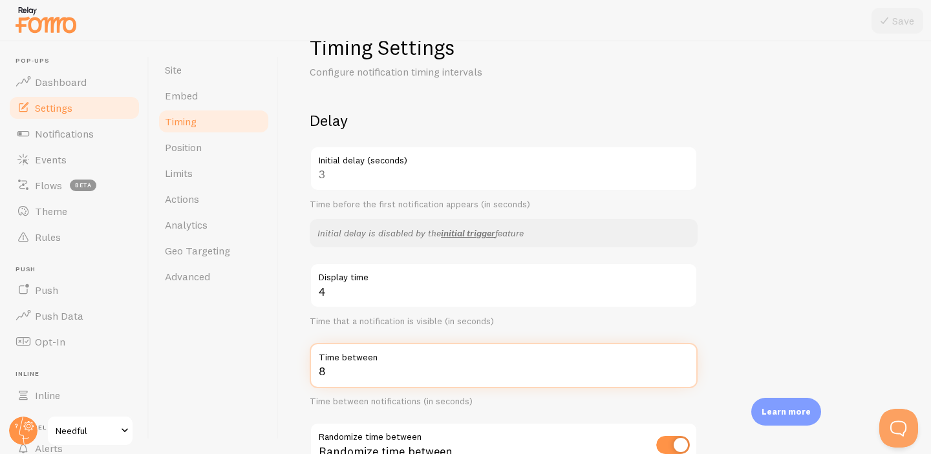
click at [357, 374] on input "8" at bounding box center [504, 365] width 388 height 45
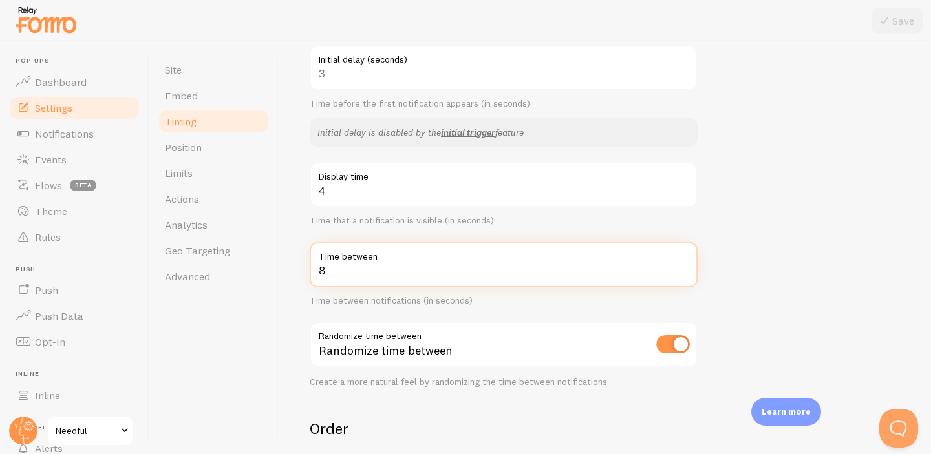
scroll to position [171, 0]
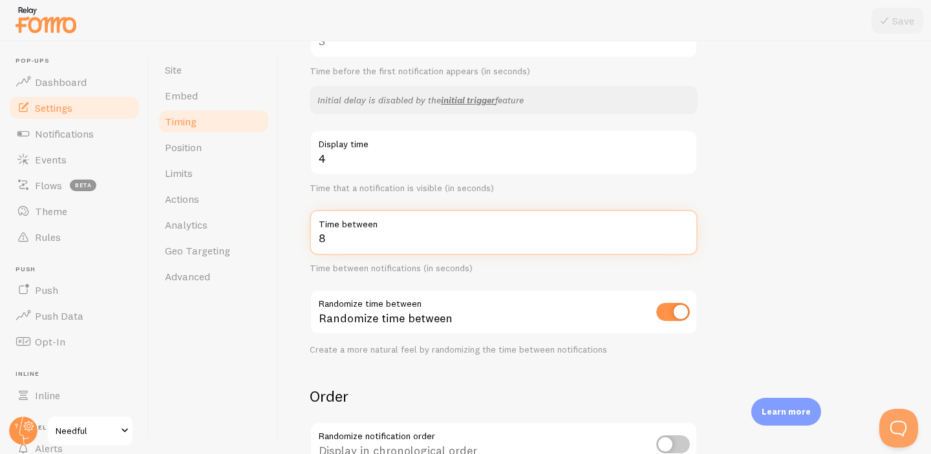
click at [549, 243] on input "8" at bounding box center [504, 232] width 388 height 45
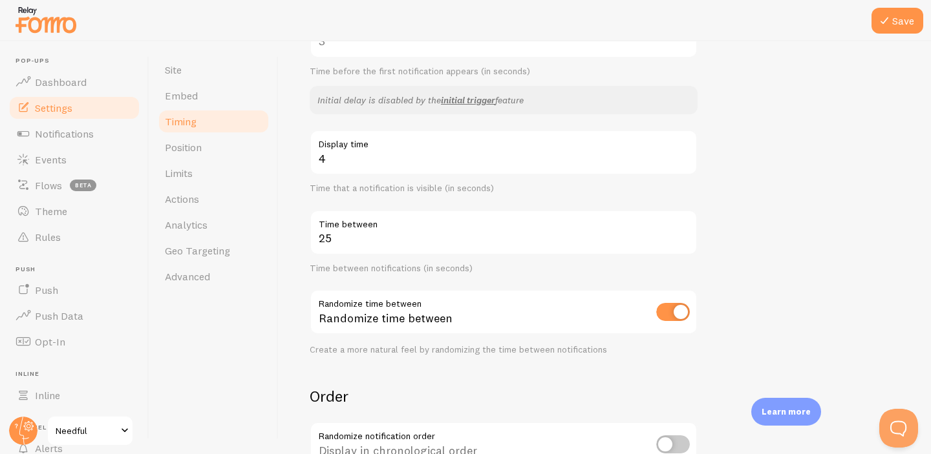
click at [235, 387] on div "Site Embed Timing Position Limits Actions Analytics Geo Targeting Advanced" at bounding box center [213, 247] width 129 height 413
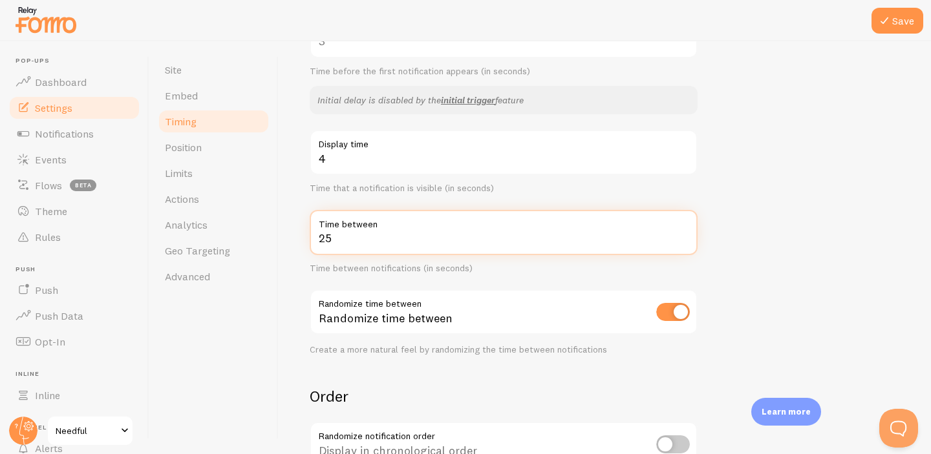
click at [365, 251] on input "25" at bounding box center [504, 232] width 388 height 45
click at [361, 245] on input "25" at bounding box center [504, 232] width 388 height 45
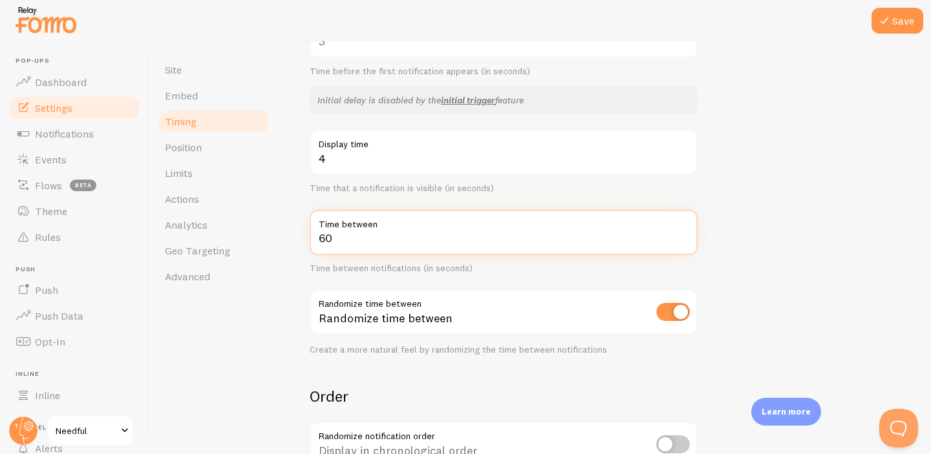
type input "6"
type input "45"
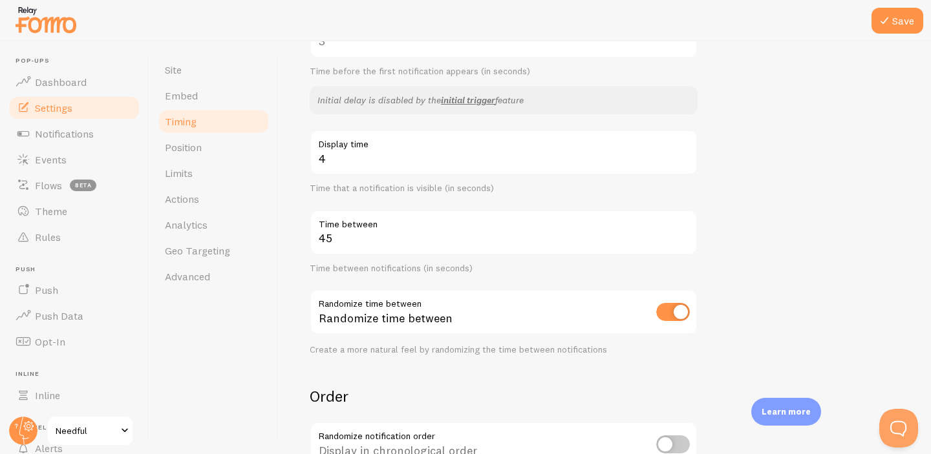
click at [272, 348] on div "Site Embed Timing Position Limits Actions Analytics Geo Targeting Advanced" at bounding box center [213, 247] width 129 height 413
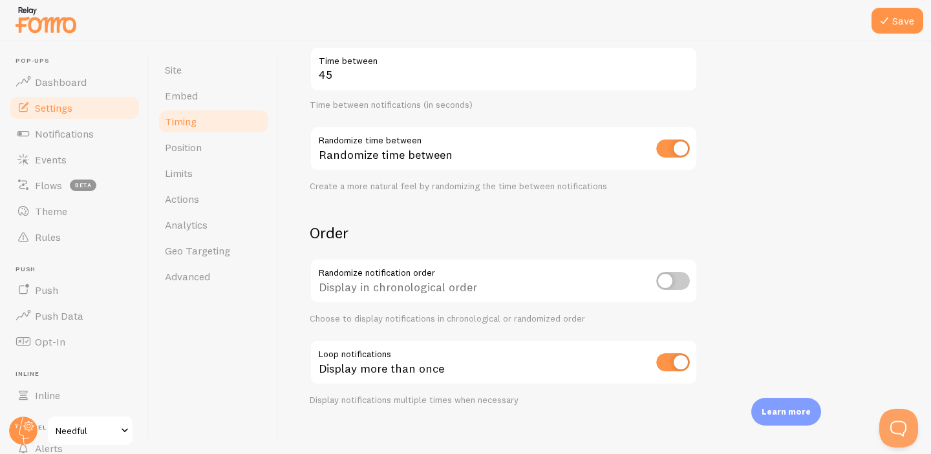
scroll to position [348, 0]
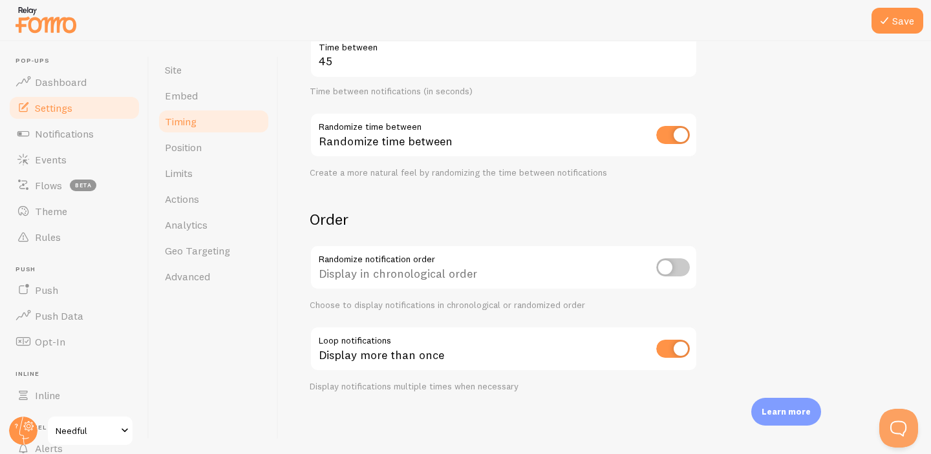
click at [674, 349] on input "checkbox" at bounding box center [673, 349] width 34 height 18
checkbox input "false"
click at [888, 24] on icon at bounding box center [884, 21] width 16 height 16
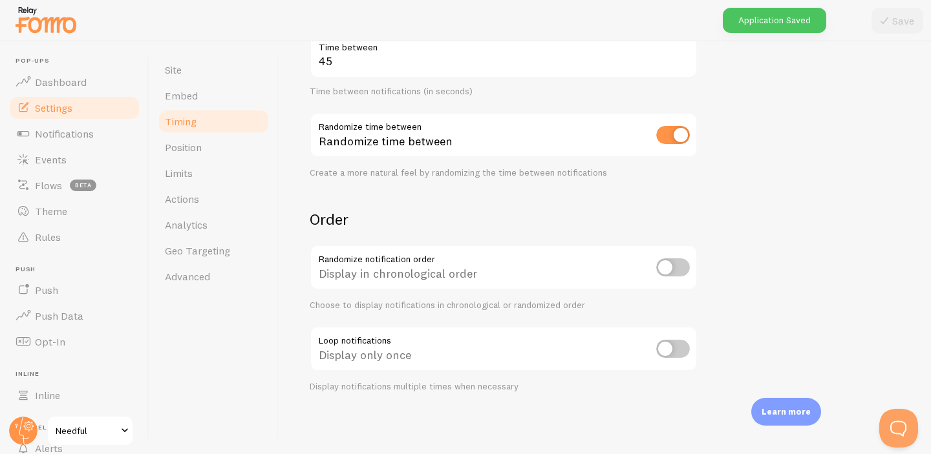
scroll to position [0, 0]
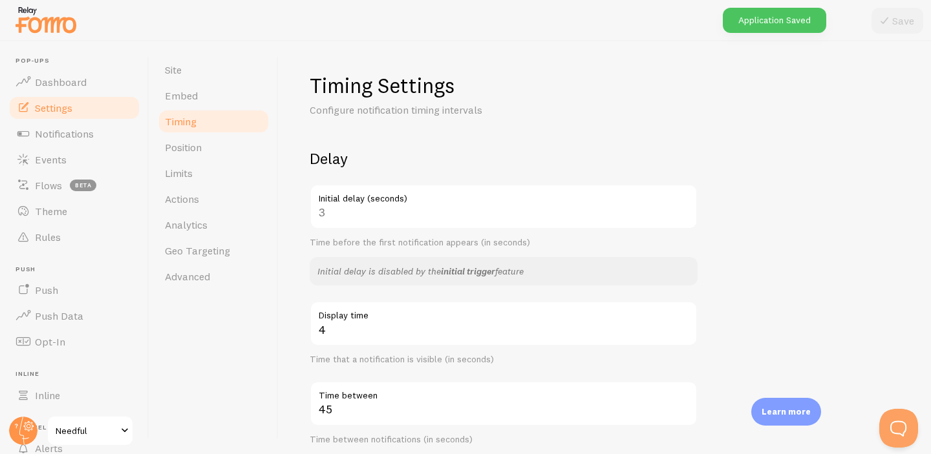
click at [474, 273] on link "initial trigger" at bounding box center [468, 272] width 54 height 12
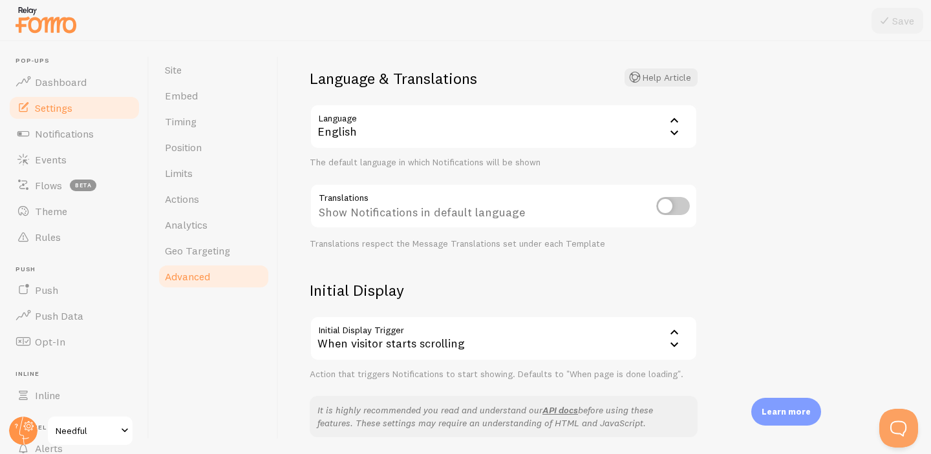
scroll to position [96, 0]
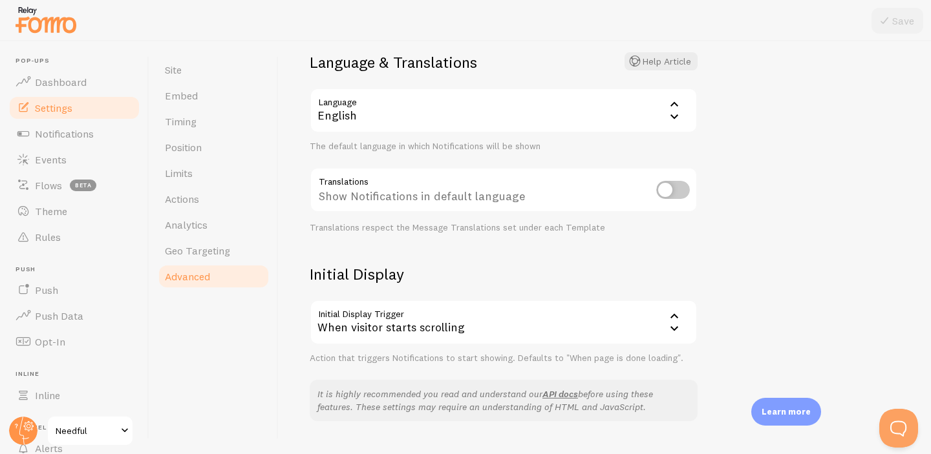
click at [501, 330] on div "When visitor starts scrolling" at bounding box center [504, 322] width 388 height 45
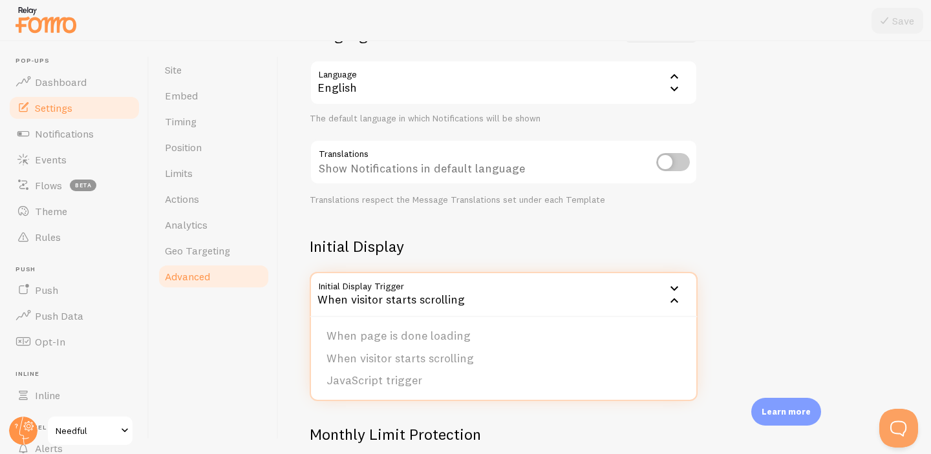
scroll to position [138, 0]
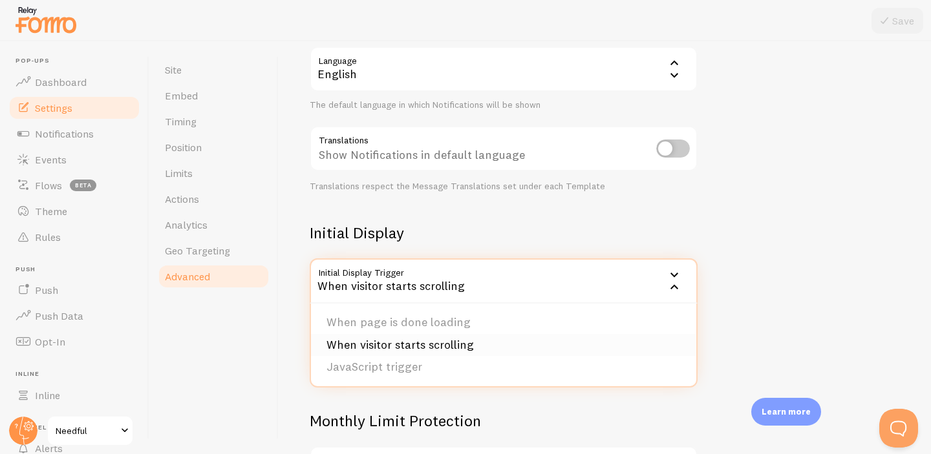
click at [493, 343] on li "When visitor starts scrolling" at bounding box center [503, 345] width 385 height 23
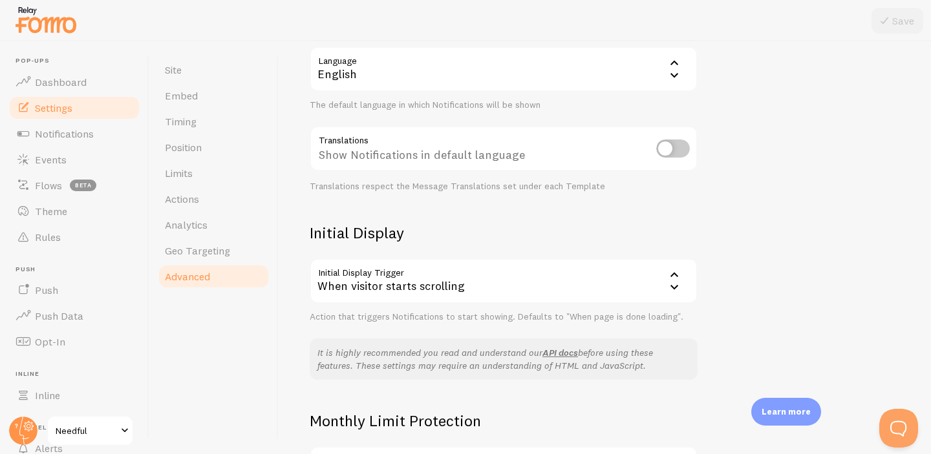
click at [527, 226] on h2 "Initial Display" at bounding box center [504, 233] width 388 height 20
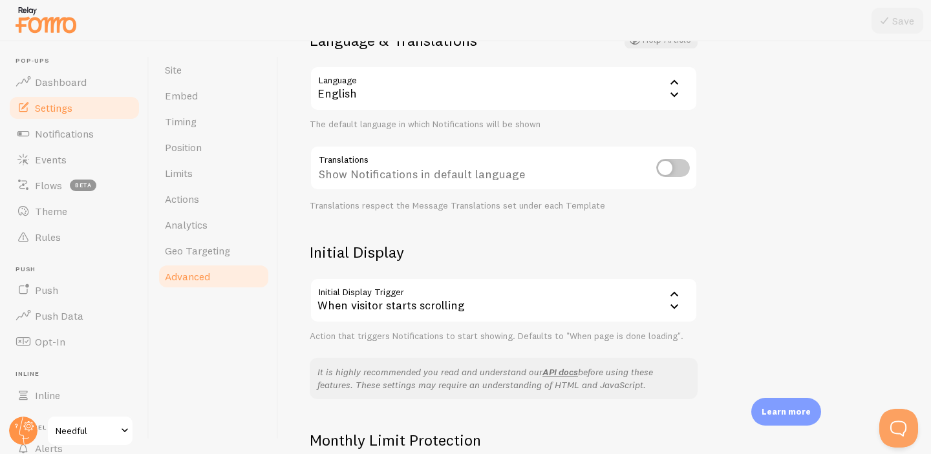
scroll to position [0, 0]
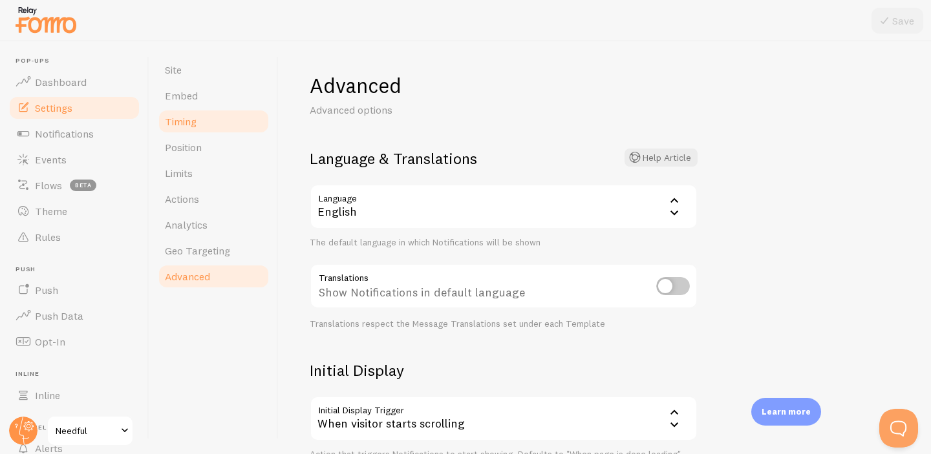
click at [205, 122] on link "Timing" at bounding box center [213, 122] width 113 height 26
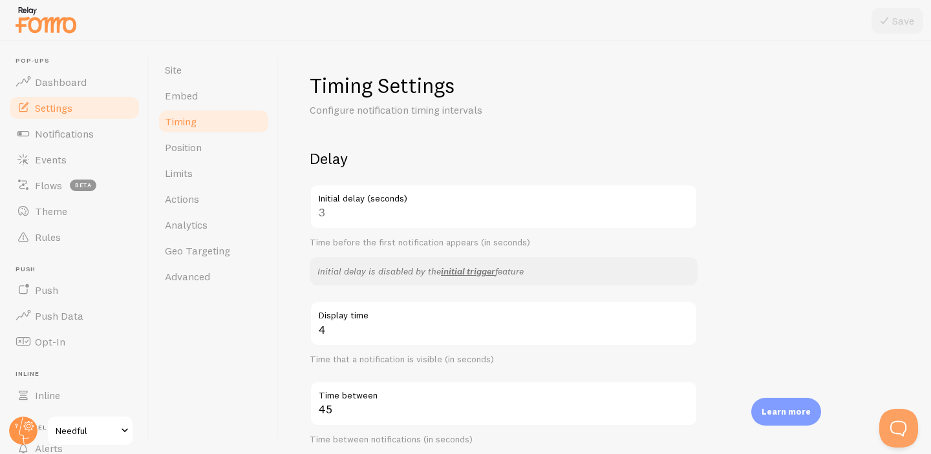
scroll to position [43, 0]
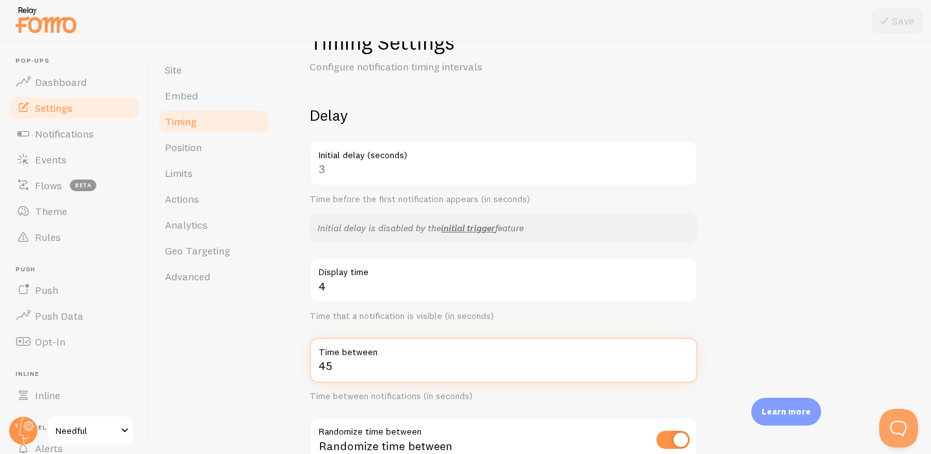
click at [405, 369] on input "45" at bounding box center [504, 360] width 388 height 45
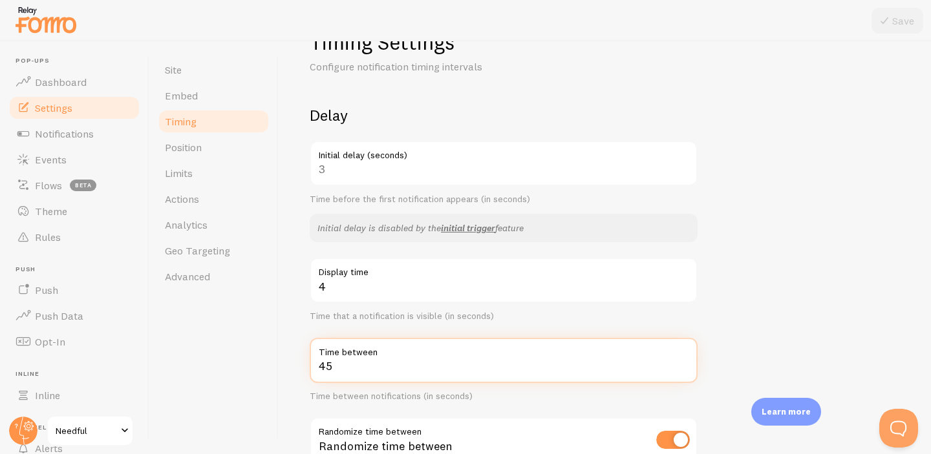
click at [405, 369] on input "45" at bounding box center [504, 360] width 388 height 45
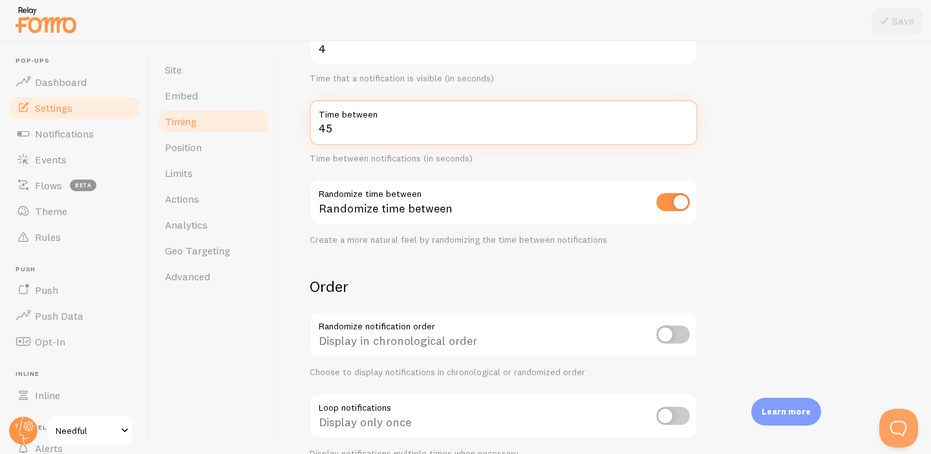
scroll to position [348, 0]
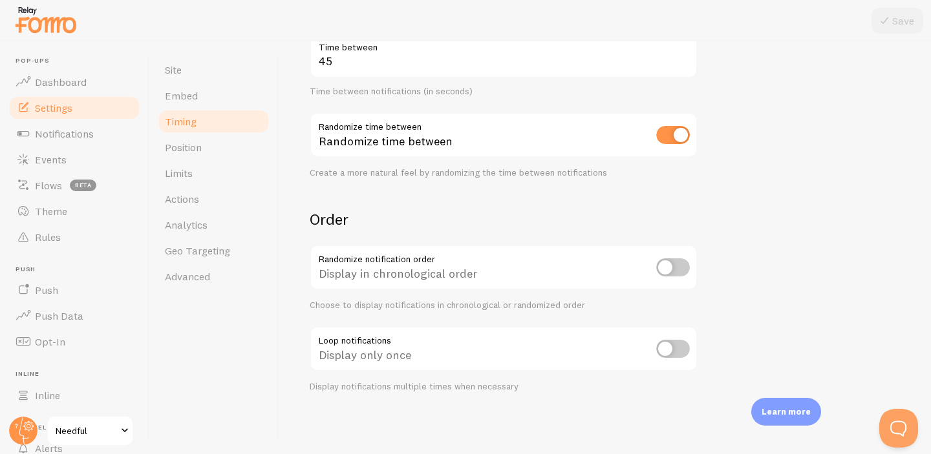
click at [670, 352] on input "checkbox" at bounding box center [673, 349] width 34 height 18
checkbox input "true"
click at [886, 30] on button "Save" at bounding box center [897, 21] width 52 height 26
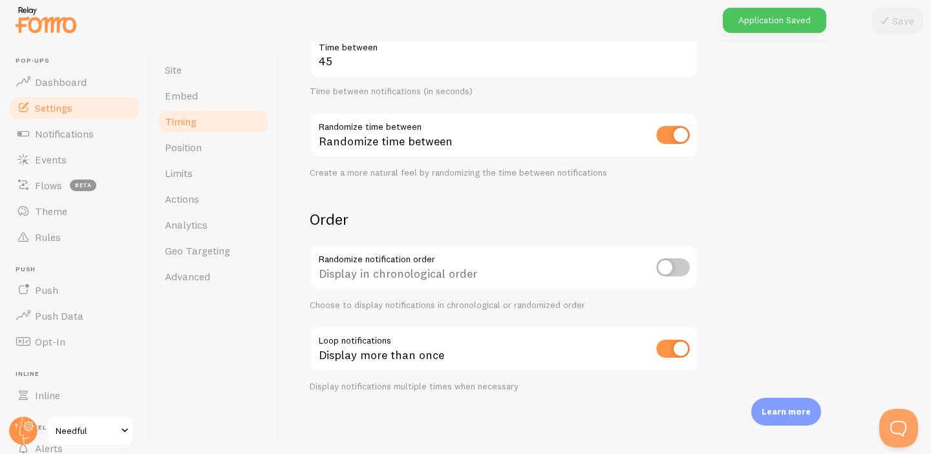
scroll to position [196, 0]
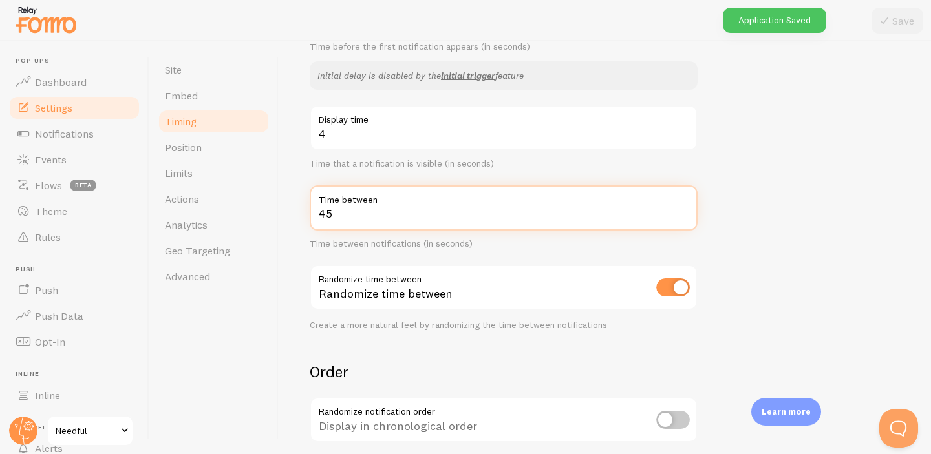
click at [374, 219] on input "45" at bounding box center [504, 208] width 388 height 45
click at [361, 211] on input "45" at bounding box center [504, 208] width 388 height 45
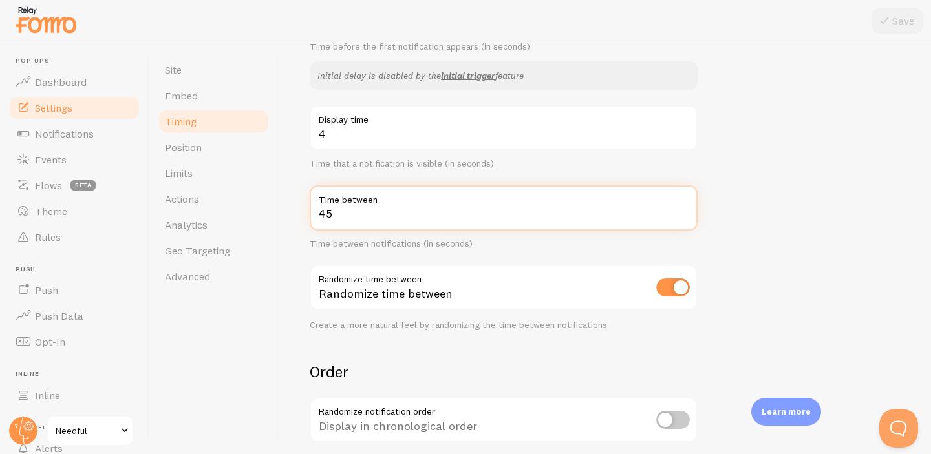
click at [361, 211] on input "45" at bounding box center [504, 208] width 388 height 45
type input "15"
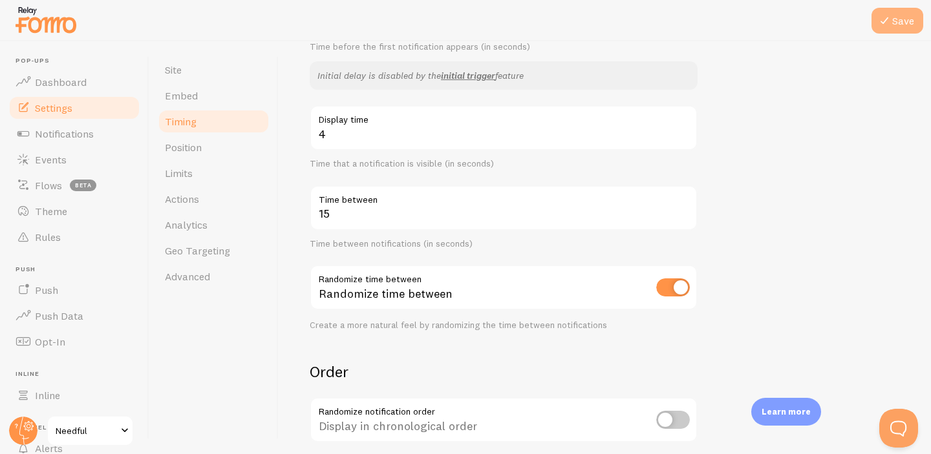
click at [890, 24] on icon at bounding box center [884, 21] width 16 height 16
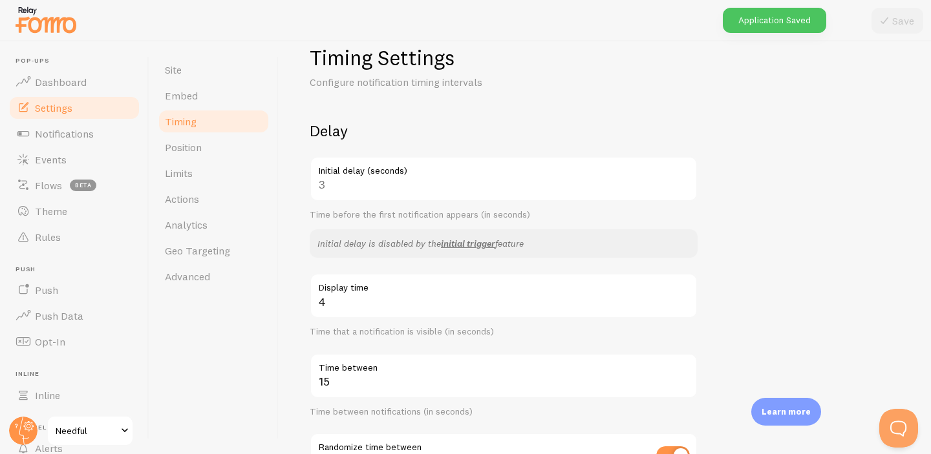
scroll to position [14, 0]
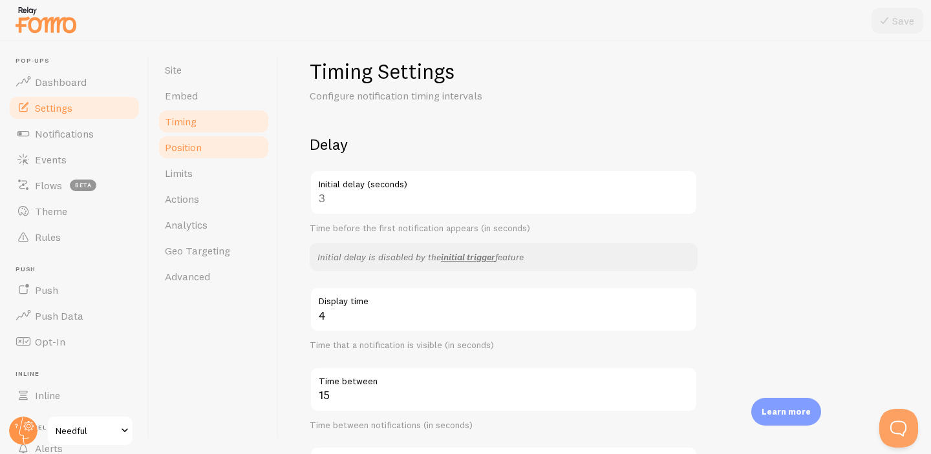
click at [226, 147] on link "Position" at bounding box center [213, 147] width 113 height 26
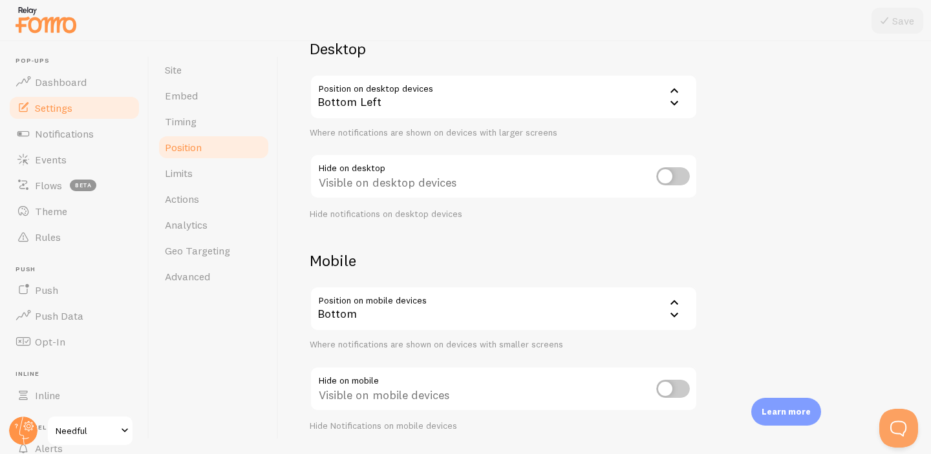
scroll to position [149, 0]
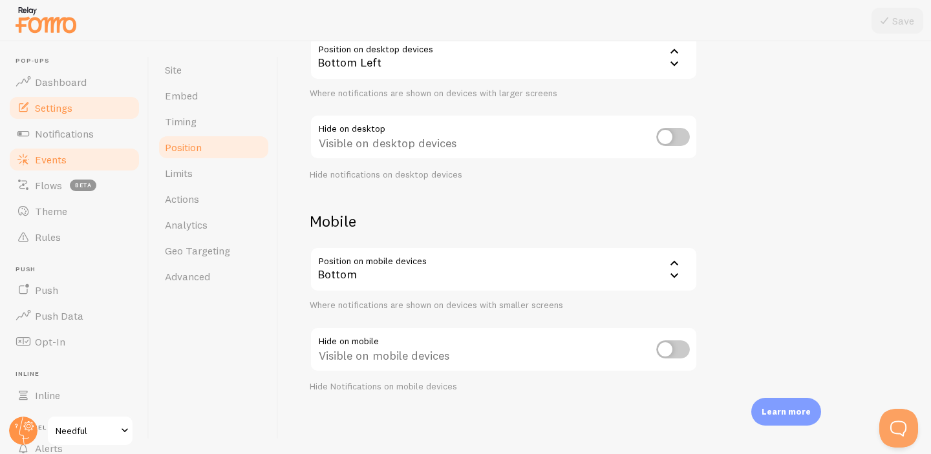
click at [59, 157] on span "Events" at bounding box center [51, 159] width 32 height 13
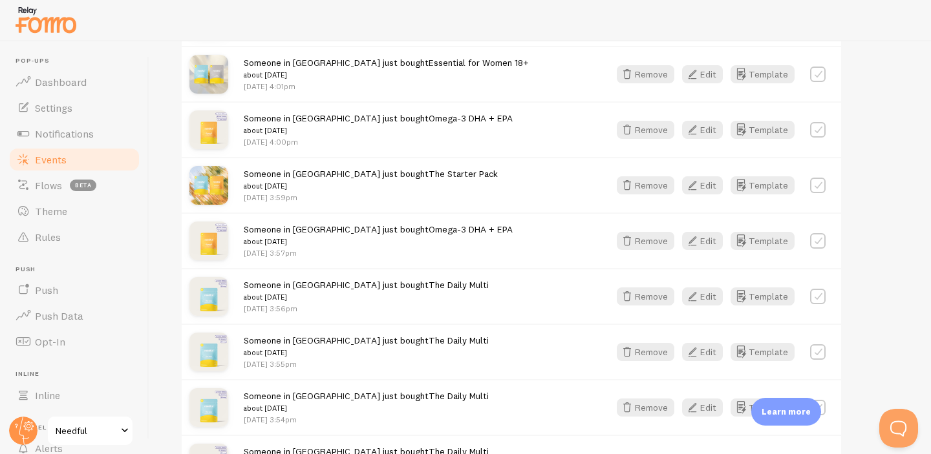
scroll to position [672, 0]
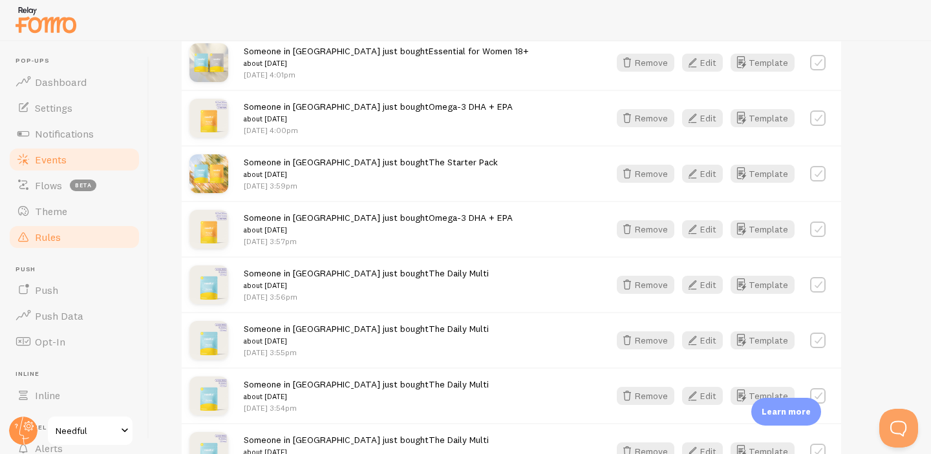
click at [84, 229] on link "Rules" at bounding box center [74, 237] width 133 height 26
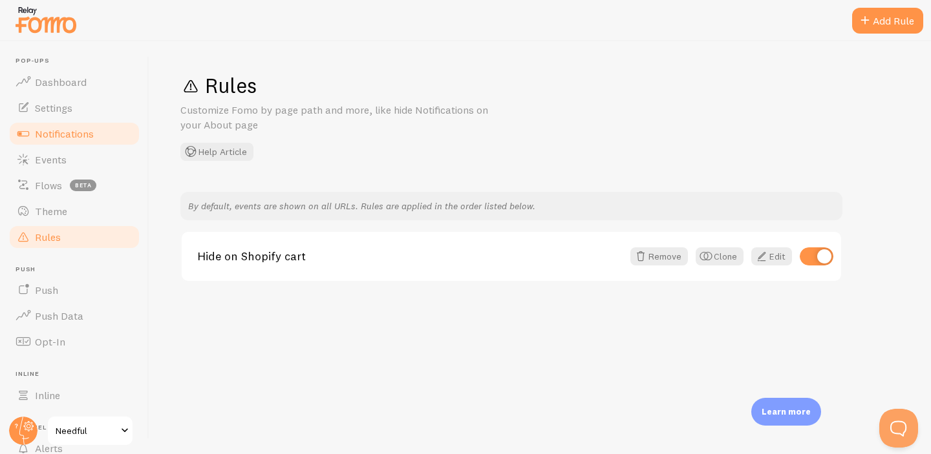
click at [90, 133] on span "Notifications" at bounding box center [64, 133] width 59 height 13
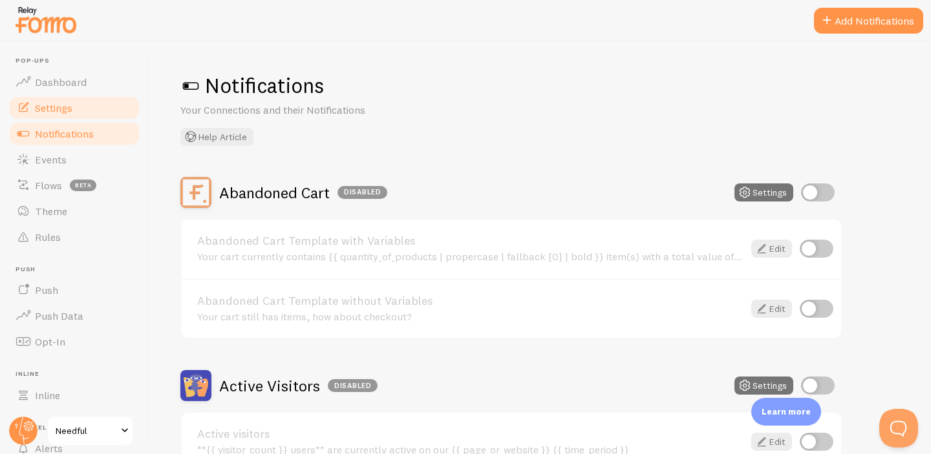
click at [87, 109] on link "Settings" at bounding box center [74, 108] width 133 height 26
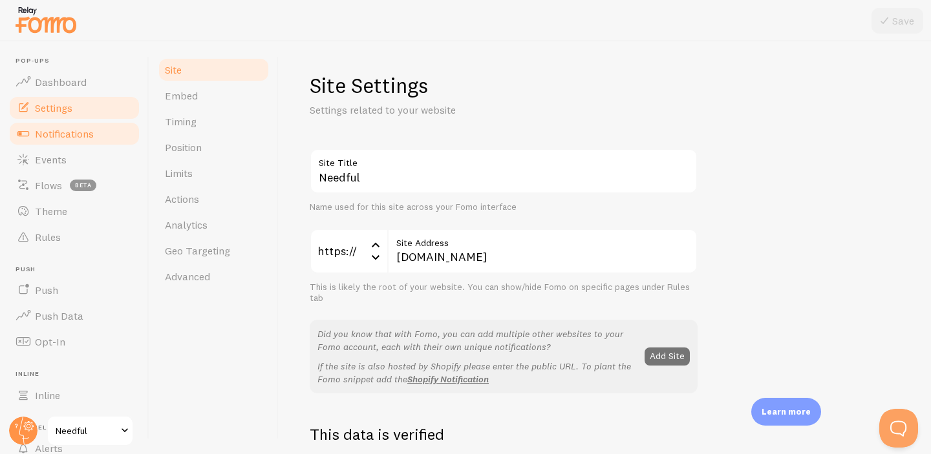
click at [98, 134] on link "Notifications" at bounding box center [74, 134] width 133 height 26
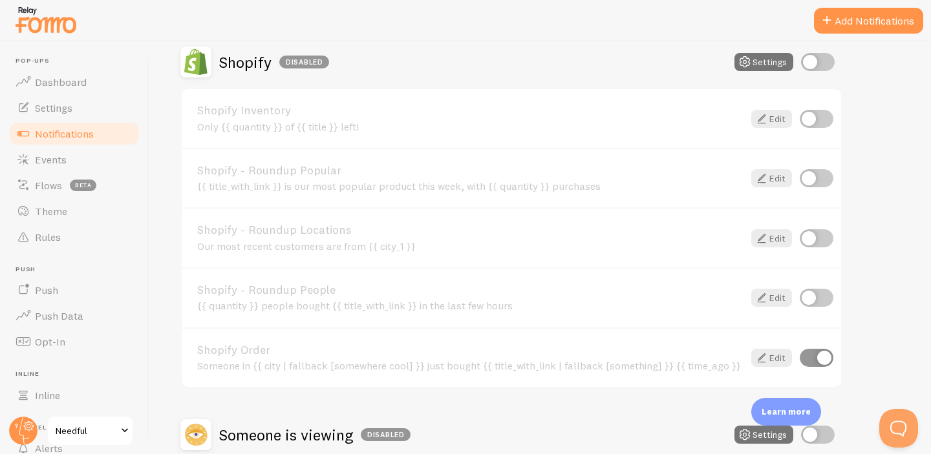
scroll to position [721, 0]
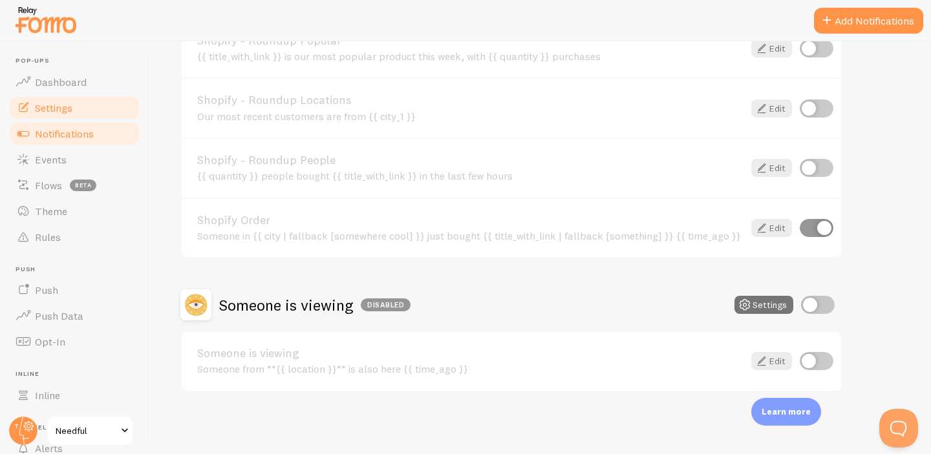
click at [74, 114] on link "Settings" at bounding box center [74, 108] width 133 height 26
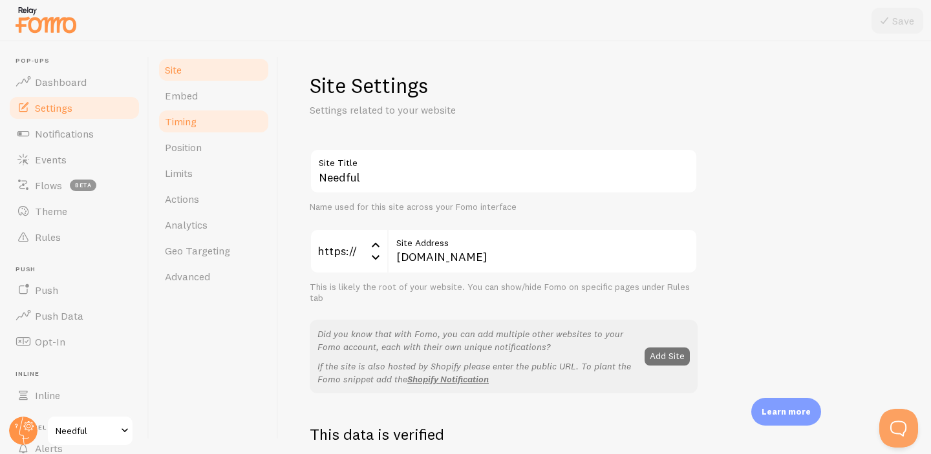
click at [197, 121] on link "Timing" at bounding box center [213, 122] width 113 height 26
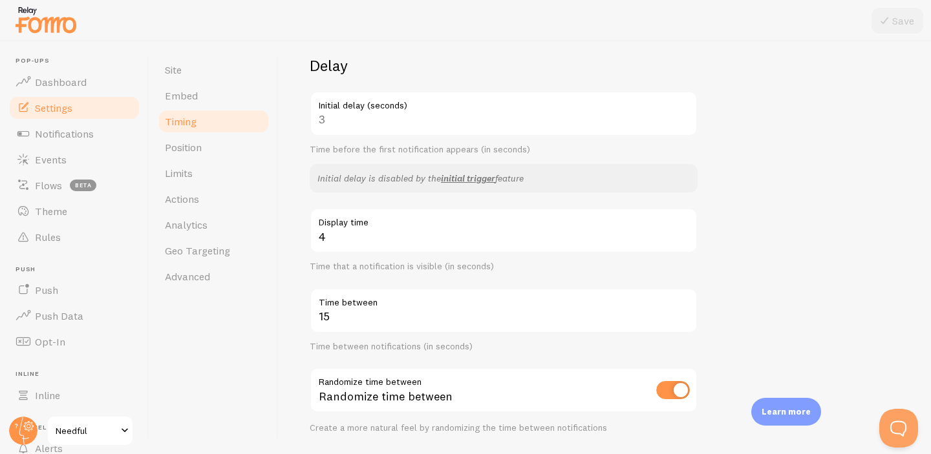
click at [378, 122] on div "3 Initial delay (seconds)" at bounding box center [504, 113] width 388 height 45
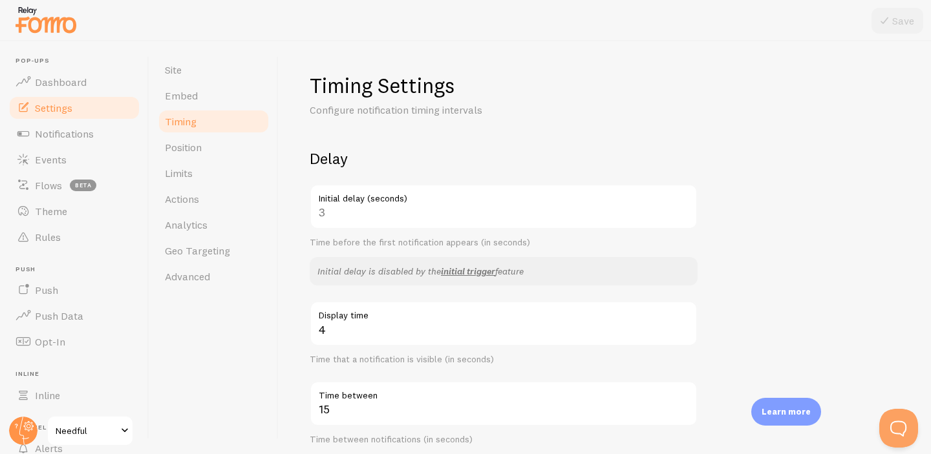
click at [386, 211] on div "3 Initial delay (seconds)" at bounding box center [504, 206] width 388 height 45
click at [460, 272] on link "initial trigger" at bounding box center [468, 272] width 54 height 12
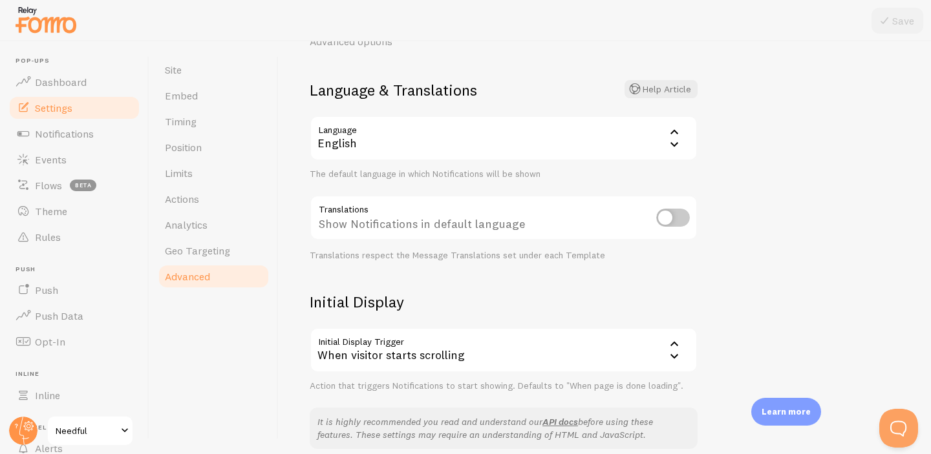
scroll to position [116, 0]
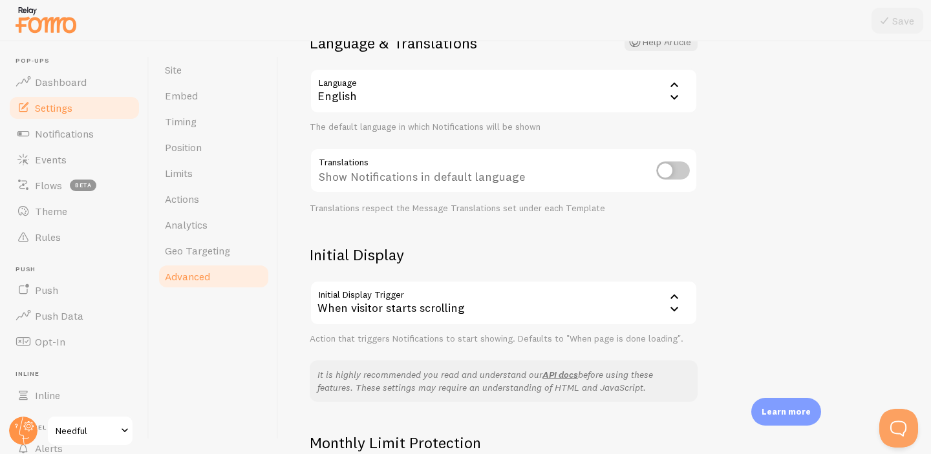
click at [463, 301] on div "When visitor starts scrolling" at bounding box center [504, 303] width 388 height 45
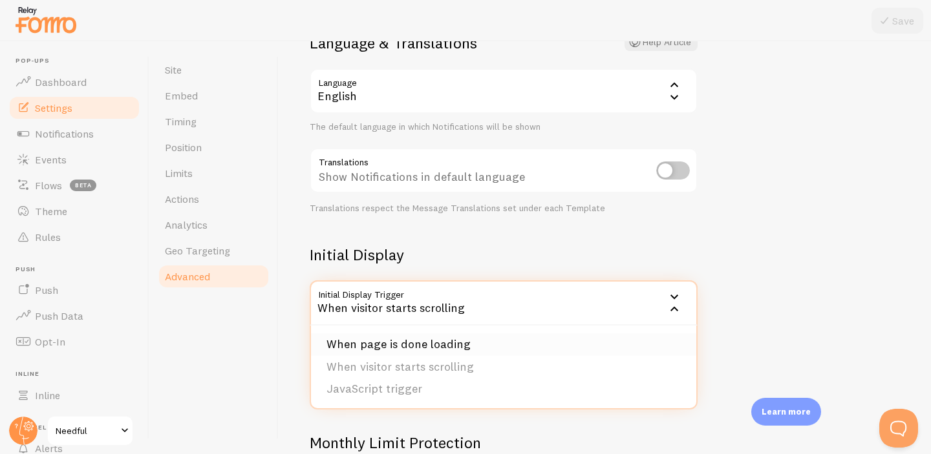
click at [451, 343] on li "When page is done loading" at bounding box center [503, 345] width 385 height 23
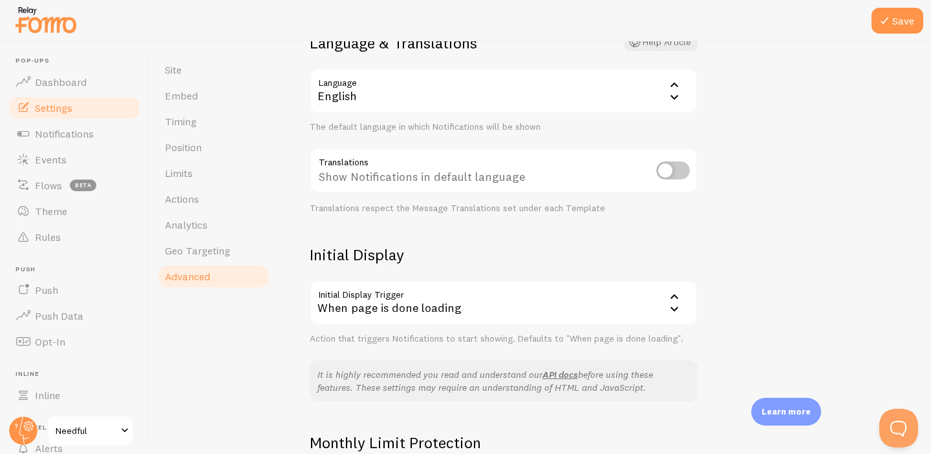
click at [526, 228] on form "Language & Translations Help Article Language en English English Arabic Bulgari…" at bounding box center [504, 189] width 388 height 312
click at [902, 30] on button "Save" at bounding box center [897, 21] width 52 height 26
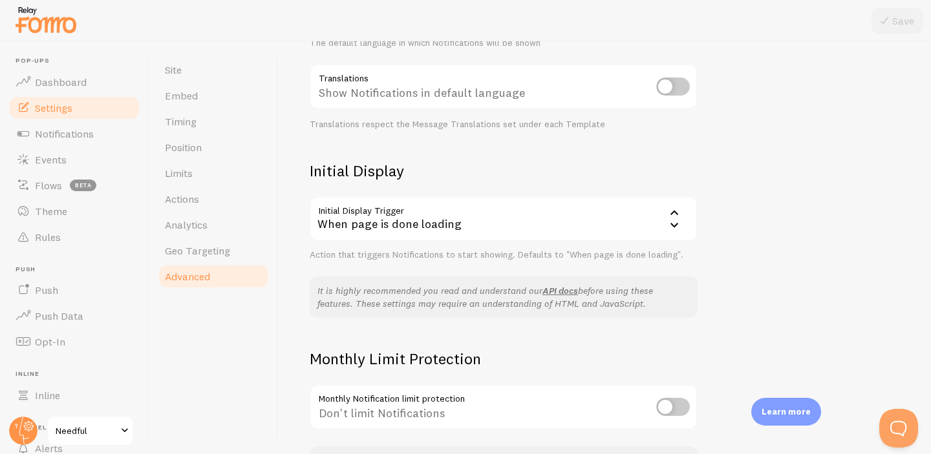
scroll to position [295, 0]
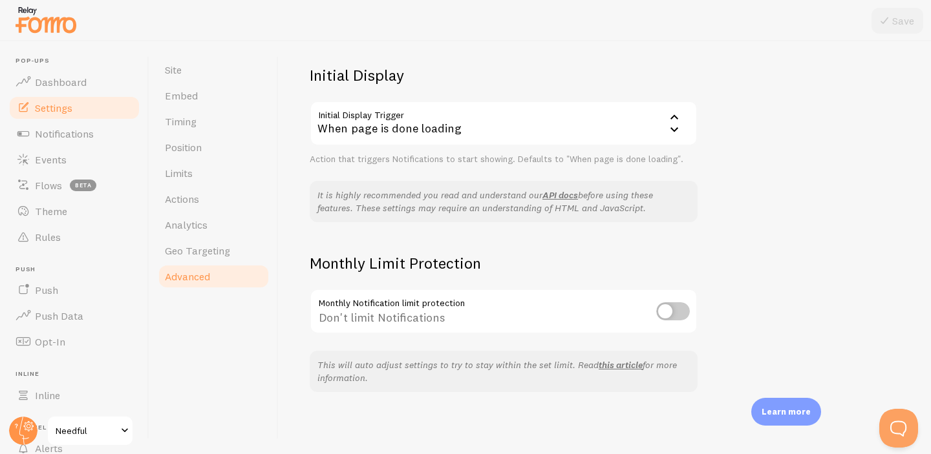
click at [380, 127] on div "When page is done loading" at bounding box center [504, 123] width 388 height 45
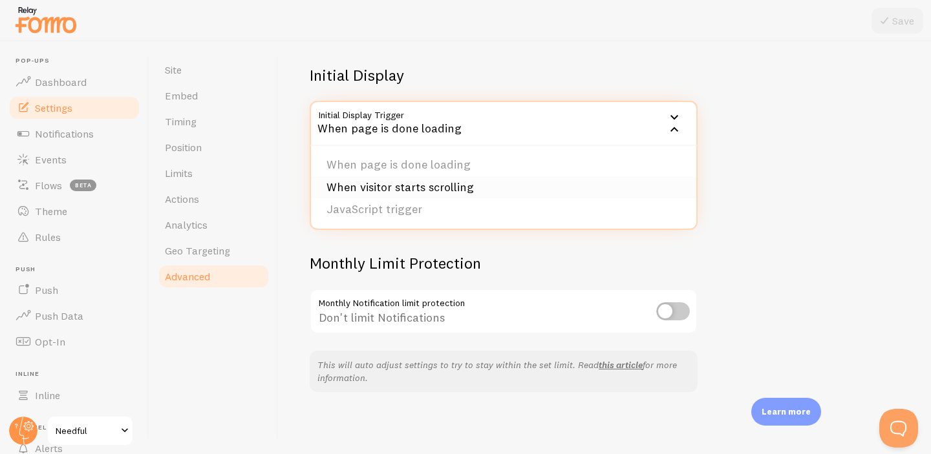
click at [392, 187] on li "When visitor starts scrolling" at bounding box center [503, 187] width 385 height 23
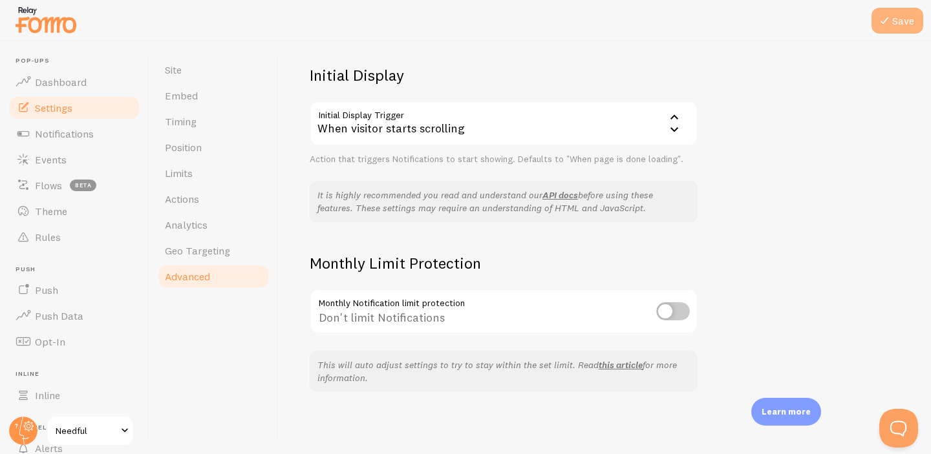
click at [890, 16] on icon at bounding box center [884, 21] width 16 height 16
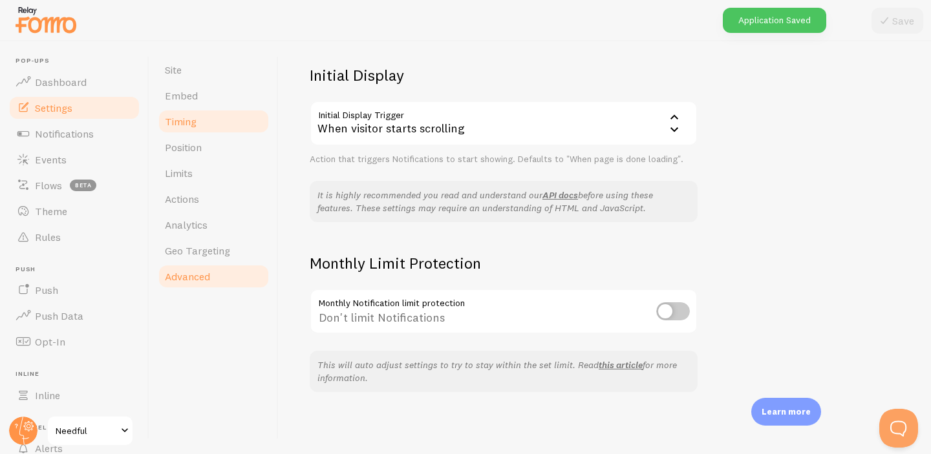
click at [242, 116] on link "Timing" at bounding box center [213, 122] width 113 height 26
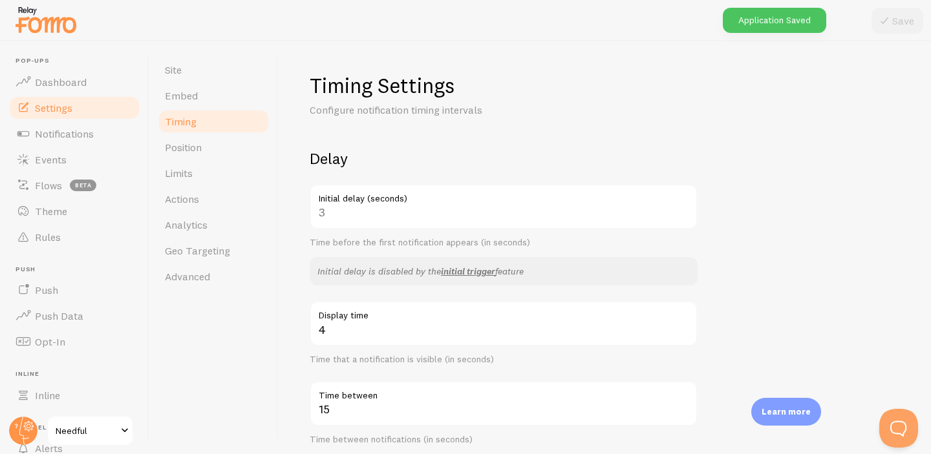
scroll to position [69, 0]
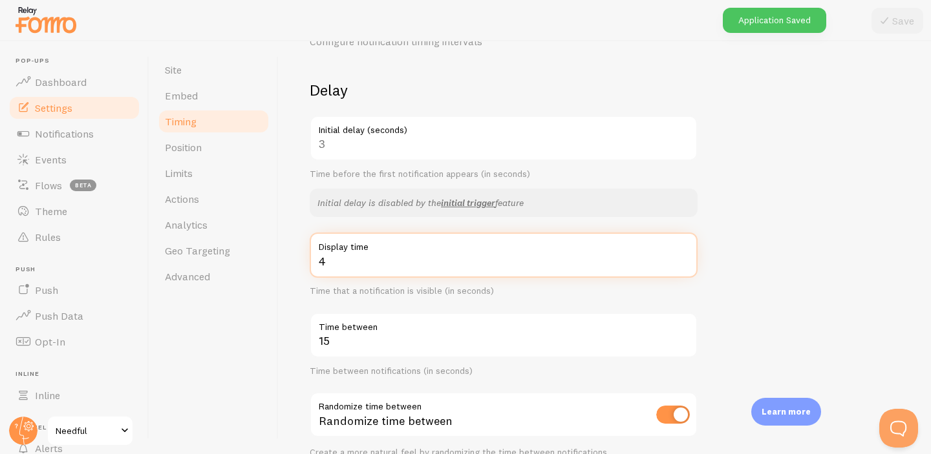
click at [409, 261] on input "4" at bounding box center [504, 255] width 388 height 45
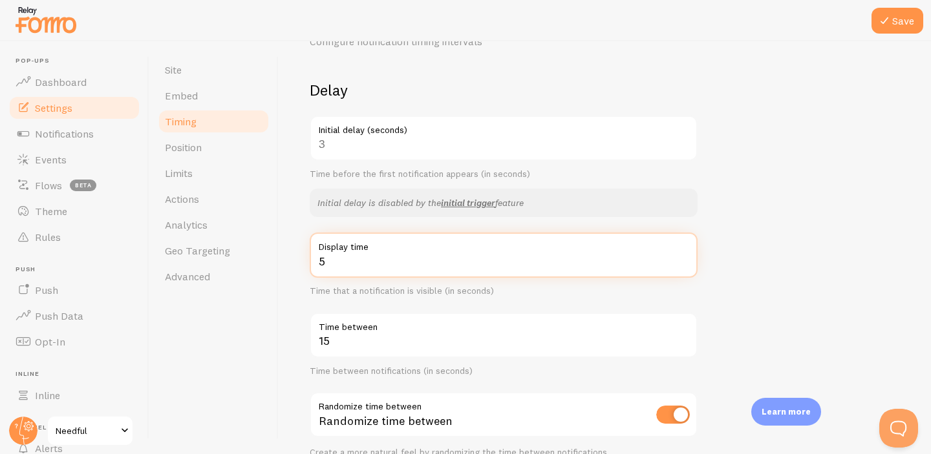
type input "5"
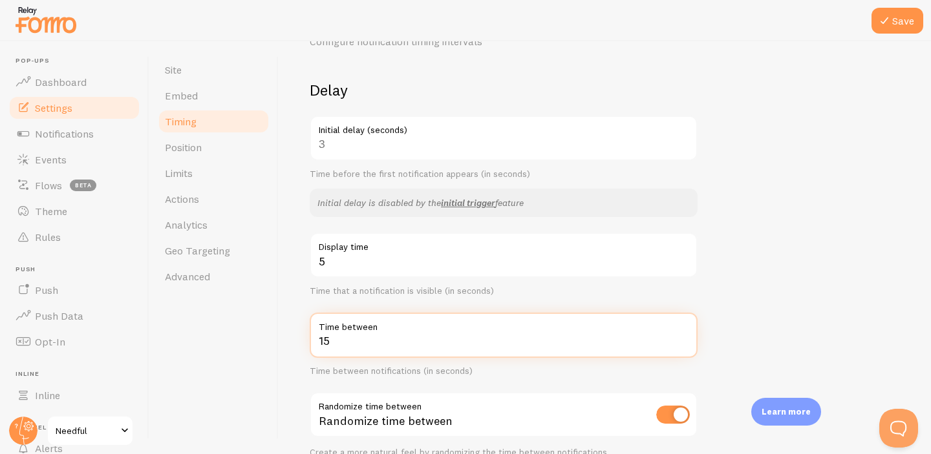
click at [372, 341] on input "15" at bounding box center [504, 335] width 388 height 45
type input "5"
type input "45"
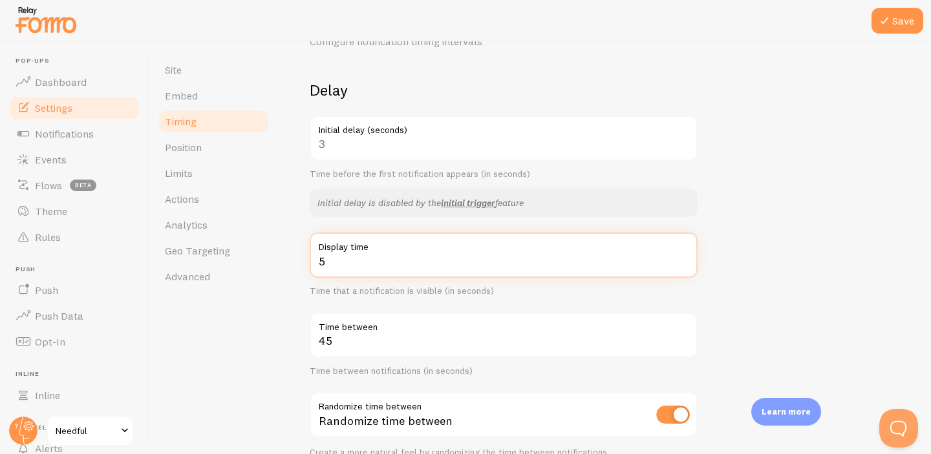
click at [861, 246] on form "Delay 3 Initial delay (seconds) Time before the first notification appears (in …" at bounding box center [605, 376] width 590 height 592
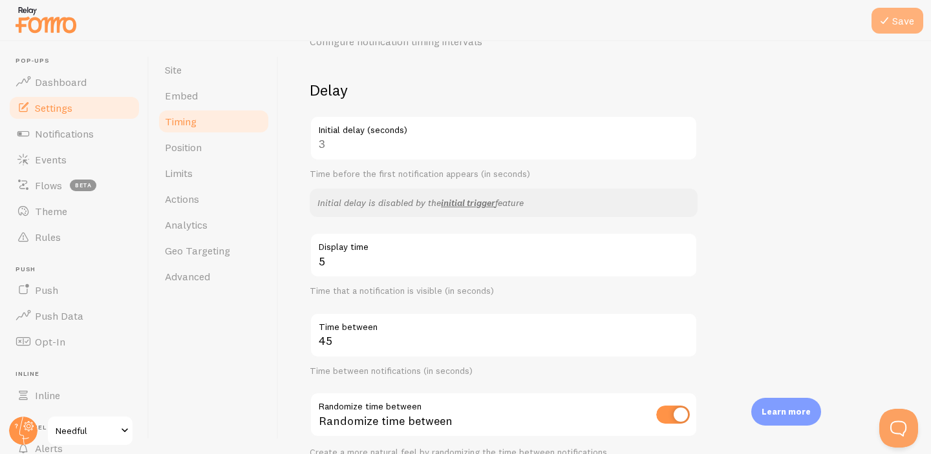
click at [893, 17] on button "Save" at bounding box center [897, 21] width 52 height 26
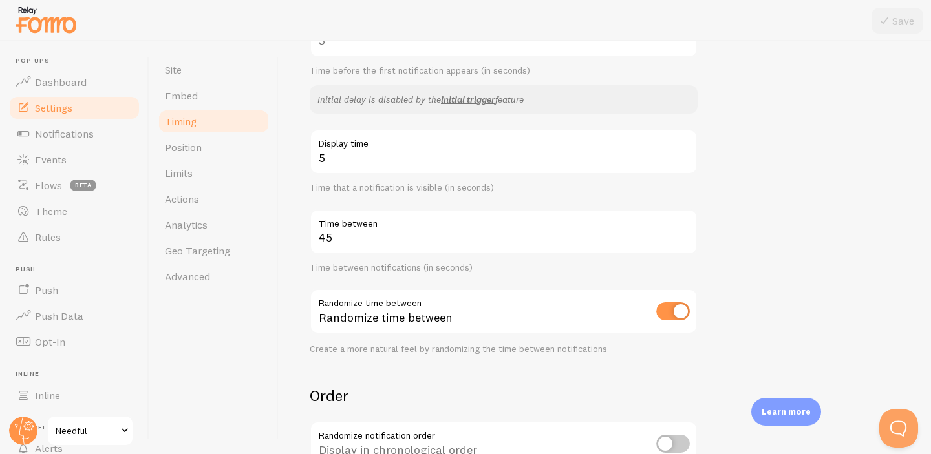
scroll to position [47, 0]
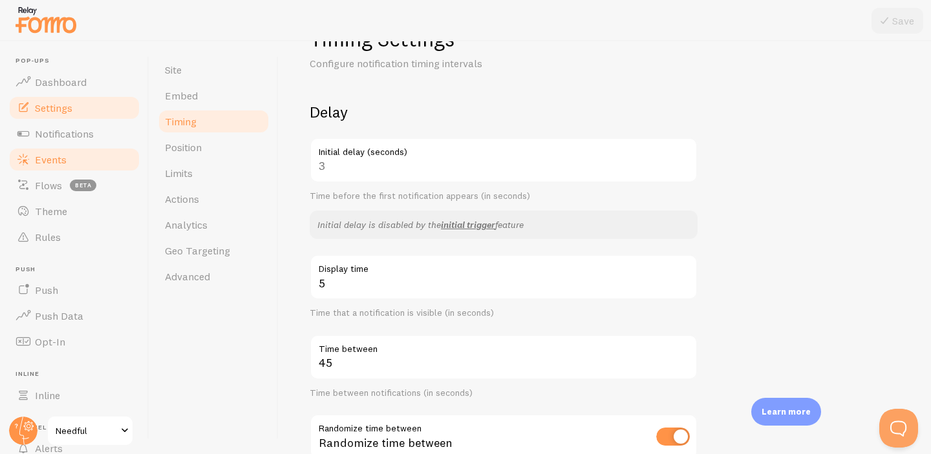
click at [69, 158] on link "Events" at bounding box center [74, 160] width 133 height 26
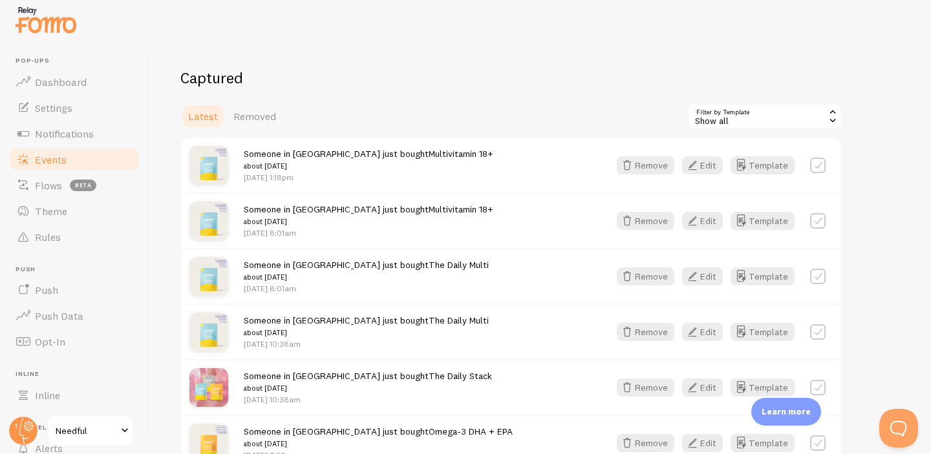
scroll to position [125, 0]
click at [91, 164] on link "Events" at bounding box center [74, 160] width 133 height 26
click at [98, 125] on link "Notifications" at bounding box center [74, 134] width 133 height 26
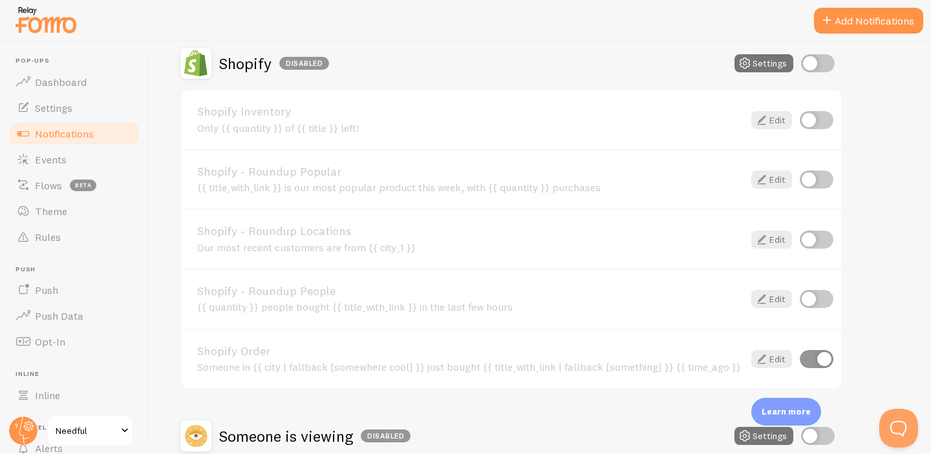
scroll to position [611, 0]
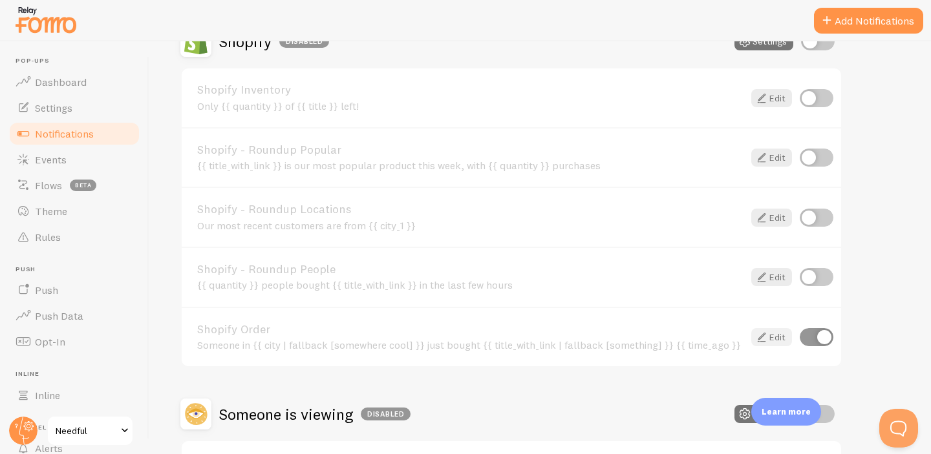
click at [757, 334] on icon at bounding box center [762, 338] width 16 height 16
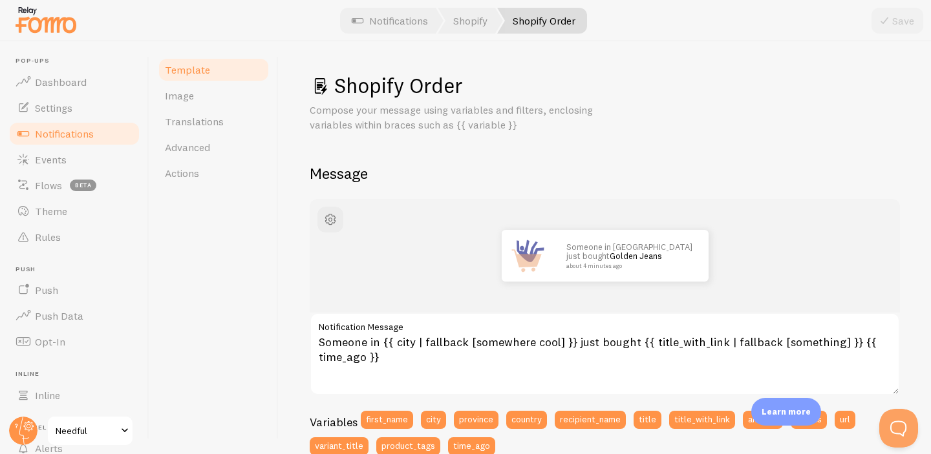
scroll to position [40, 0]
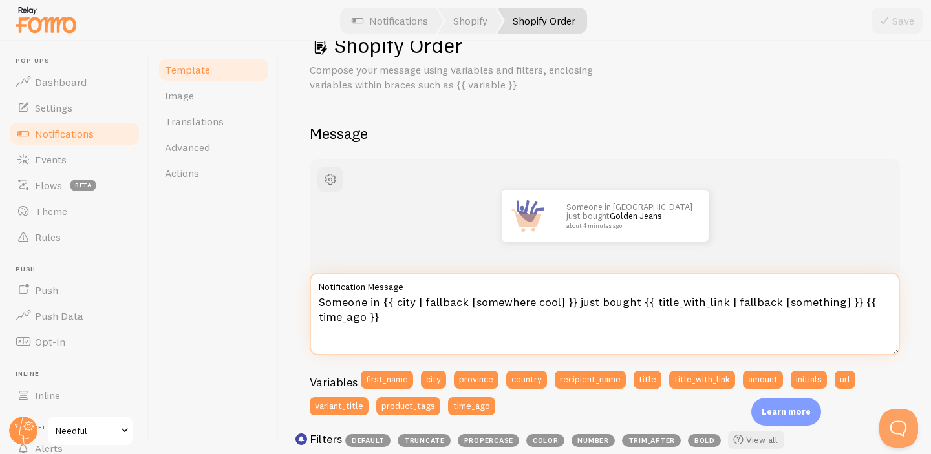
click at [615, 307] on textarea "Someone in {{ city | fallback [somewhere cool] }} just bought {{ title_with_lin…" at bounding box center [605, 314] width 590 height 83
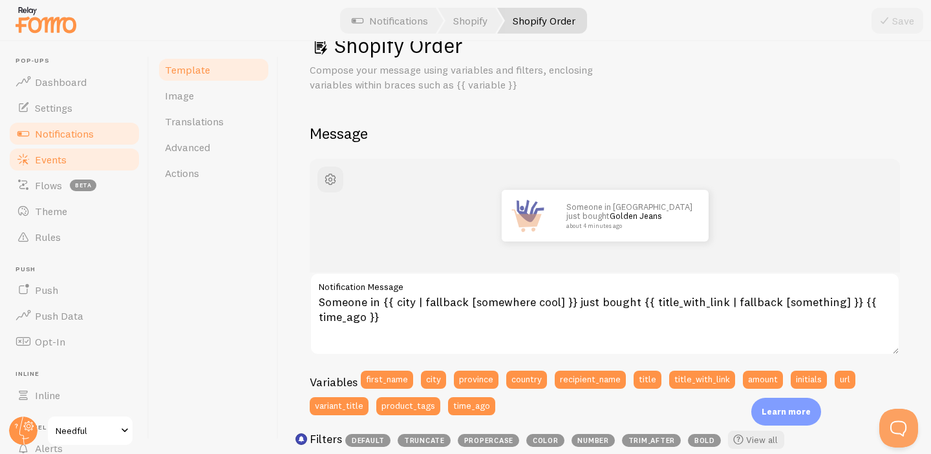
click at [48, 159] on span "Events" at bounding box center [51, 159] width 32 height 13
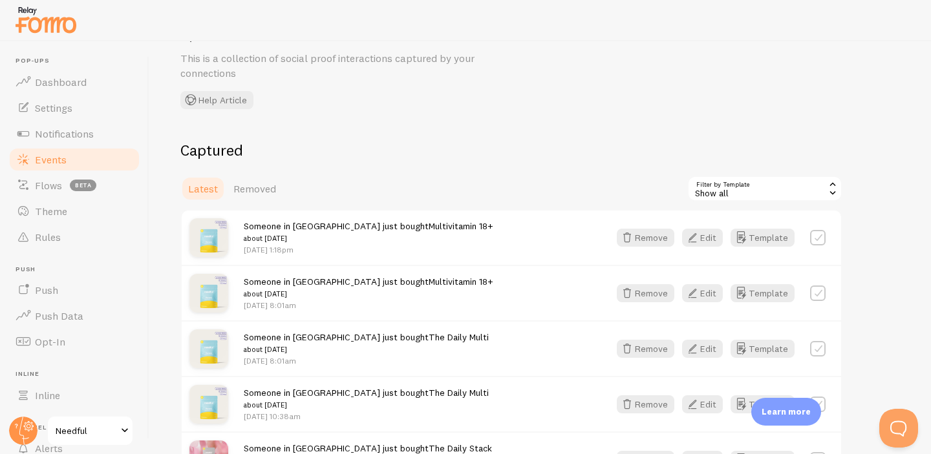
scroll to position [151, 0]
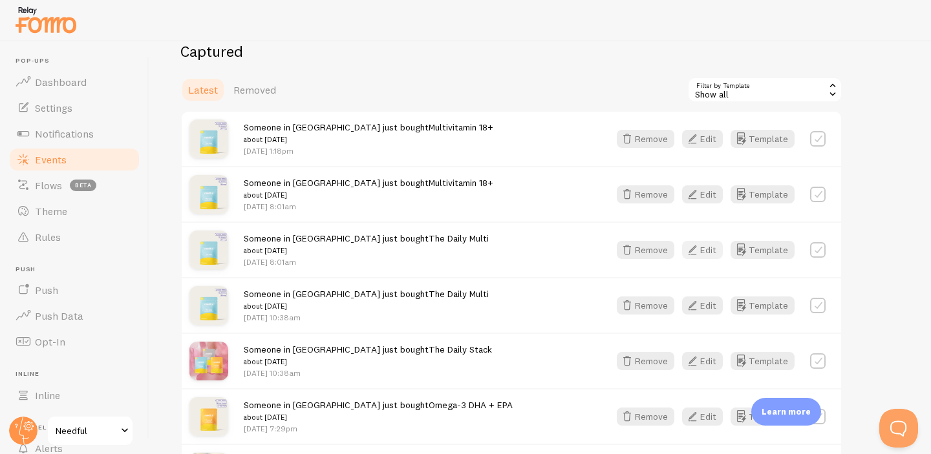
click at [706, 249] on button "Edit" at bounding box center [702, 250] width 41 height 18
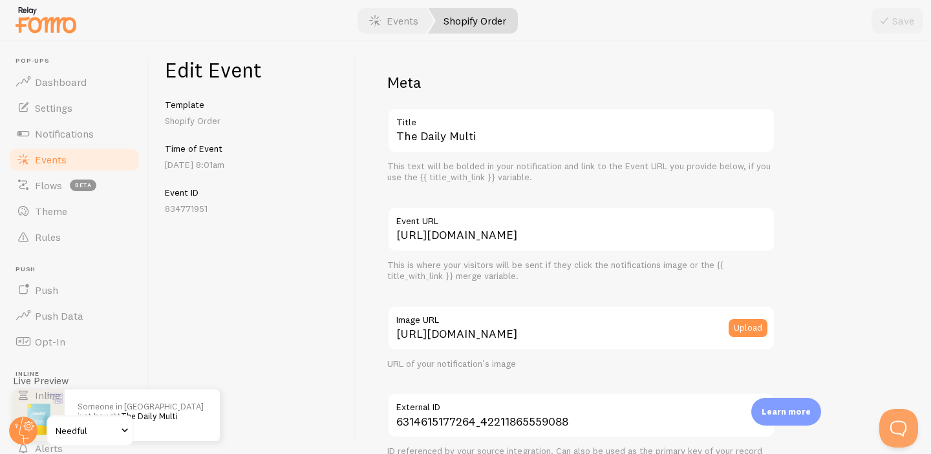
scroll to position [24, 0]
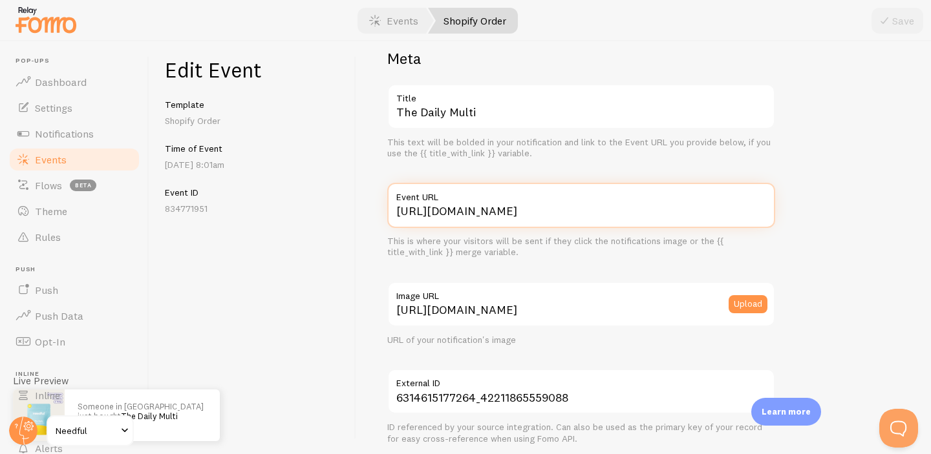
click at [546, 218] on input "https://itsneedful.com/products/multivitamin?variant=42211865559088" at bounding box center [581, 205] width 388 height 45
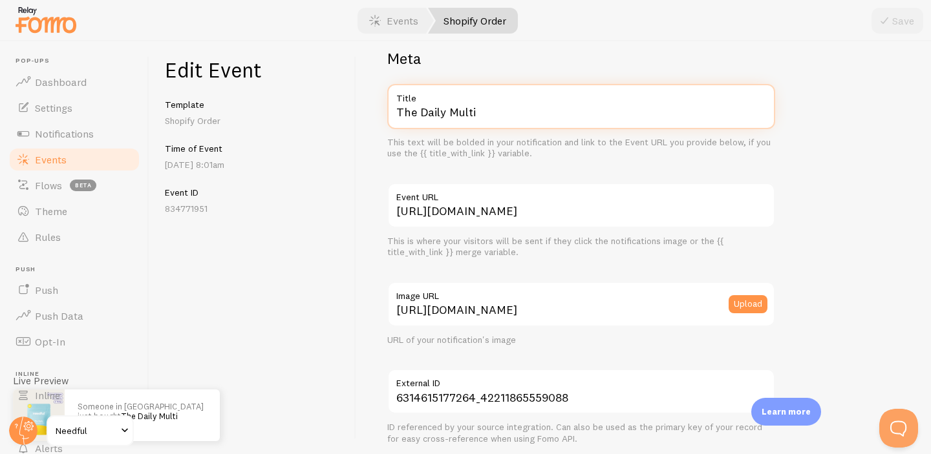
click at [488, 115] on input "The Daily Multi" at bounding box center [581, 106] width 388 height 45
type input "Multivitamin 18+"
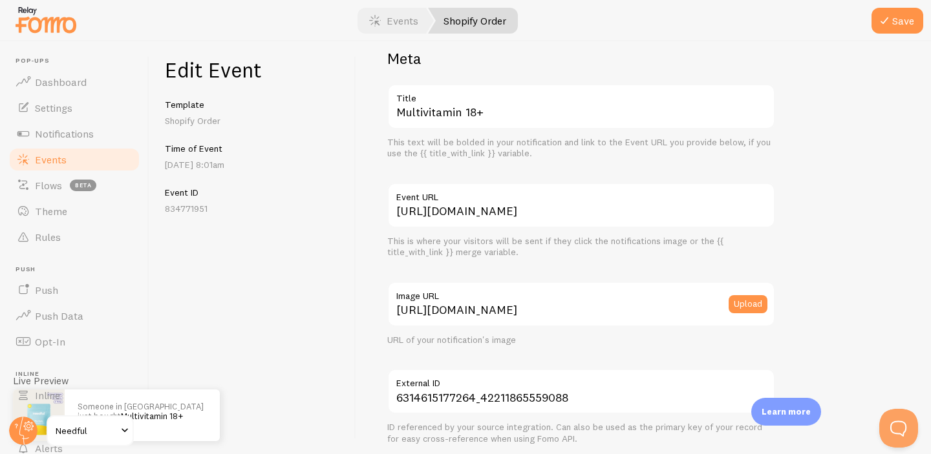
click at [365, 199] on div "Meta Multivitamin 18+ Title This text will be bolded in your notification and l…" at bounding box center [643, 247] width 575 height 413
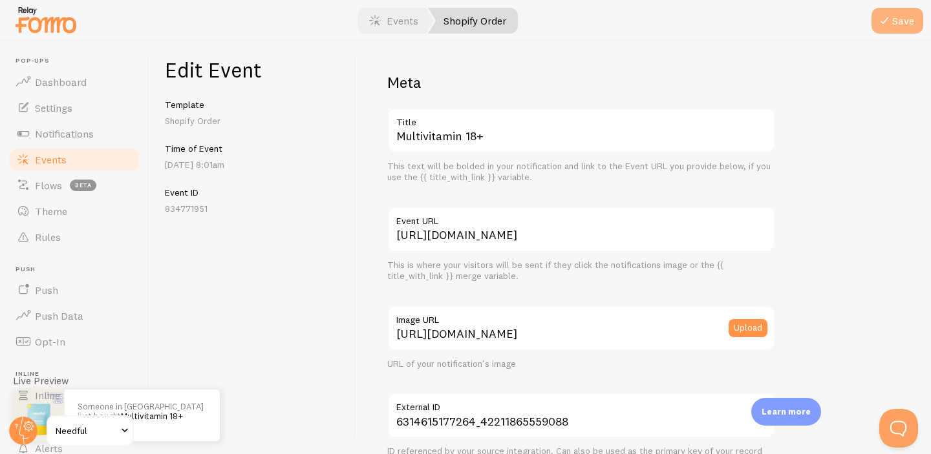
click at [886, 27] on icon "submit" at bounding box center [884, 21] width 16 height 16
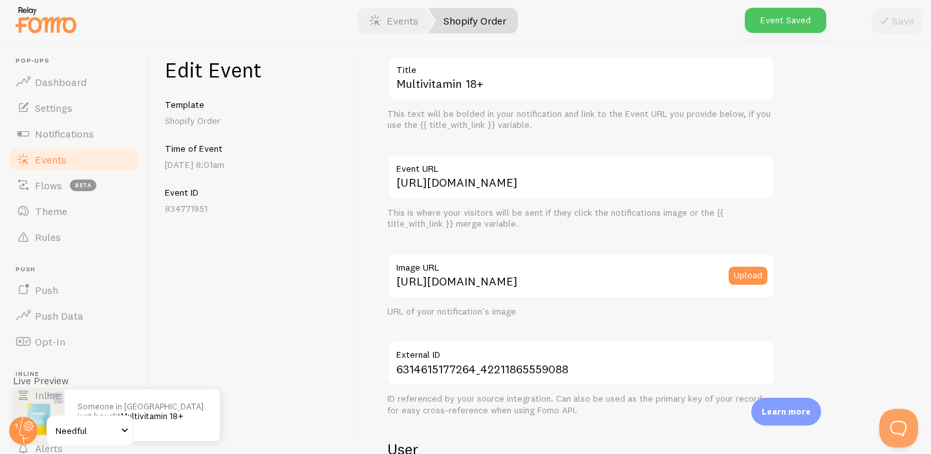
scroll to position [282, 0]
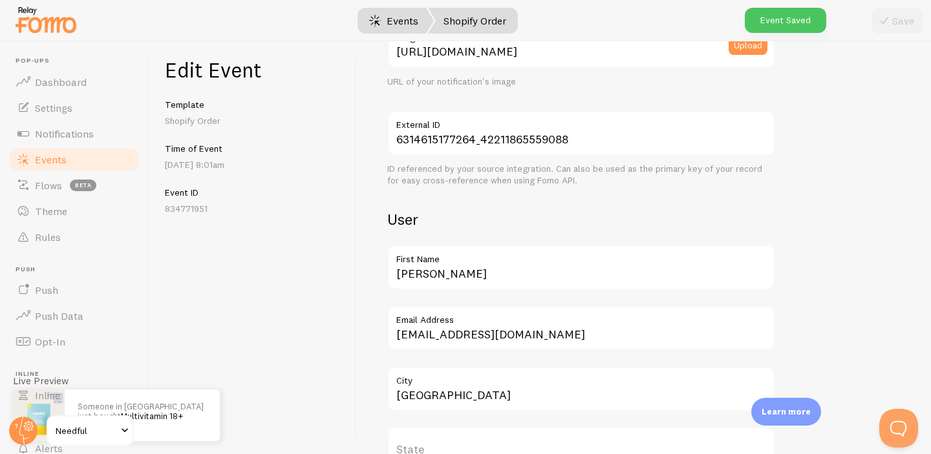
click at [391, 30] on link "Events" at bounding box center [394, 21] width 80 height 26
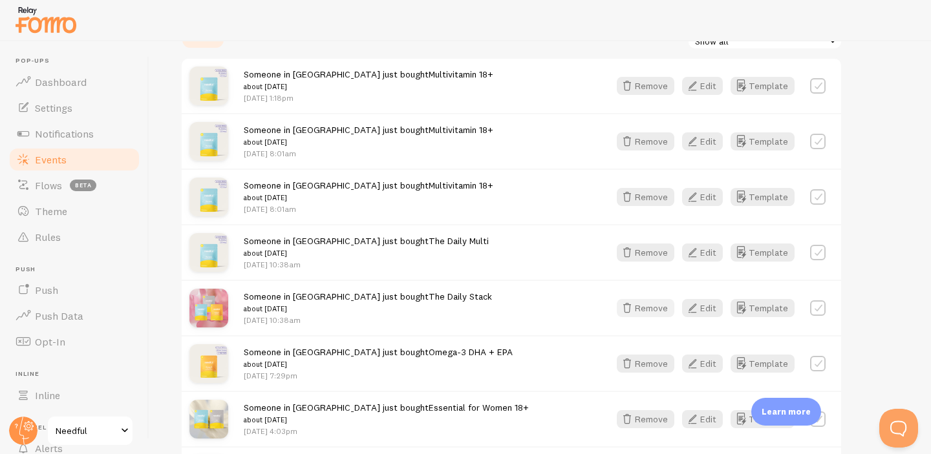
scroll to position [279, 0]
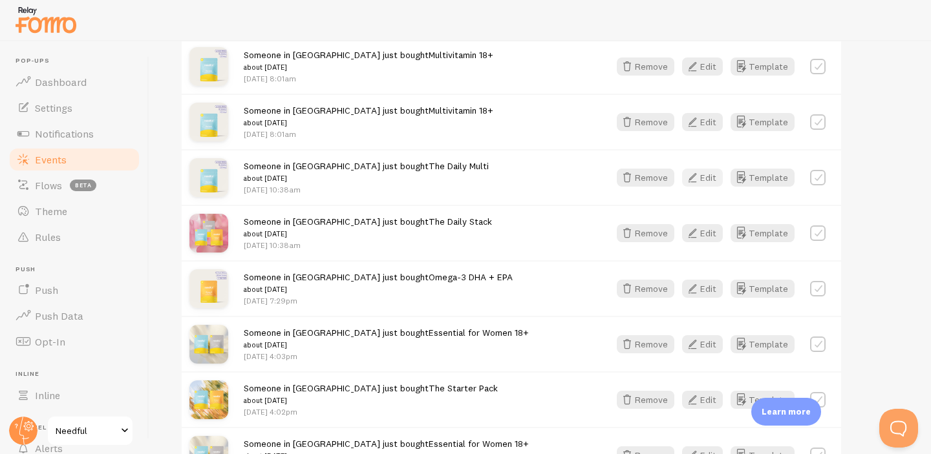
click at [698, 176] on icon "button" at bounding box center [692, 178] width 16 height 16
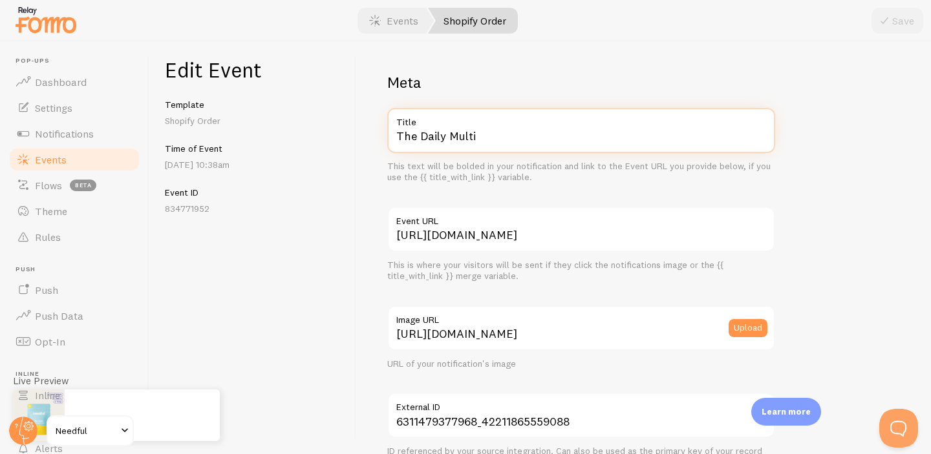
click at [516, 133] on input "The Daily Multi" at bounding box center [581, 130] width 388 height 45
paste input "Multivitamin 18+"
type input "Multivitamin 18+"
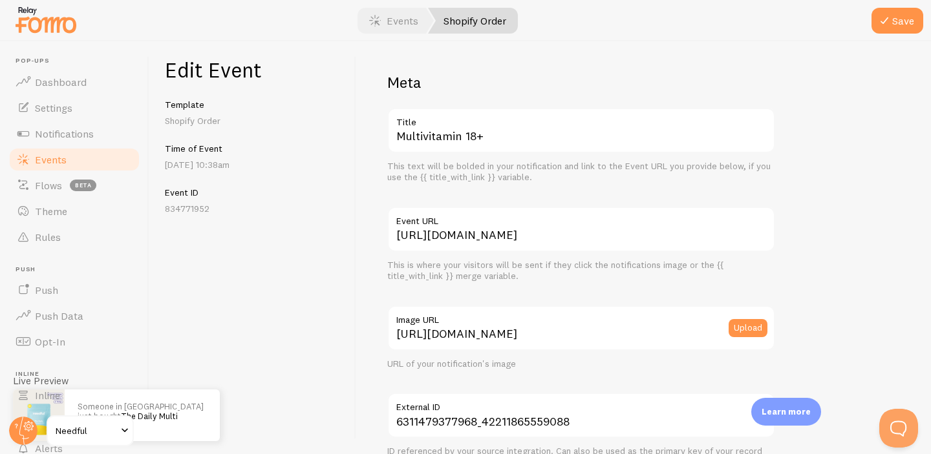
click at [560, 89] on h2 "Meta" at bounding box center [581, 82] width 388 height 20
click at [906, 16] on button "Save" at bounding box center [897, 21] width 52 height 26
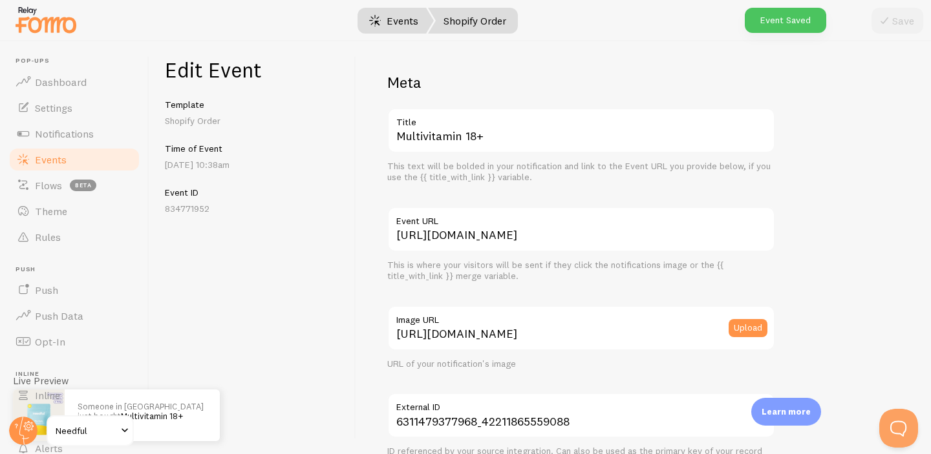
click at [390, 23] on link "Events" at bounding box center [394, 21] width 80 height 26
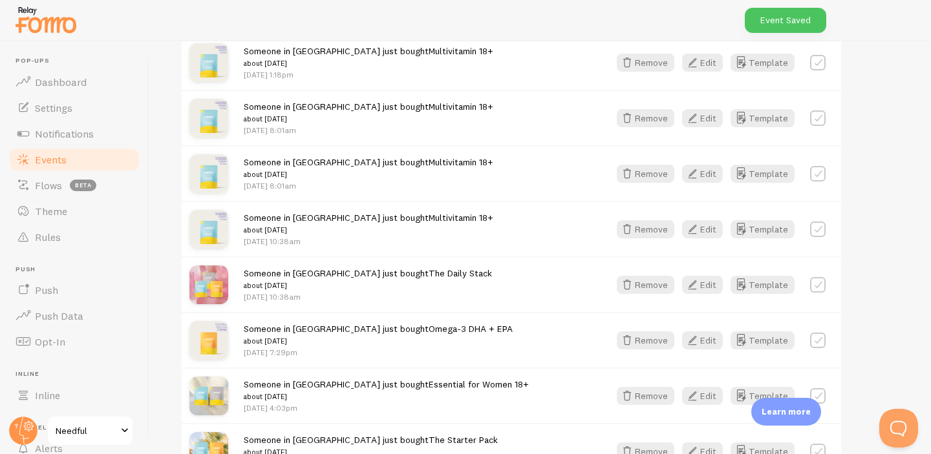
scroll to position [259, 0]
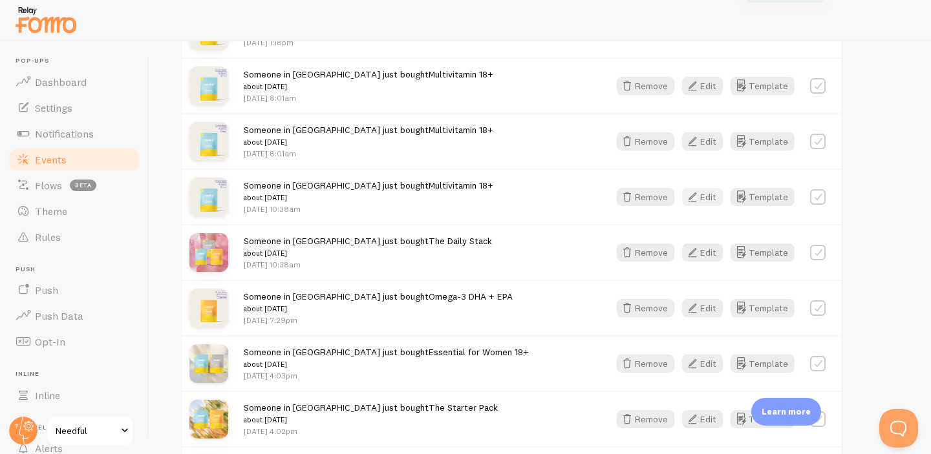
click at [708, 197] on button "Edit" at bounding box center [702, 197] width 41 height 18
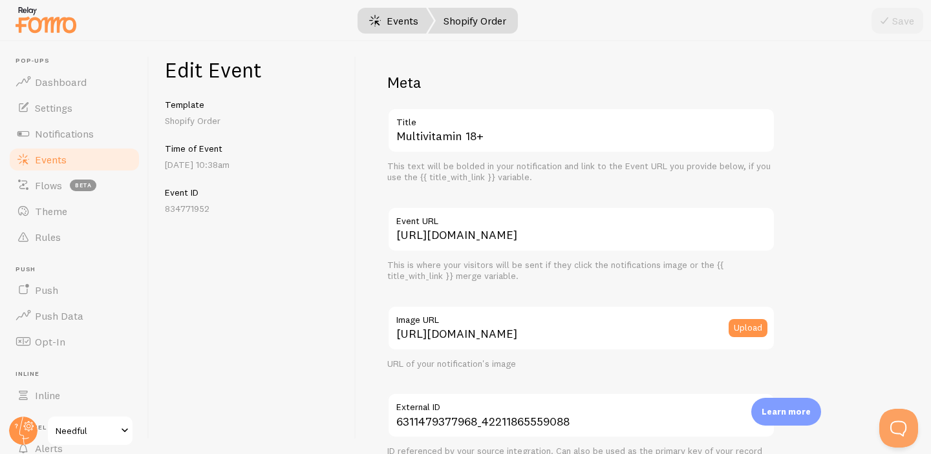
click at [403, 27] on link "Events" at bounding box center [394, 21] width 80 height 26
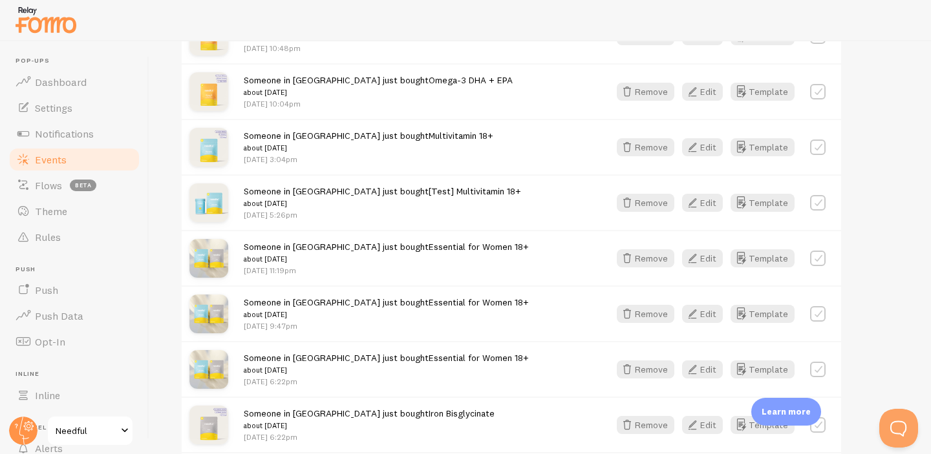
scroll to position [1406, 0]
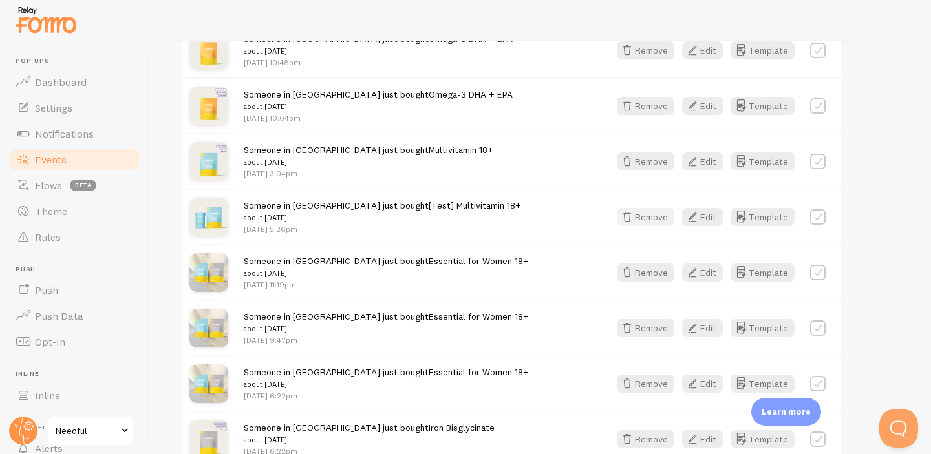
click at [648, 213] on button "Remove" at bounding box center [646, 217] width 58 height 18
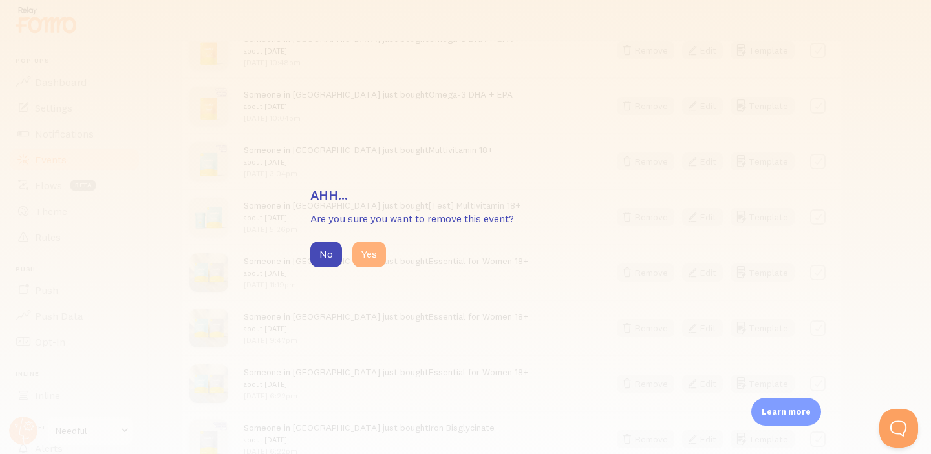
click at [365, 251] on button "Yes" at bounding box center [369, 255] width 34 height 26
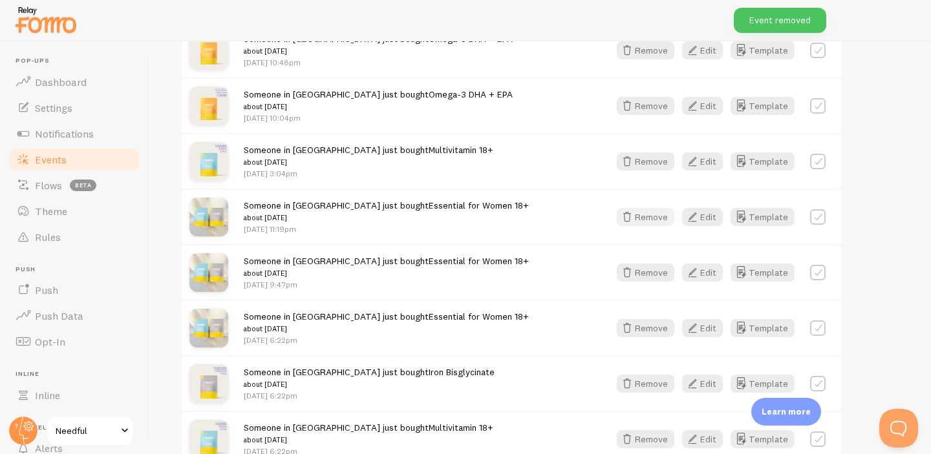
scroll to position [1538, 0]
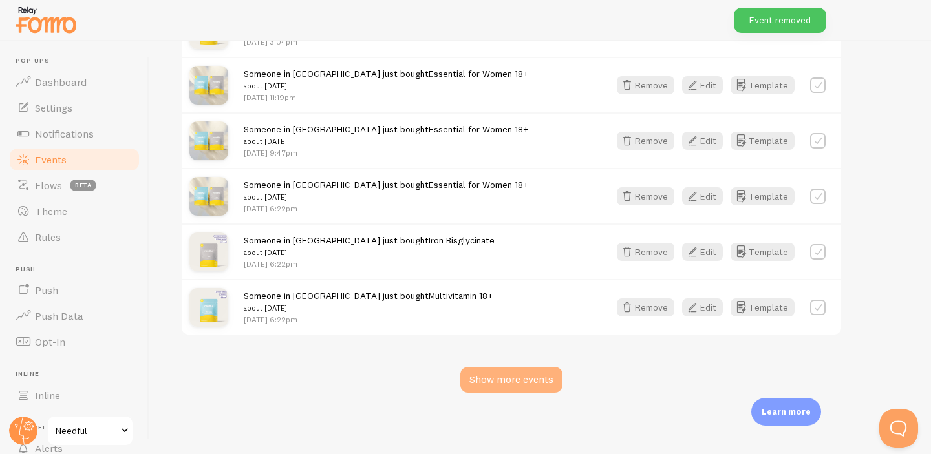
click at [532, 387] on div "Show more events" at bounding box center [511, 380] width 102 height 26
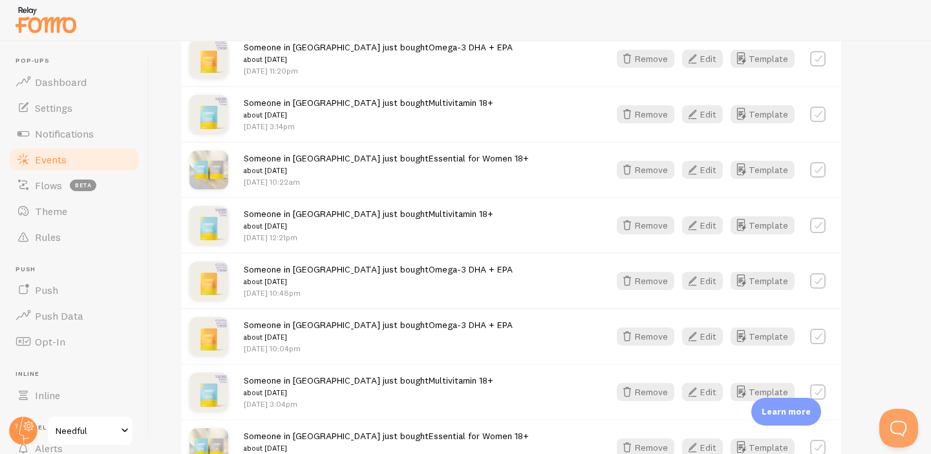
scroll to position [1225, 0]
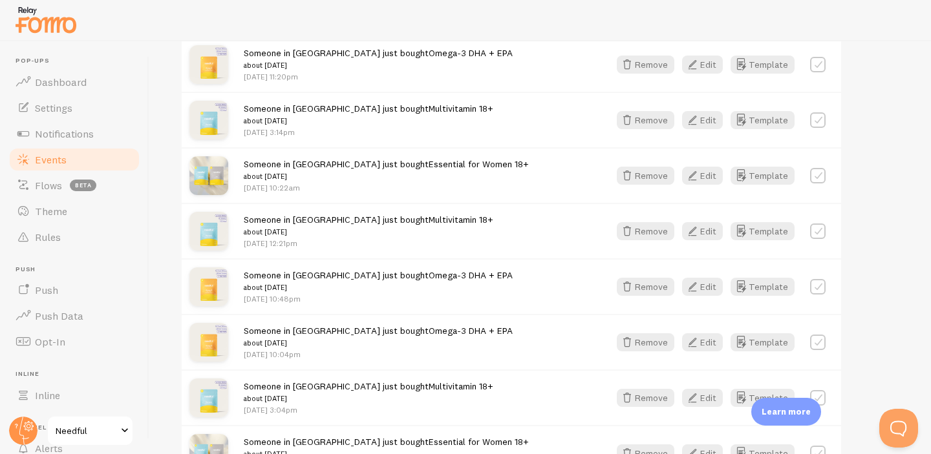
click at [816, 232] on label at bounding box center [818, 232] width 16 height 16
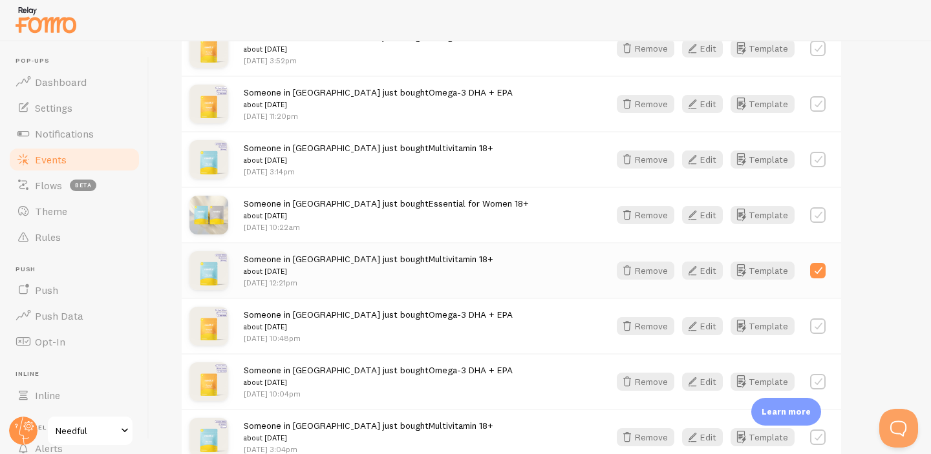
click at [820, 273] on label at bounding box center [818, 271] width 16 height 16
checkbox input "false"
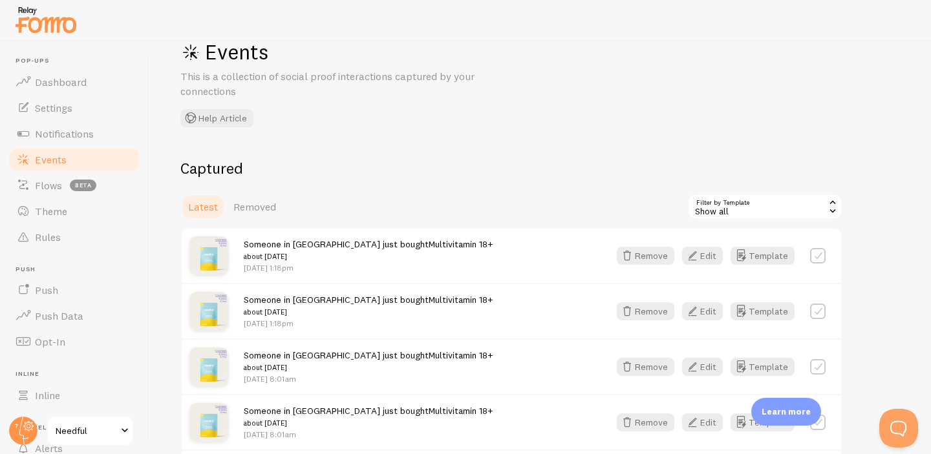
scroll to position [0, 0]
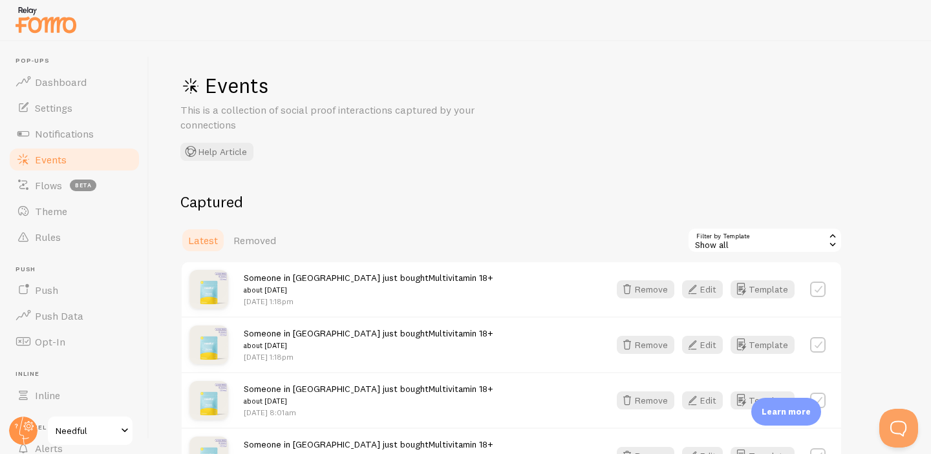
click at [821, 287] on label at bounding box center [818, 290] width 16 height 16
checkbox input "false"
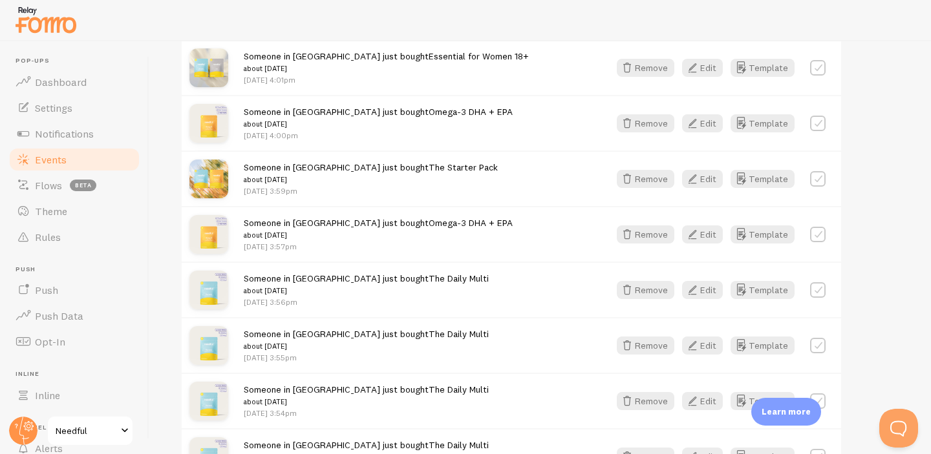
scroll to position [736, 0]
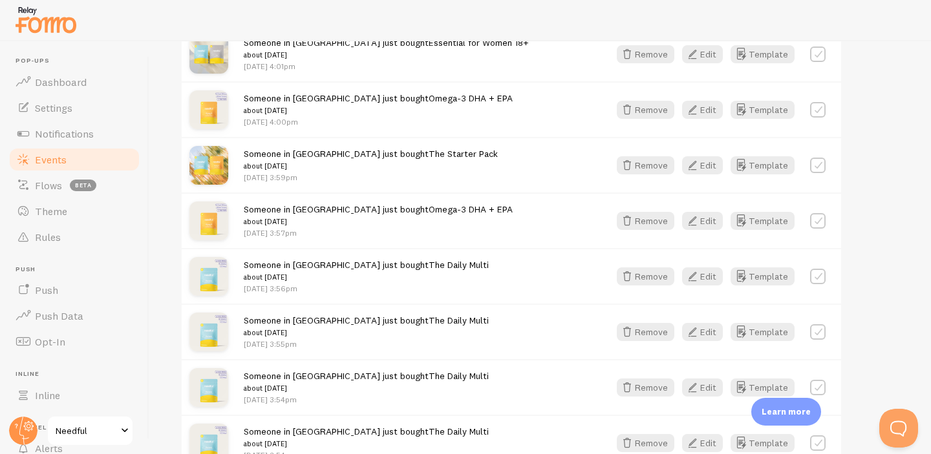
click at [818, 277] on label at bounding box center [818, 277] width 16 height 16
checkbox input "true"
click at [813, 337] on label at bounding box center [818, 332] width 16 height 16
checkbox input "true"
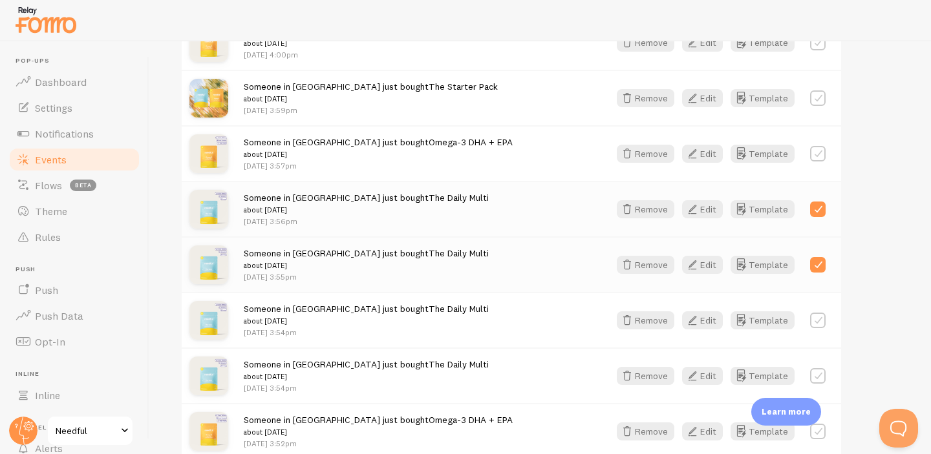
scroll to position [833, 0]
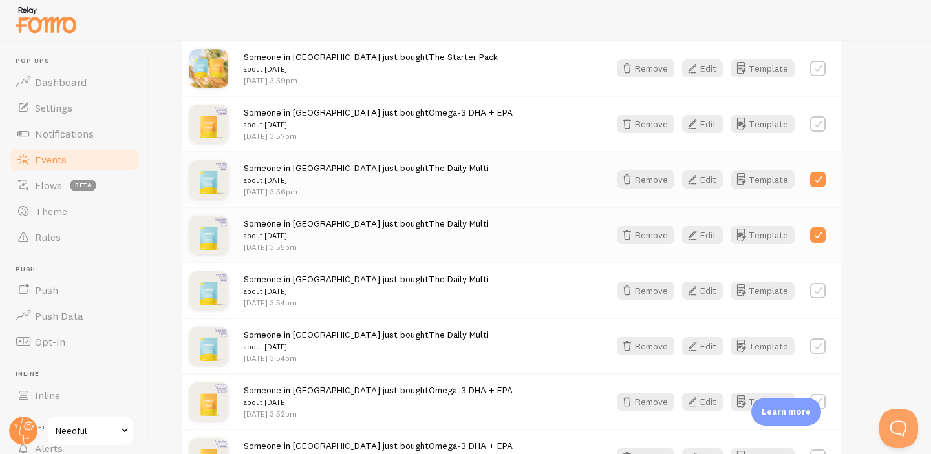
click at [817, 292] on label at bounding box center [818, 291] width 16 height 16
checkbox input "true"
click at [816, 346] on label at bounding box center [818, 347] width 16 height 16
checkbox input "true"
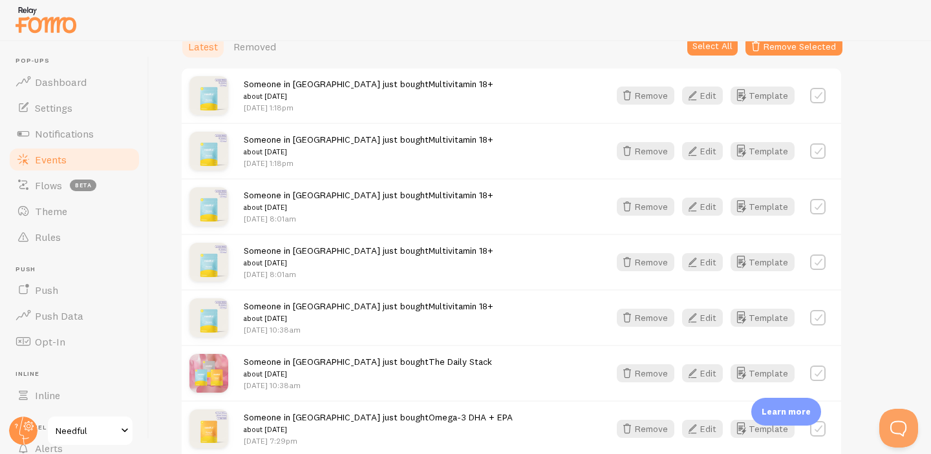
scroll to position [0, 0]
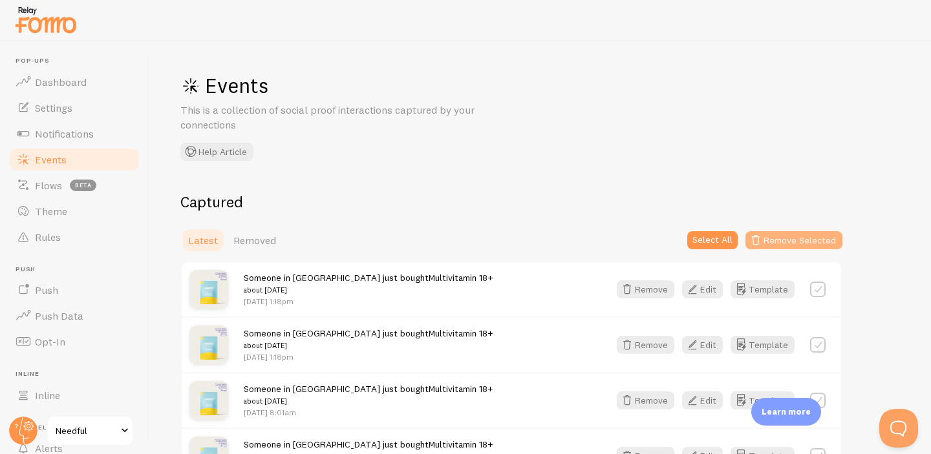
click at [770, 239] on button "Remove Selected" at bounding box center [793, 240] width 97 height 18
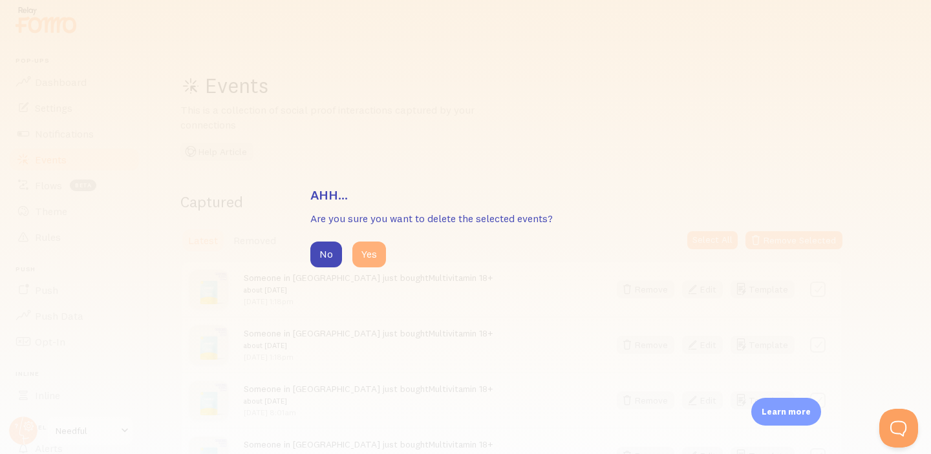
click at [362, 249] on button "Yes" at bounding box center [369, 255] width 34 height 26
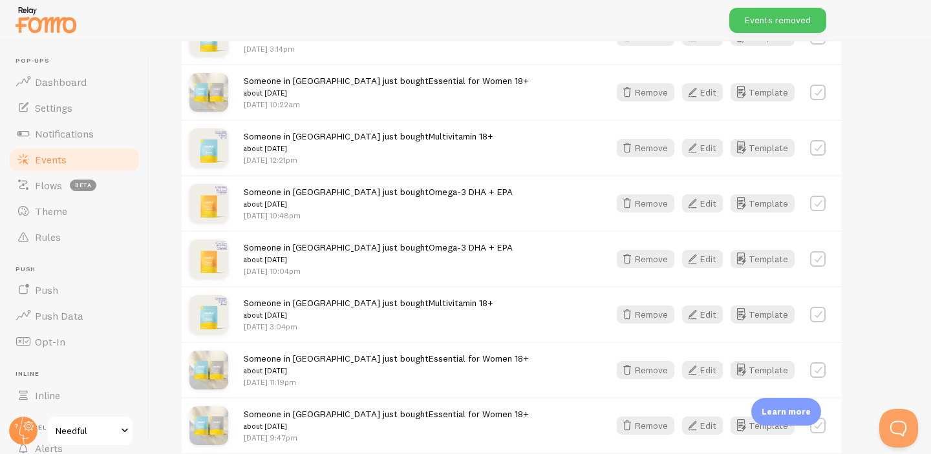
scroll to position [1503, 0]
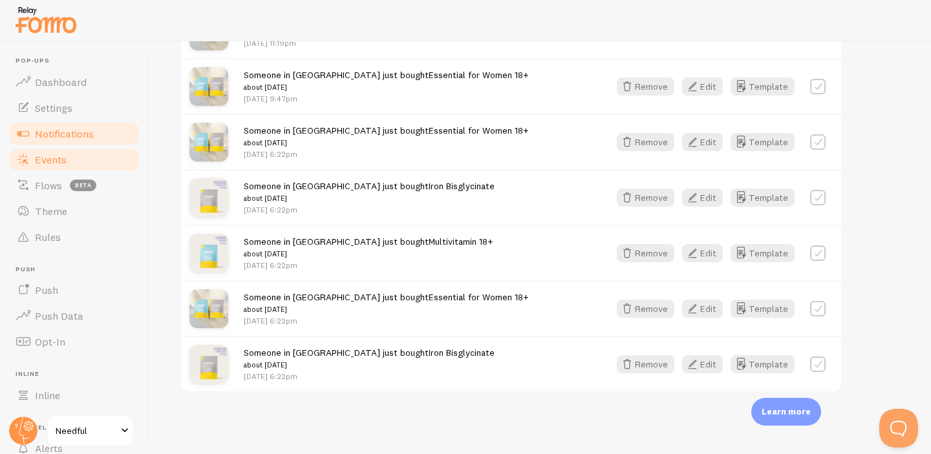
click at [78, 127] on span "Notifications" at bounding box center [64, 133] width 59 height 13
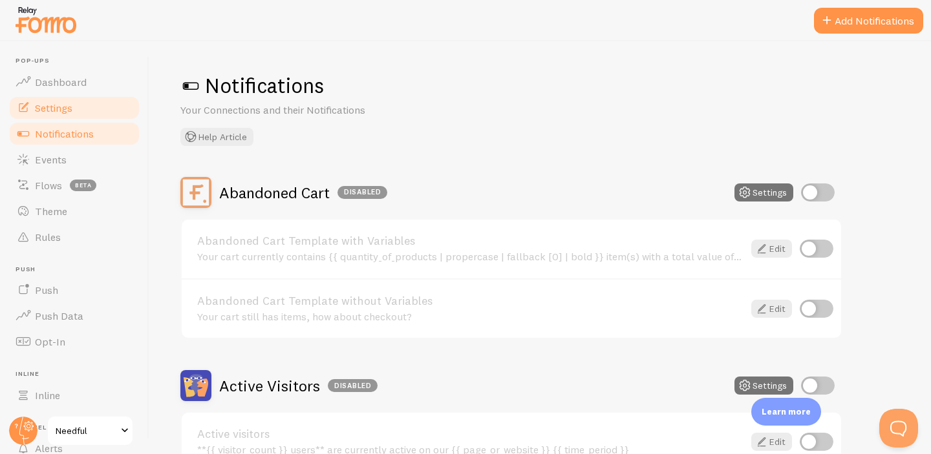
click at [83, 104] on link "Settings" at bounding box center [74, 108] width 133 height 26
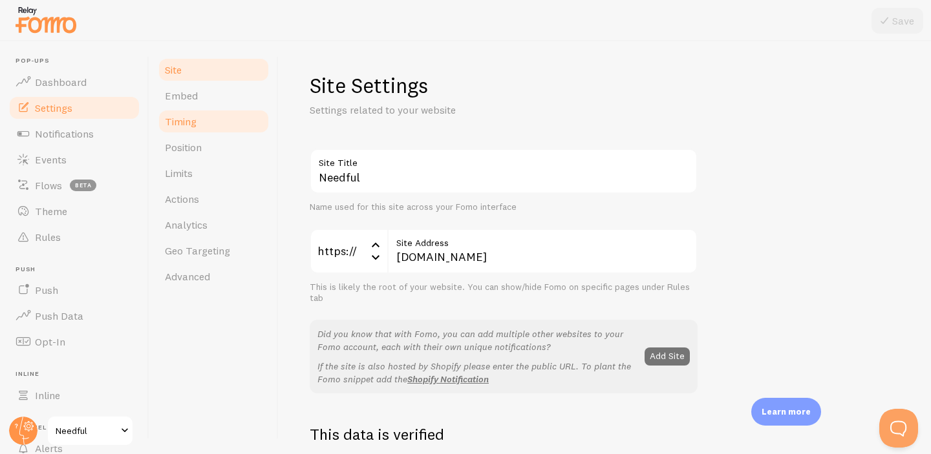
click at [188, 116] on span "Timing" at bounding box center [181, 121] width 32 height 13
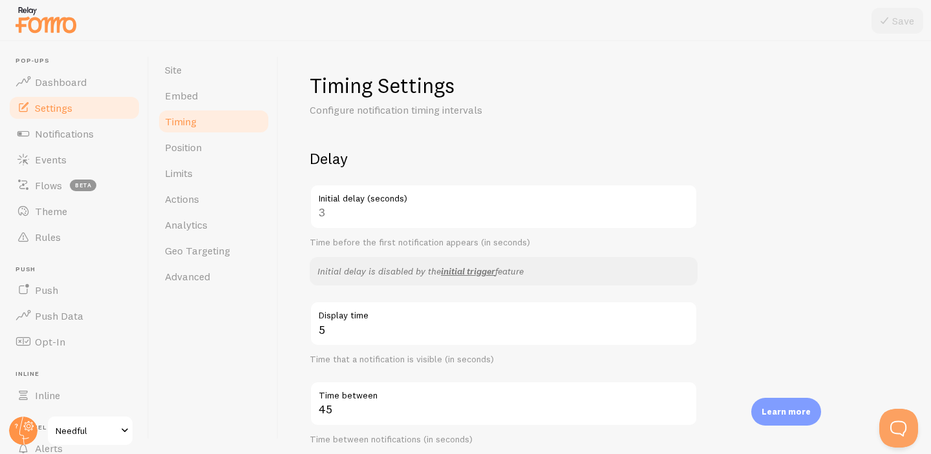
scroll to position [90, 0]
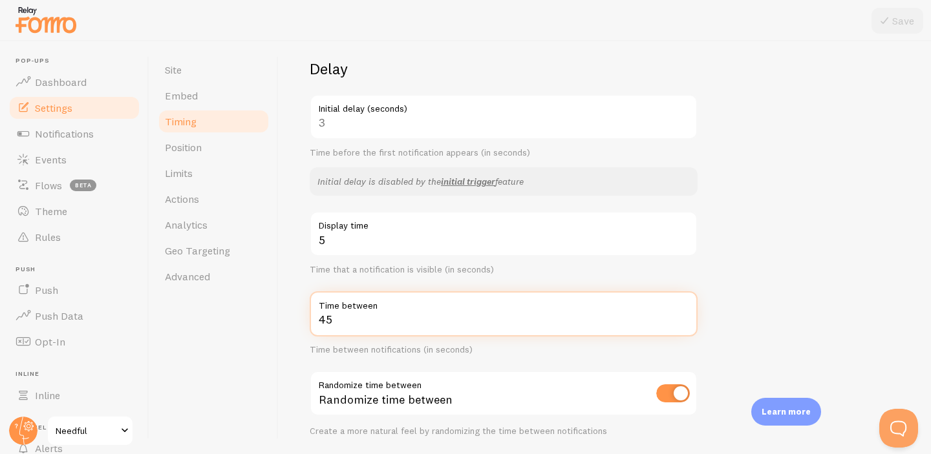
click at [383, 326] on input "45" at bounding box center [504, 314] width 388 height 45
type input "3"
click at [279, 362] on div "Timing Settings Configure notification timing intervals Delay 3 Initial delay (…" at bounding box center [605, 247] width 652 height 413
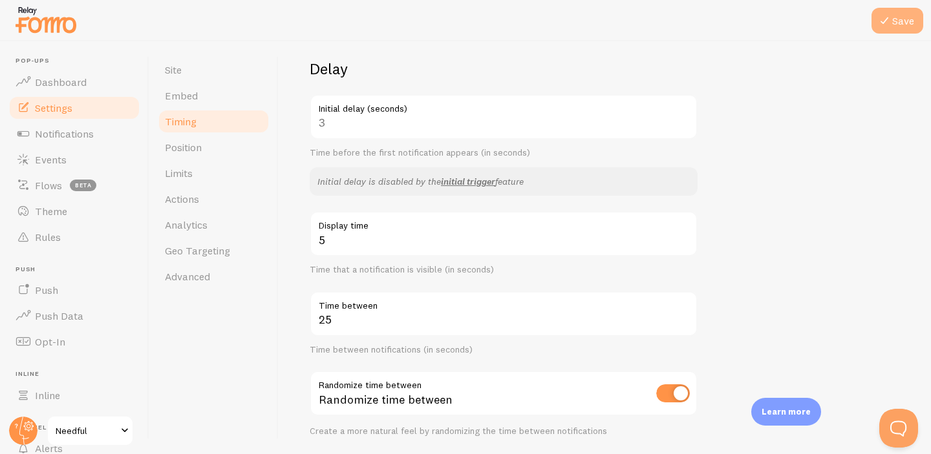
click at [902, 21] on button "Save" at bounding box center [897, 21] width 52 height 26
click at [398, 321] on input "25" at bounding box center [504, 314] width 388 height 45
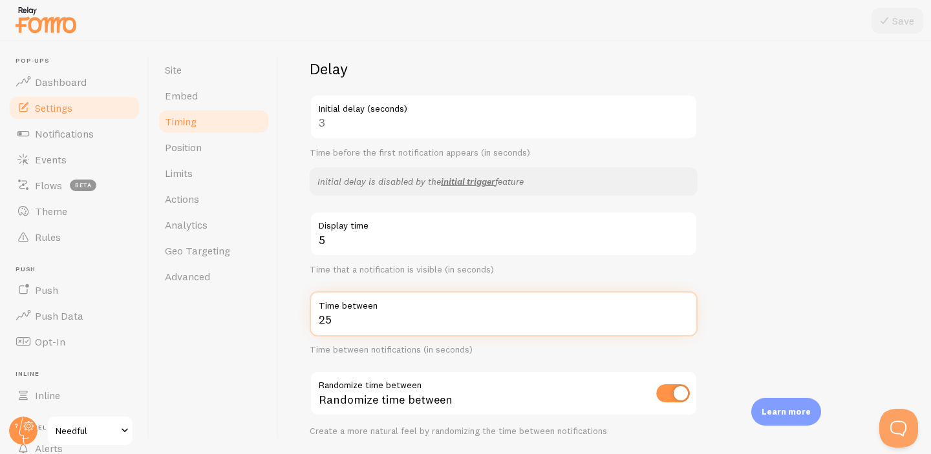
click at [398, 321] on input "25" at bounding box center [504, 314] width 388 height 45
type input "15"
click at [899, 18] on button "Save" at bounding box center [897, 21] width 52 height 26
